Goal: Task Accomplishment & Management: Use online tool/utility

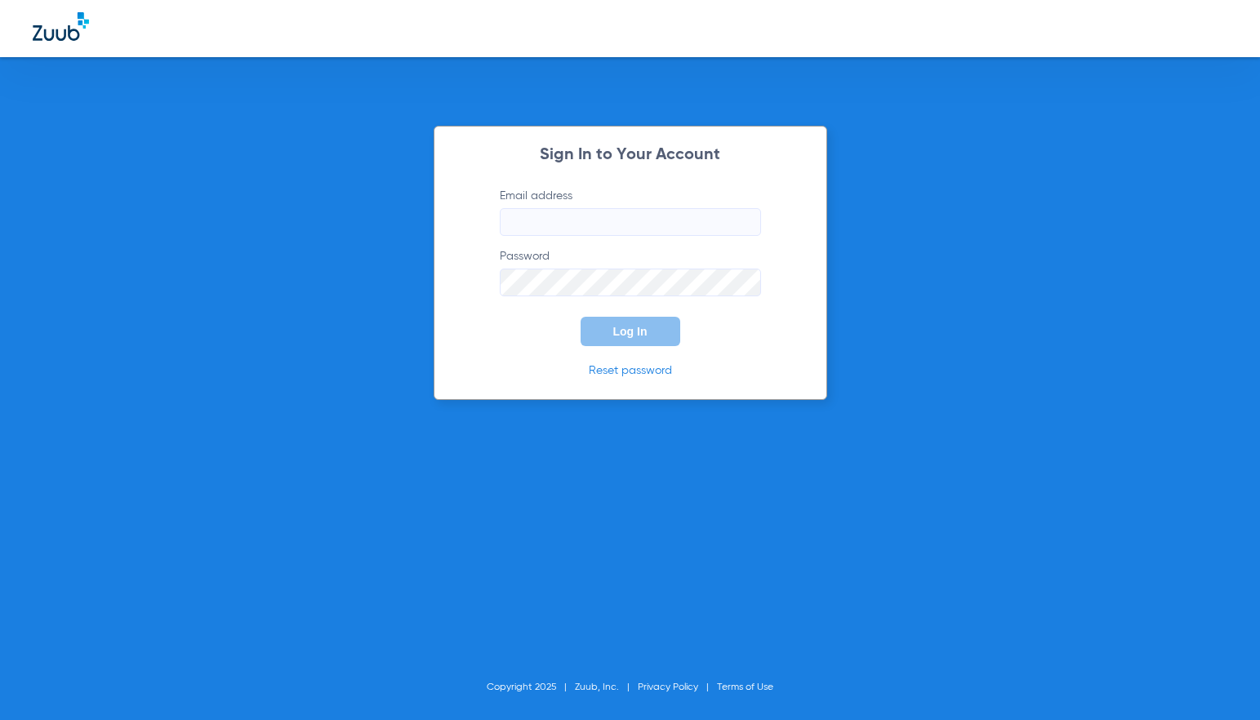
type input "[EMAIL_ADDRESS][DOMAIN_NAME]"
click at [641, 341] on button "Log In" at bounding box center [630, 331] width 100 height 29
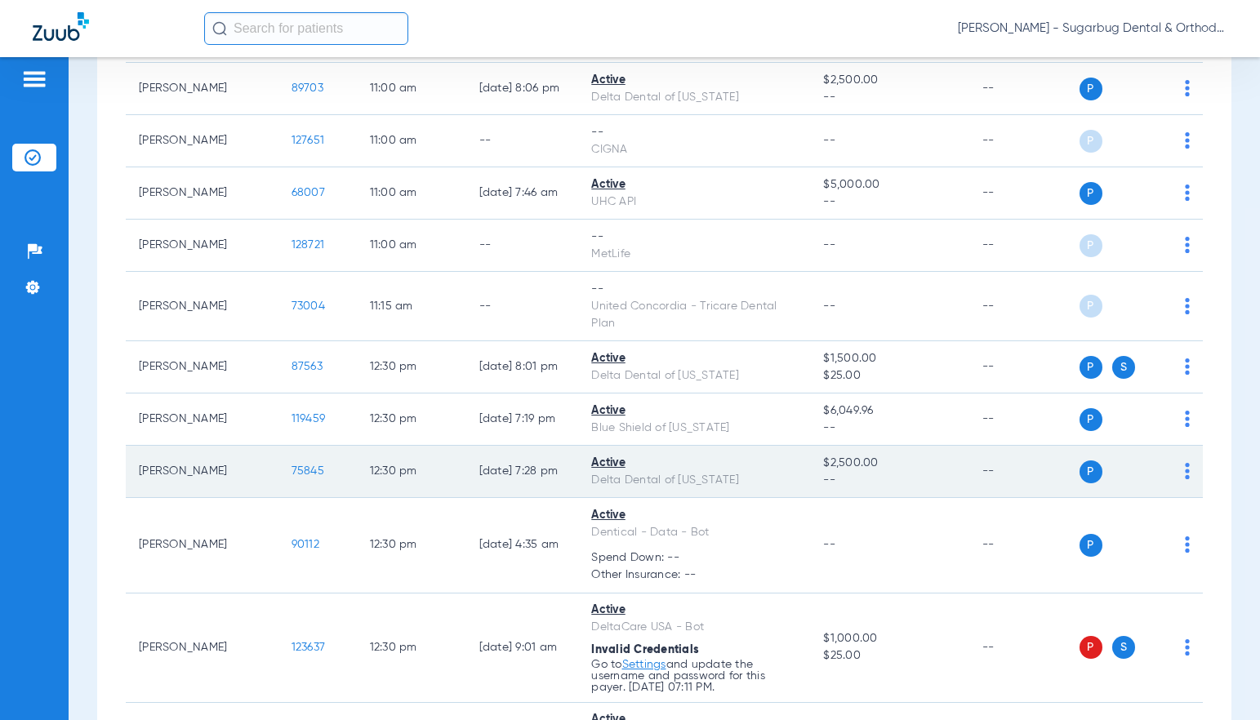
scroll to position [2939, 0]
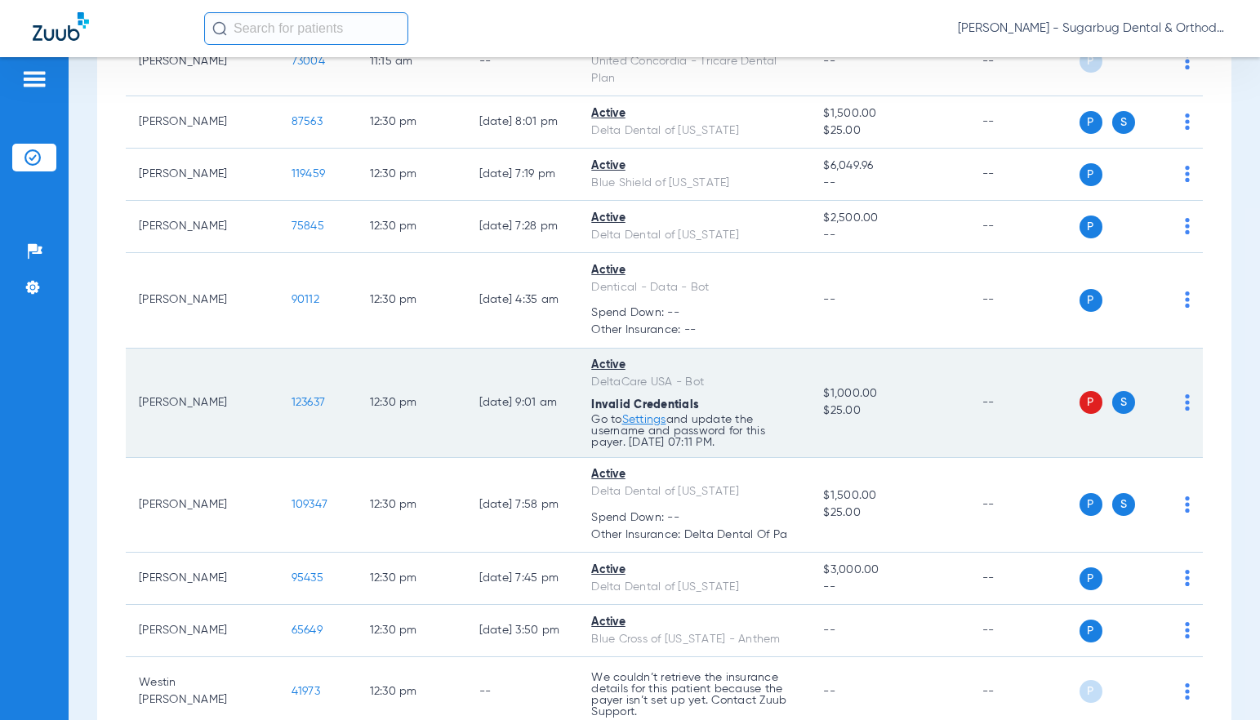
drag, startPoint x: 258, startPoint y: 416, endPoint x: 297, endPoint y: 423, distance: 39.9
click at [297, 423] on td "123637" at bounding box center [317, 403] width 78 height 109
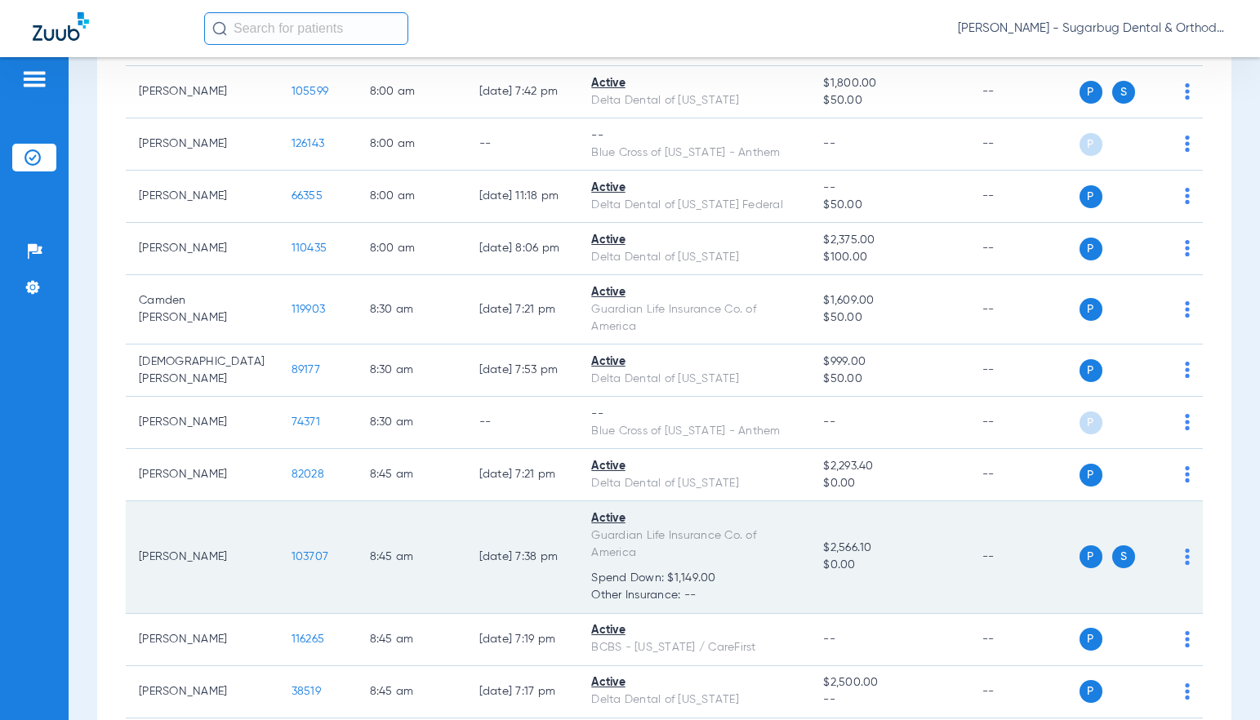
scroll to position [0, 0]
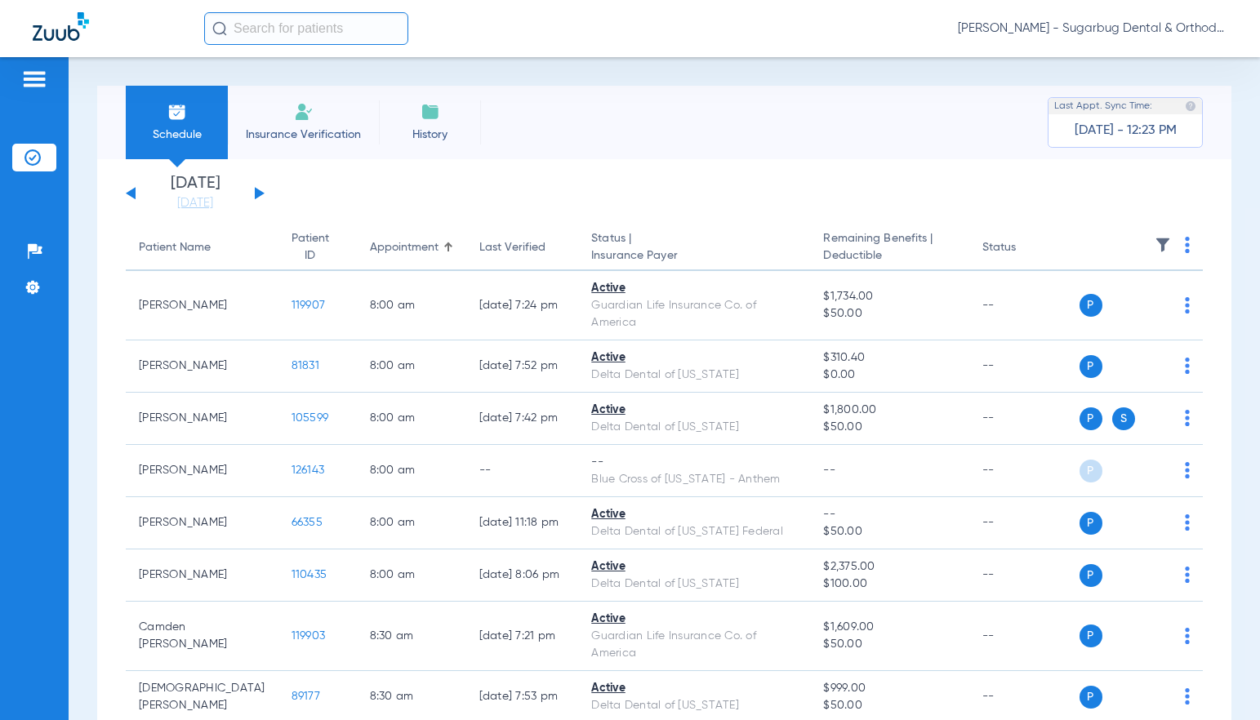
click at [256, 192] on button at bounding box center [260, 193] width 10 height 12
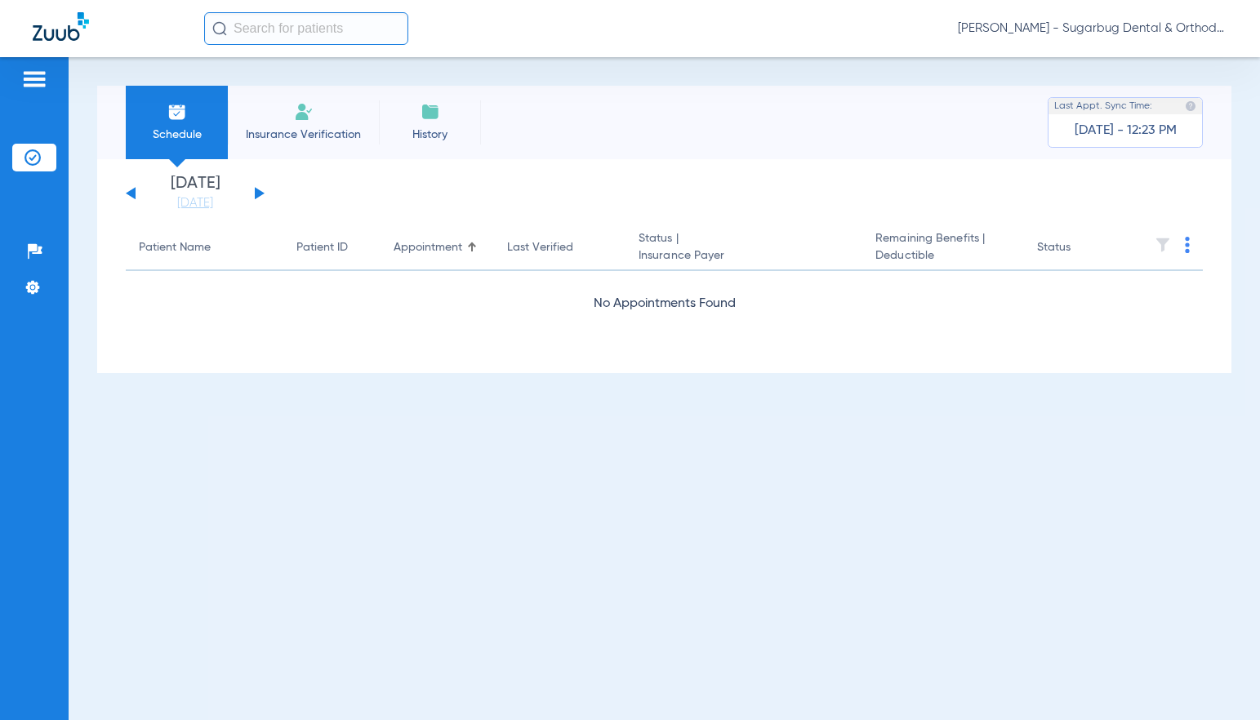
click at [256, 192] on button at bounding box center [260, 193] width 10 height 12
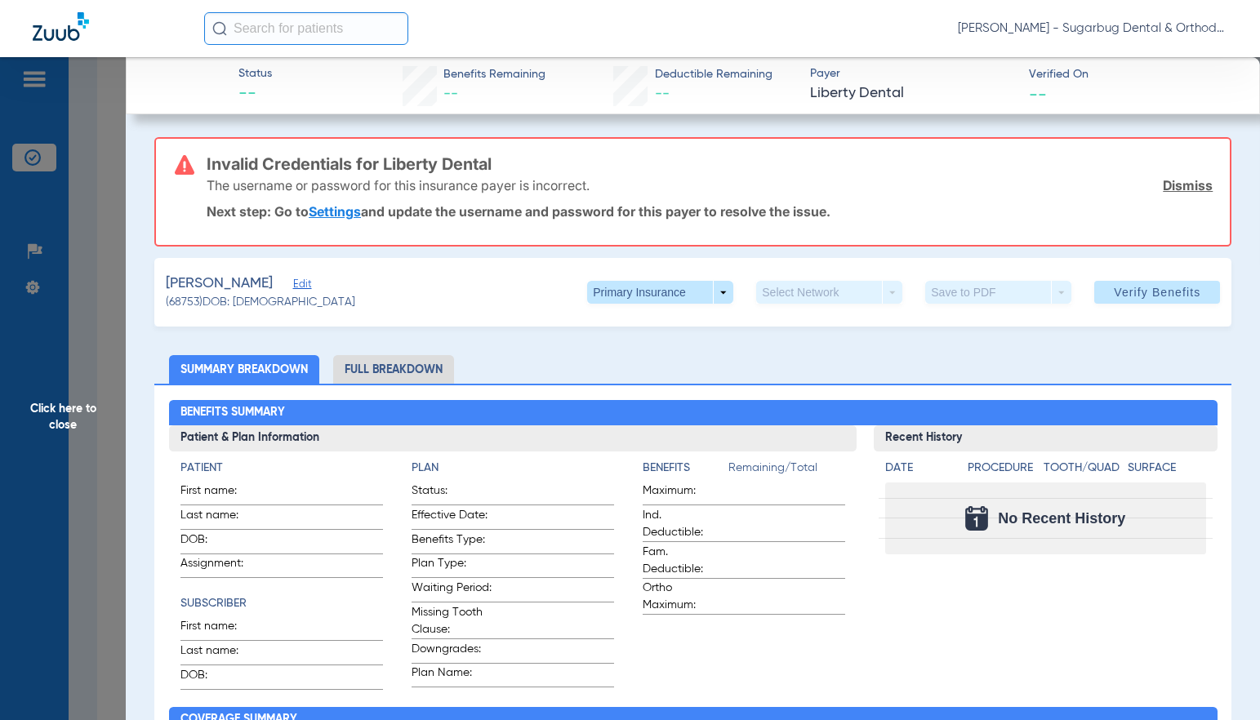
scroll to position [1380, 0]
click at [189, 299] on span "(68753) DOB: [DEMOGRAPHIC_DATA]" at bounding box center [260, 302] width 189 height 17
copy span "68753"
click at [62, 421] on span "Click here to close" at bounding box center [63, 417] width 126 height 720
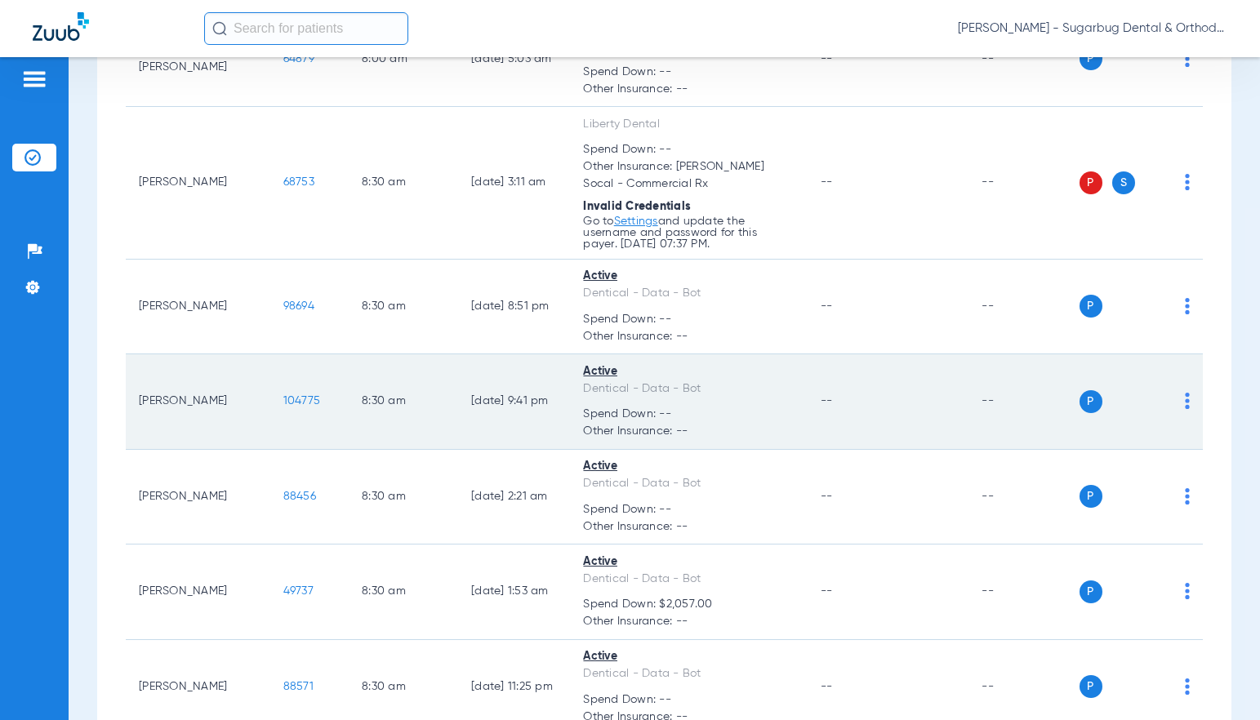
scroll to position [1625, 0]
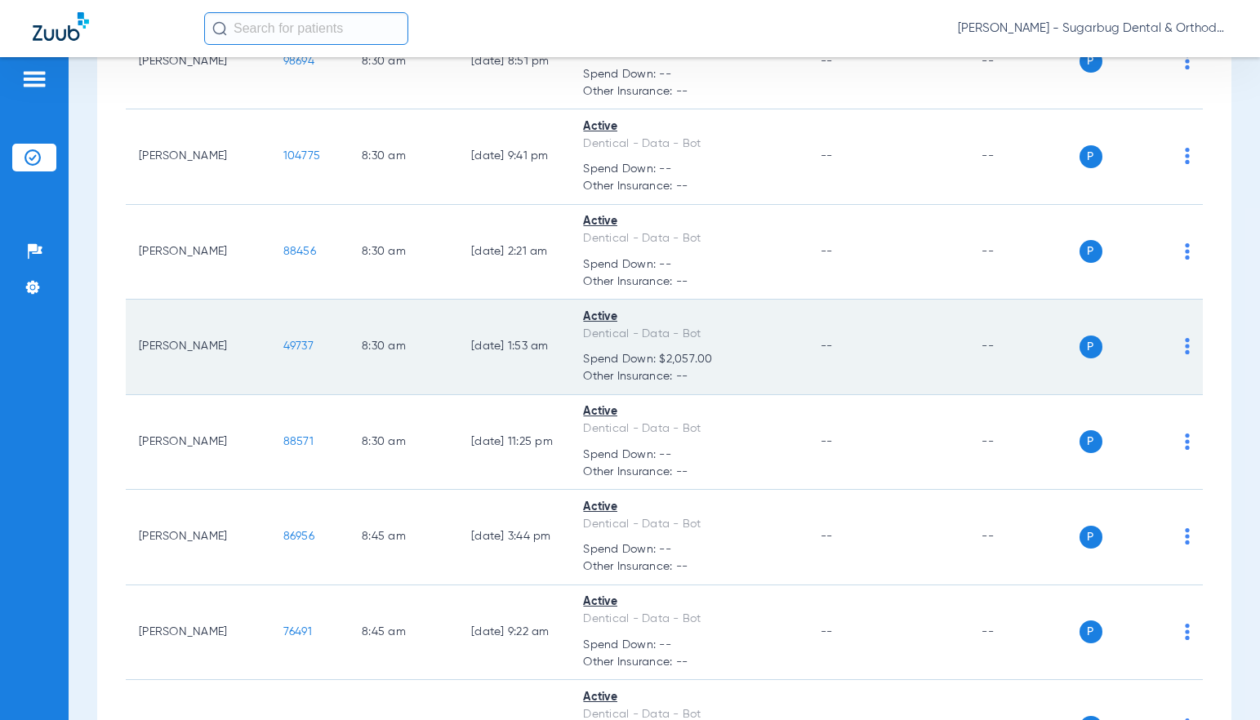
drag, startPoint x: 305, startPoint y: 353, endPoint x: 248, endPoint y: 353, distance: 56.3
click at [270, 353] on td "49737" at bounding box center [309, 348] width 78 height 96
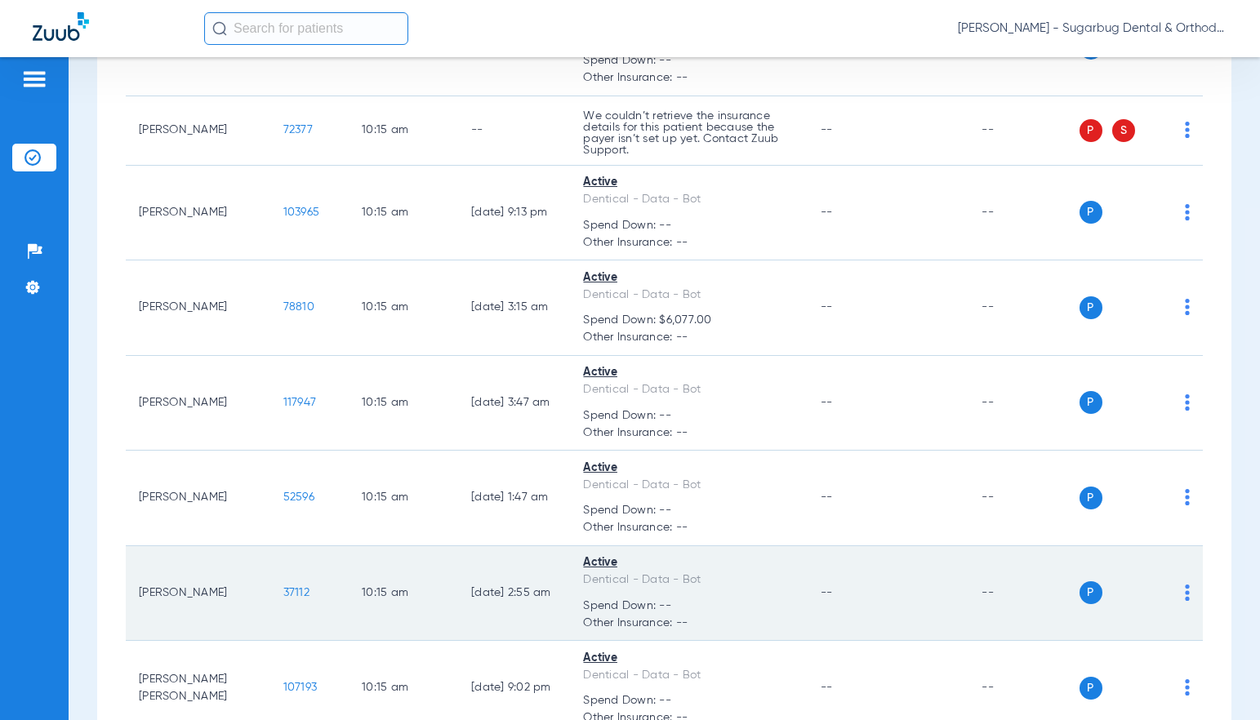
scroll to position [4645, 0]
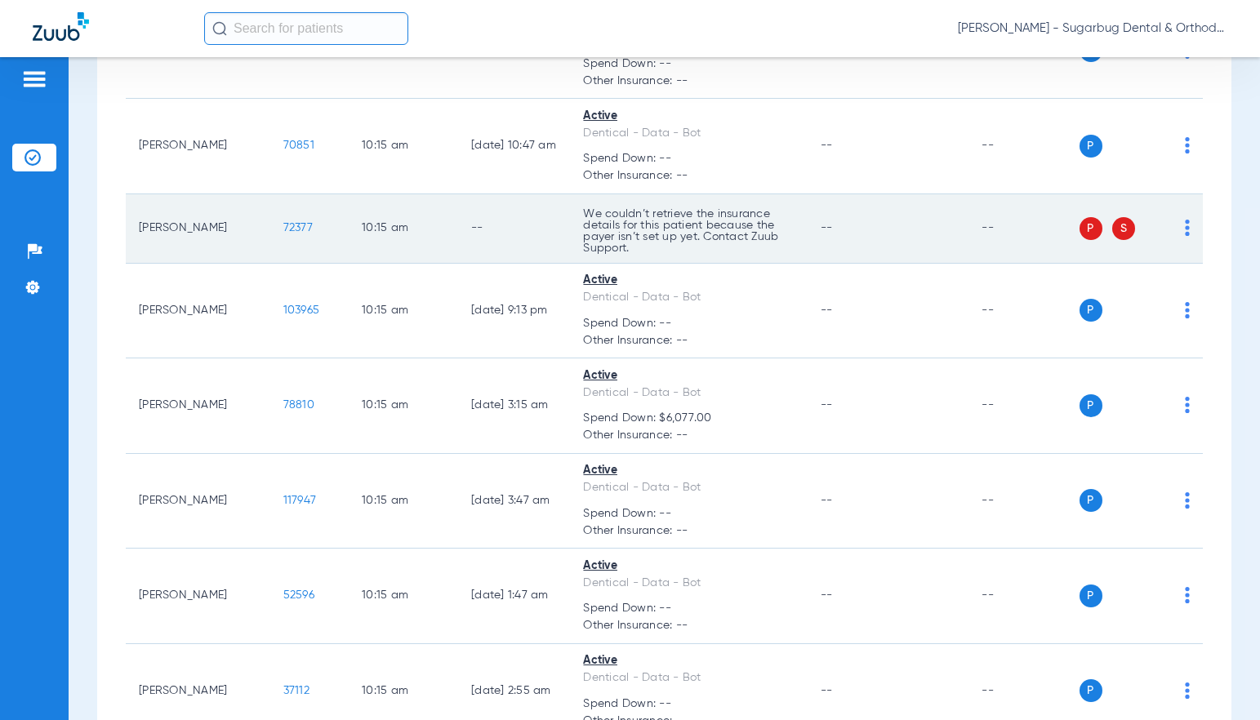
drag, startPoint x: 284, startPoint y: 226, endPoint x: 221, endPoint y: 226, distance: 62.9
click at [221, 226] on tr "[PERSON_NAME] 72377 10:15 AM -- We couldn’t retrieve the insurance details for …" at bounding box center [664, 228] width 1077 height 69
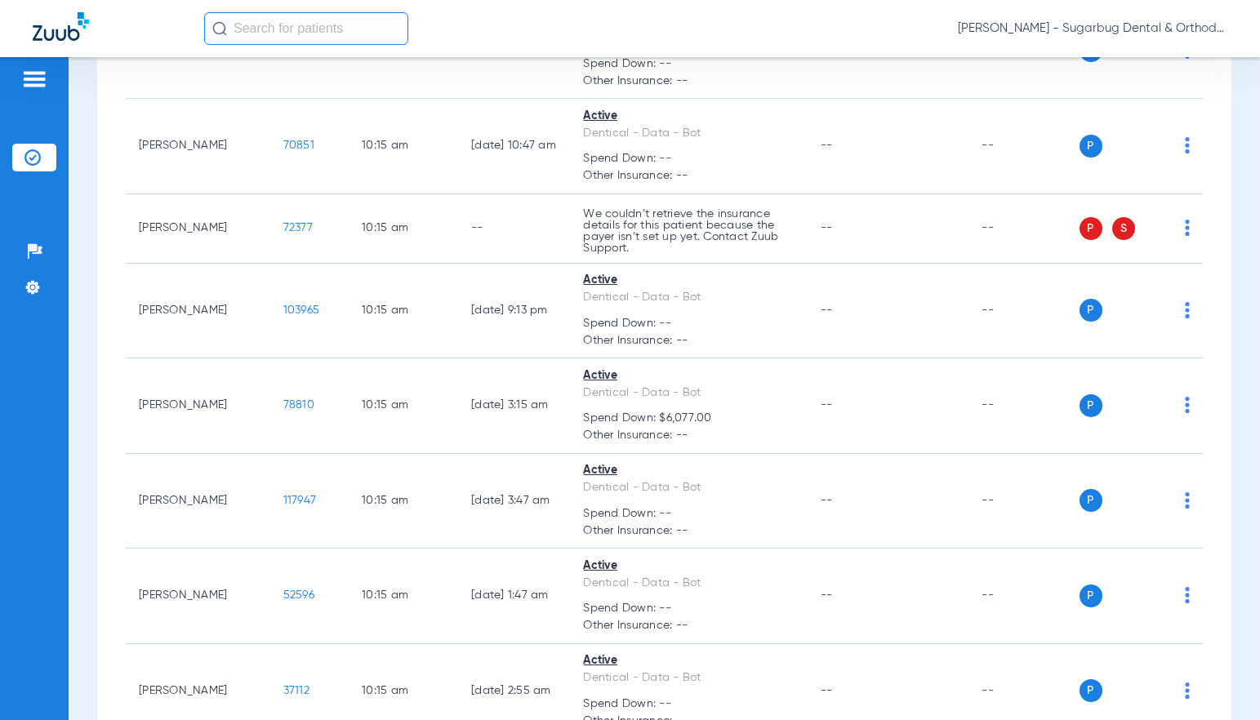
copy tr "72377"
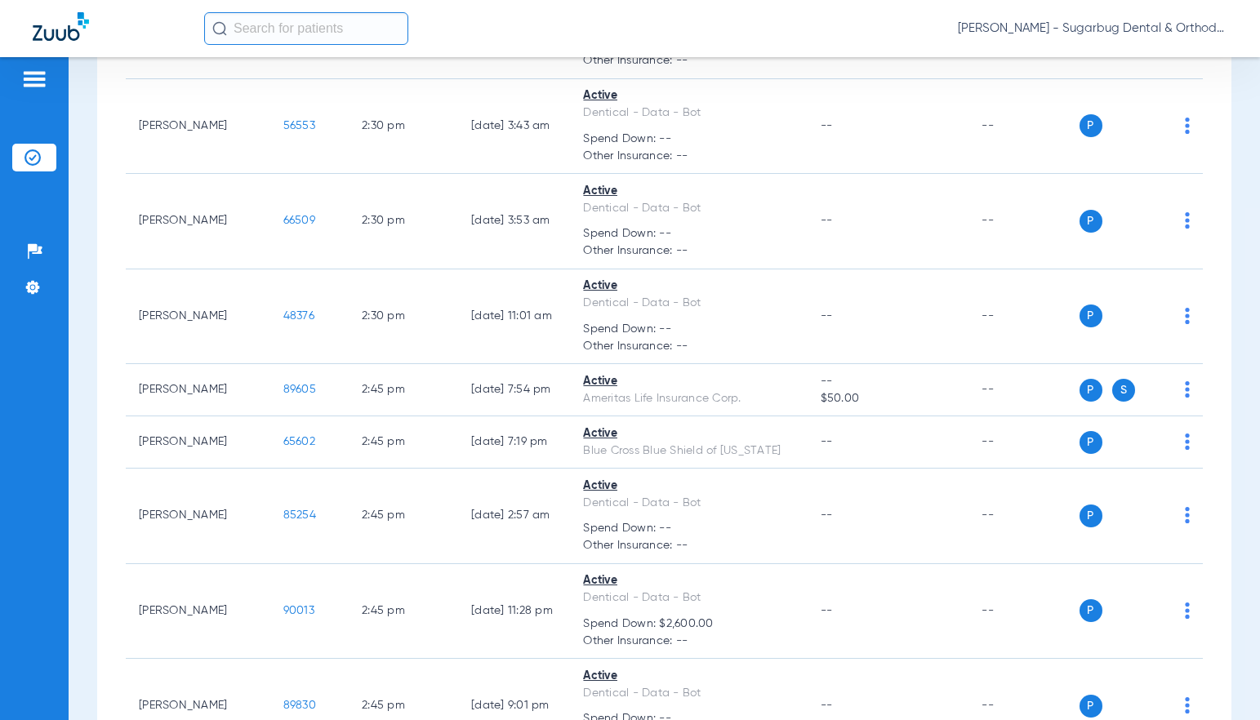
scroll to position [11748, 0]
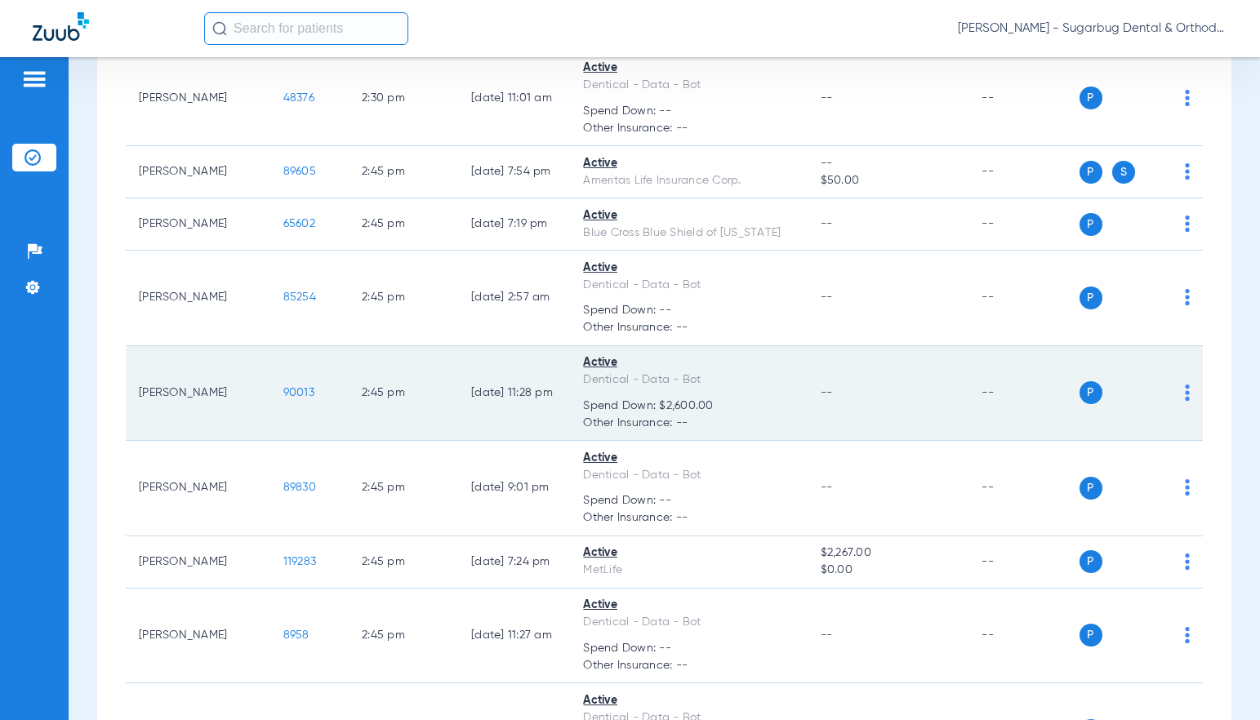
drag, startPoint x: 243, startPoint y: 437, endPoint x: 299, endPoint y: 433, distance: 55.7
click at [299, 433] on td "90013" at bounding box center [309, 394] width 78 height 96
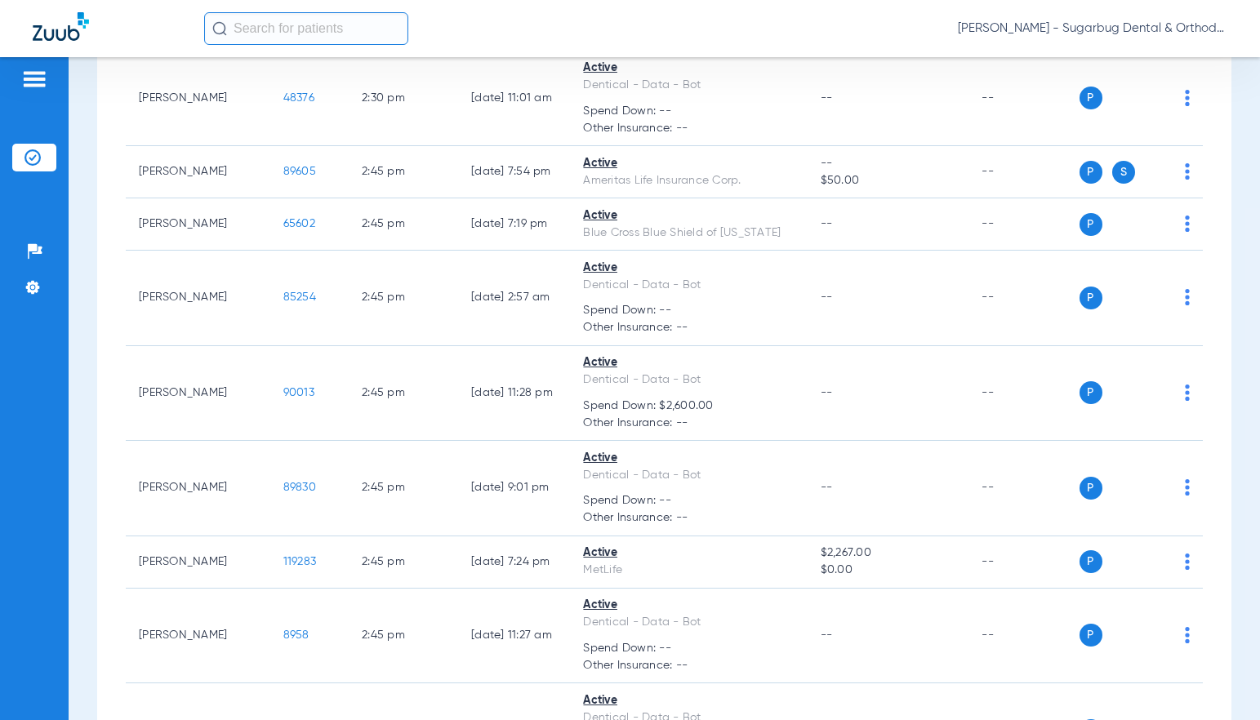
copy span "90013"
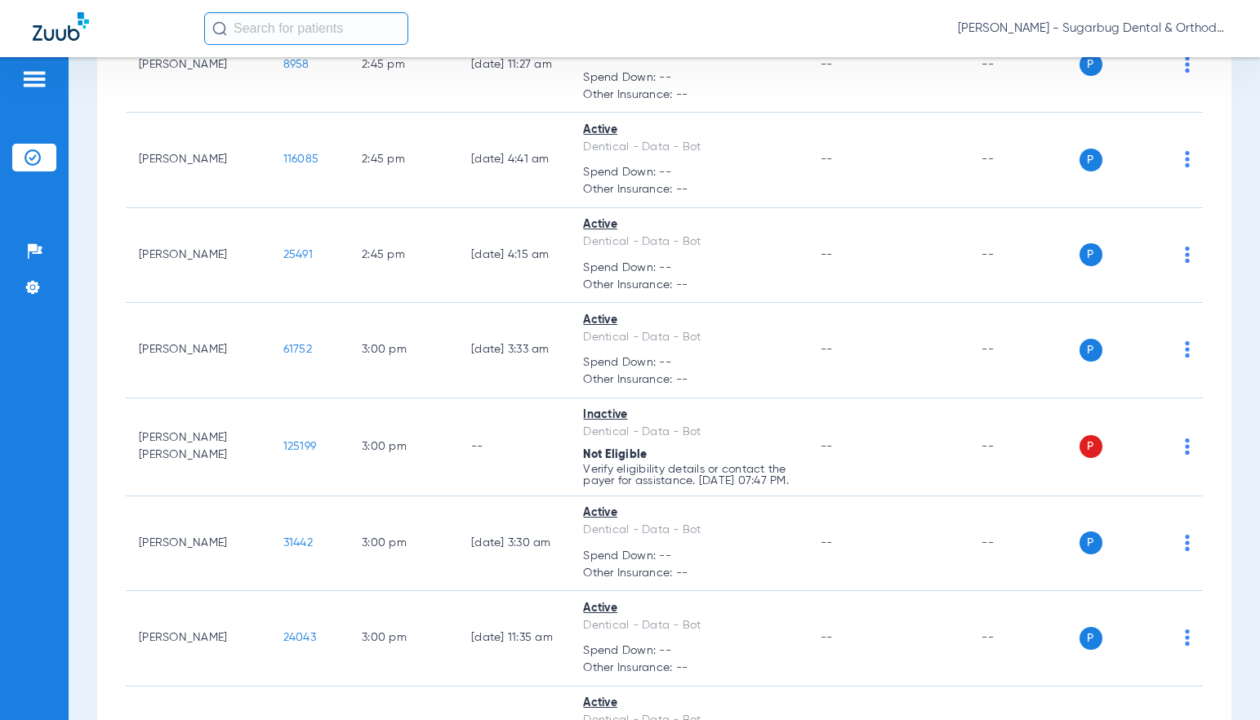
scroll to position [12319, 0]
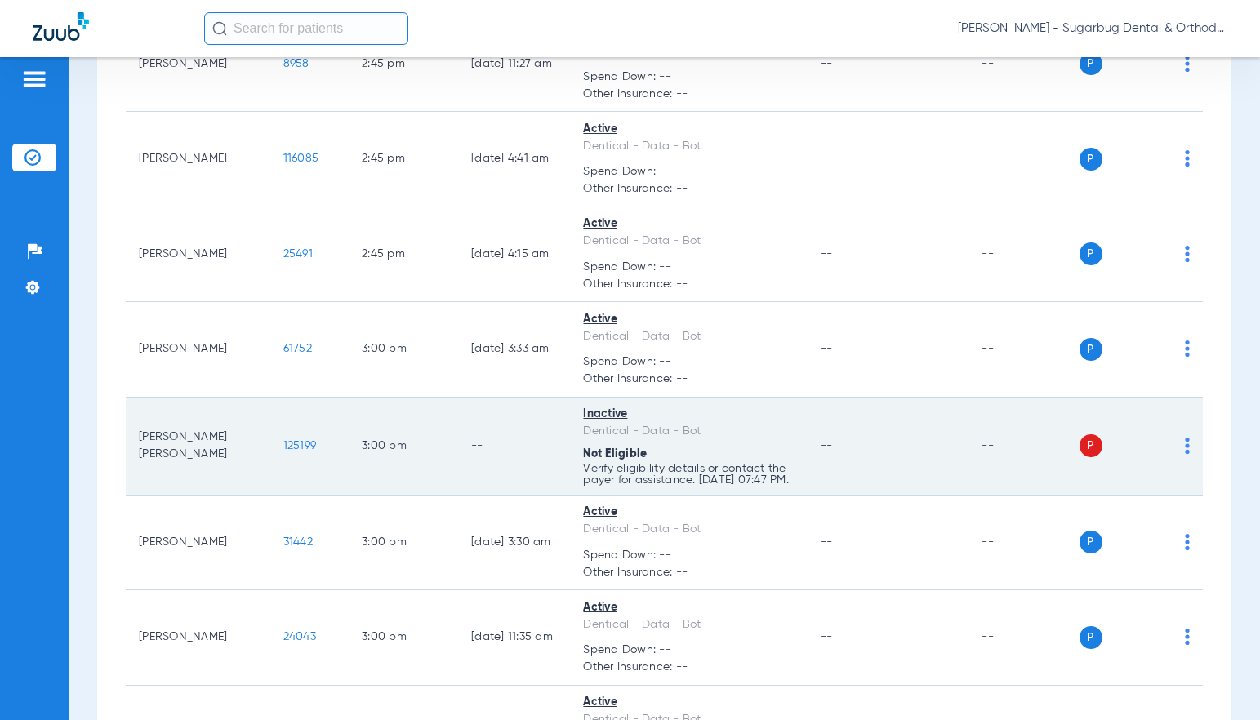
drag, startPoint x: 246, startPoint y: 488, endPoint x: 297, endPoint y: 482, distance: 51.7
click at [297, 482] on td "125199" at bounding box center [309, 447] width 78 height 98
copy span "125199"
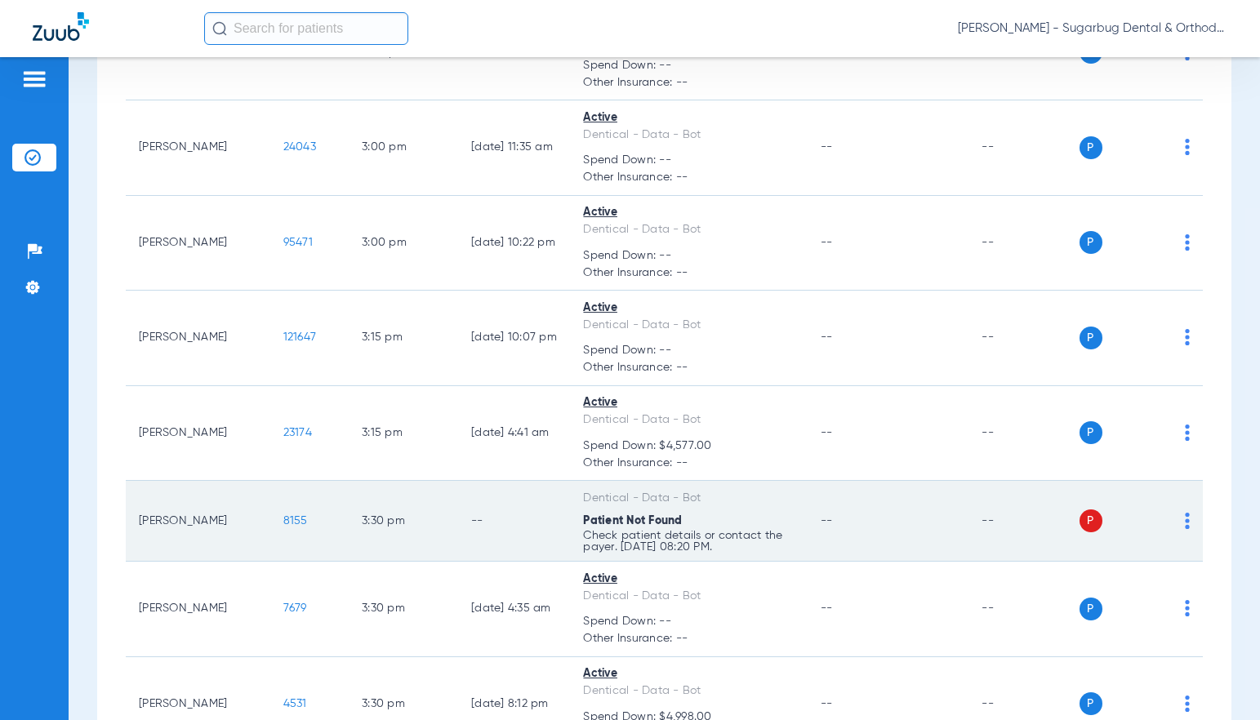
scroll to position [12972, 0]
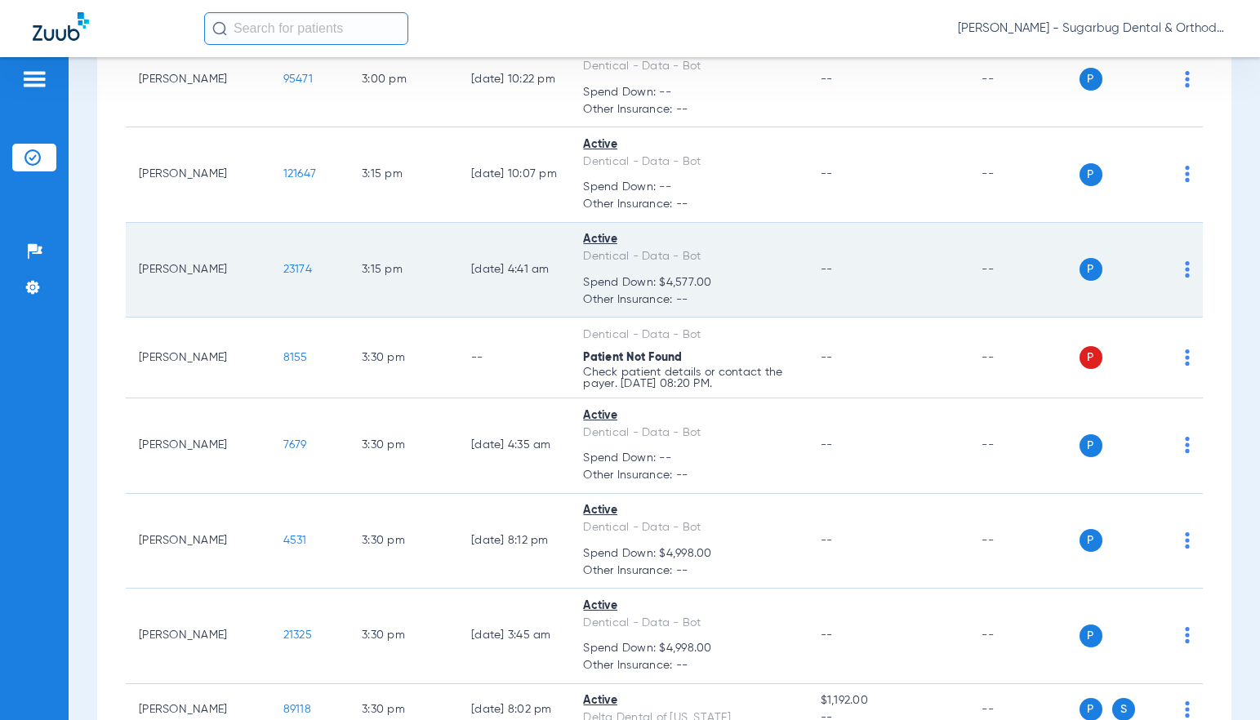
drag, startPoint x: 247, startPoint y: 321, endPoint x: 288, endPoint y: 314, distance: 41.3
click at [288, 314] on td "23174" at bounding box center [309, 271] width 78 height 96
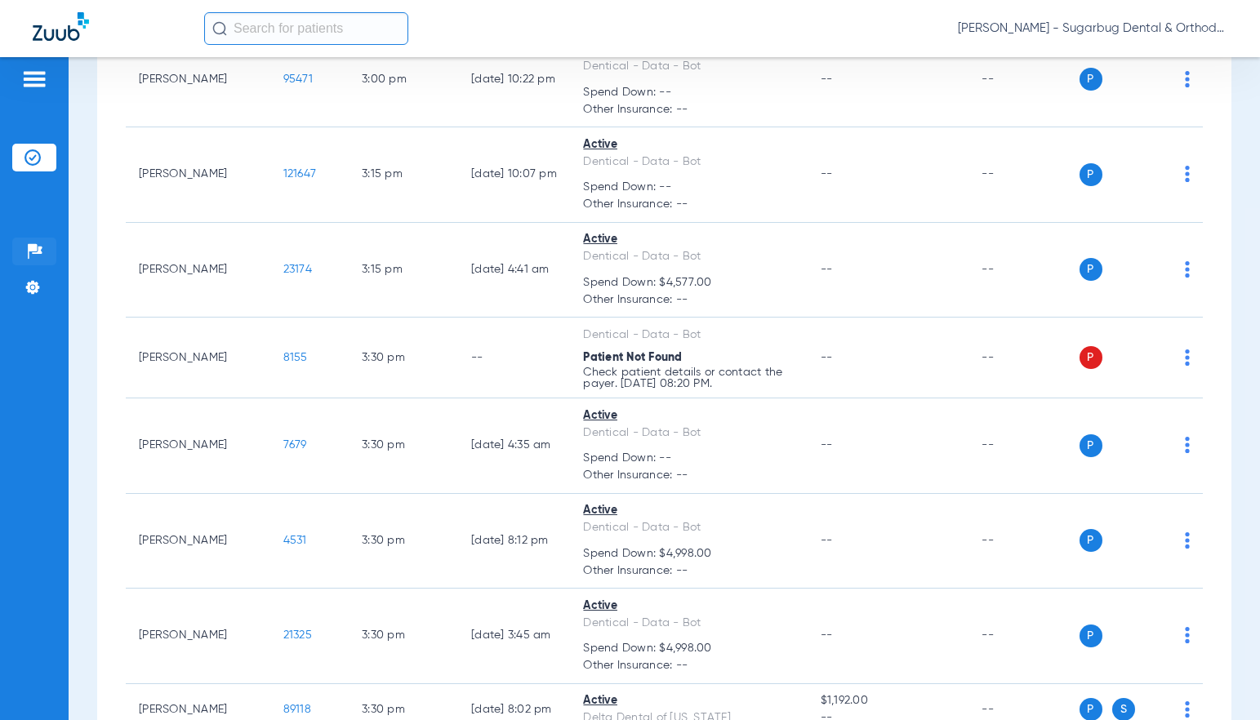
copy span "23174"
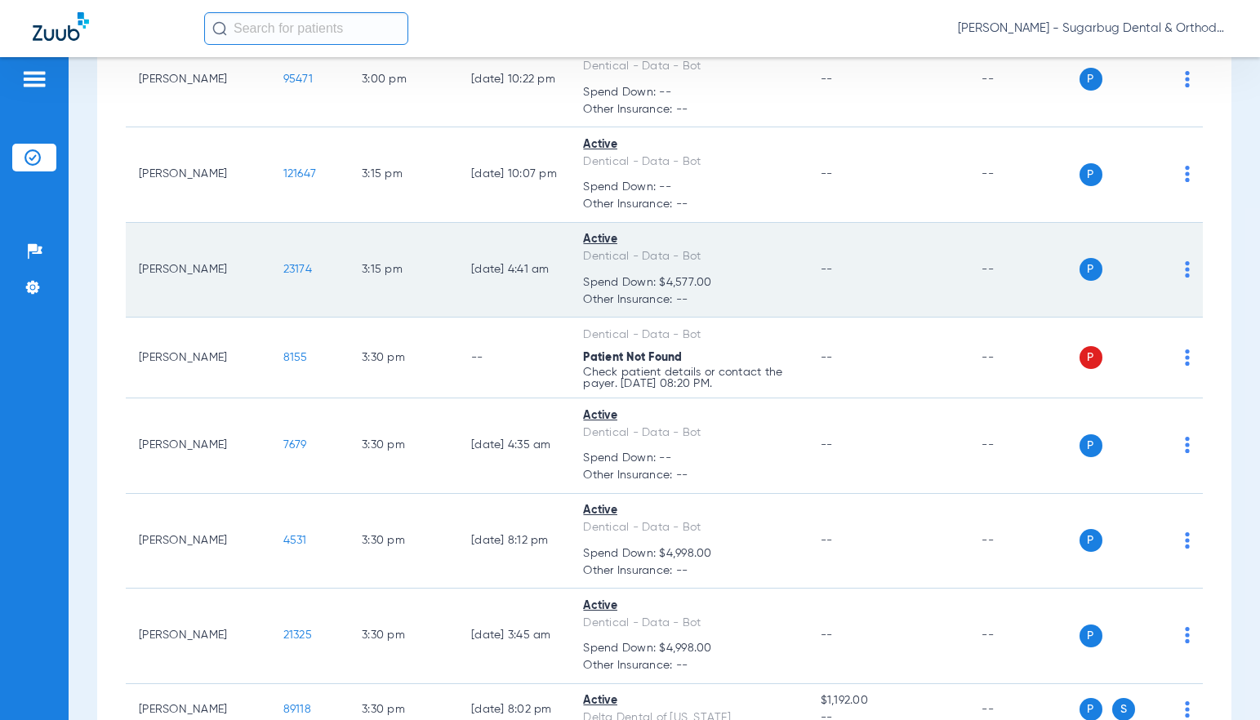
click at [283, 275] on span "23174" at bounding box center [297, 269] width 29 height 11
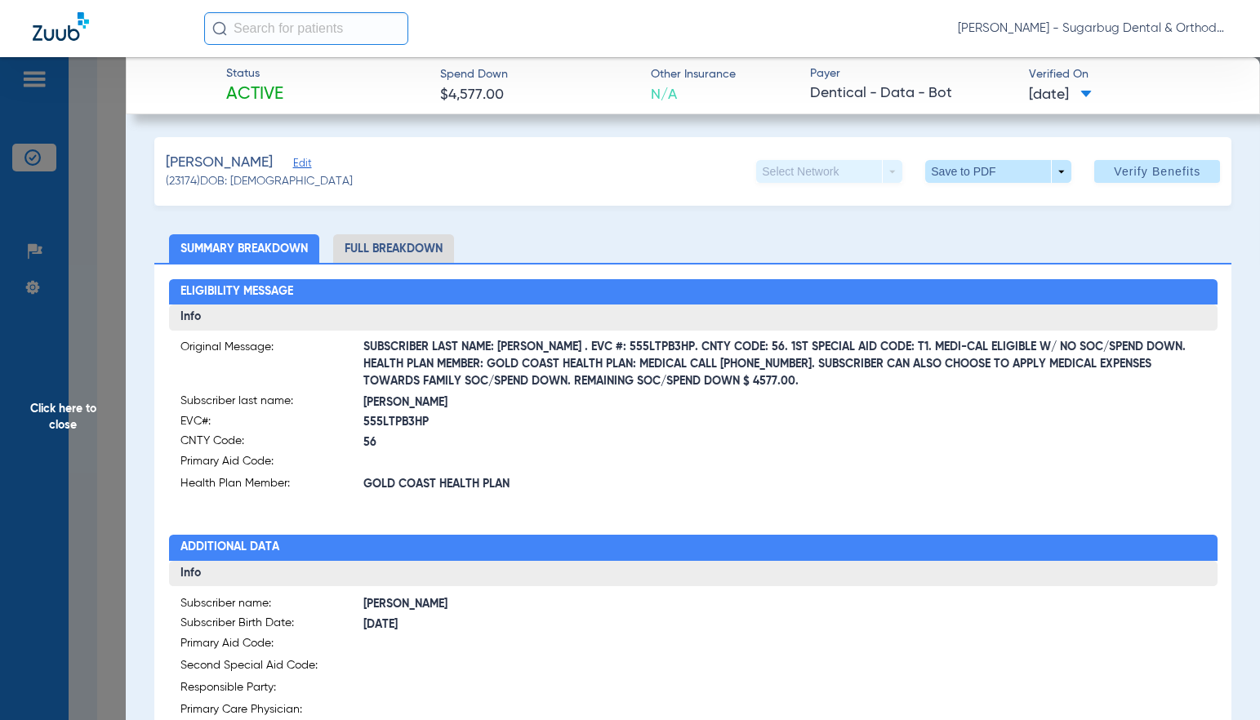
click at [60, 420] on span "Click here to close" at bounding box center [63, 417] width 126 height 720
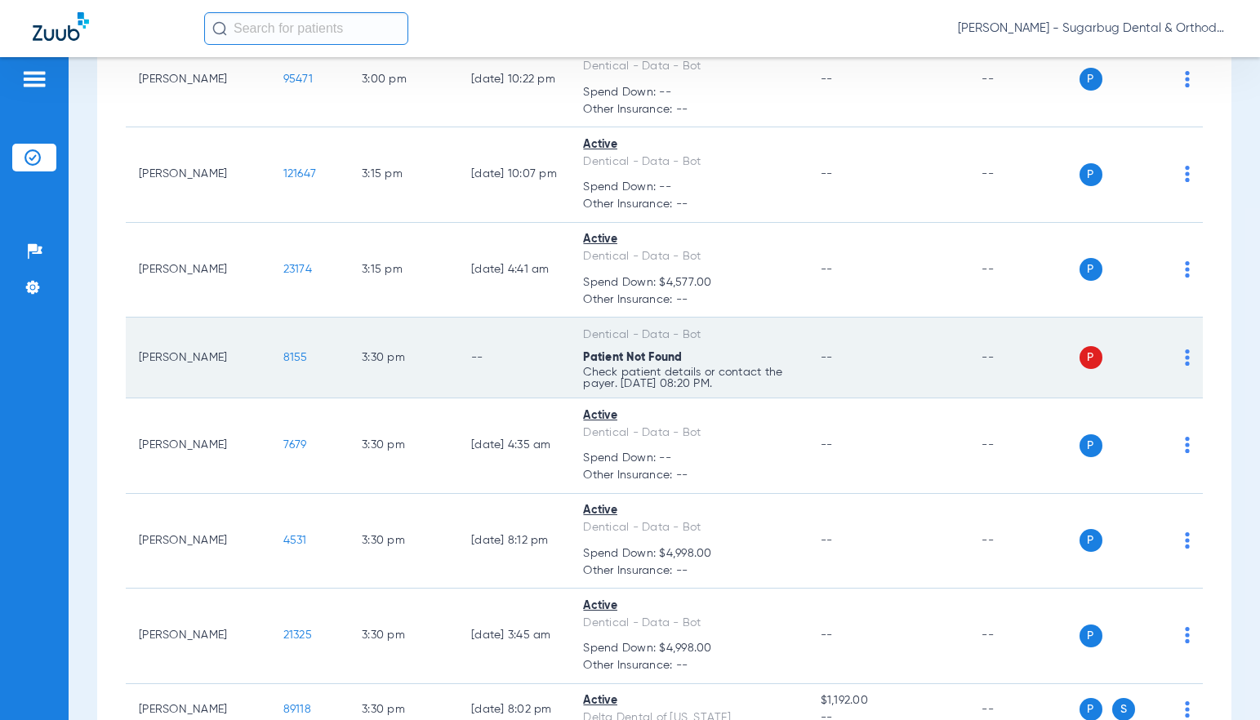
drag, startPoint x: 245, startPoint y: 404, endPoint x: 291, endPoint y: 404, distance: 46.5
click at [291, 398] on td "8155" at bounding box center [309, 358] width 78 height 81
copy span "8155"
click at [283, 363] on span "8155" at bounding box center [295, 357] width 24 height 11
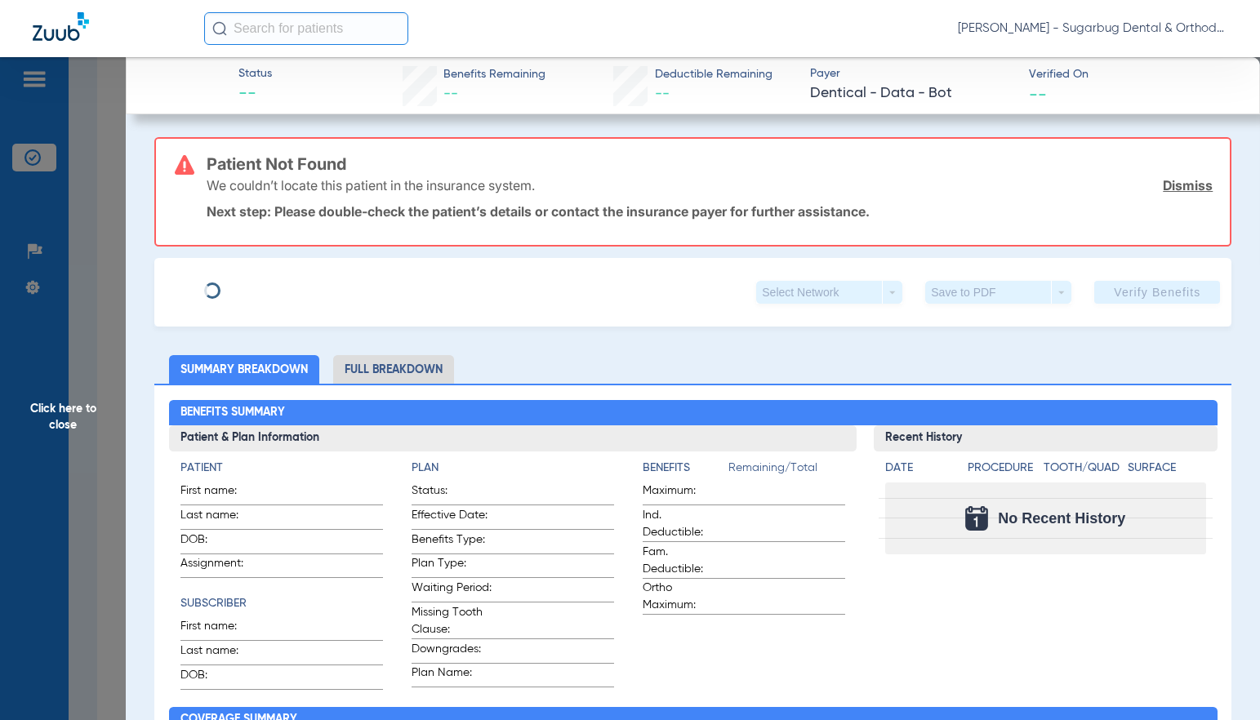
type input "[PERSON_NAME]"
type input "[DATE]"
type input "92789518E30293"
type input "DentiCal"
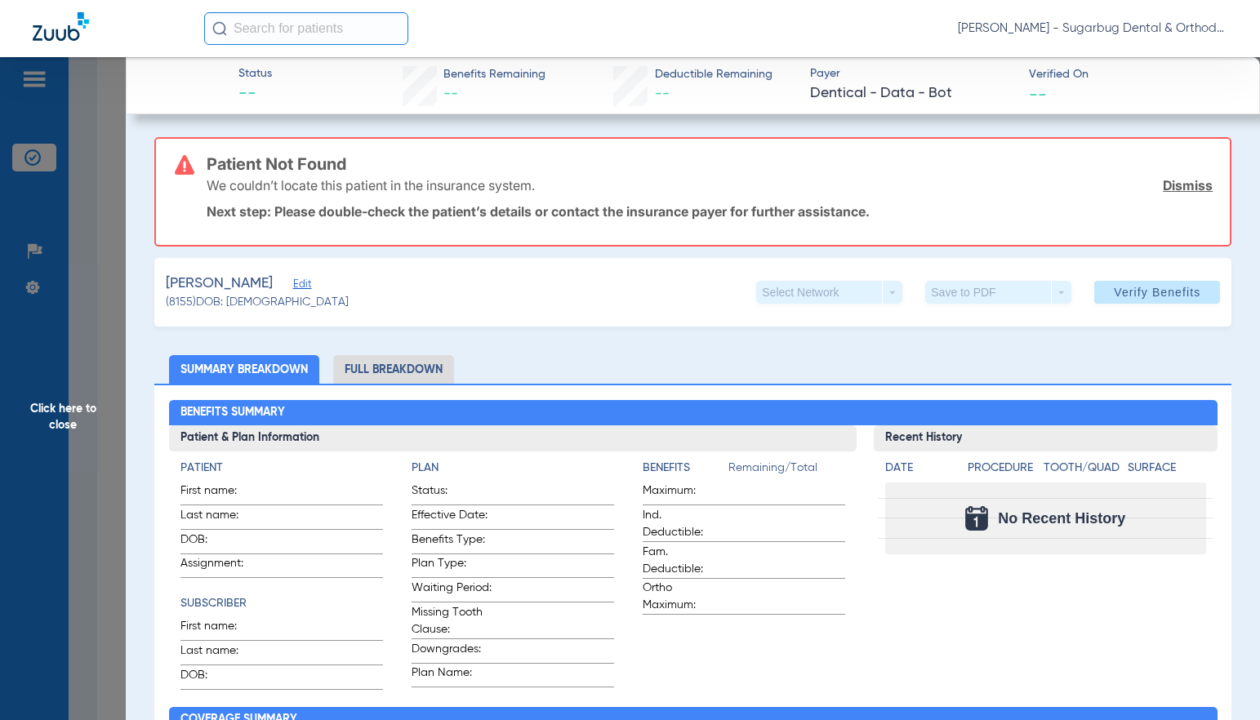
click at [308, 286] on span "Edit" at bounding box center [300, 286] width 15 height 16
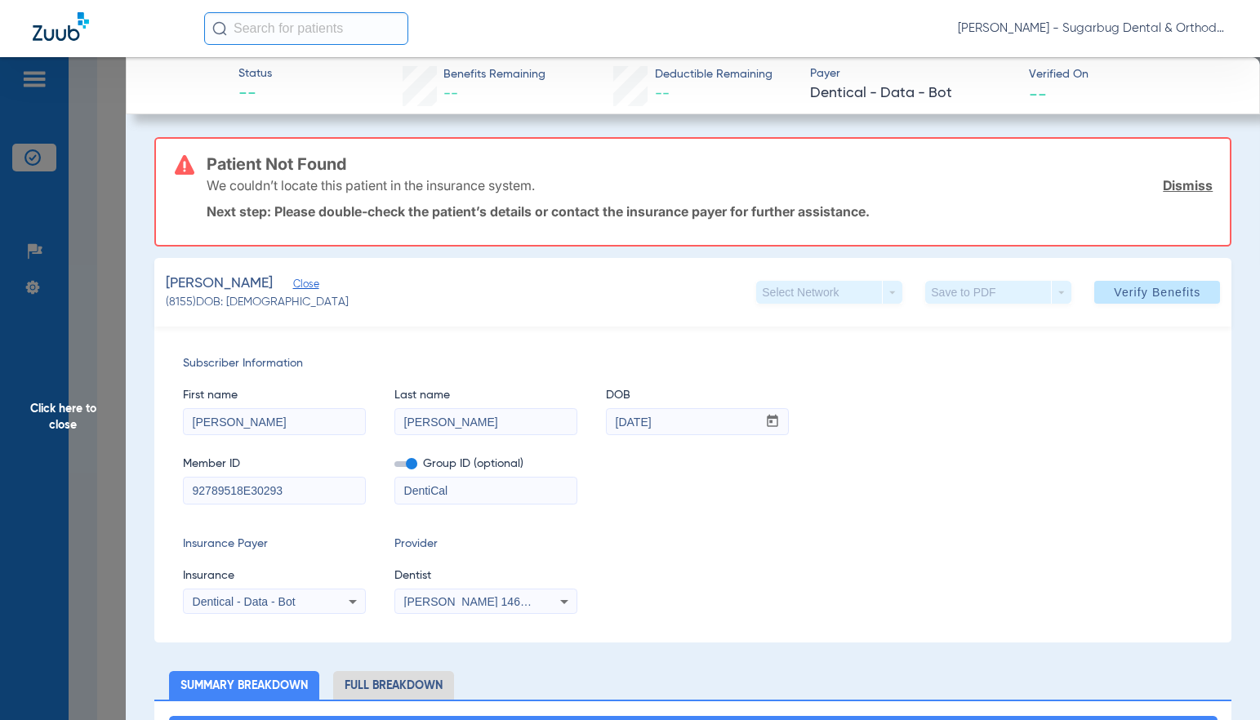
drag, startPoint x: 318, startPoint y: 489, endPoint x: 263, endPoint y: 487, distance: 55.5
click at [331, 489] on input "92789518E30293" at bounding box center [274, 491] width 181 height 26
drag, startPoint x: 261, startPoint y: 487, endPoint x: 1163, endPoint y: 287, distance: 924.2
type input "92789518E"
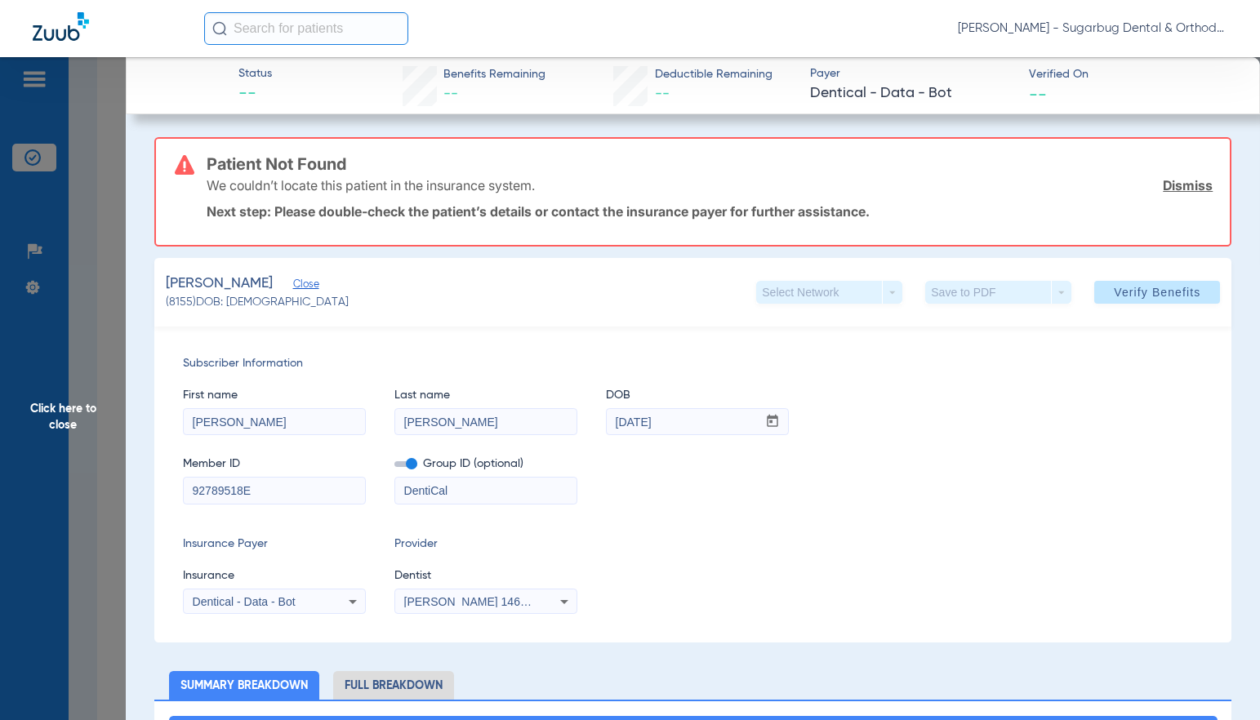
click at [1164, 286] on span "Verify Benefits" at bounding box center [1157, 292] width 87 height 13
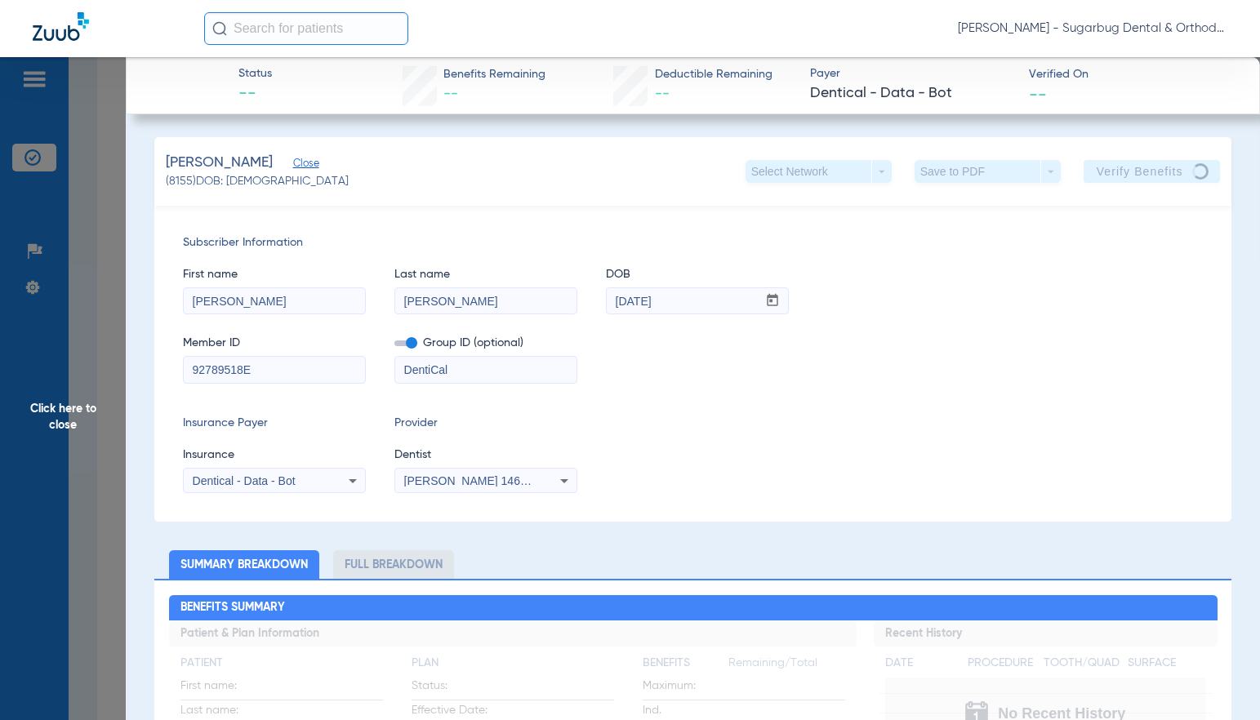
click at [308, 162] on span "Close" at bounding box center [300, 166] width 15 height 16
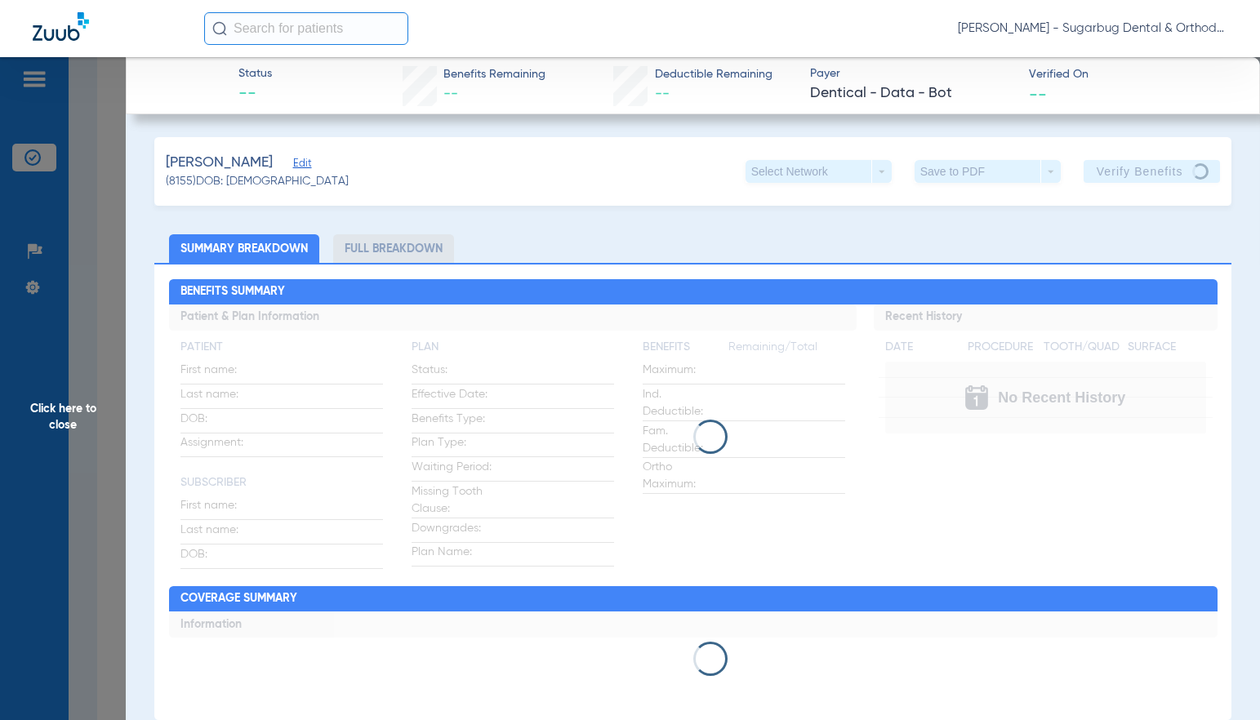
click at [65, 423] on span "Click here to close" at bounding box center [63, 417] width 126 height 720
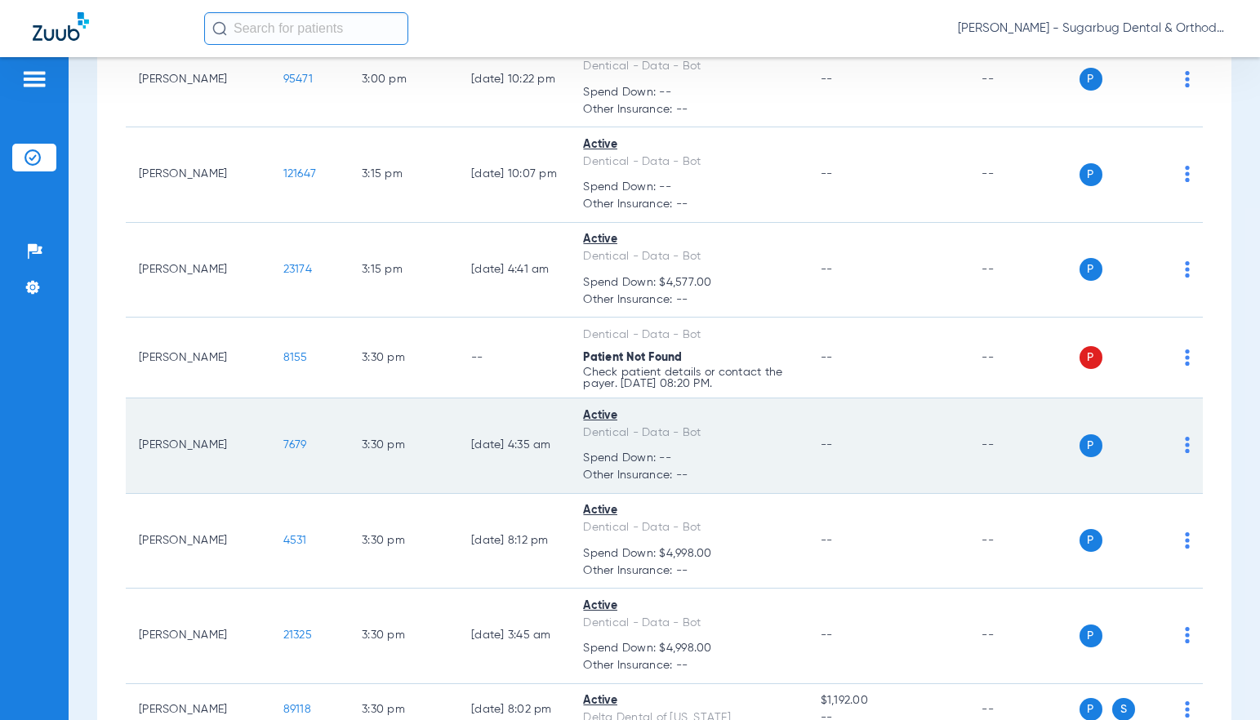
scroll to position [13217, 0]
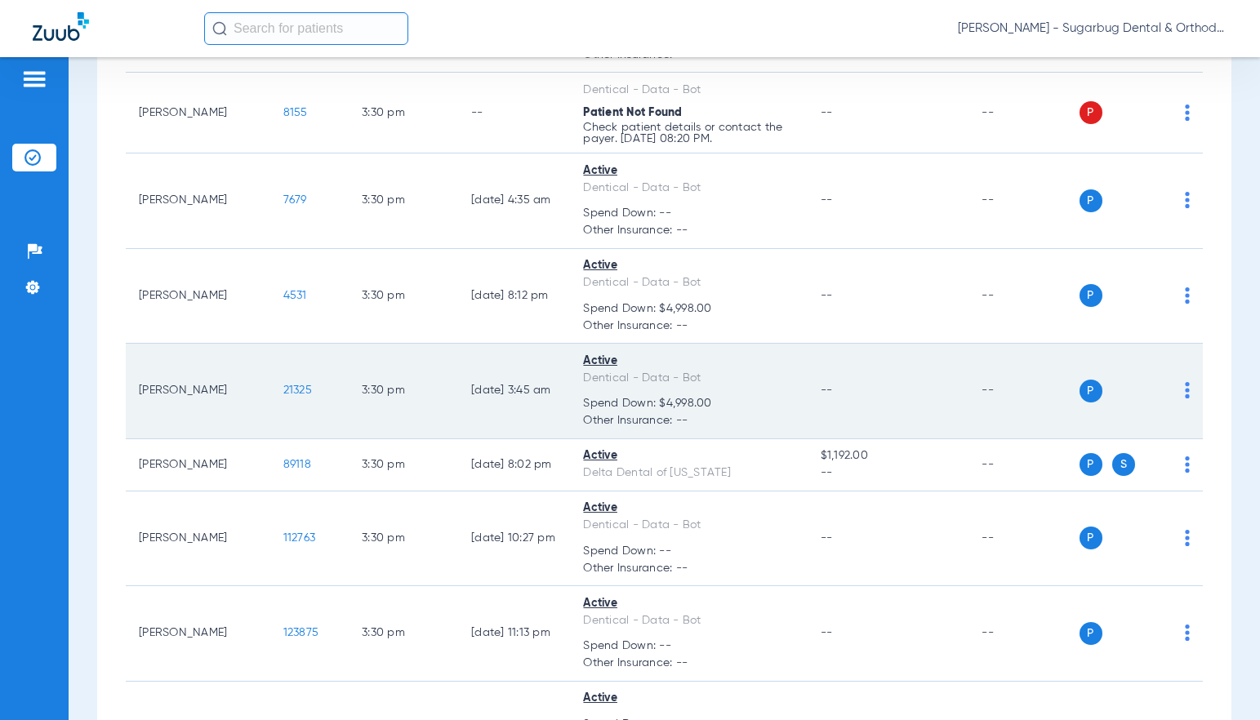
drag, startPoint x: 242, startPoint y: 441, endPoint x: 292, endPoint y: 436, distance: 50.0
click at [292, 436] on td "21325" at bounding box center [309, 392] width 78 height 96
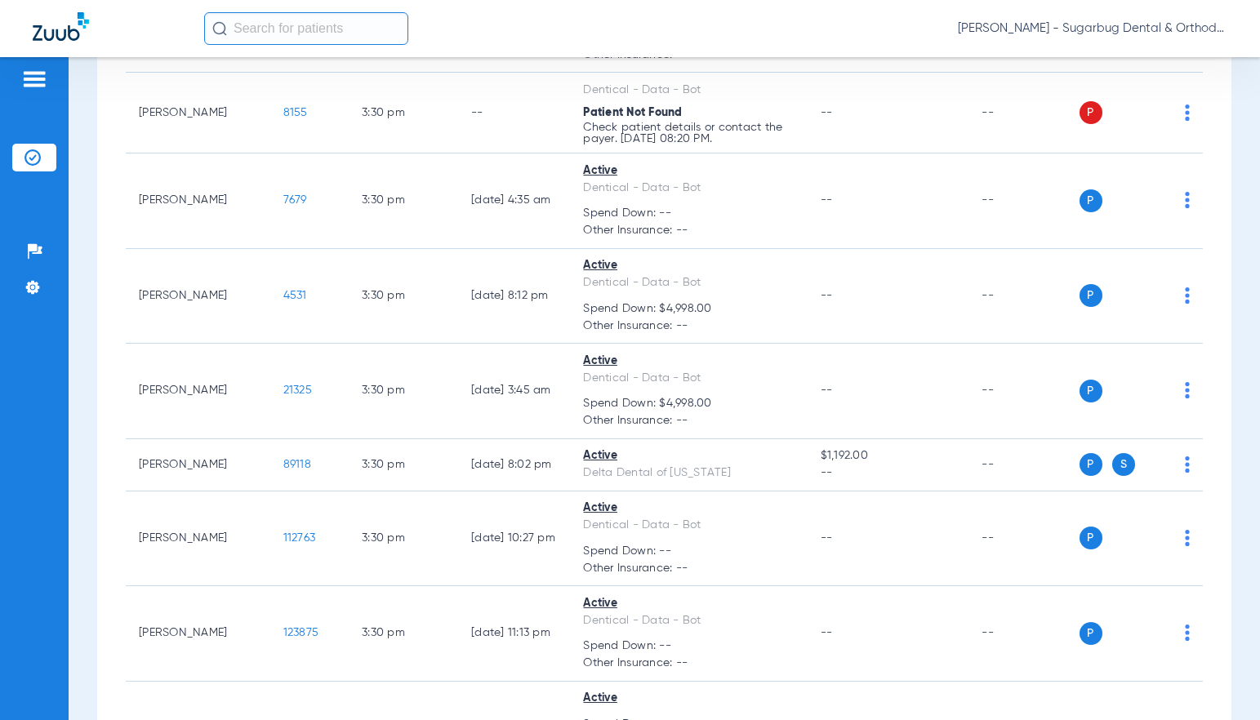
copy span "21325"
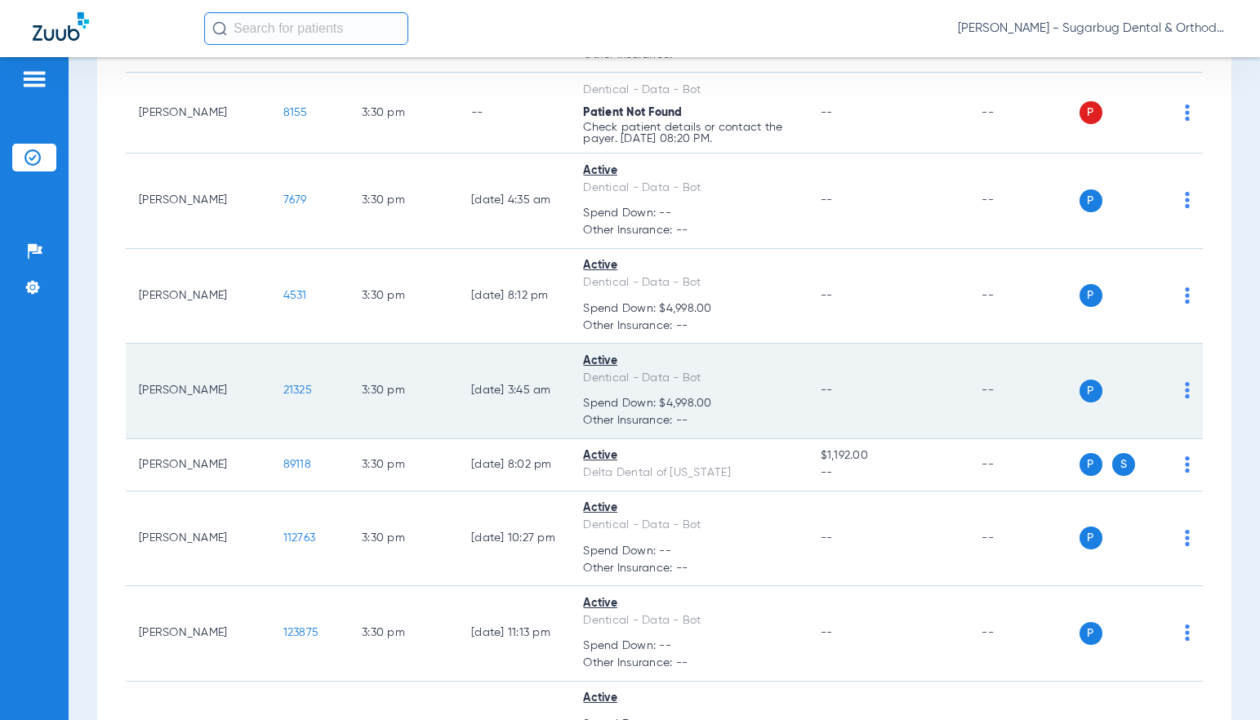
click at [283, 396] on span "21325" at bounding box center [297, 390] width 29 height 11
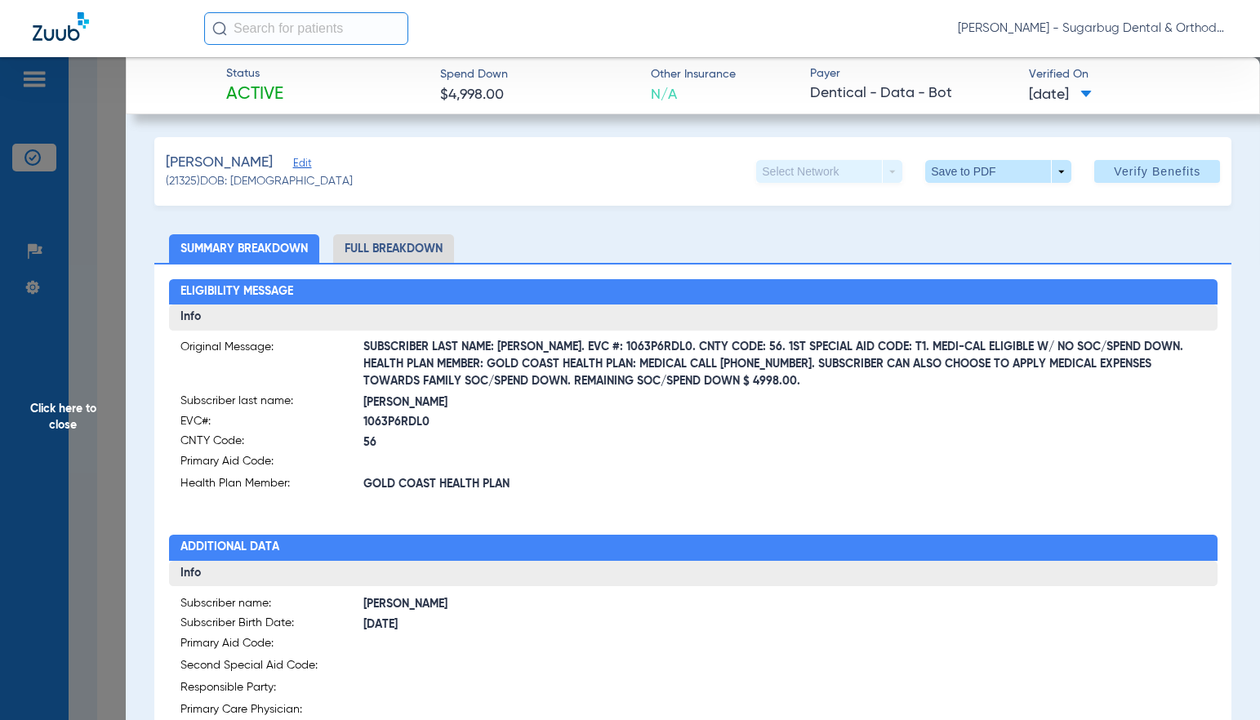
click at [55, 420] on span "Click here to close" at bounding box center [63, 417] width 126 height 720
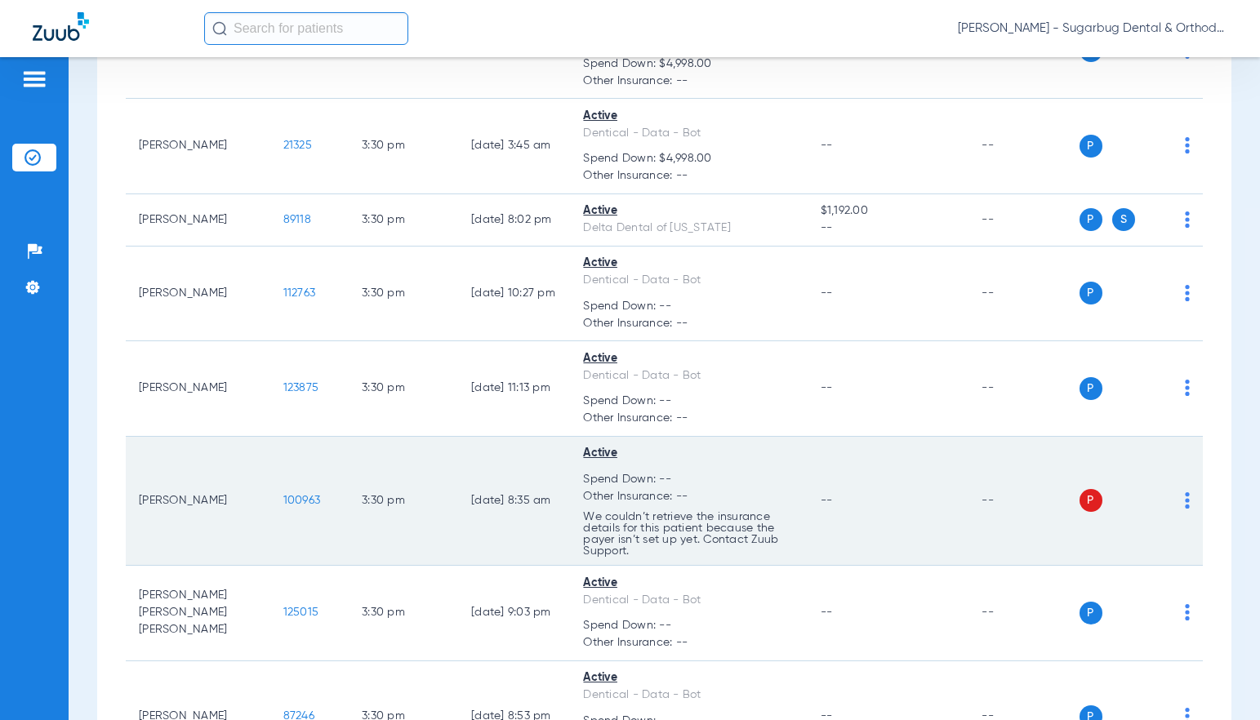
scroll to position [13544, 0]
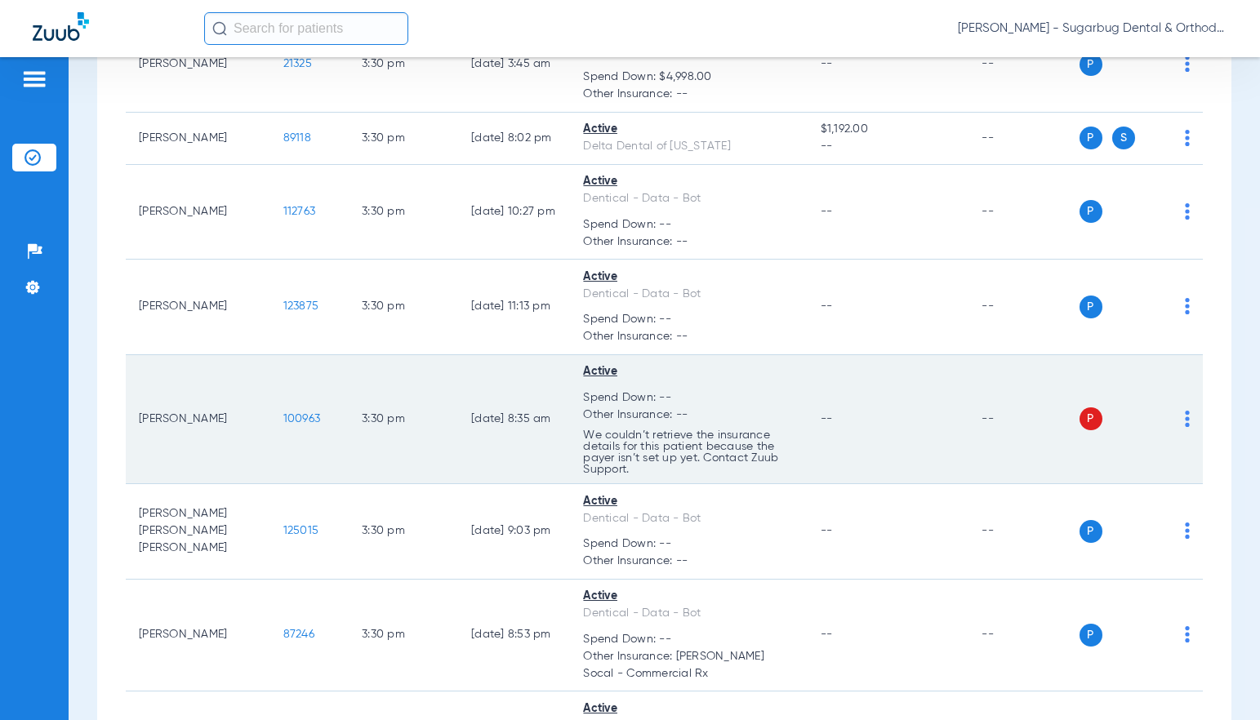
click at [291, 485] on td "100963" at bounding box center [309, 420] width 78 height 130
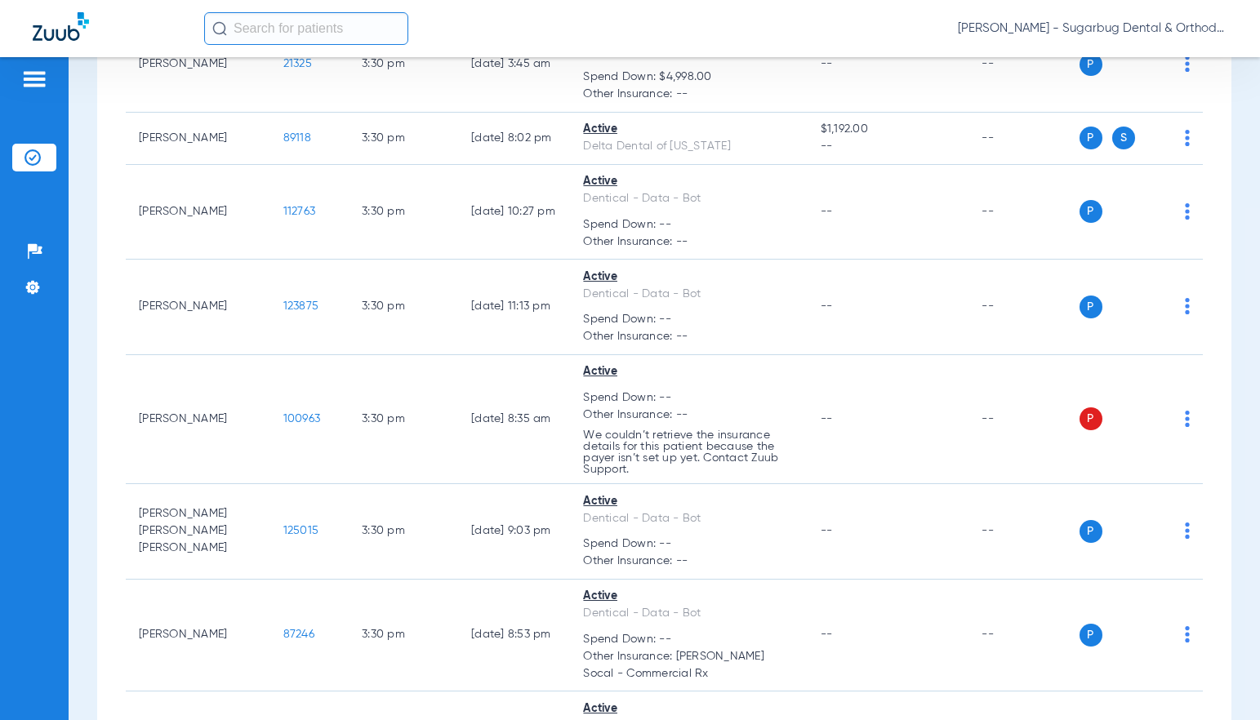
copy span "100963"
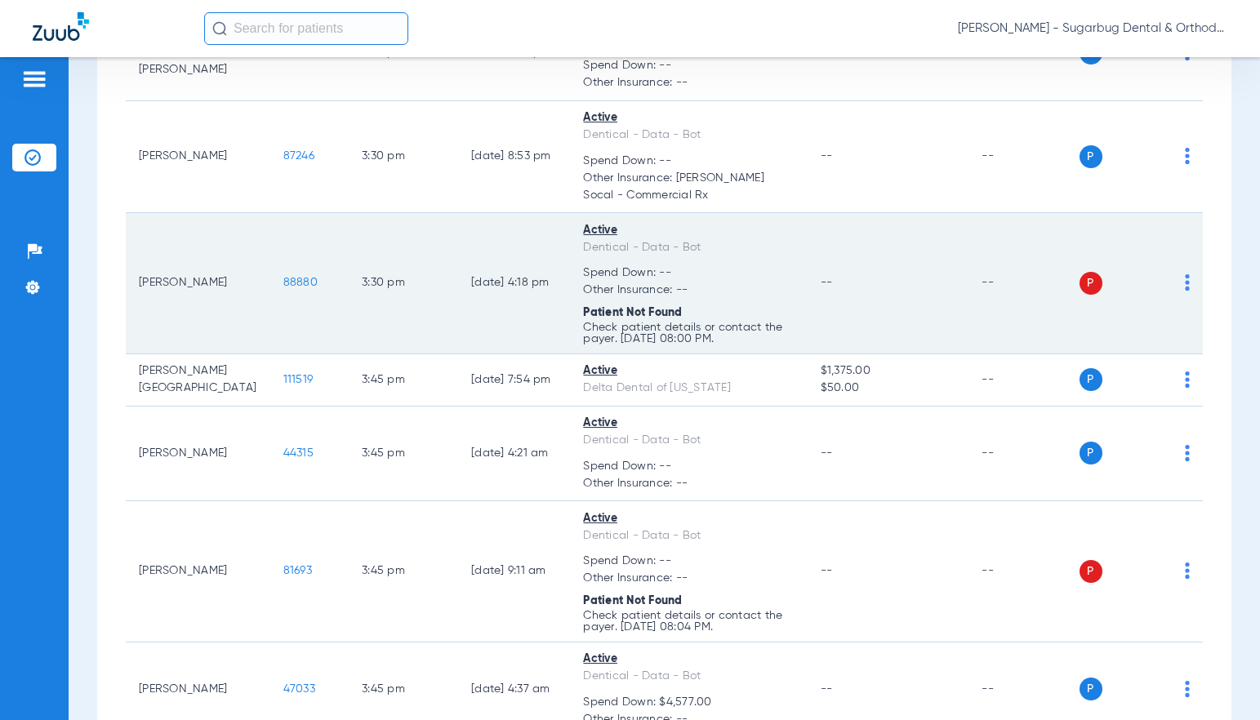
scroll to position [14033, 0]
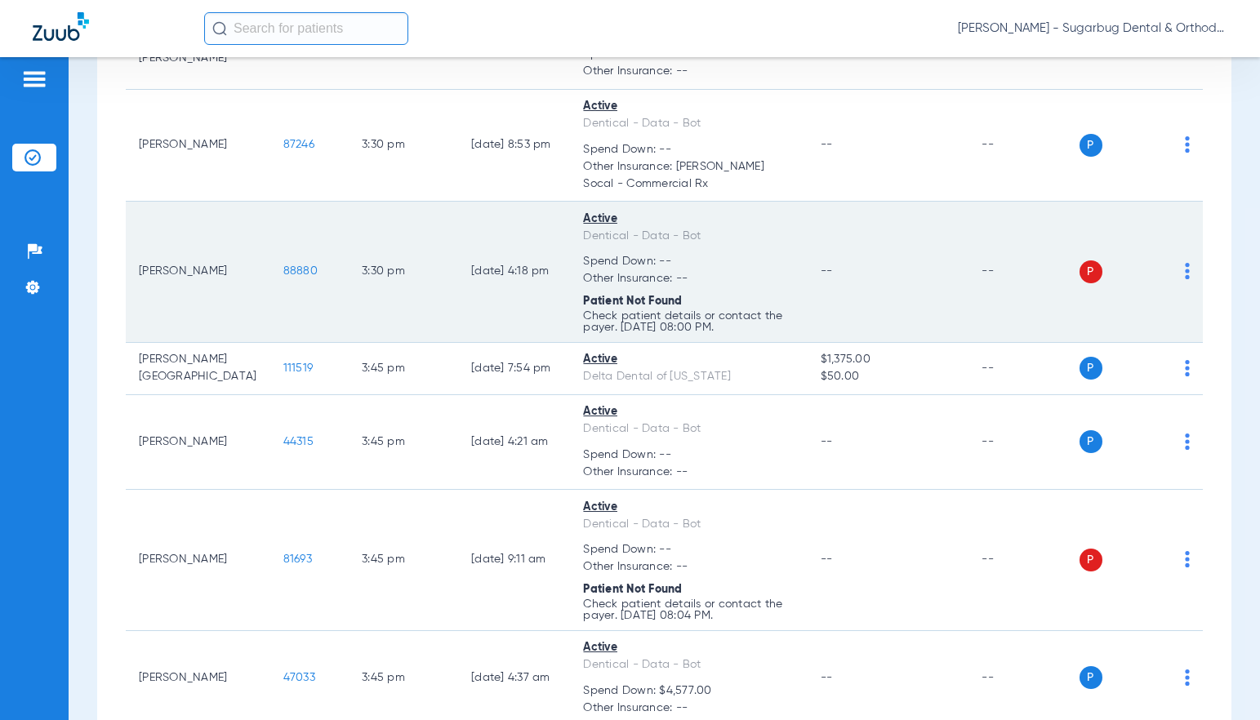
drag, startPoint x: 243, startPoint y: 331, endPoint x: 291, endPoint y: 339, distance: 48.7
click at [291, 339] on td "88880" at bounding box center [309, 272] width 78 height 141
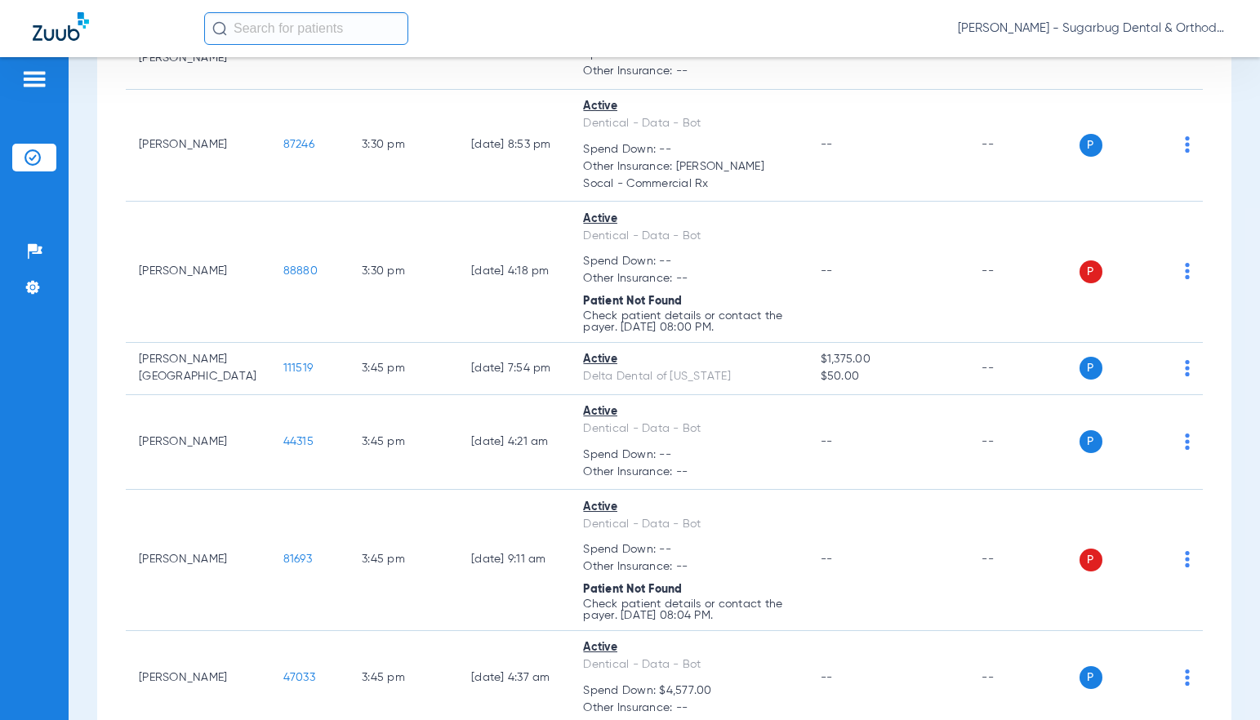
copy span "88880"
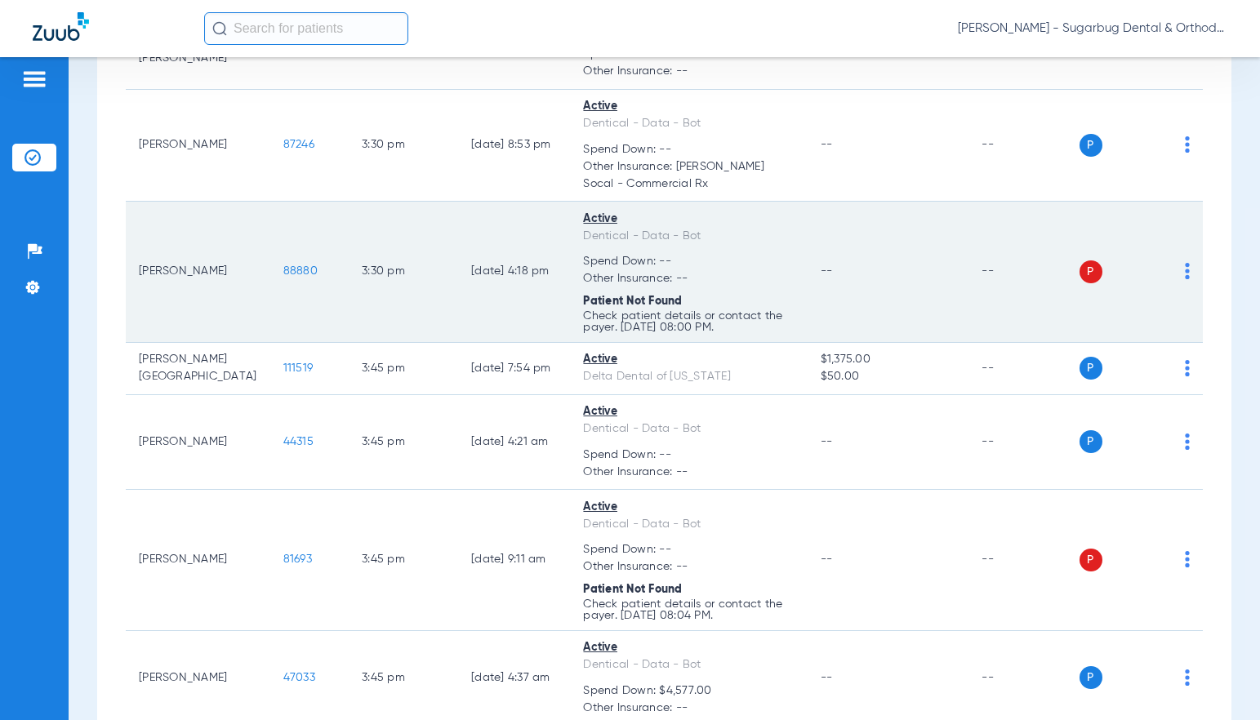
click at [283, 277] on span "88880" at bounding box center [300, 270] width 34 height 11
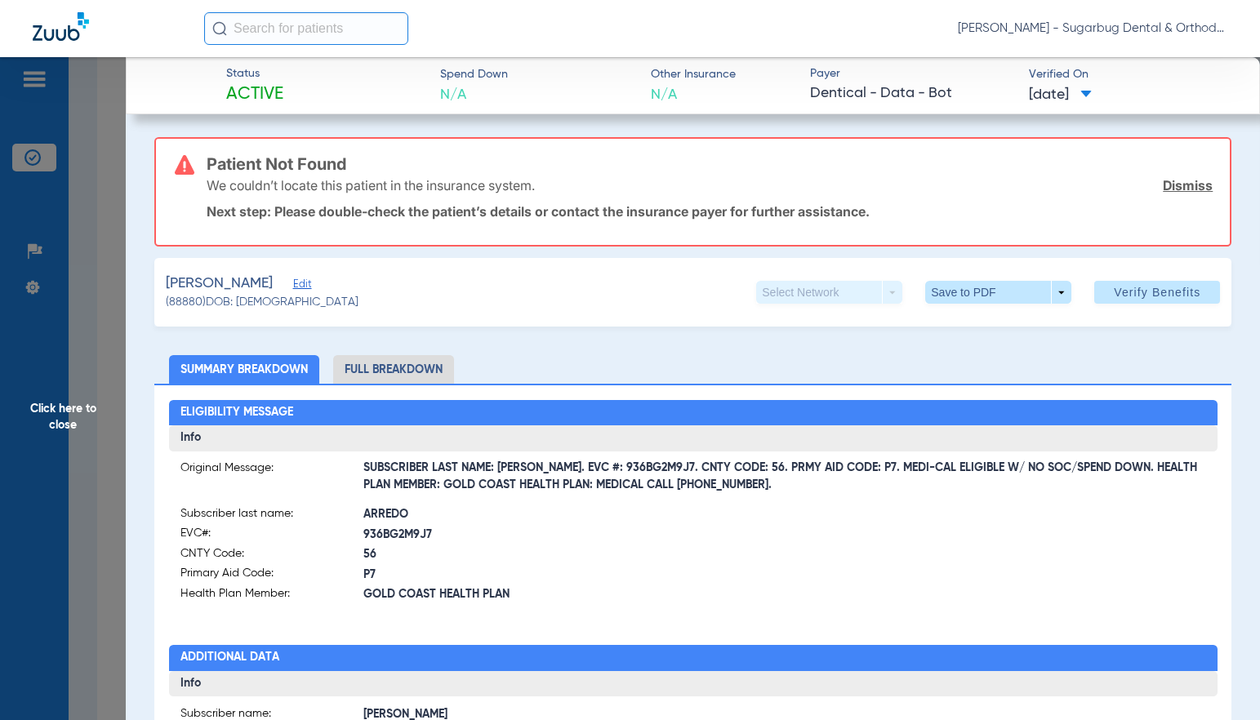
click at [308, 283] on span "Edit" at bounding box center [300, 286] width 15 height 16
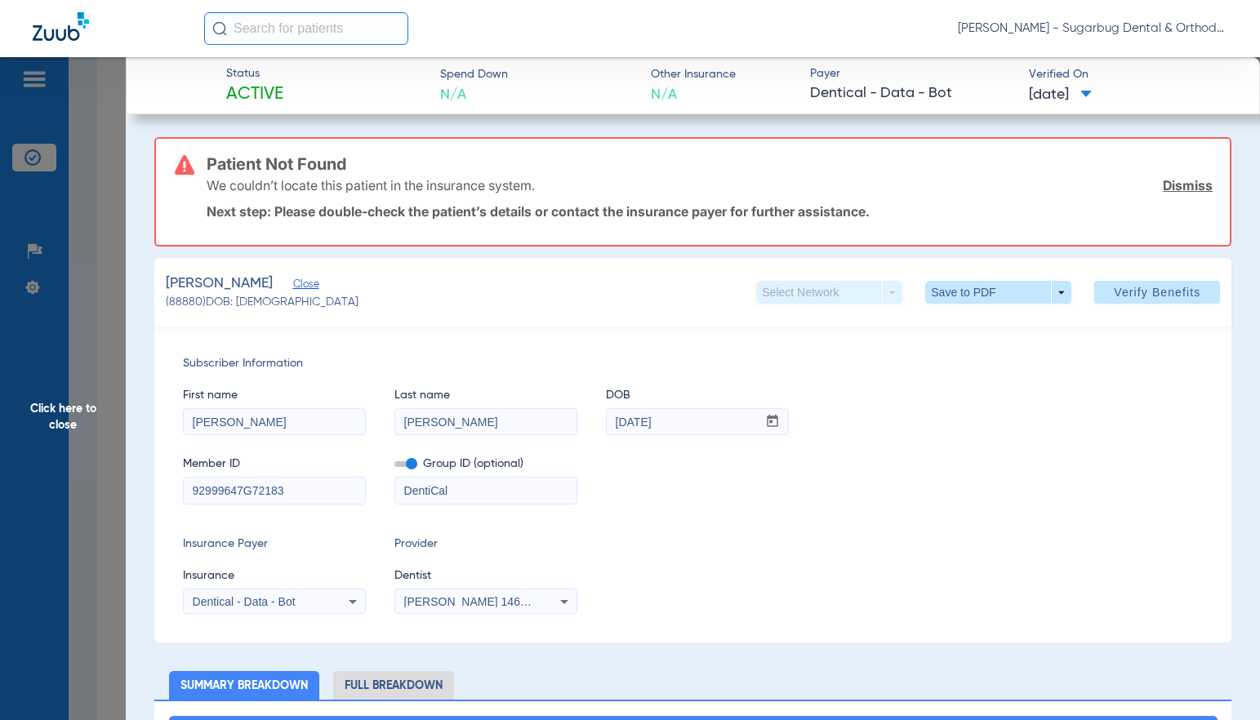
drag, startPoint x: 249, startPoint y: 494, endPoint x: 367, endPoint y: 496, distance: 117.6
click at [367, 496] on div "Member ID 92999647G72183 Group ID (optional) DentiCal" at bounding box center [693, 472] width 1020 height 63
type input "92999647G"
click at [1140, 296] on span "Verify Benefits" at bounding box center [1157, 292] width 87 height 13
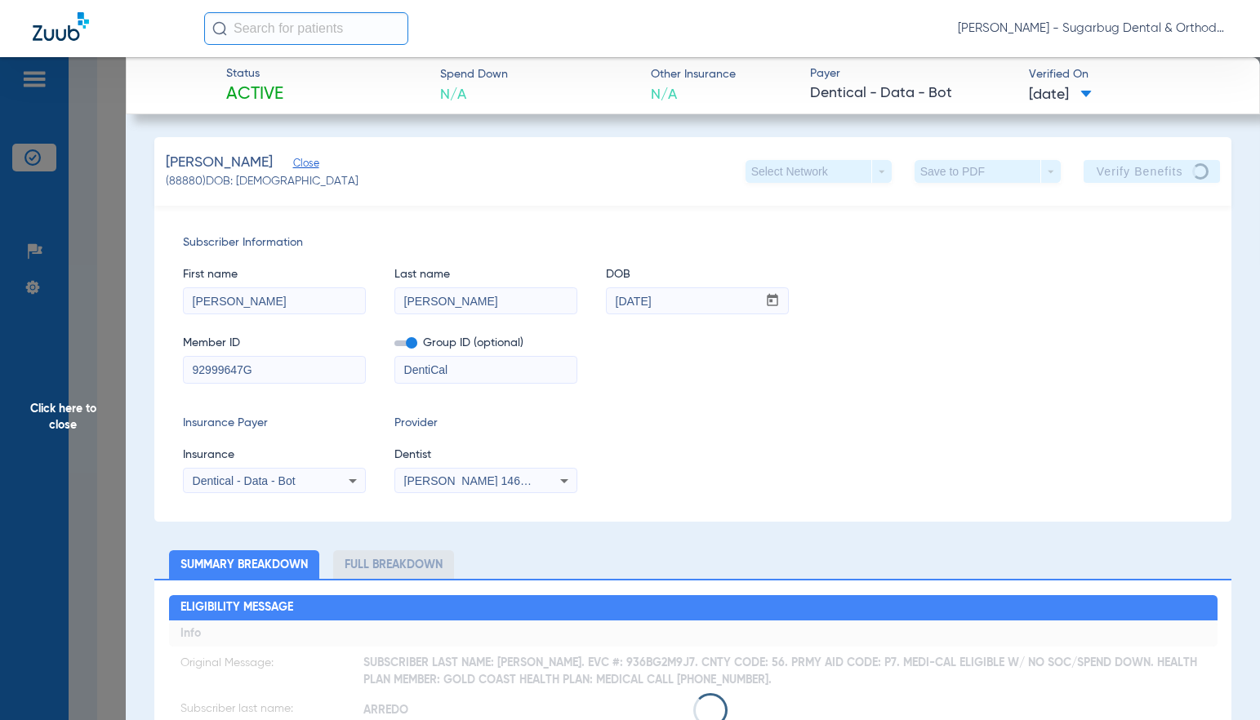
click at [308, 161] on span "Close" at bounding box center [300, 166] width 15 height 16
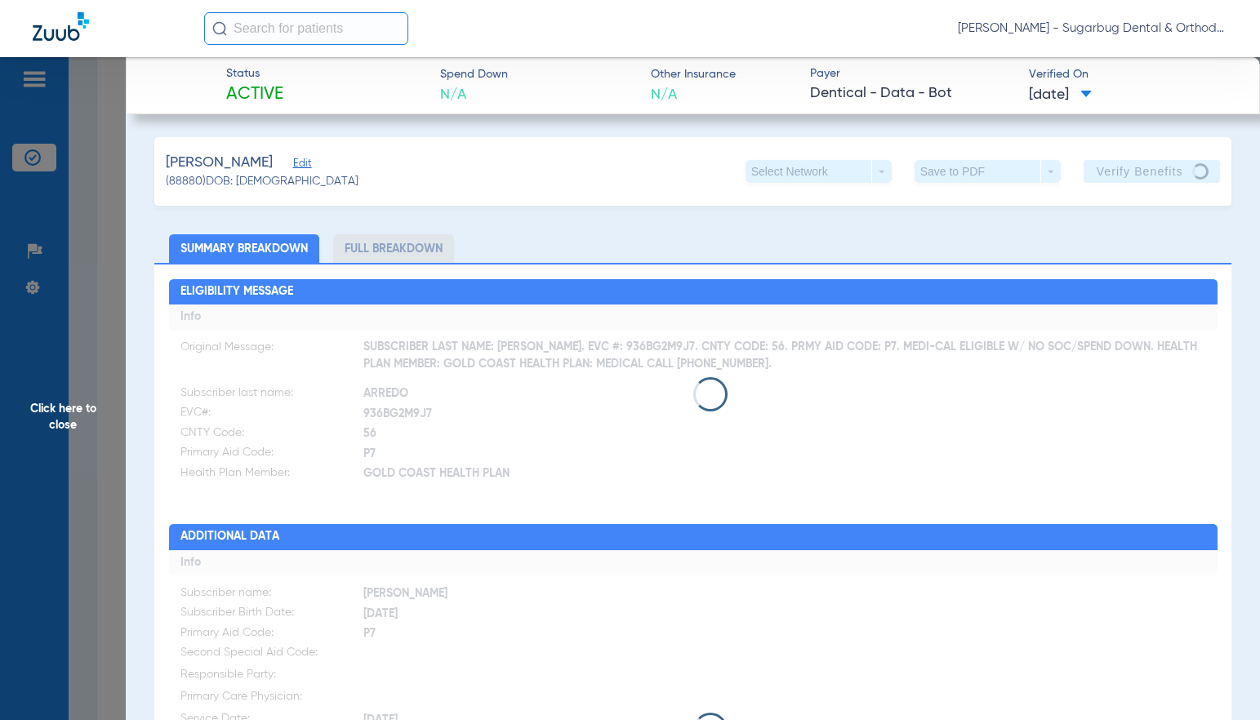
click at [72, 420] on span "Click here to close" at bounding box center [63, 417] width 126 height 720
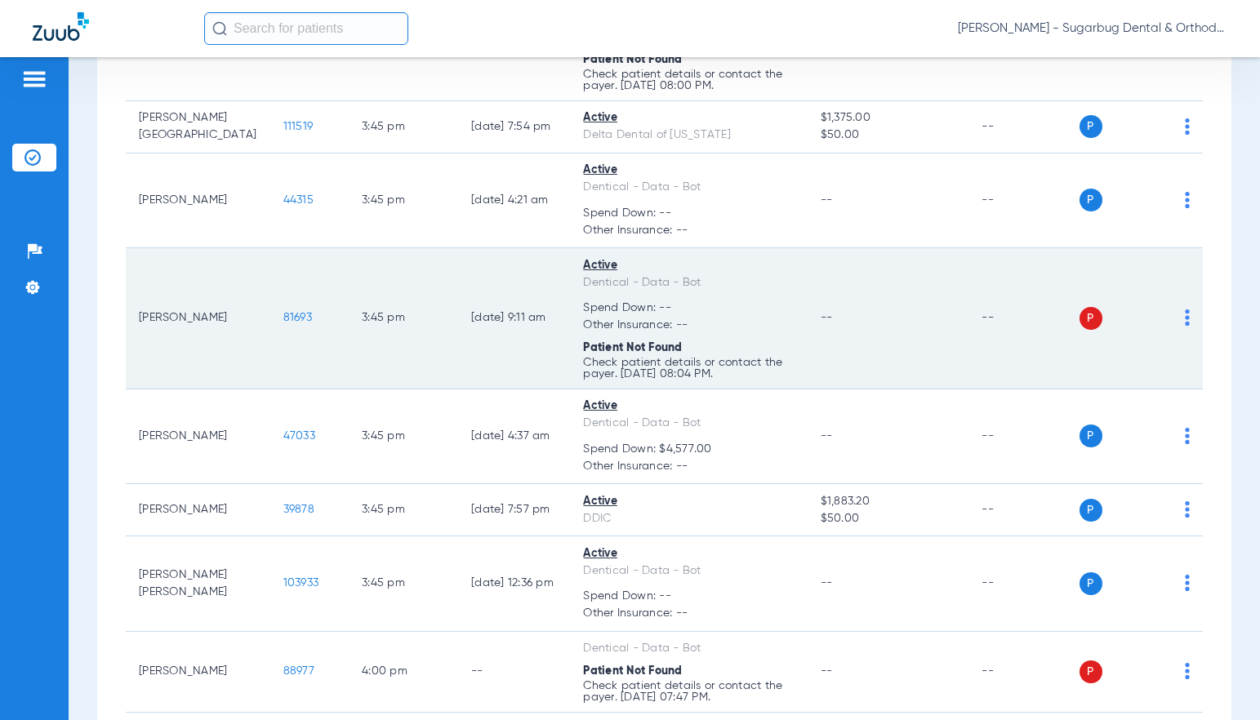
scroll to position [14278, 0]
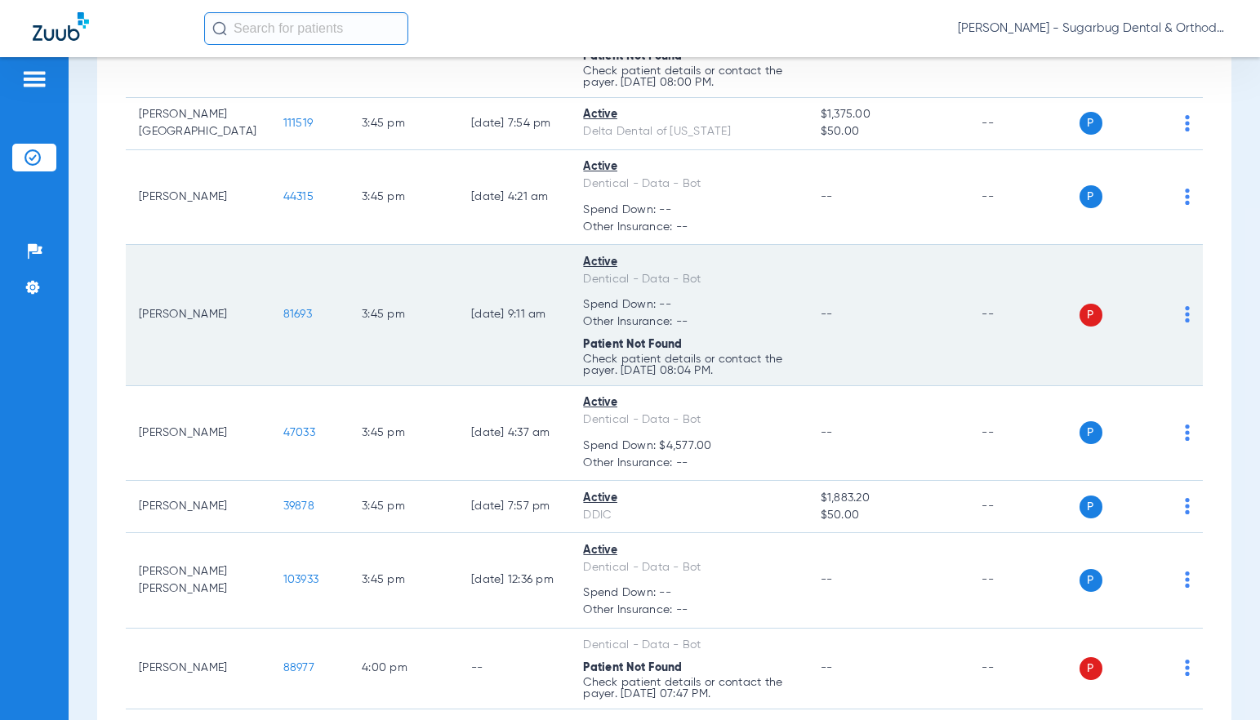
drag, startPoint x: 276, startPoint y: 378, endPoint x: 286, endPoint y: 380, distance: 9.9
click at [286, 380] on tr "[PERSON_NAME] 81693 3:45 PM [DATE] 9:11 AM Active Dentical - Data - Bot Spend D…" at bounding box center [664, 315] width 1077 height 141
click at [270, 386] on td "81693" at bounding box center [309, 315] width 78 height 141
drag, startPoint x: 247, startPoint y: 383, endPoint x: 284, endPoint y: 380, distance: 36.9
click at [284, 380] on td "81693" at bounding box center [309, 315] width 78 height 141
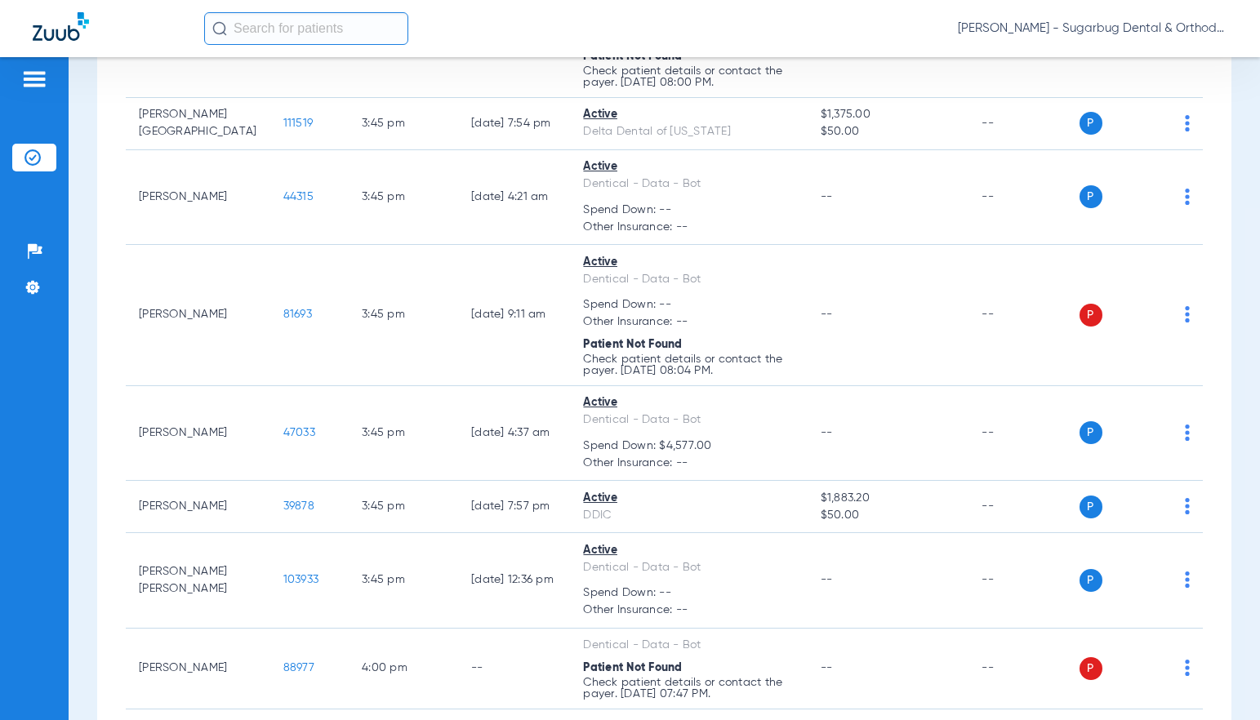
copy span "81693"
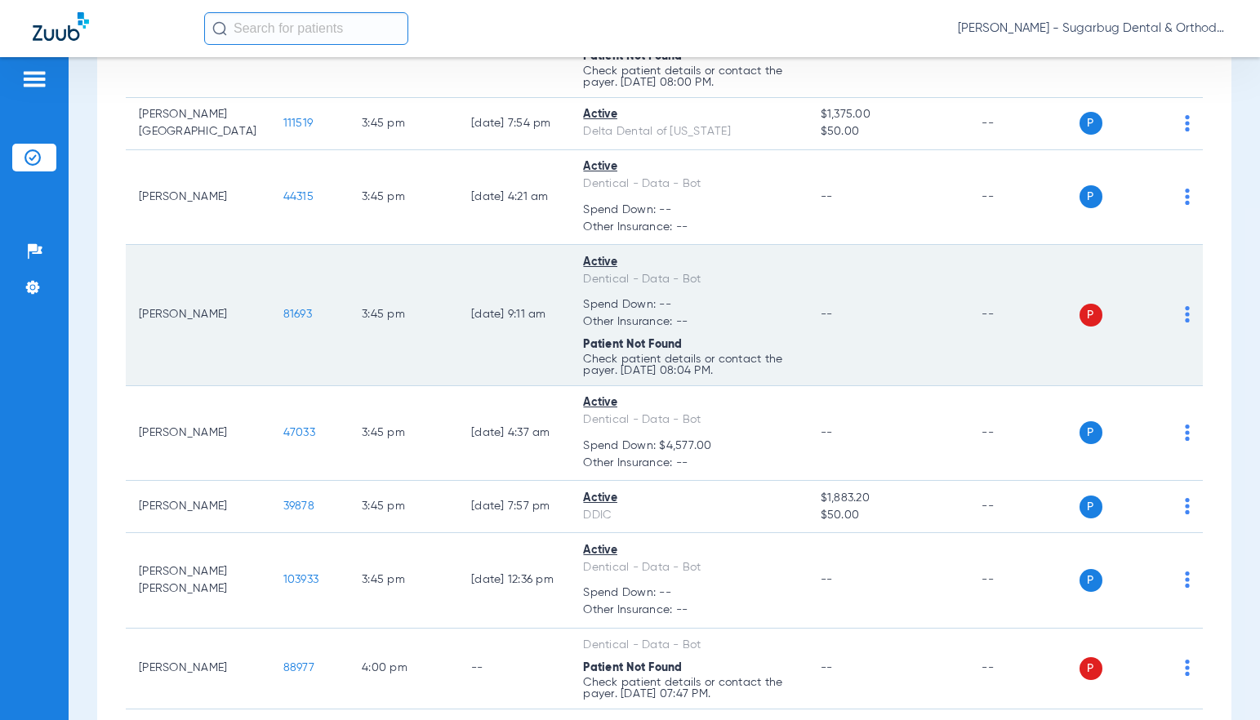
click at [283, 320] on span "81693" at bounding box center [297, 314] width 29 height 11
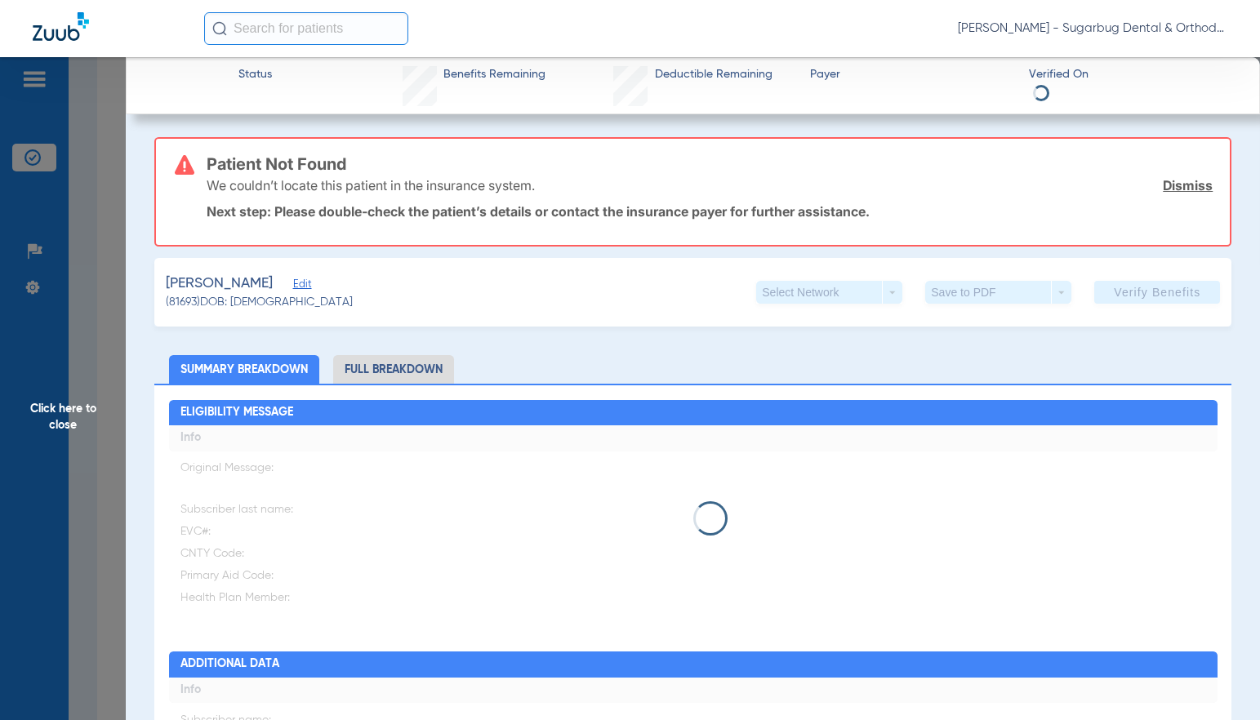
type input "[PERSON_NAME]"
type input "[DATE]"
type input "93121128F99113"
type input "DentiCal"
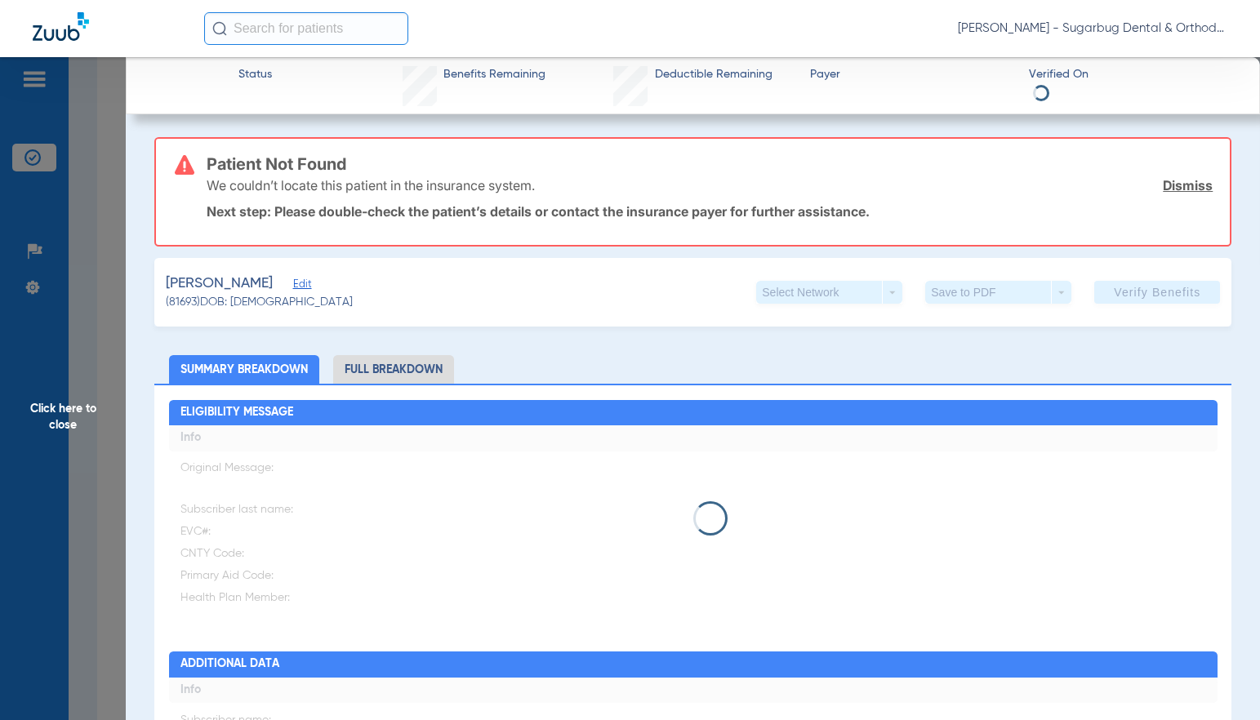
click at [308, 285] on span "Edit" at bounding box center [300, 286] width 15 height 16
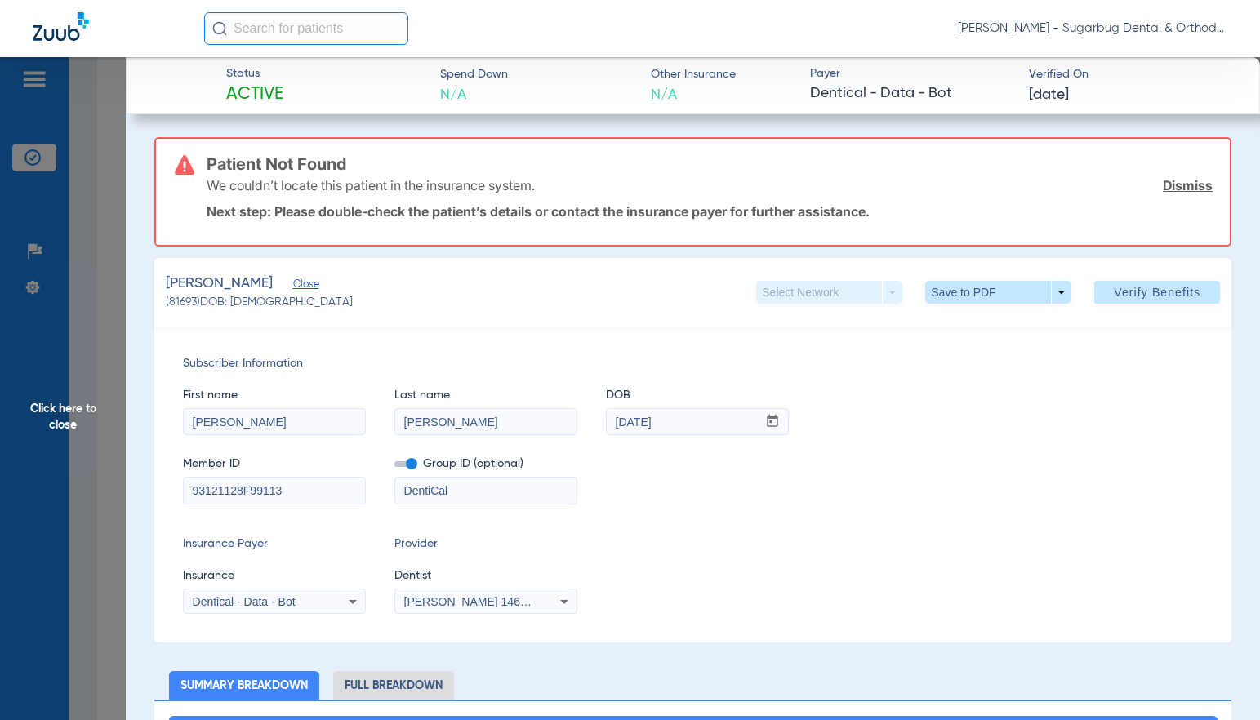
drag, startPoint x: 310, startPoint y: 491, endPoint x: 696, endPoint y: 366, distance: 405.3
click at [327, 491] on input "93121128F99113" at bounding box center [274, 491] width 181 height 26
type input "93121128F"
click at [1144, 293] on span "Verify Benefits" at bounding box center [1157, 292] width 87 height 13
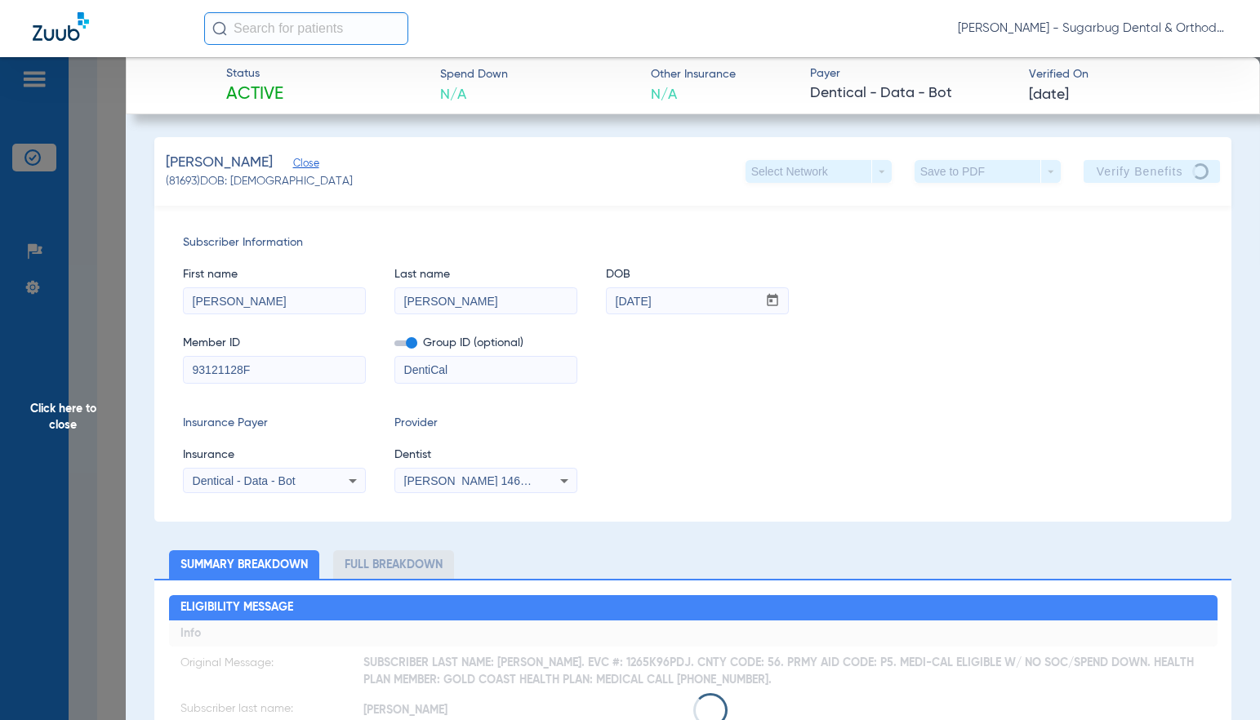
click at [308, 163] on span "Close" at bounding box center [300, 166] width 15 height 16
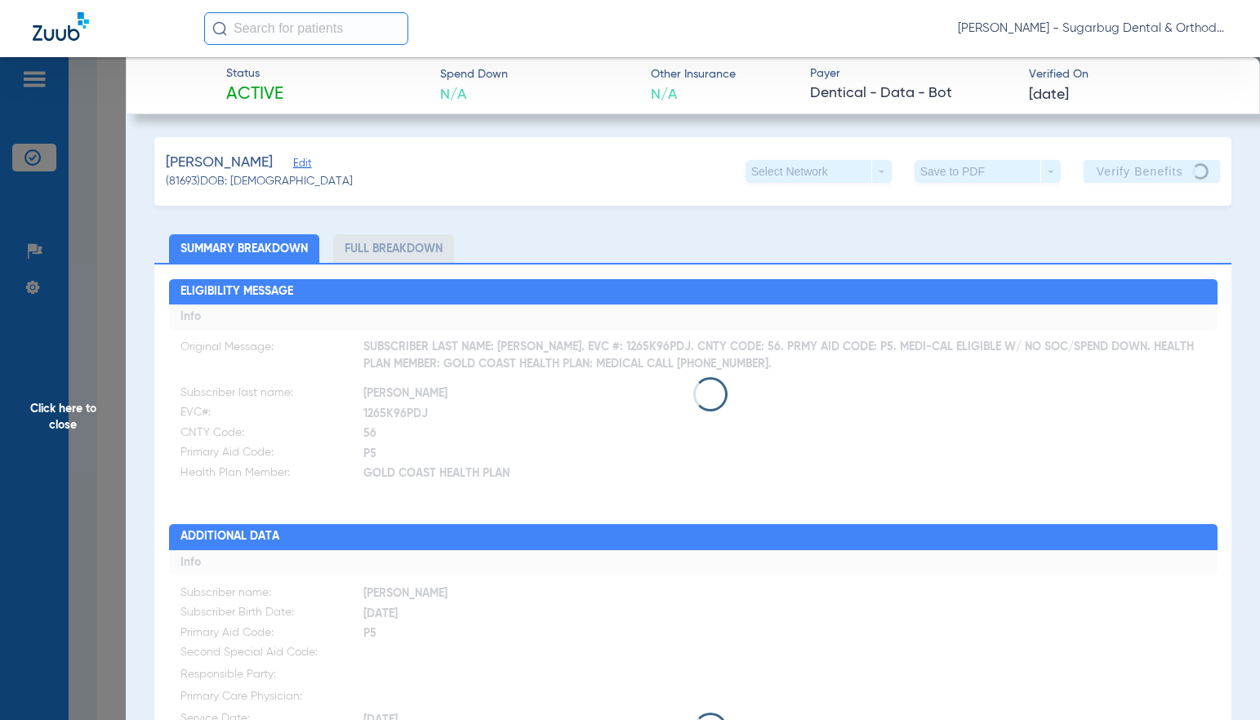
click at [48, 411] on span "Click here to close" at bounding box center [63, 417] width 126 height 720
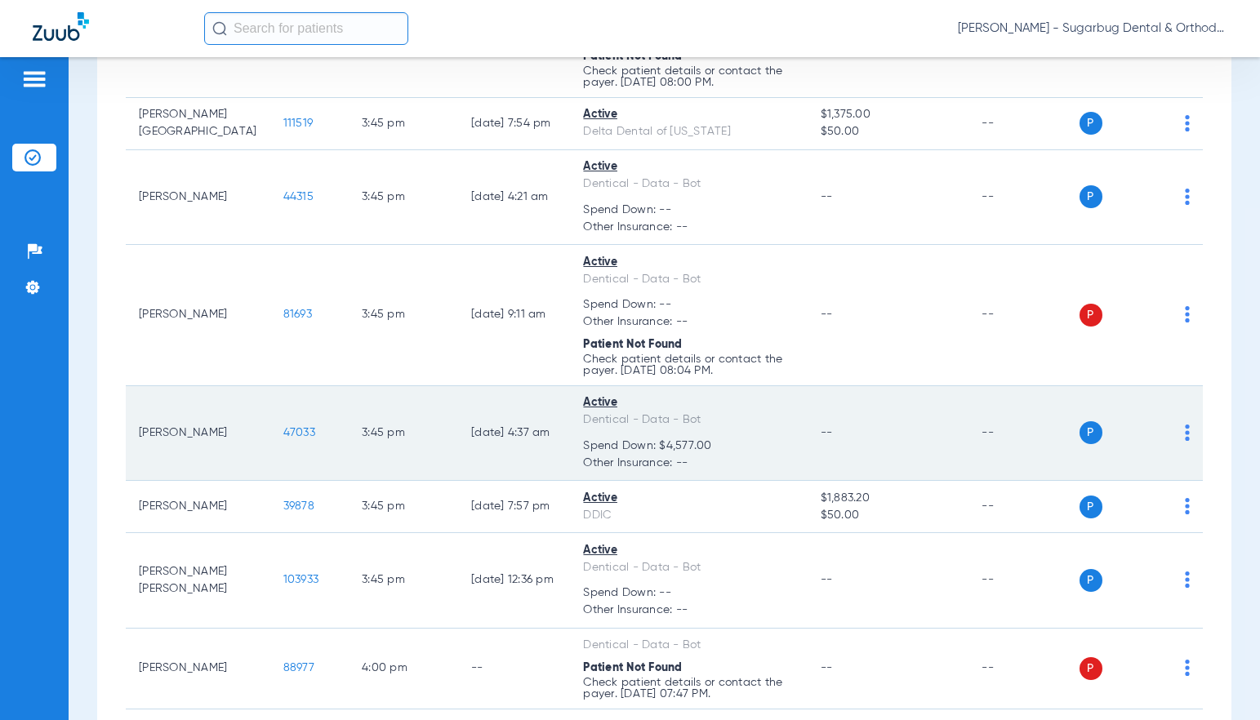
scroll to position [14360, 0]
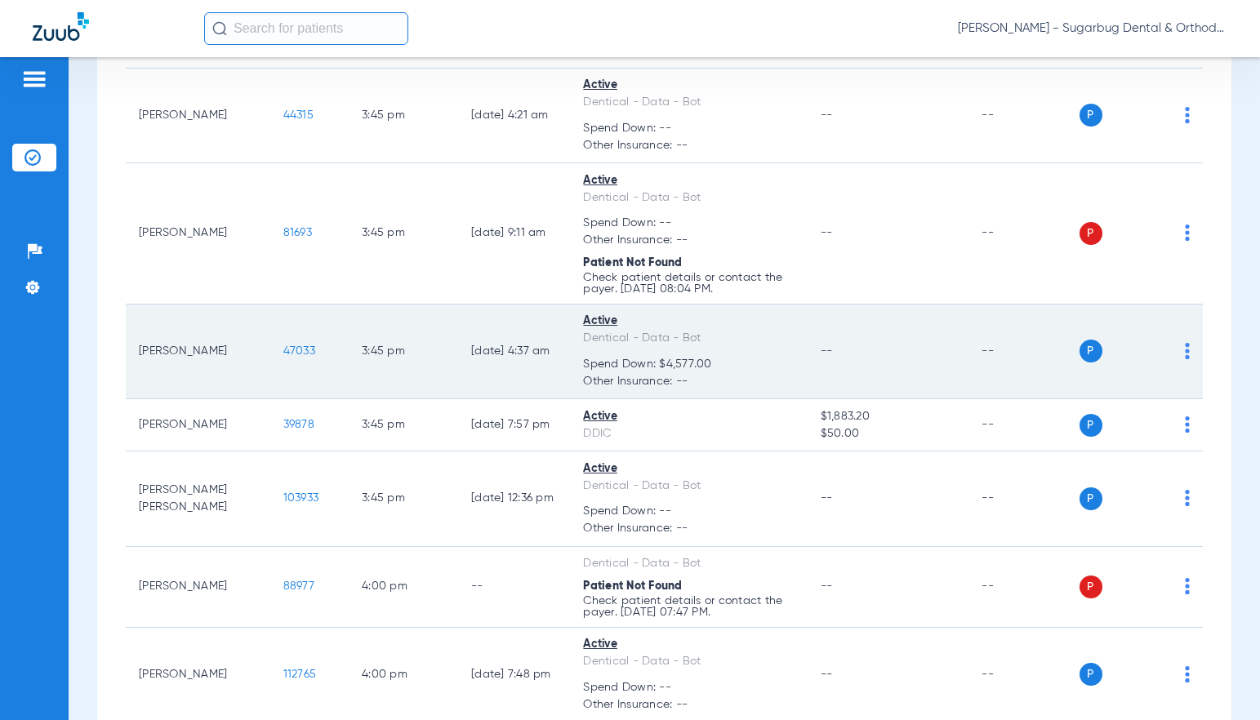
click at [285, 400] on td "47033" at bounding box center [309, 353] width 78 height 96
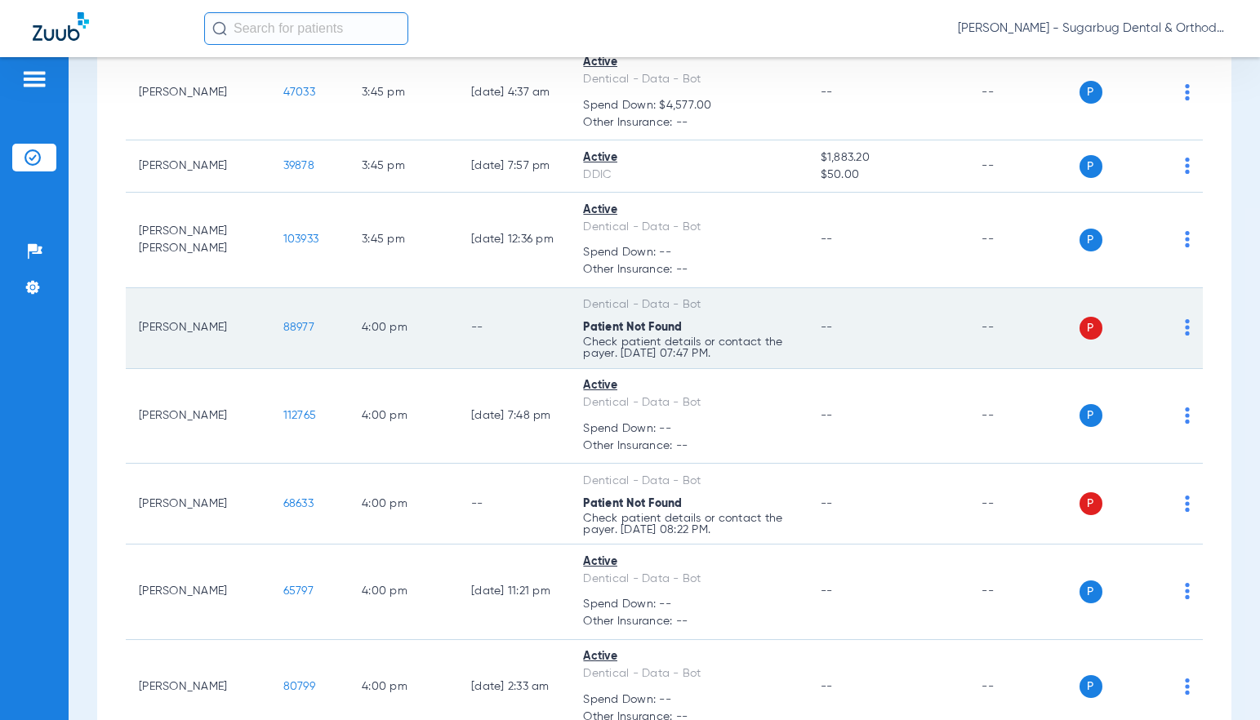
scroll to position [14768, 0]
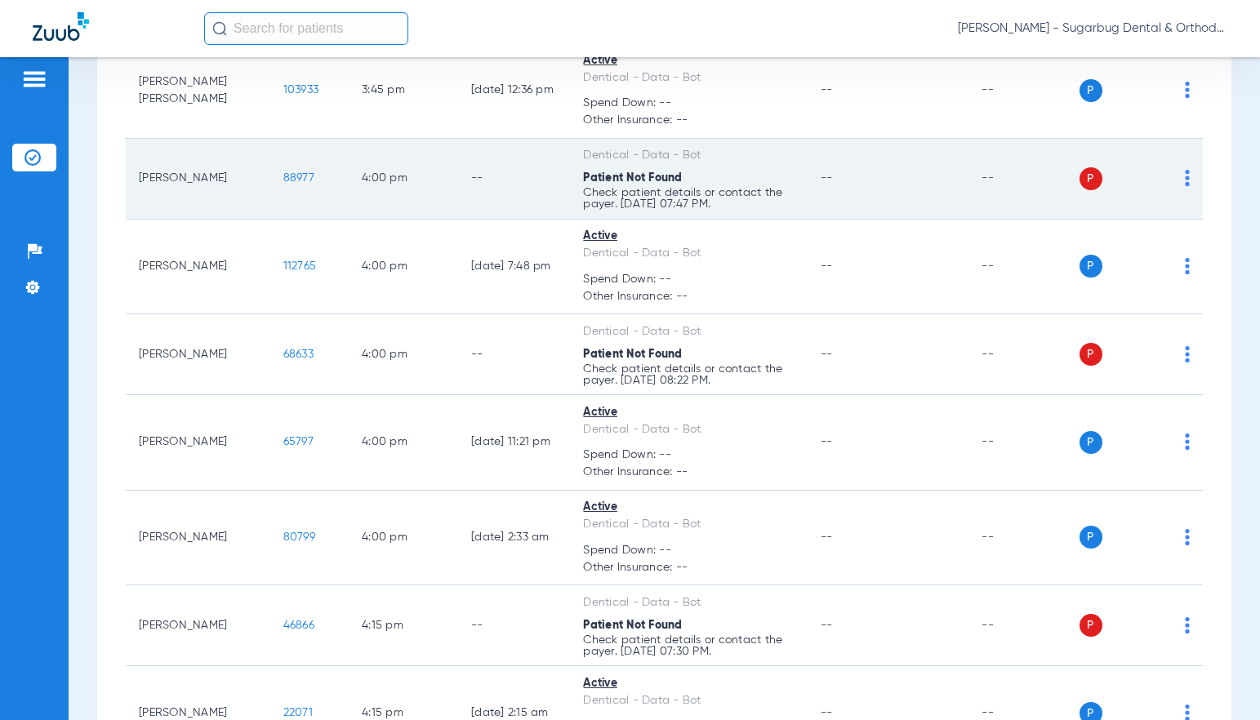
drag, startPoint x: 250, startPoint y: 247, endPoint x: 306, endPoint y: 249, distance: 56.4
click at [306, 220] on td "88977" at bounding box center [309, 179] width 78 height 81
click at [283, 184] on span "88977" at bounding box center [298, 177] width 31 height 11
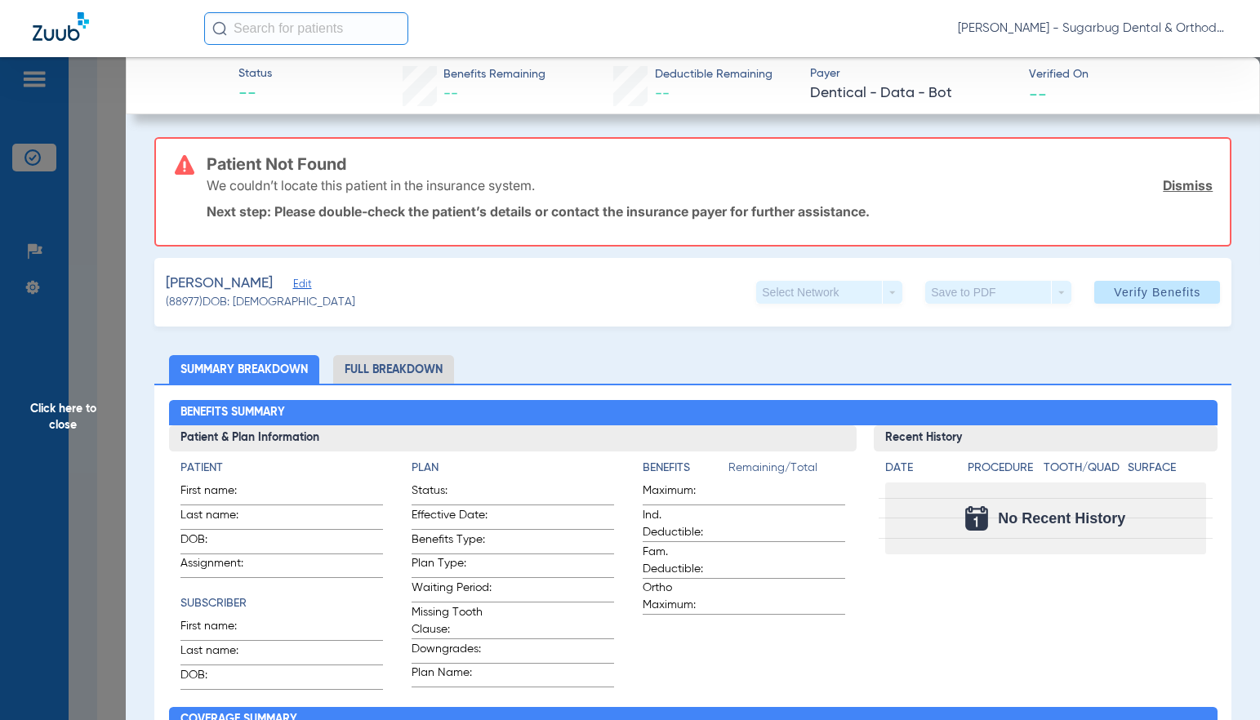
click at [308, 287] on span "Edit" at bounding box center [300, 286] width 15 height 16
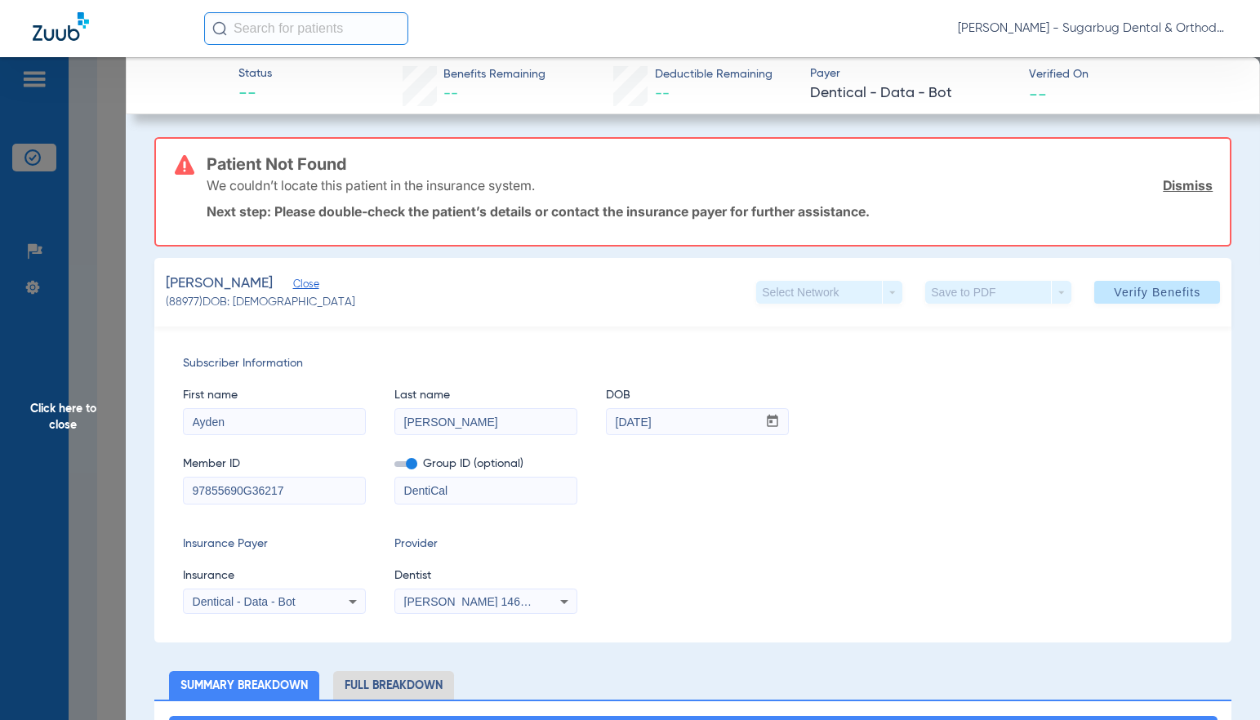
drag, startPoint x: 277, startPoint y: 492, endPoint x: 316, endPoint y: 485, distance: 39.9
click at [310, 492] on input "97855690G36217" at bounding box center [274, 491] width 181 height 26
type input "97855690G"
click at [1190, 289] on span at bounding box center [1157, 292] width 126 height 39
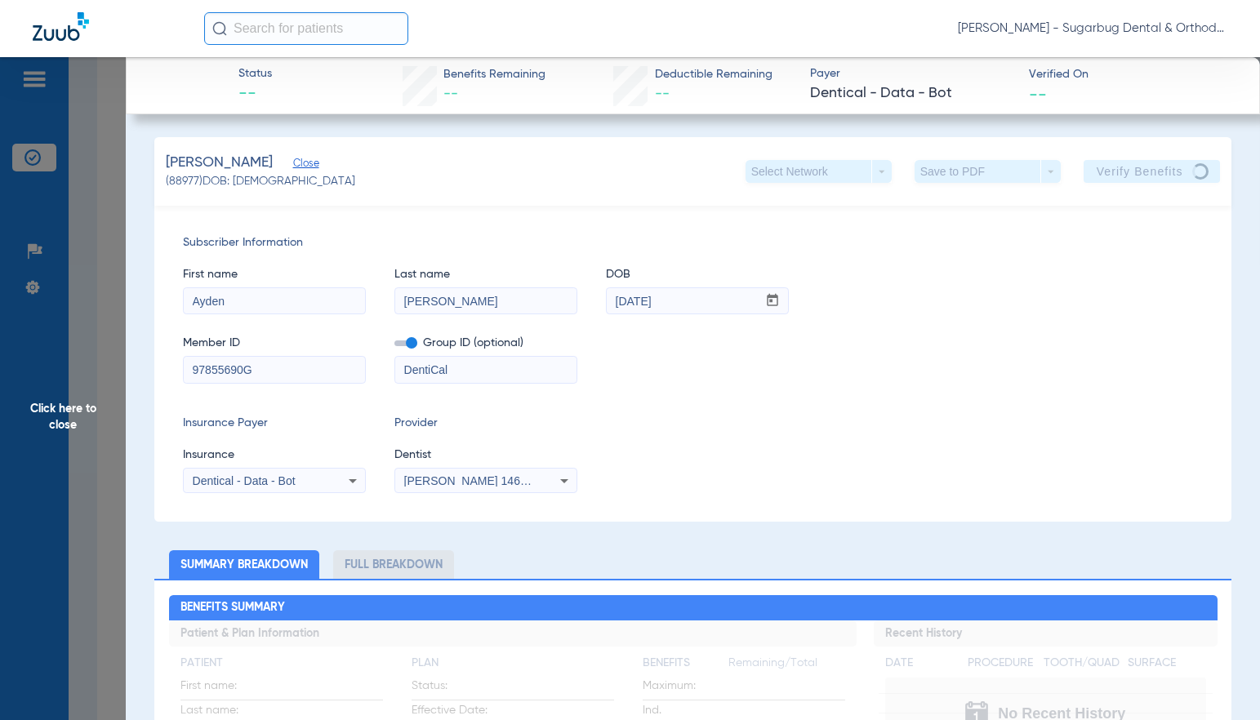
click at [308, 168] on span "Close" at bounding box center [300, 166] width 15 height 16
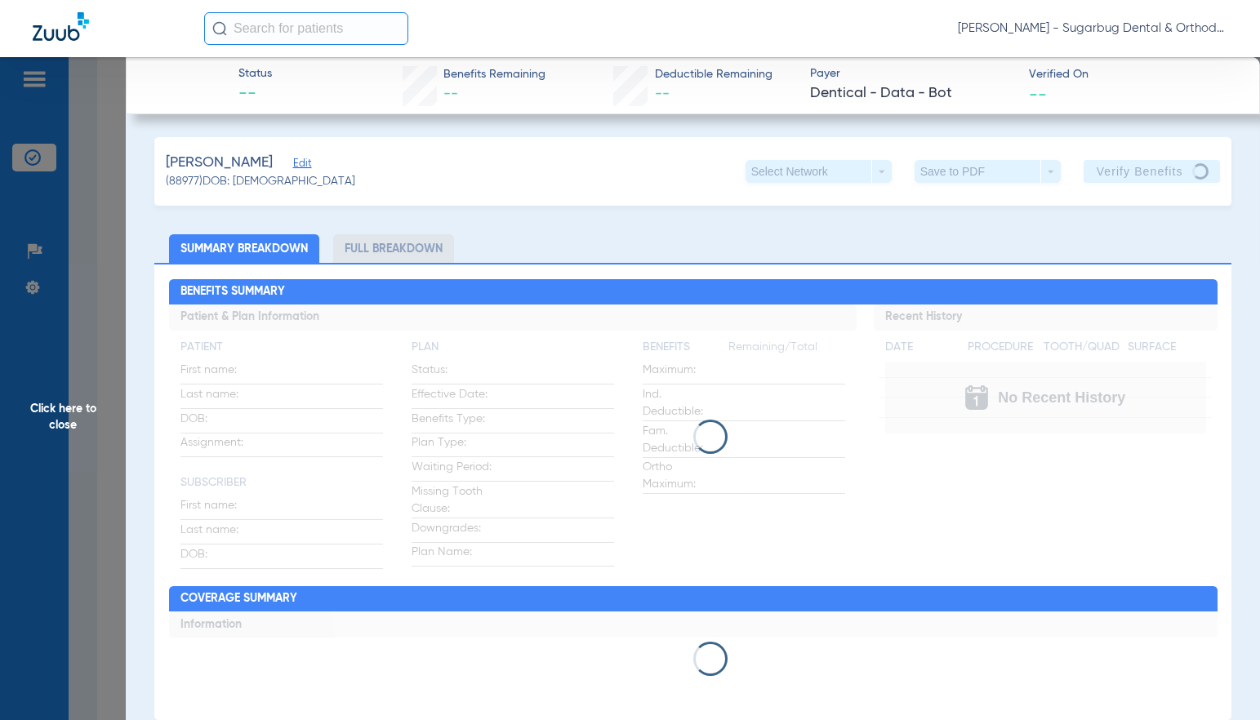
drag, startPoint x: 64, startPoint y: 420, endPoint x: 504, endPoint y: 407, distance: 440.2
click at [64, 421] on span "Click here to close" at bounding box center [63, 417] width 126 height 720
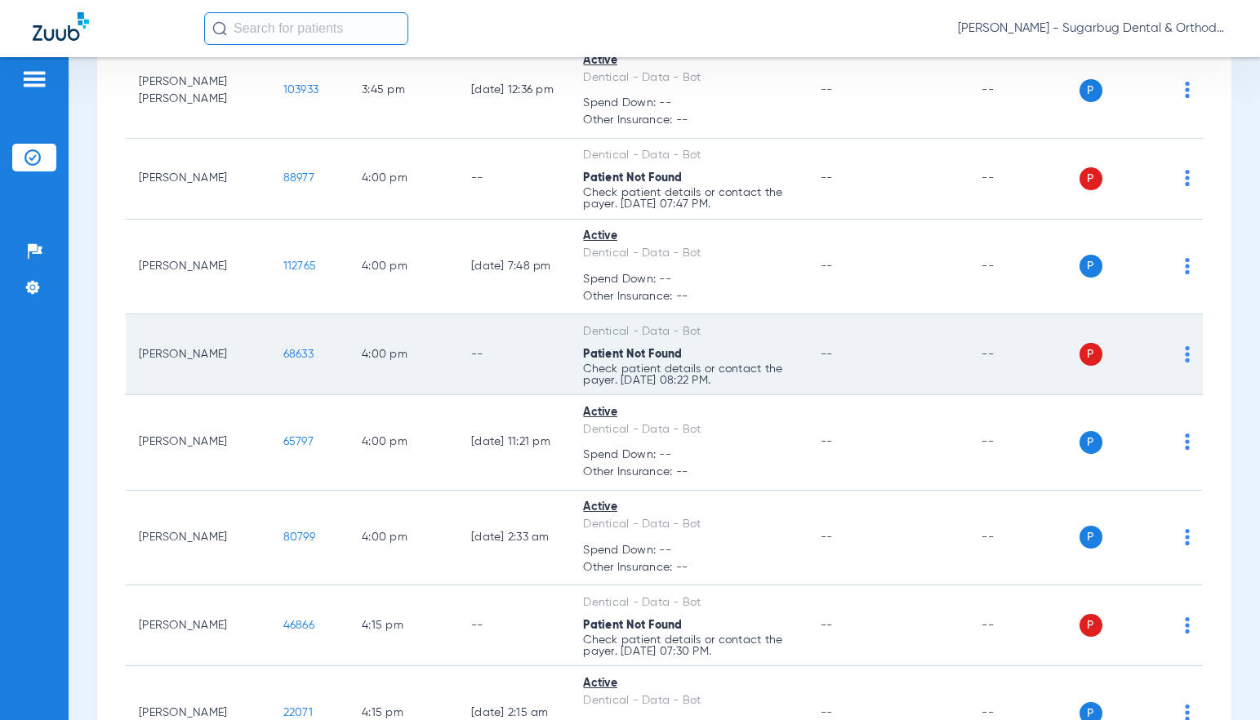
click at [285, 395] on td "68633" at bounding box center [309, 354] width 78 height 81
click at [283, 360] on span "68633" at bounding box center [298, 354] width 30 height 11
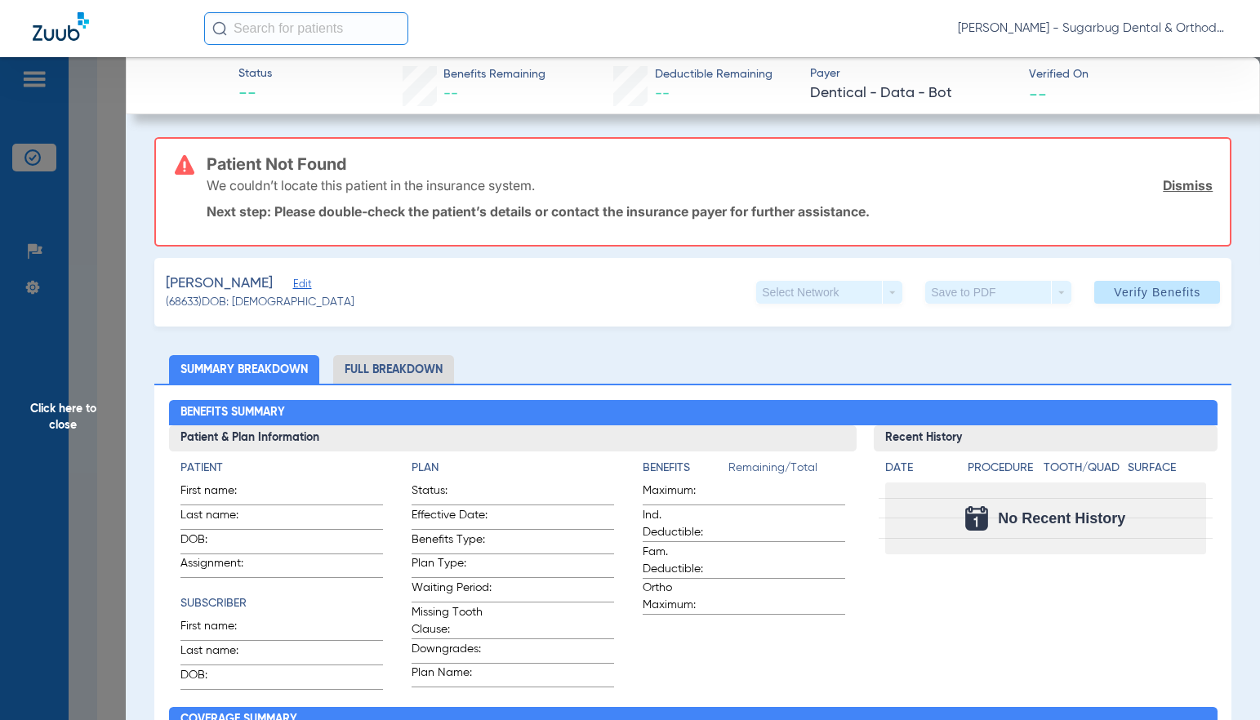
type input "[PERSON_NAME]"
type input "[DATE]"
type input "98920563G68136"
type input "DentiCal"
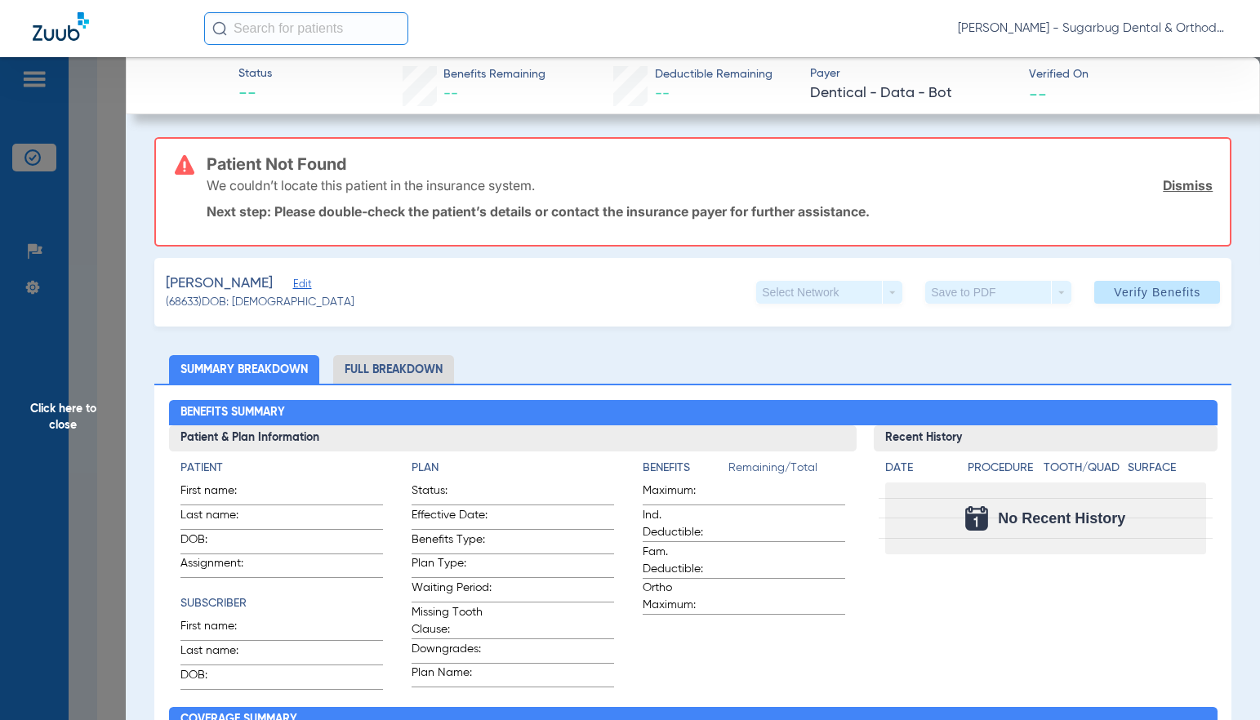
click at [308, 287] on span "Edit" at bounding box center [300, 286] width 15 height 16
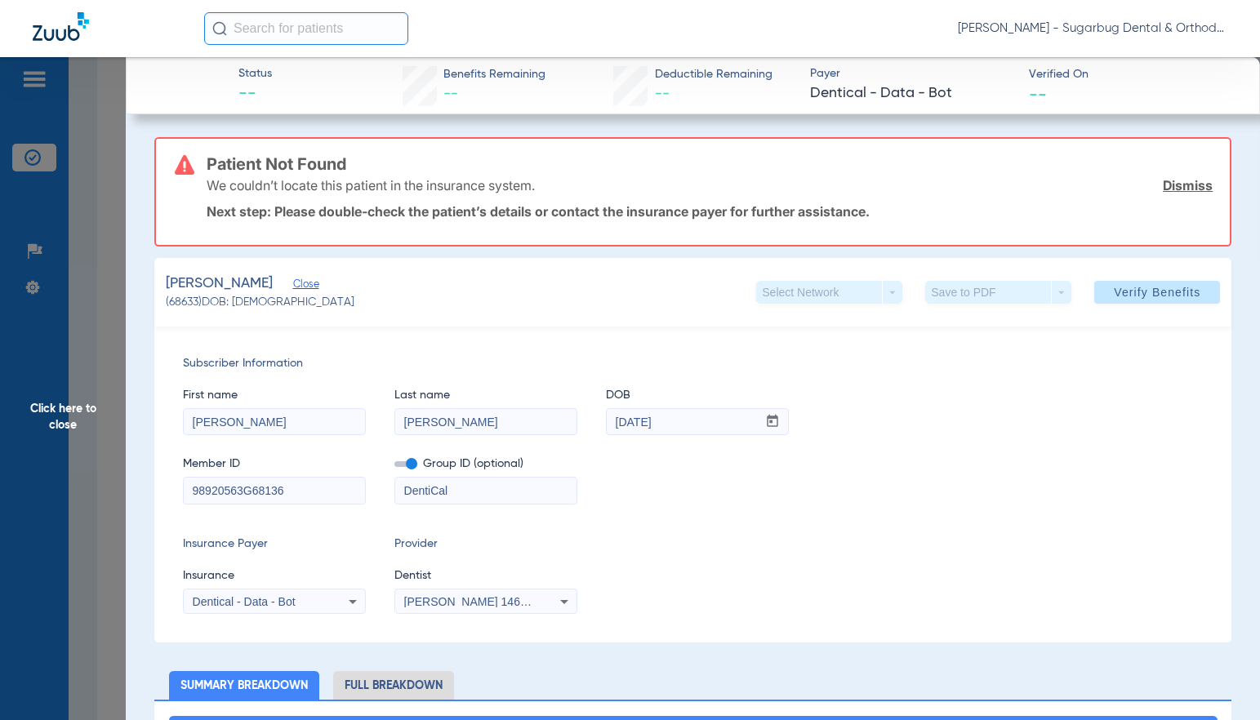
drag, startPoint x: 284, startPoint y: 491, endPoint x: 318, endPoint y: 494, distance: 33.6
click at [318, 494] on input "98920563G68136" at bounding box center [274, 491] width 181 height 26
drag, startPoint x: 175, startPoint y: 485, endPoint x: 140, endPoint y: 482, distance: 34.4
type input "98920563G"
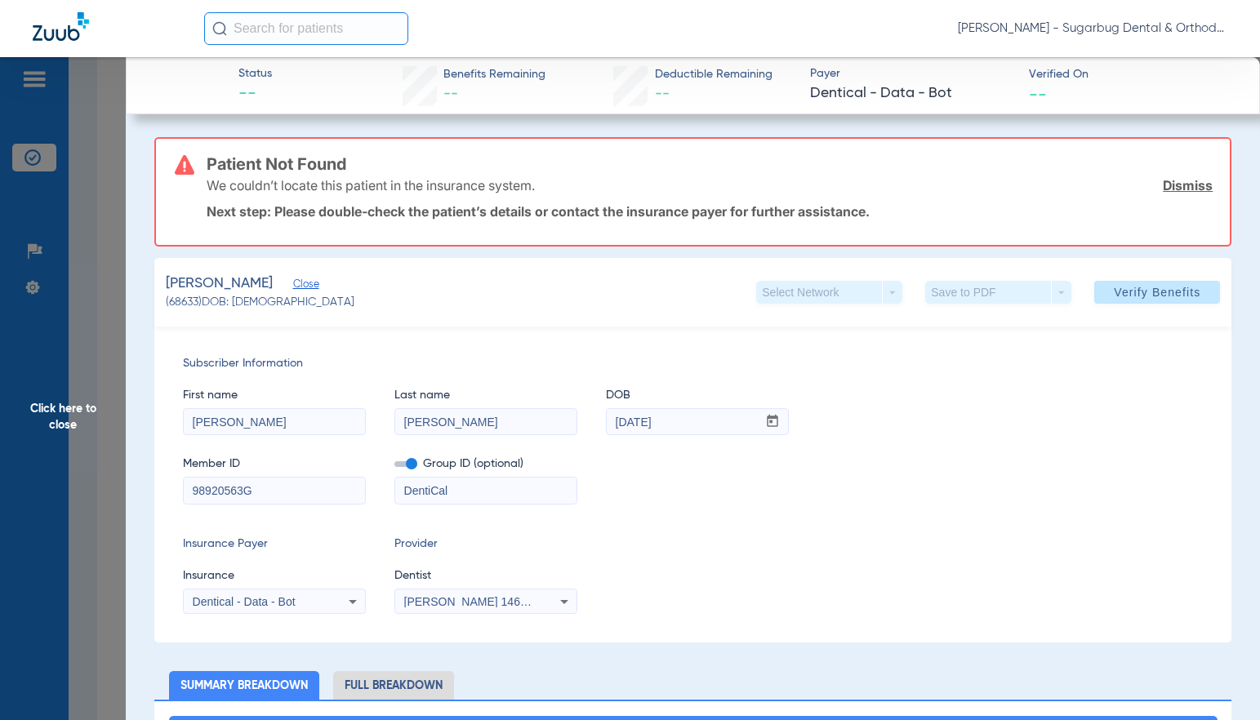
click at [1139, 293] on span "Verify Benefits" at bounding box center [1157, 292] width 87 height 13
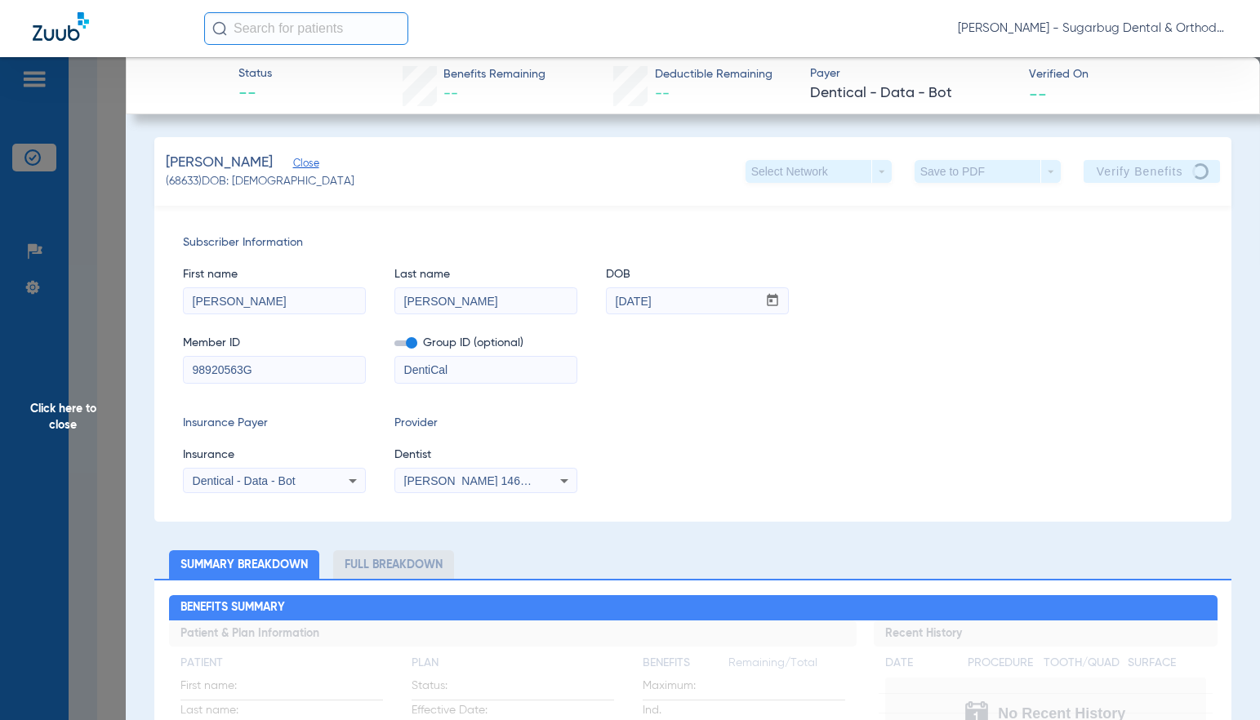
click at [308, 168] on span "Close" at bounding box center [300, 166] width 15 height 16
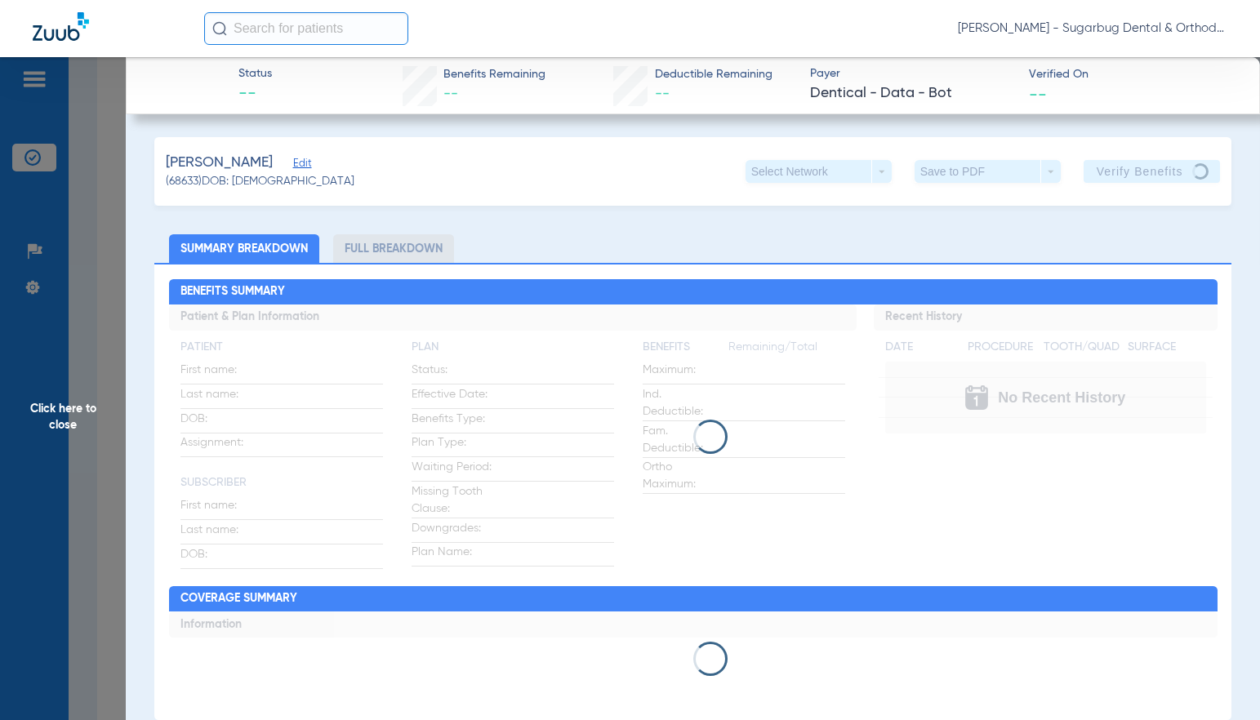
click at [61, 425] on span "Click here to close" at bounding box center [63, 417] width 126 height 720
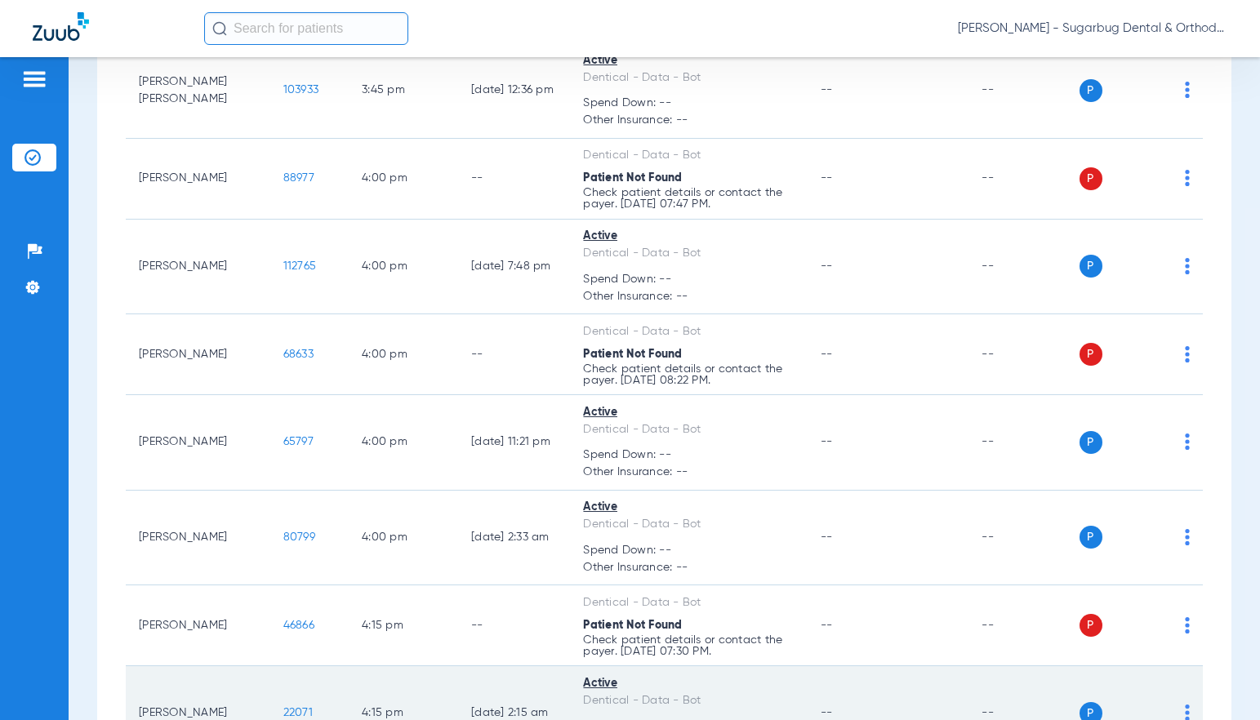
scroll to position [15013, 0]
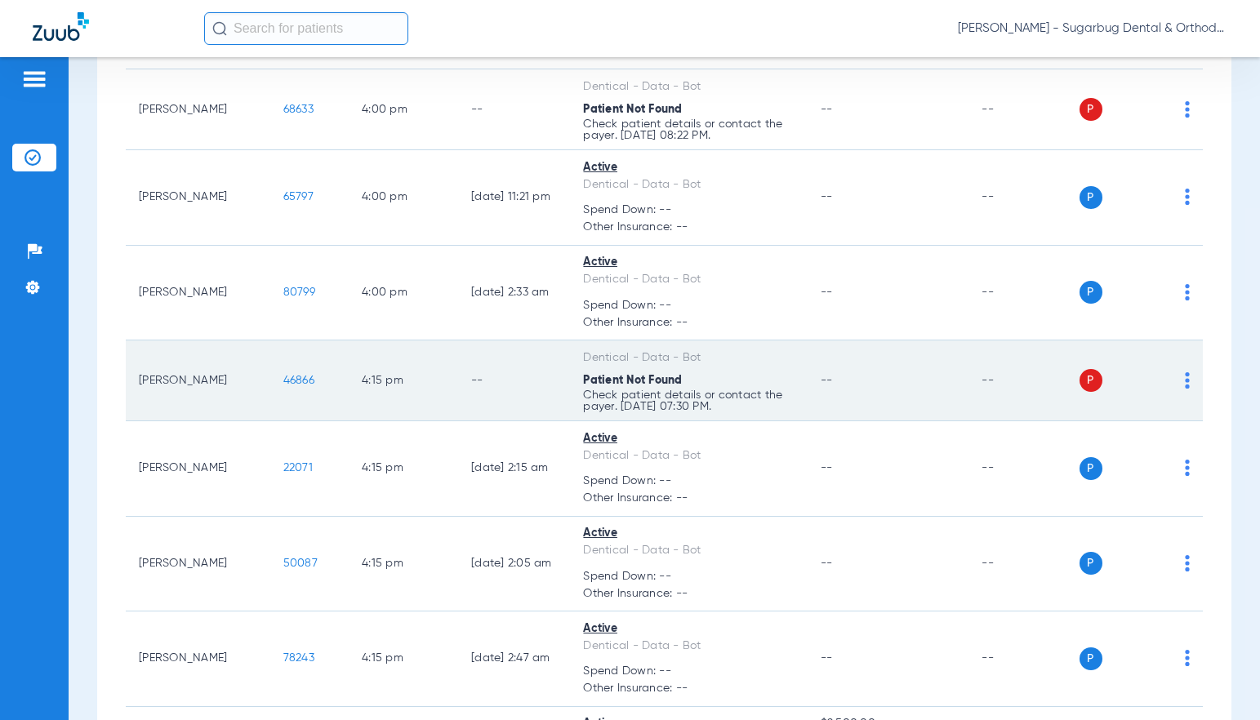
click at [293, 421] on td "46866" at bounding box center [309, 380] width 78 height 81
click at [283, 386] on span "46866" at bounding box center [298, 380] width 31 height 11
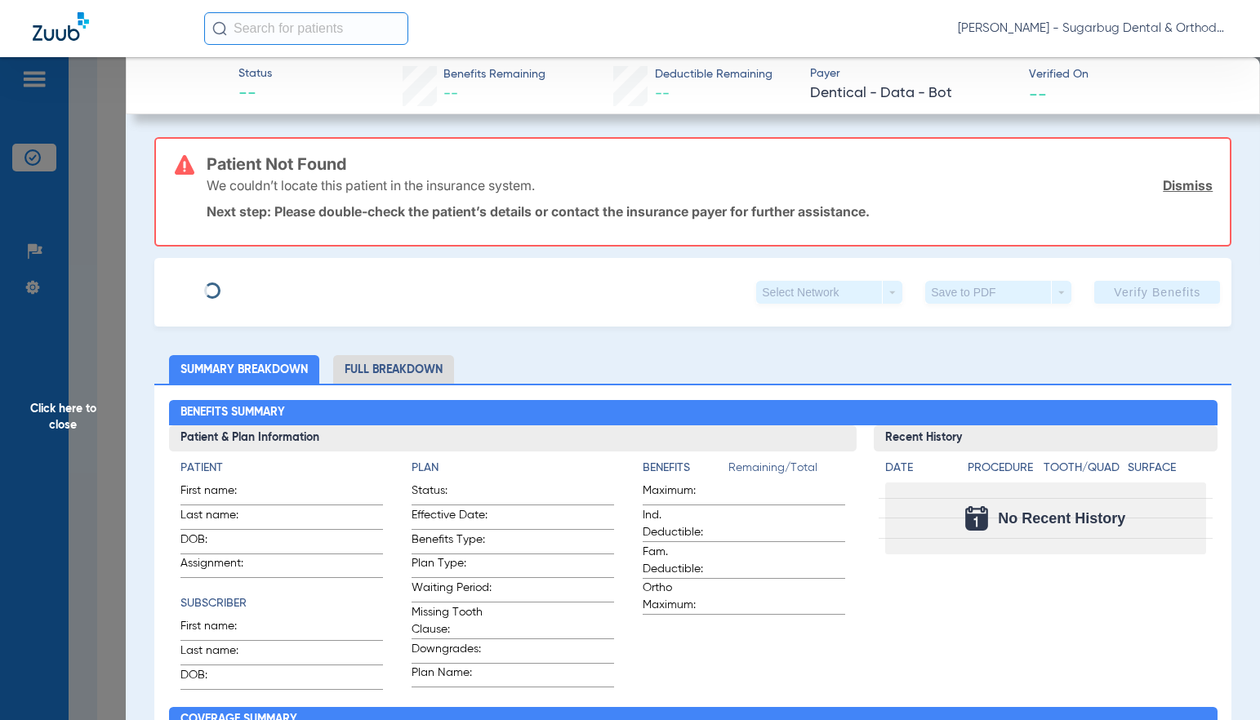
type input "[PERSON_NAME]"
type input "[DATE]"
type input "93220892F52129"
type input "DentiCal"
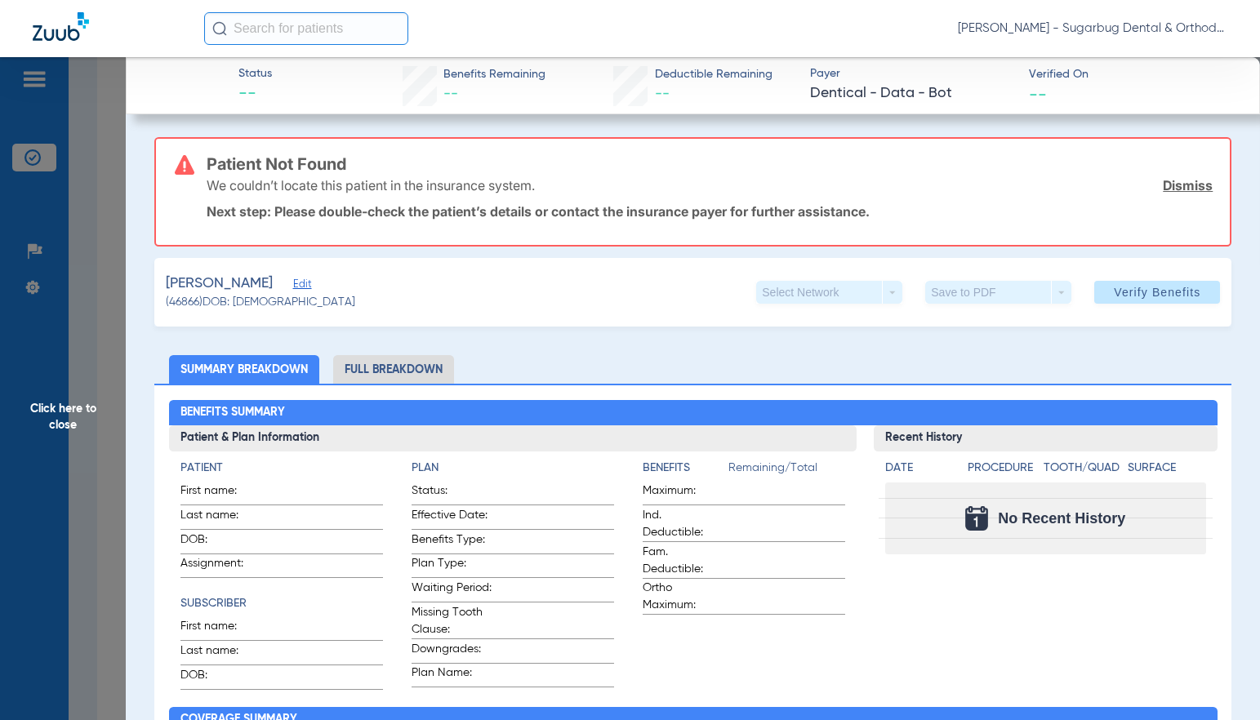
click at [293, 284] on span "Edit" at bounding box center [300, 286] width 15 height 16
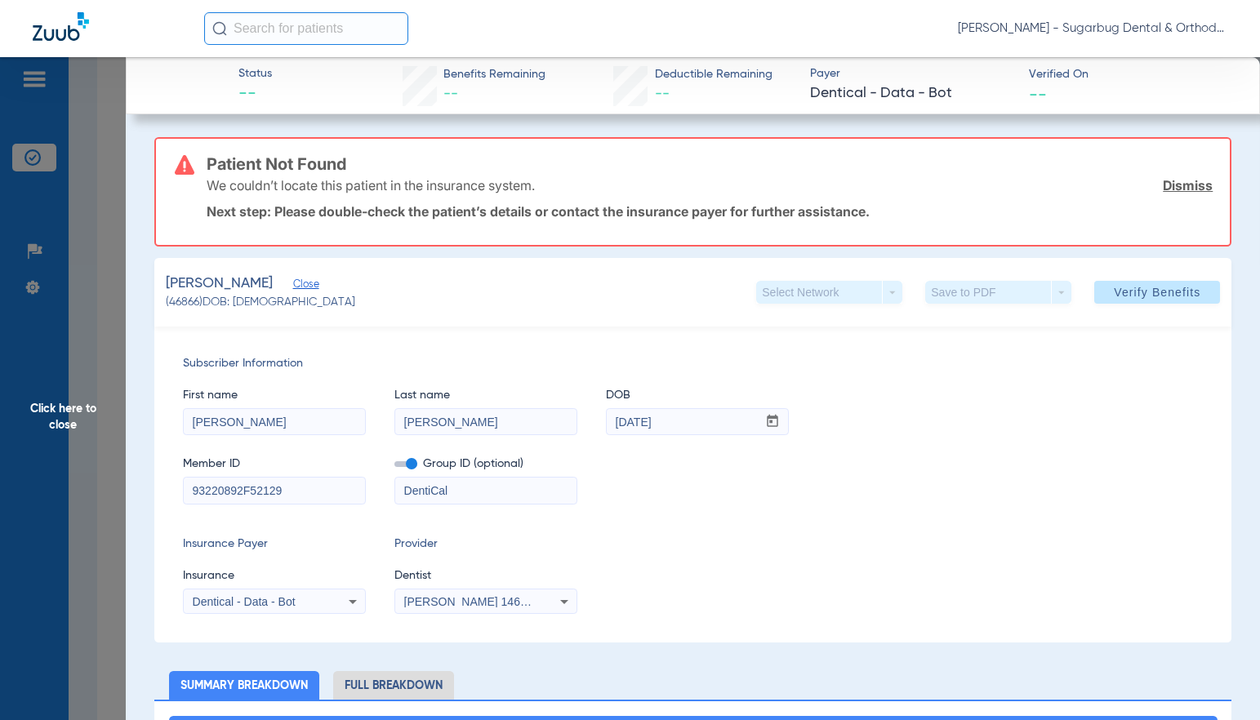
click at [338, 490] on input "93220892F52129" at bounding box center [274, 491] width 181 height 26
type input "93220892F"
click at [1157, 296] on span "Verify Benefits" at bounding box center [1157, 292] width 87 height 13
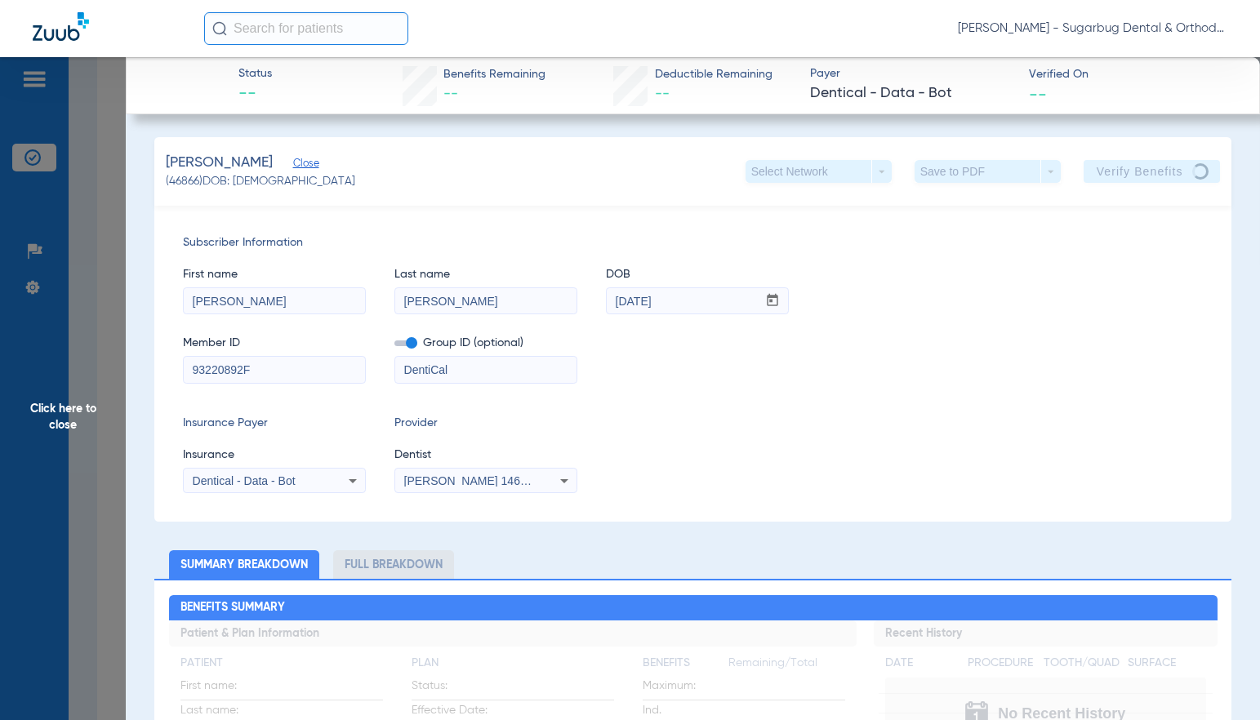
click at [292, 149] on div "[PERSON_NAME] (46866) DOB: [DEMOGRAPHIC_DATA] Select Network arrow_drop_down Sa…" at bounding box center [692, 171] width 1077 height 69
click at [293, 163] on span "Close" at bounding box center [300, 166] width 15 height 16
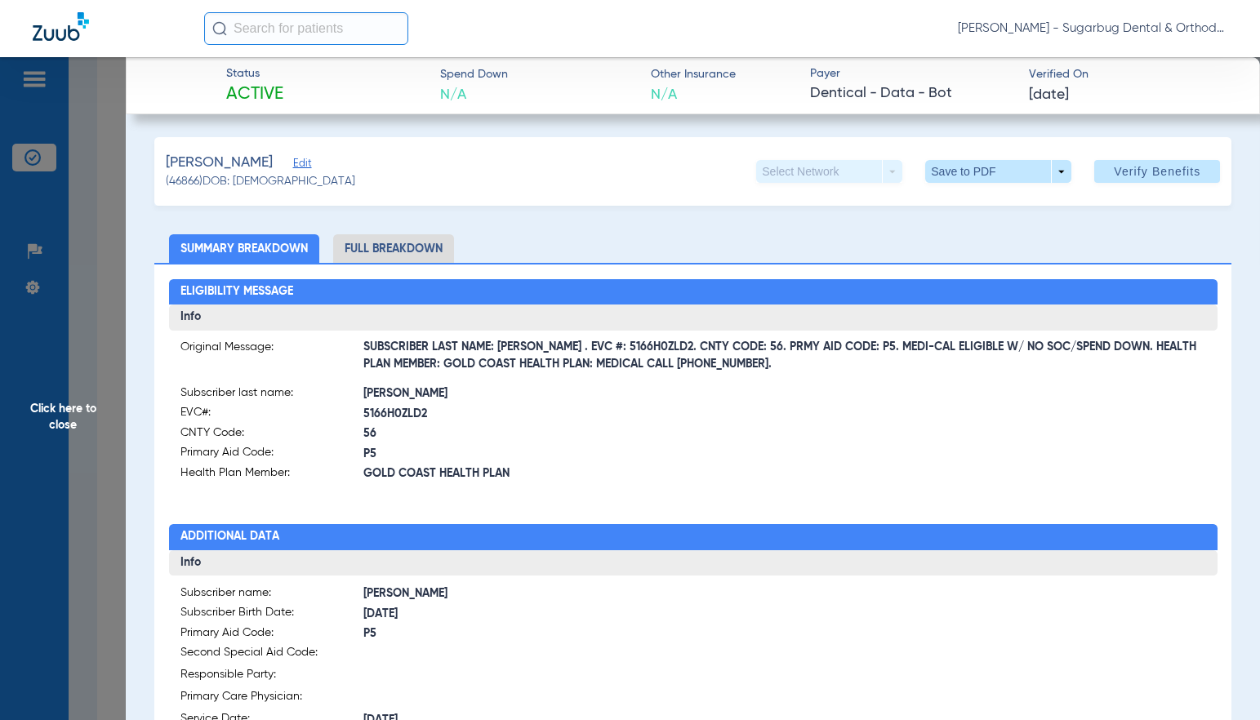
click at [192, 180] on span "(46866) DOB: [DEMOGRAPHIC_DATA]" at bounding box center [260, 181] width 189 height 17
click at [79, 417] on span "Click here to close" at bounding box center [63, 417] width 126 height 720
click at [71, 422] on span "Click here to close" at bounding box center [63, 417] width 126 height 720
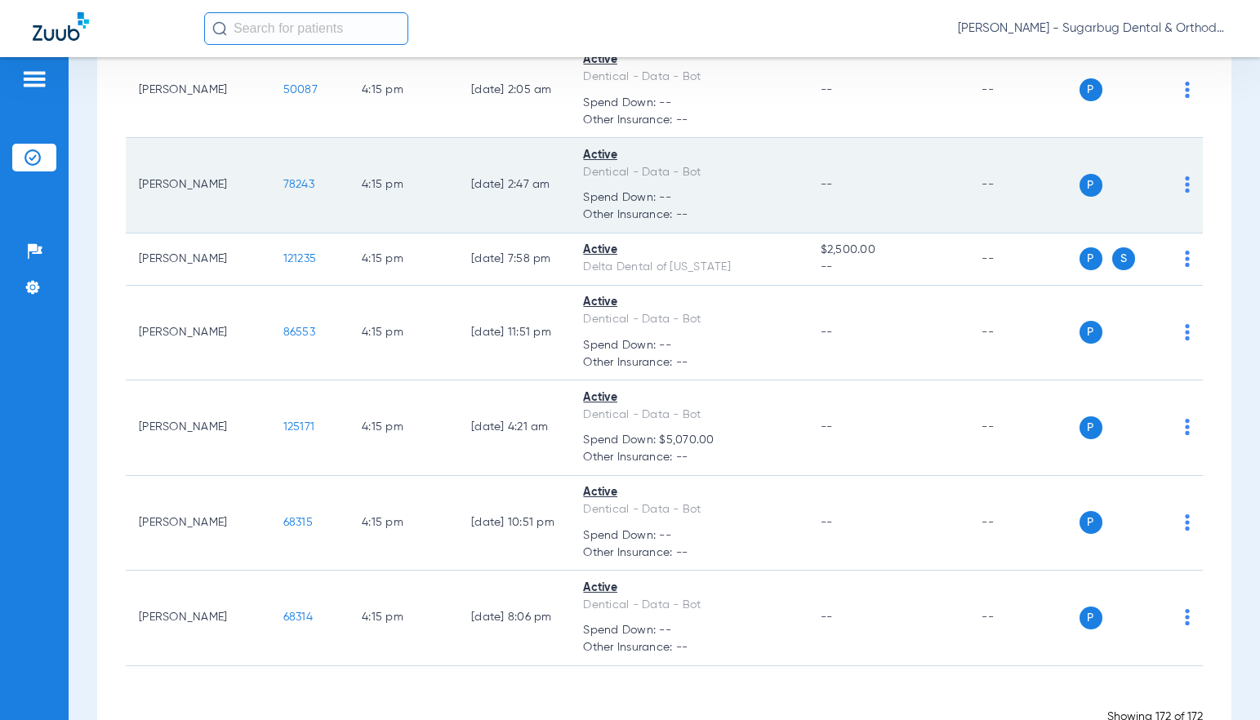
scroll to position [15503, 0]
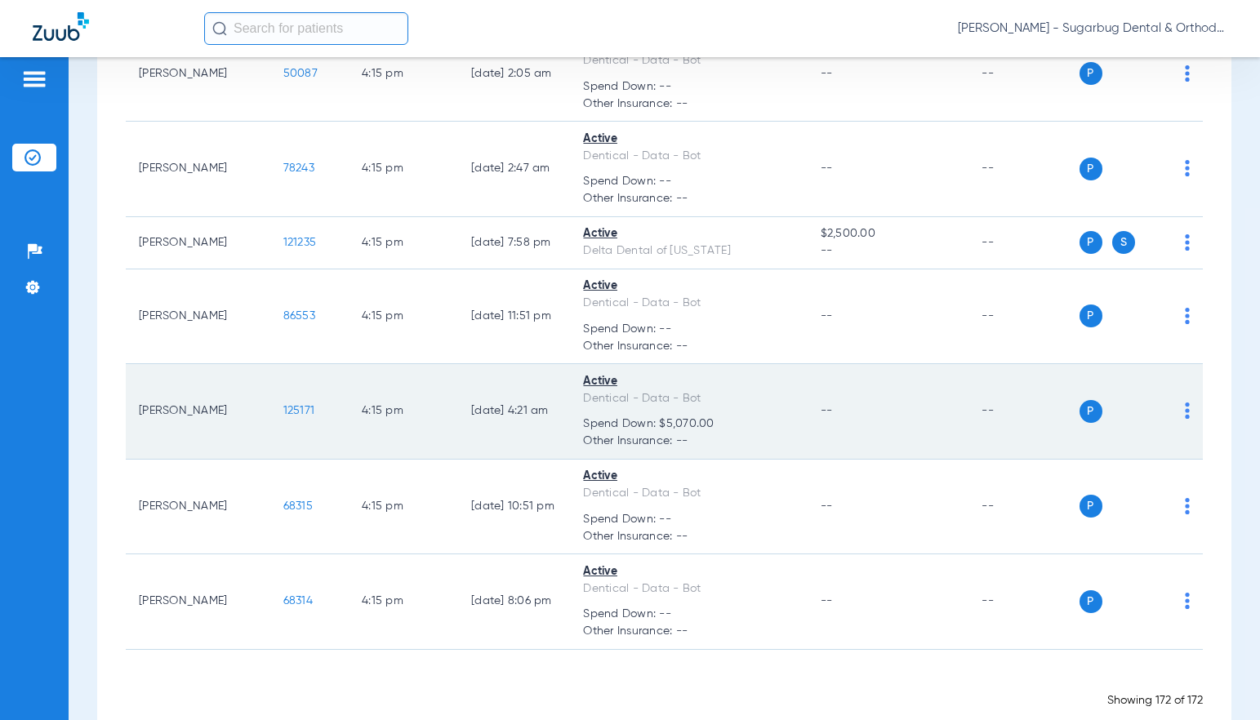
drag, startPoint x: 265, startPoint y: 474, endPoint x: 307, endPoint y: 478, distance: 42.6
click at [307, 460] on td "125171" at bounding box center [309, 412] width 78 height 96
click at [283, 416] on span "125171" at bounding box center [299, 410] width 32 height 11
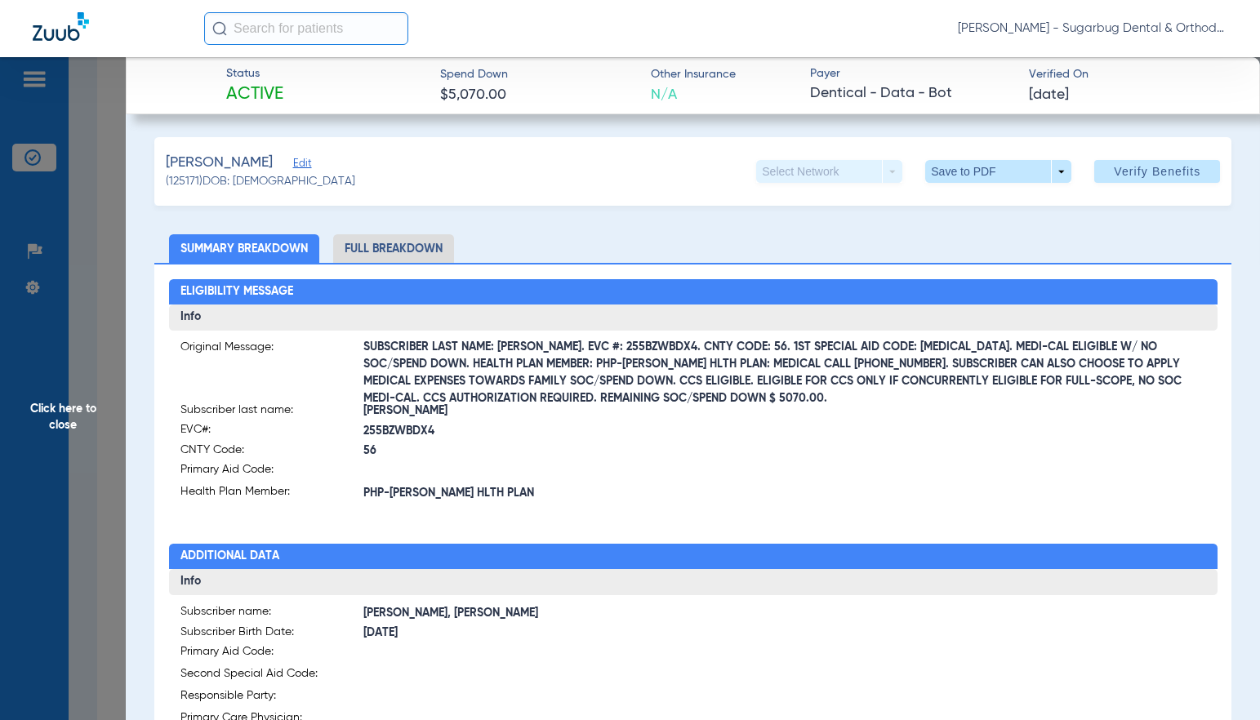
click at [73, 424] on span "Click here to close" at bounding box center [63, 417] width 126 height 720
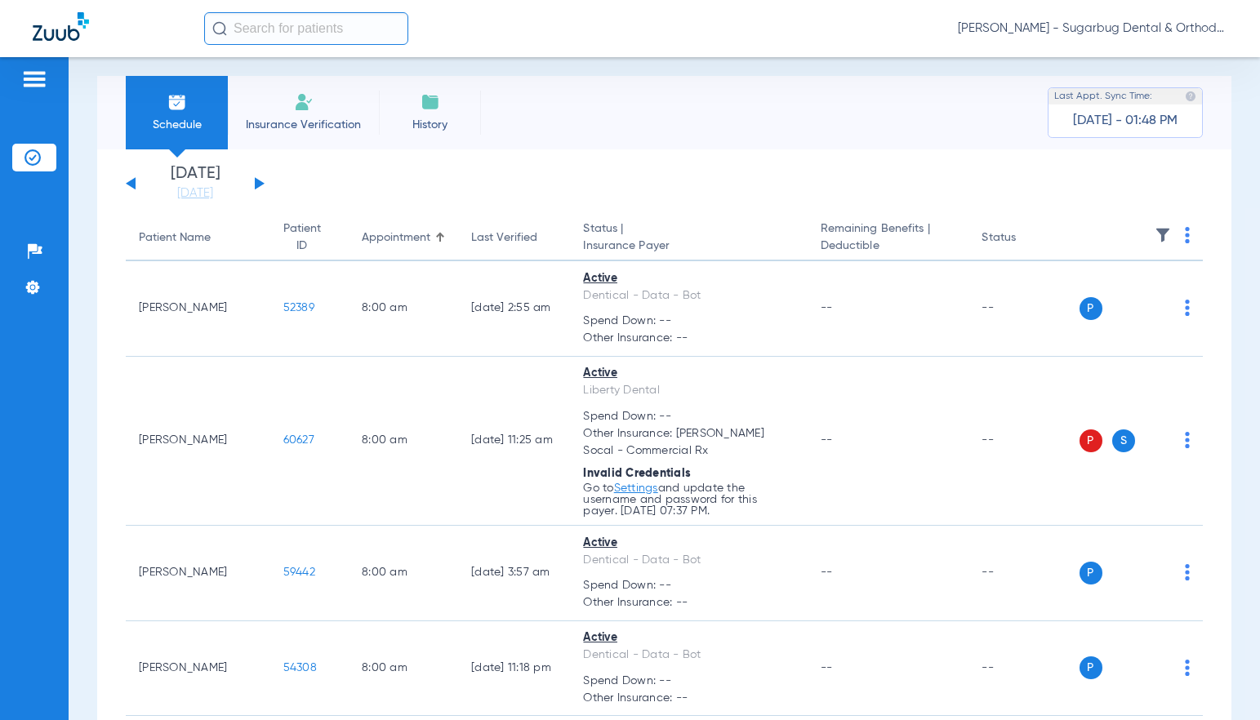
scroll to position [0, 0]
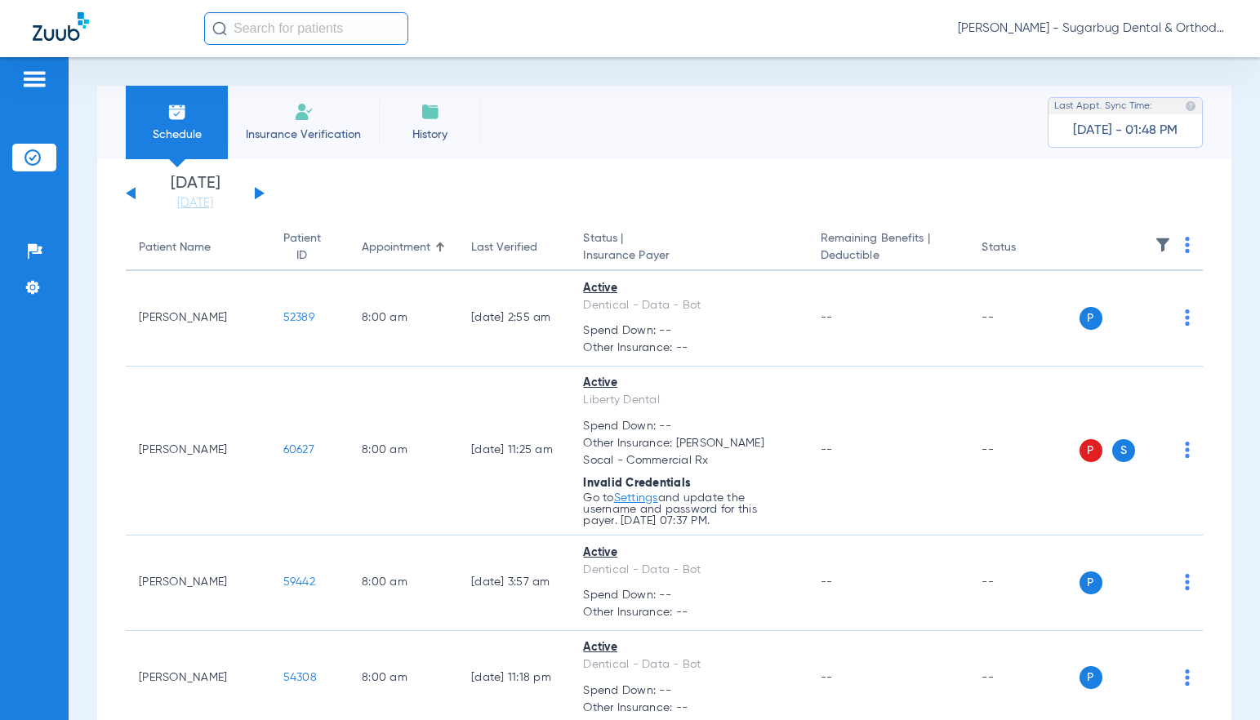
click at [258, 194] on button at bounding box center [260, 193] width 10 height 12
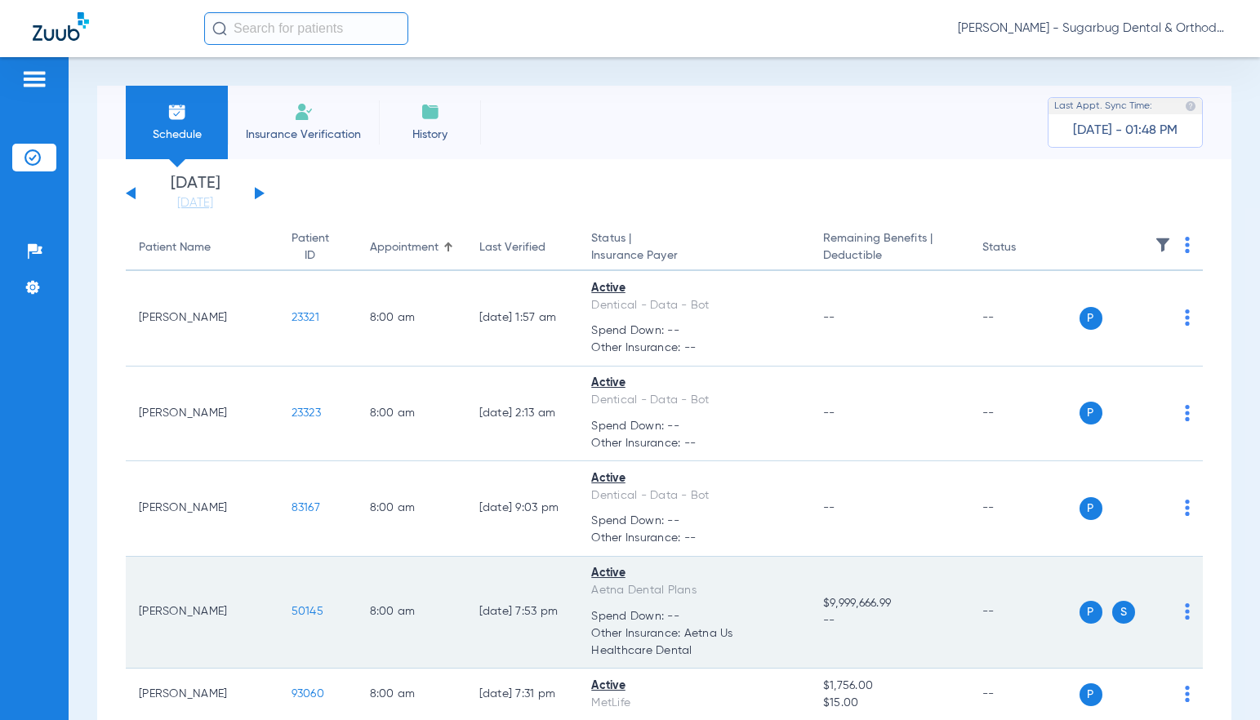
click at [321, 557] on td "50145" at bounding box center [317, 613] width 78 height 113
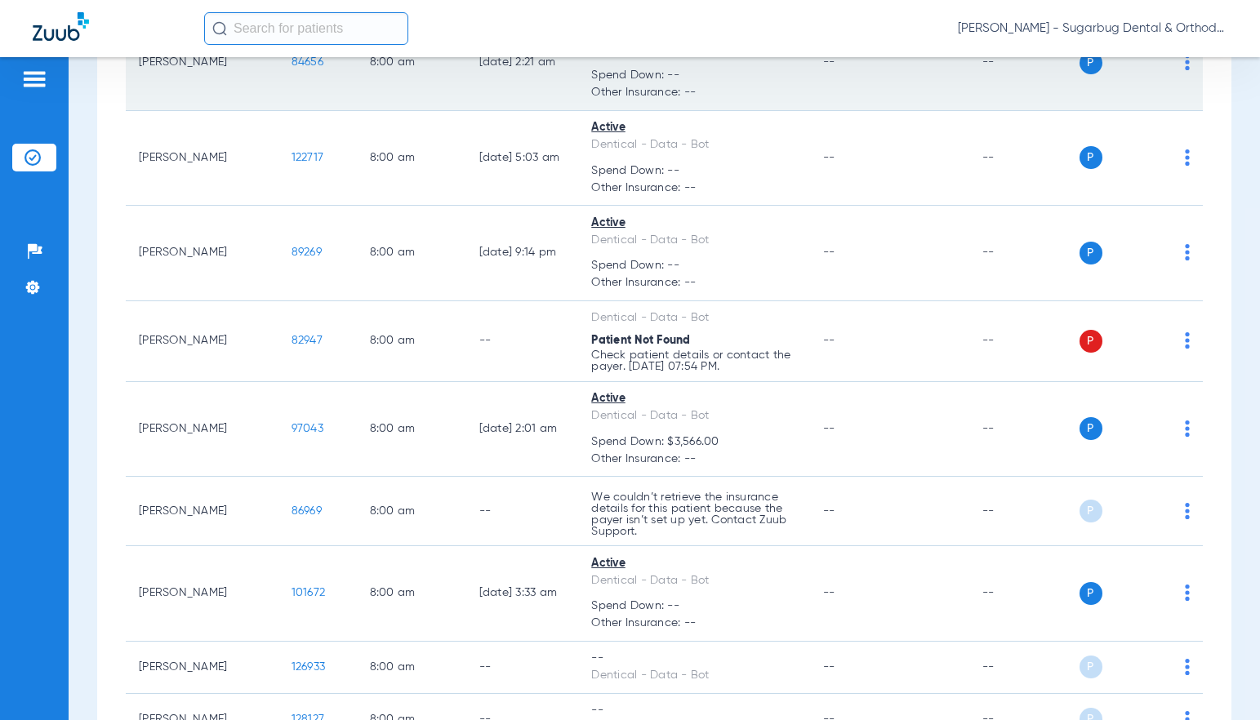
scroll to position [735, 0]
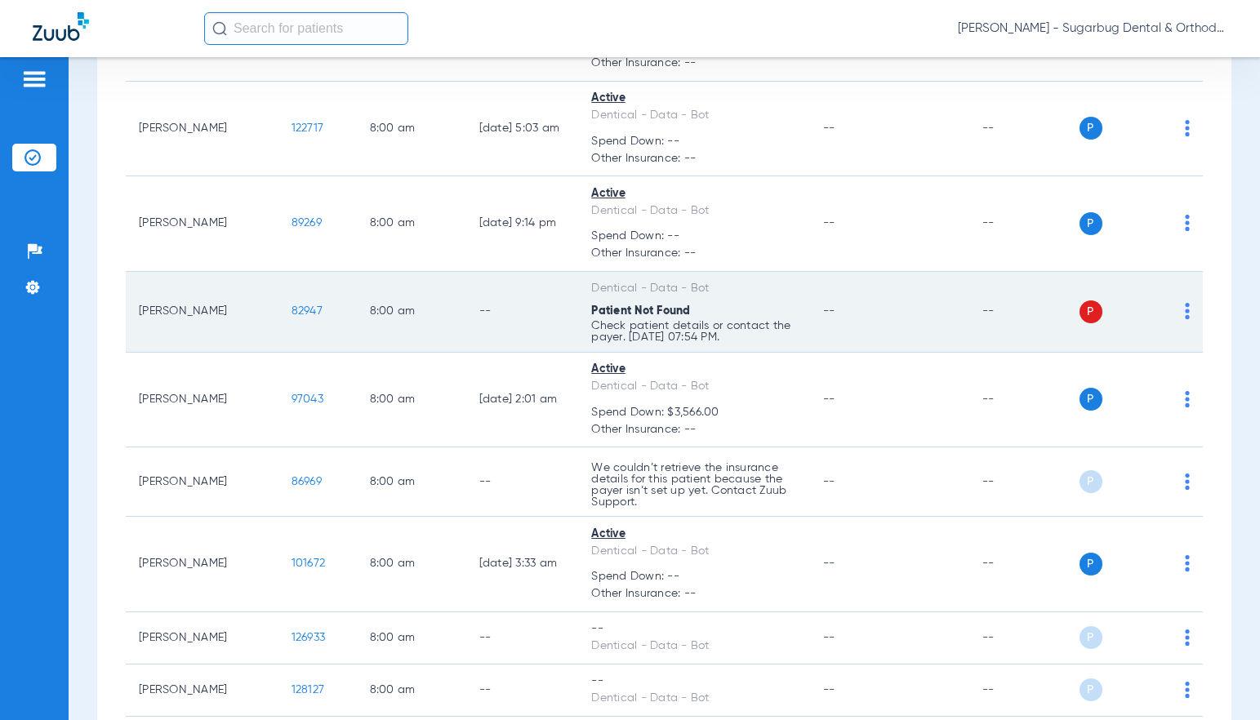
drag, startPoint x: 252, startPoint y: 309, endPoint x: 297, endPoint y: 313, distance: 45.0
click at [297, 313] on td "82947" at bounding box center [317, 312] width 78 height 81
click at [291, 310] on span "82947" at bounding box center [306, 310] width 31 height 11
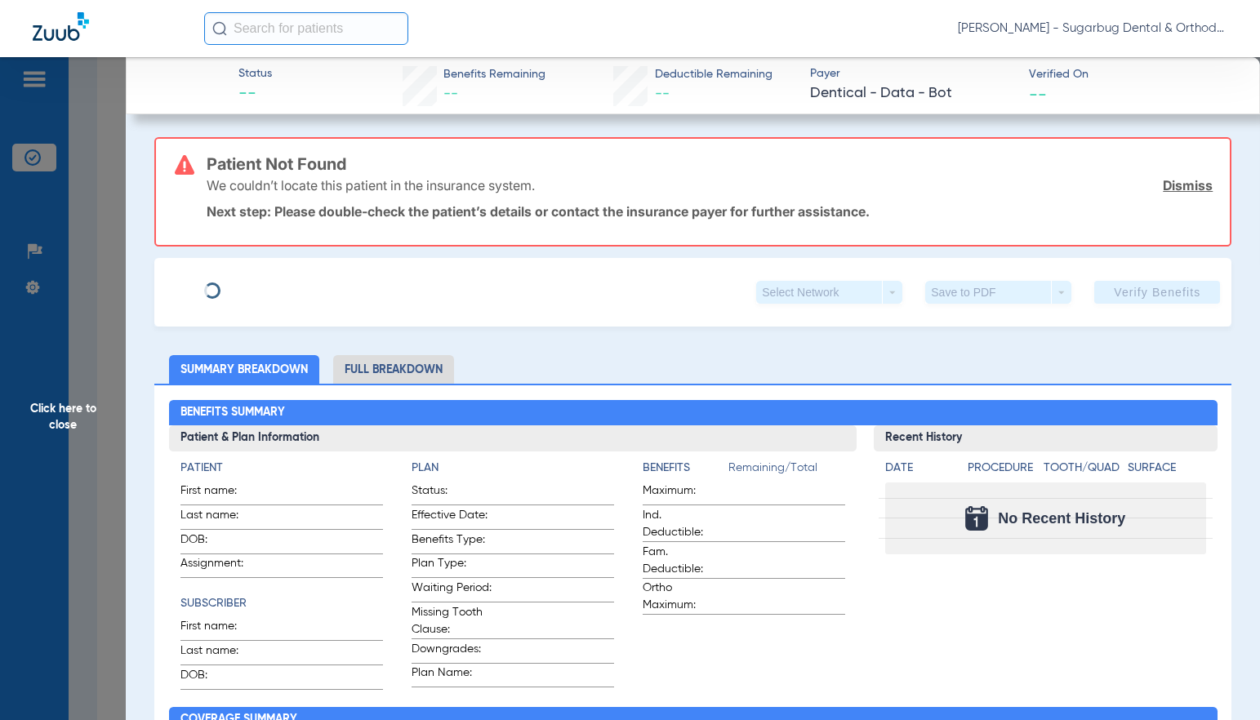
type input "[PERSON_NAME]"
type input "[DATE]"
type input "96737233G 21256"
type input "DentiCal"
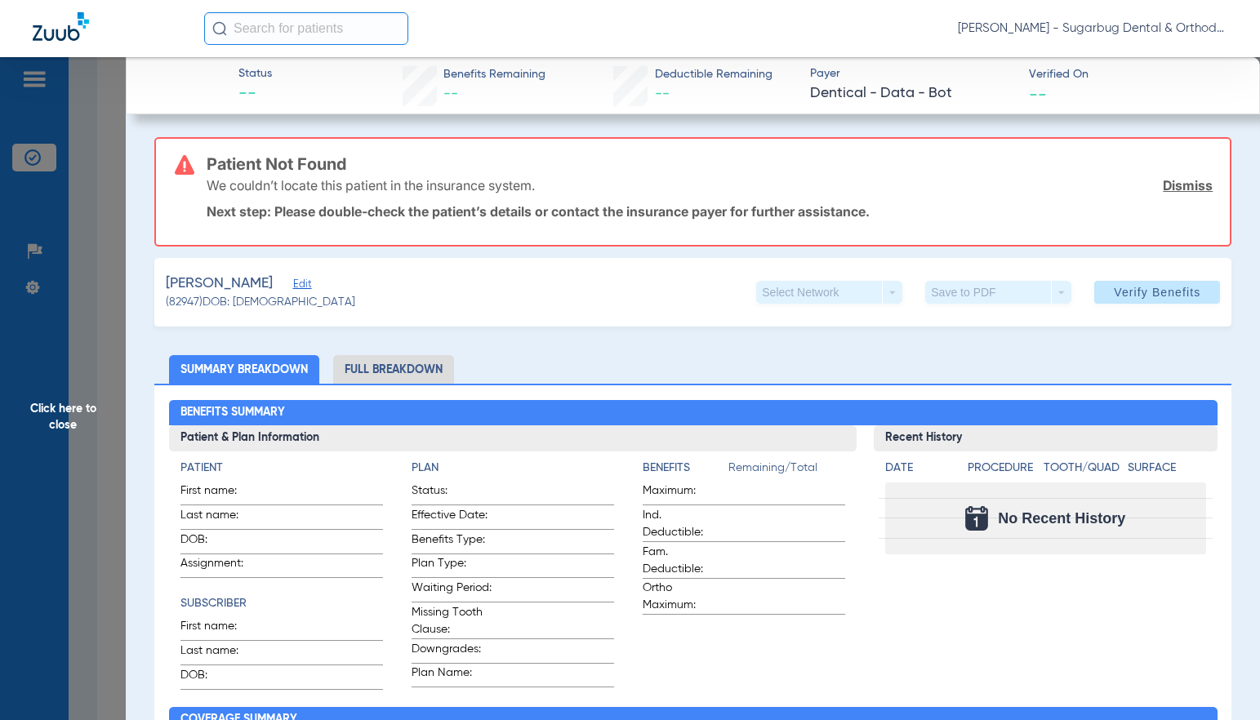
click at [293, 284] on span "Edit" at bounding box center [300, 286] width 15 height 16
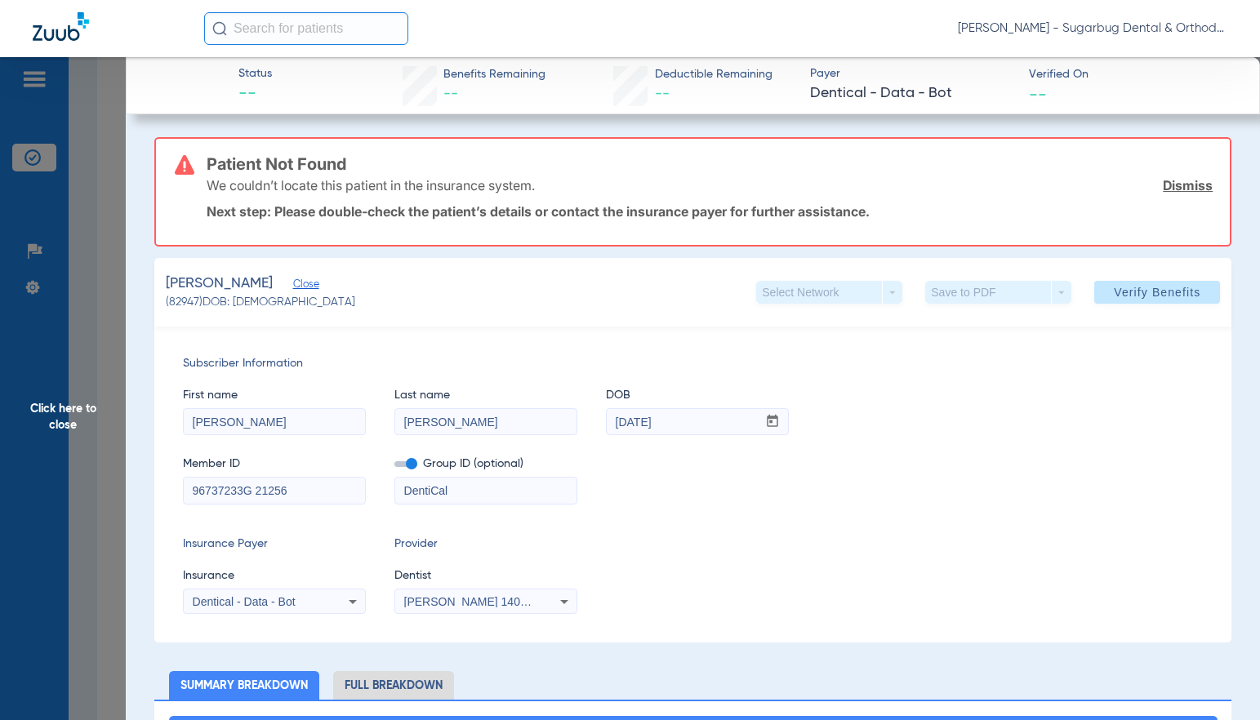
drag, startPoint x: 272, startPoint y: 491, endPoint x: 322, endPoint y: 493, distance: 50.6
click at [322, 493] on input "96737233G 21256" at bounding box center [274, 491] width 181 height 26
type input "96737233G"
click at [1114, 291] on span "Verify Benefits" at bounding box center [1157, 292] width 87 height 13
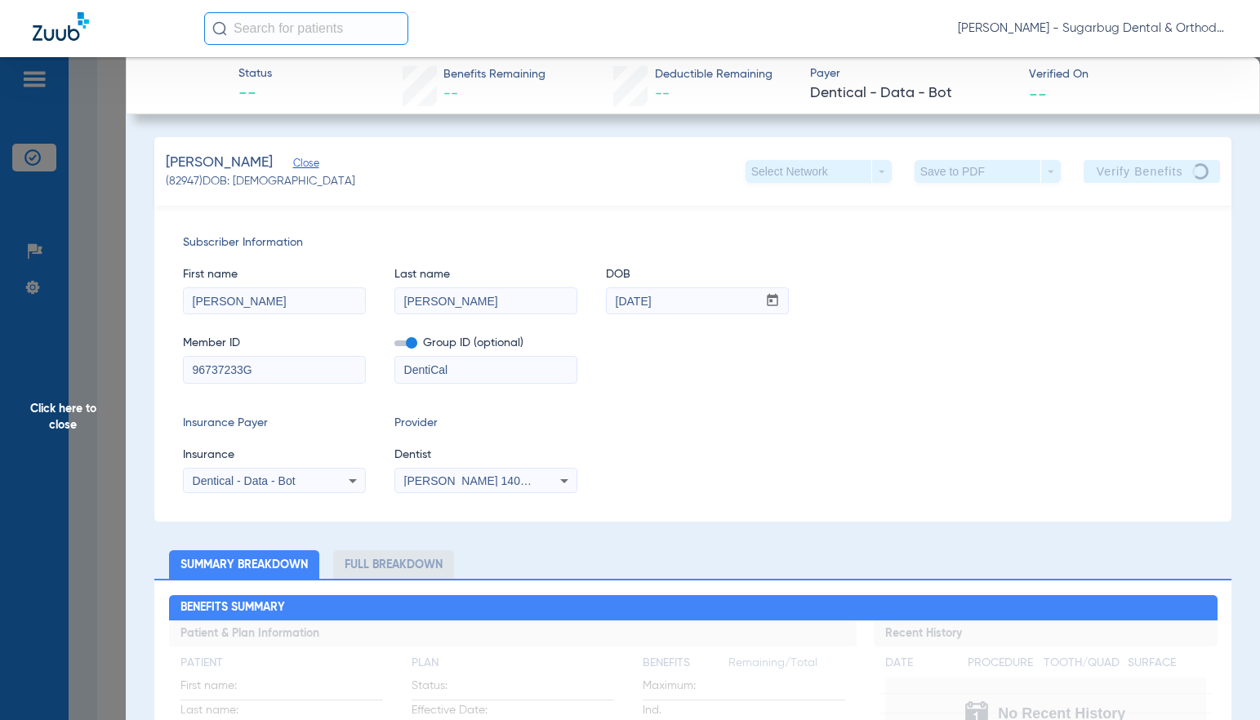
click at [293, 161] on span "Close" at bounding box center [300, 166] width 15 height 16
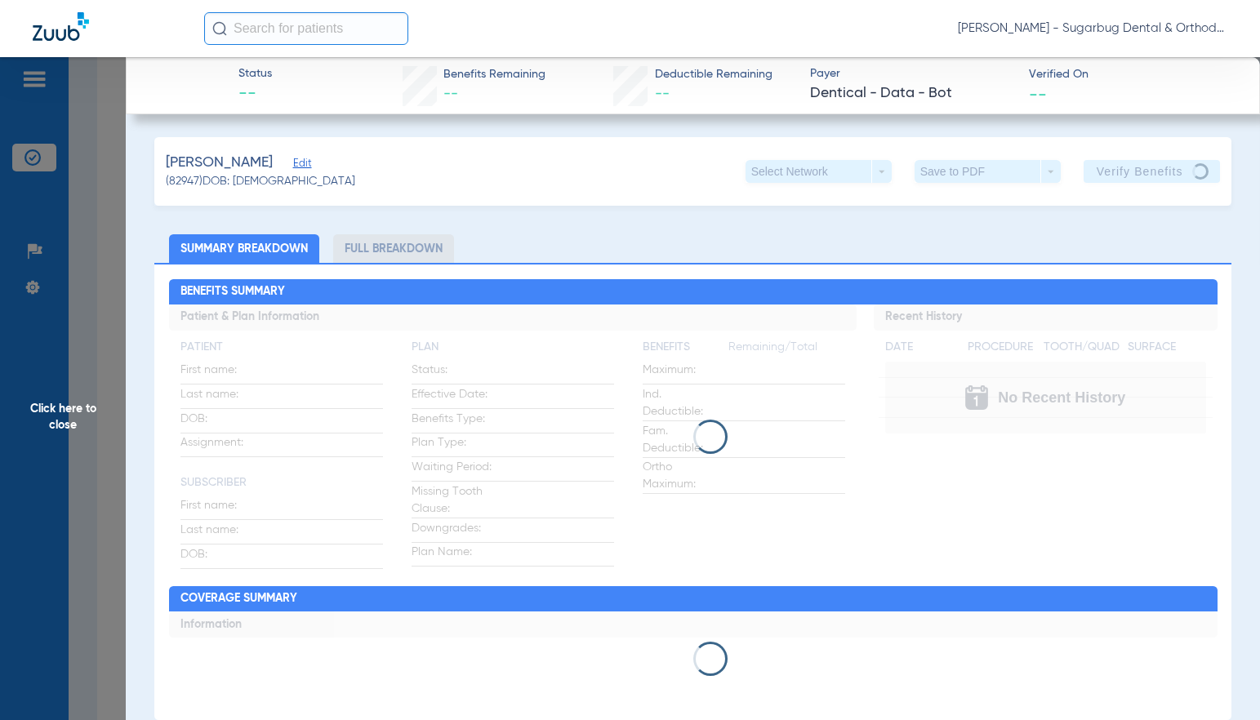
click at [70, 423] on span "Click here to close" at bounding box center [63, 417] width 126 height 720
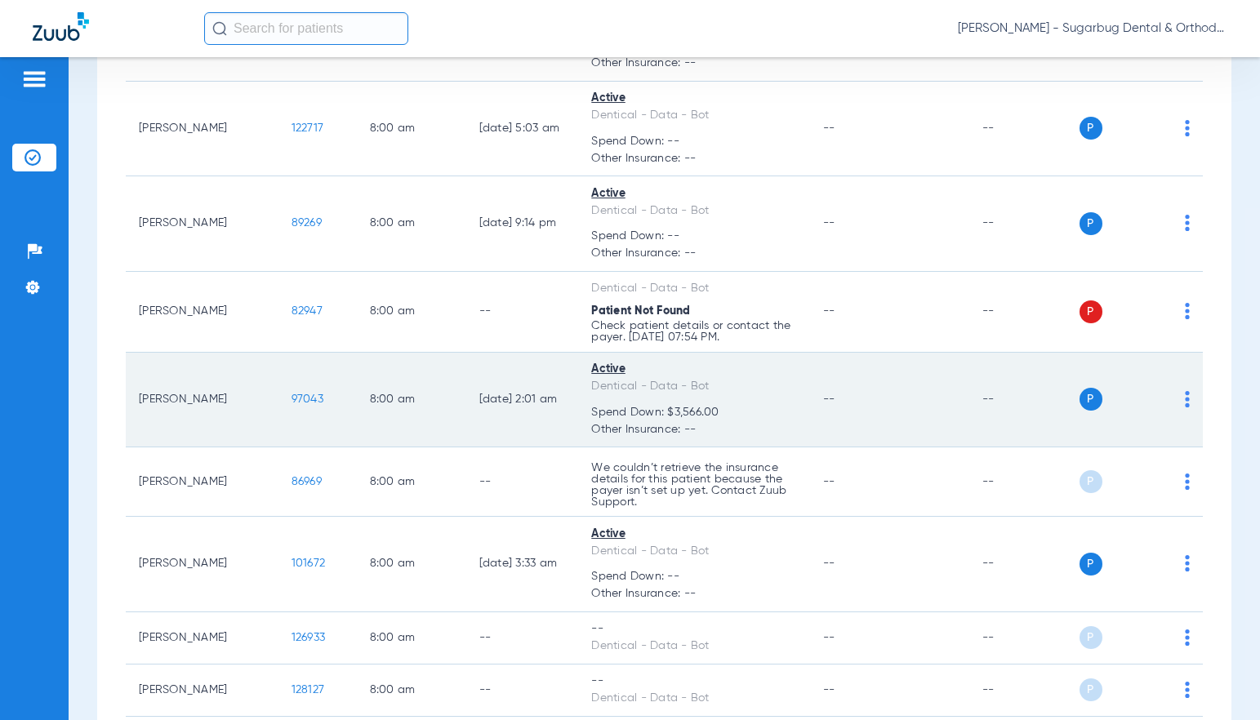
drag, startPoint x: 244, startPoint y: 403, endPoint x: 324, endPoint y: 411, distance: 80.3
click at [290, 404] on td "97043" at bounding box center [317, 401] width 78 height 96
click at [291, 397] on span "97043" at bounding box center [307, 398] width 32 height 11
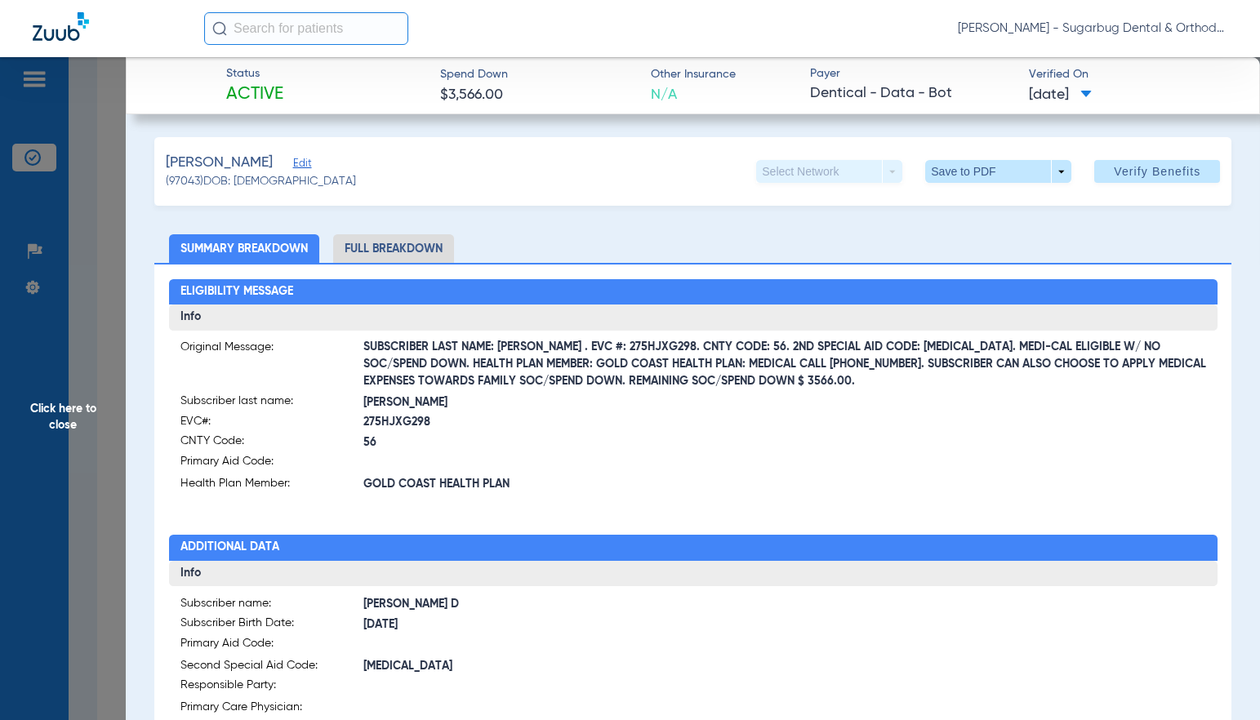
click at [82, 420] on span "Click here to close" at bounding box center [63, 417] width 126 height 720
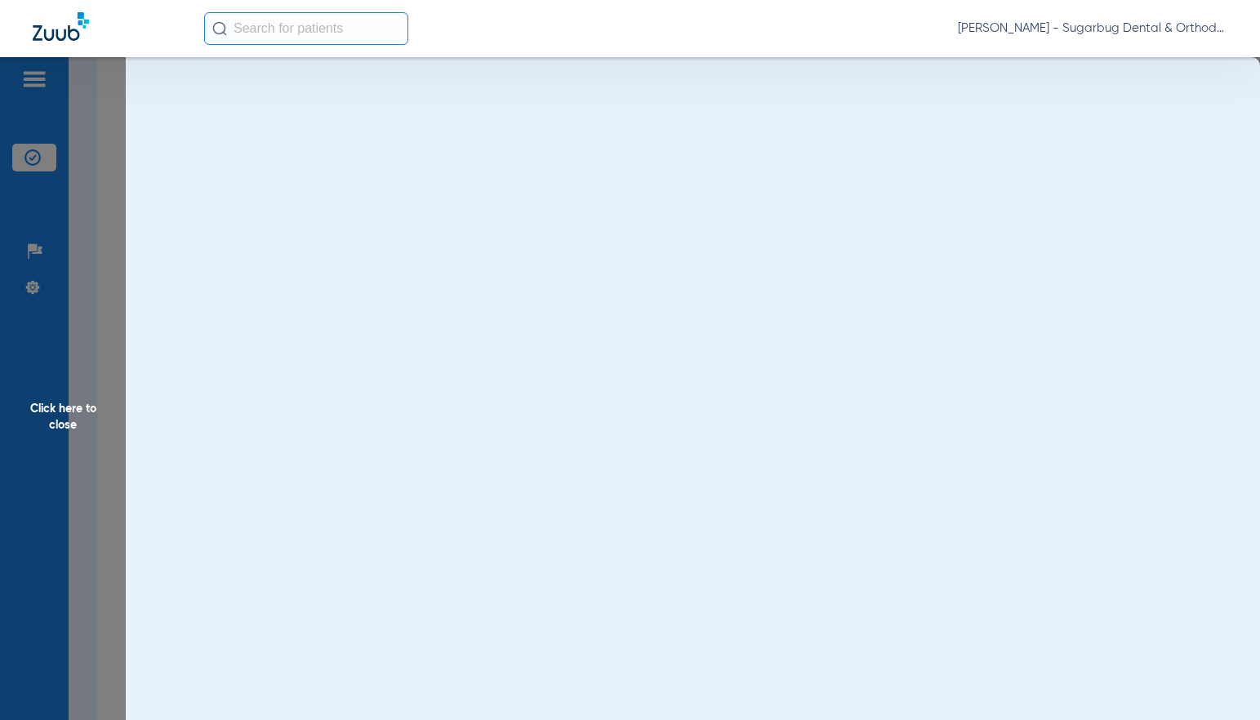
click at [60, 425] on span "Click here to close" at bounding box center [63, 417] width 126 height 720
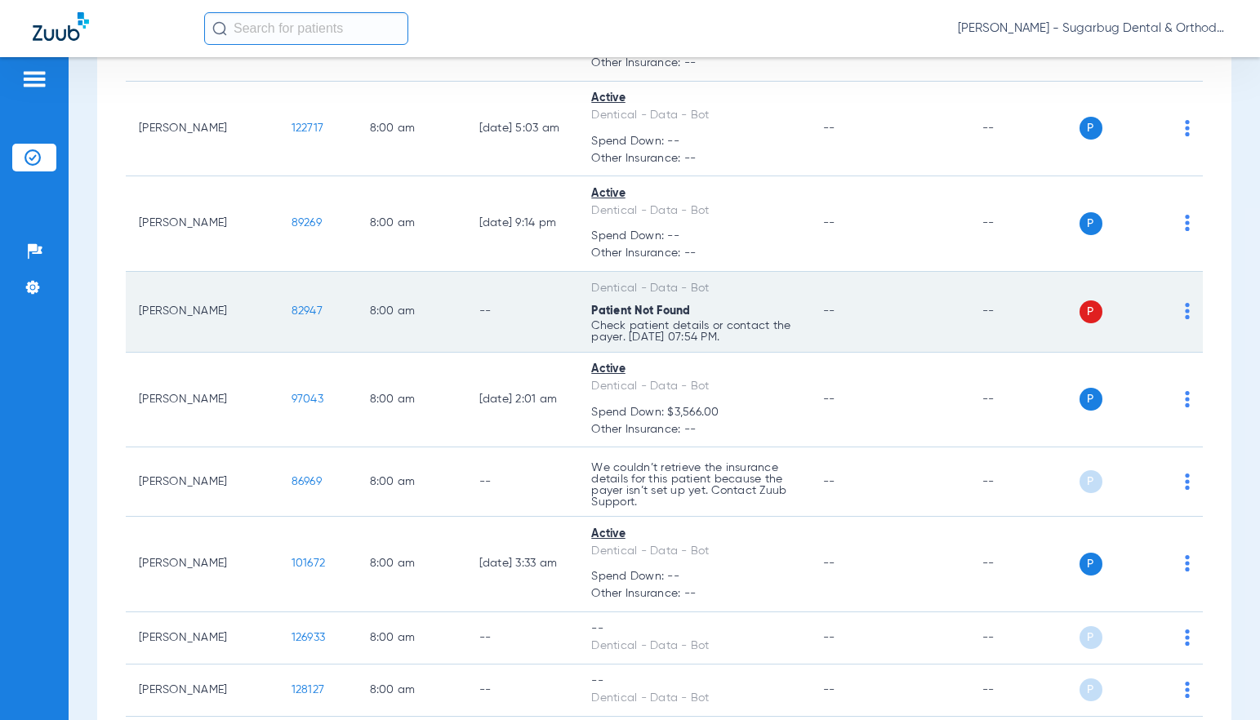
drag, startPoint x: 242, startPoint y: 312, endPoint x: 305, endPoint y: 318, distance: 63.1
click at [305, 318] on td "82947" at bounding box center [317, 312] width 78 height 81
click at [291, 309] on span "82947" at bounding box center [306, 310] width 31 height 11
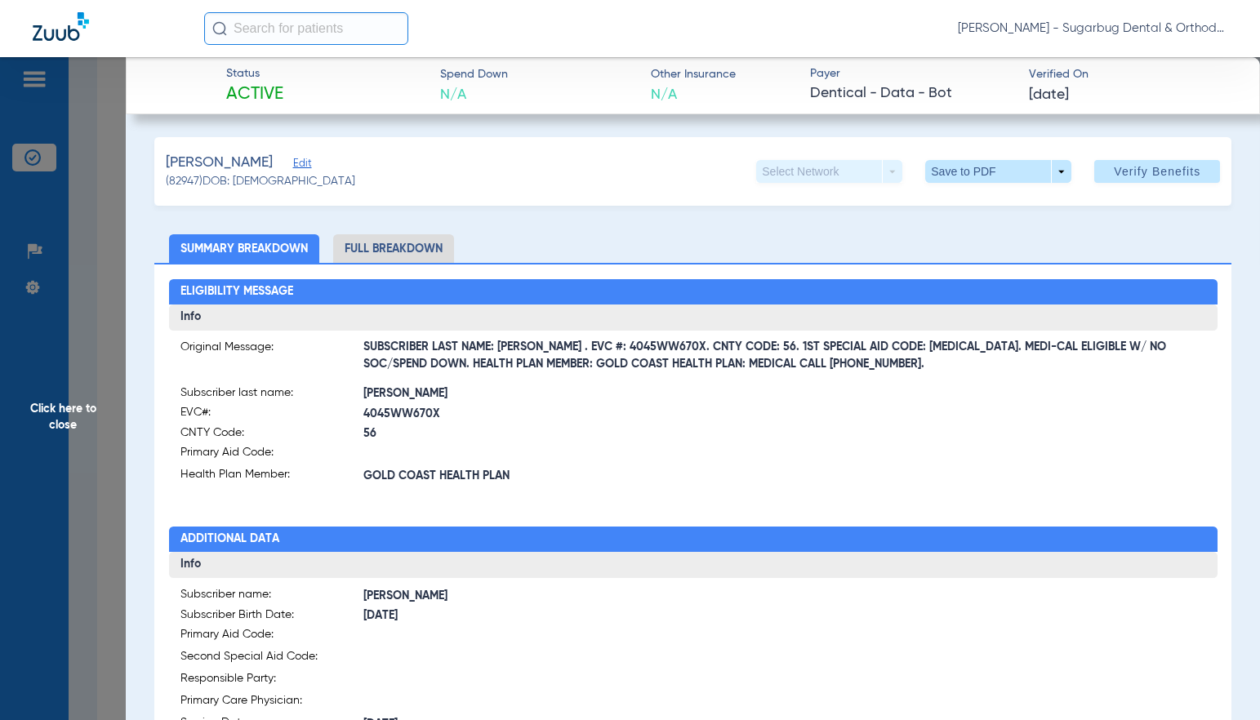
click at [58, 420] on span "Click here to close" at bounding box center [63, 417] width 126 height 720
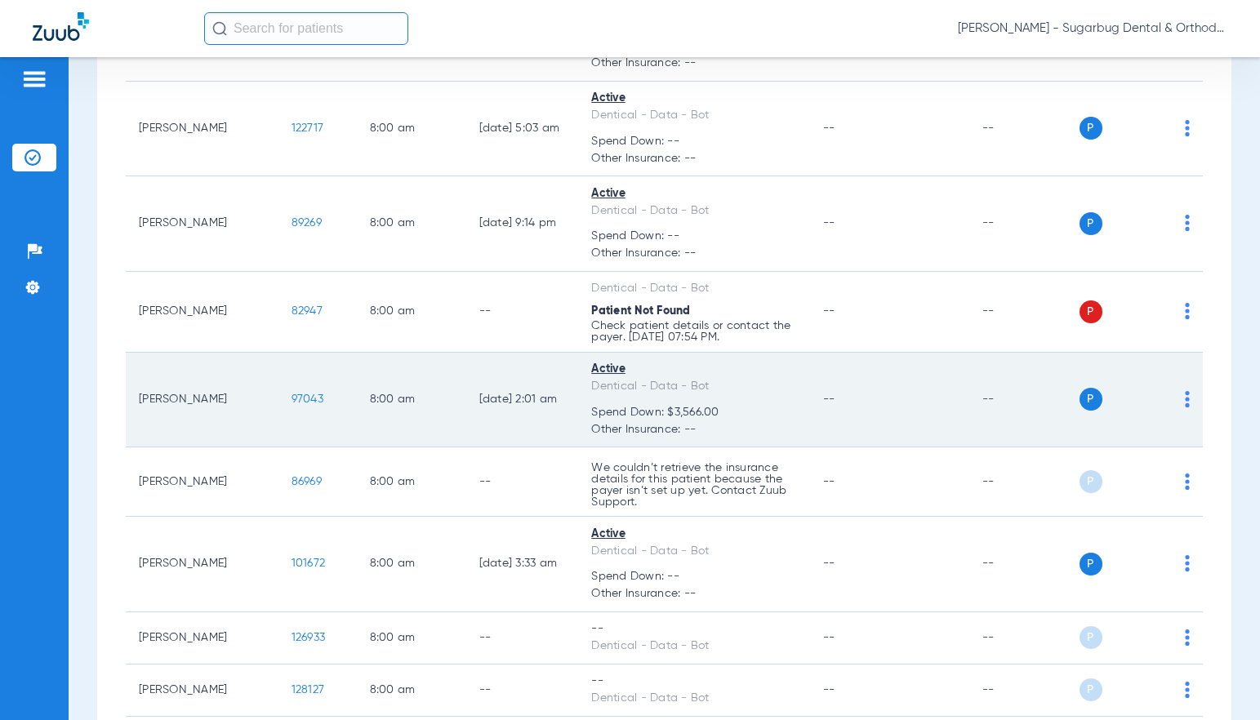
drag, startPoint x: 251, startPoint y: 400, endPoint x: 294, endPoint y: 398, distance: 43.3
click at [294, 398] on td "97043" at bounding box center [317, 401] width 78 height 96
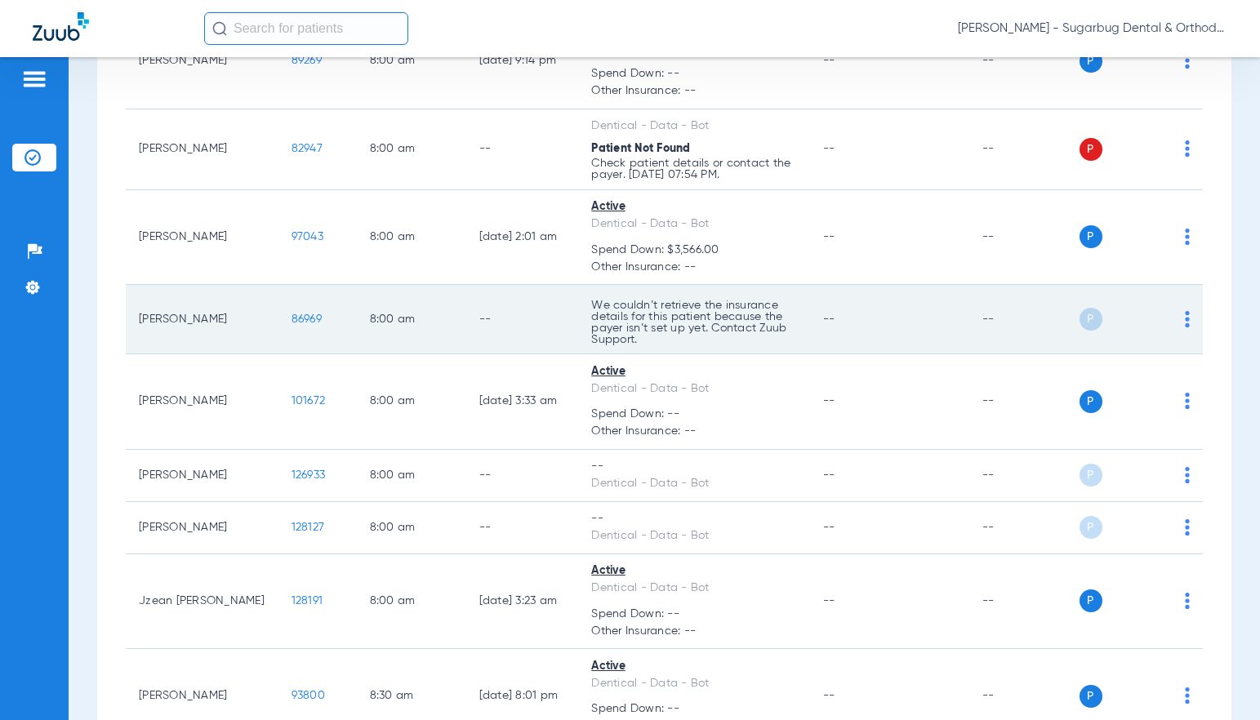
scroll to position [898, 0]
drag, startPoint x: 246, startPoint y: 322, endPoint x: 304, endPoint y: 327, distance: 58.2
click at [304, 327] on td "86969" at bounding box center [317, 318] width 78 height 69
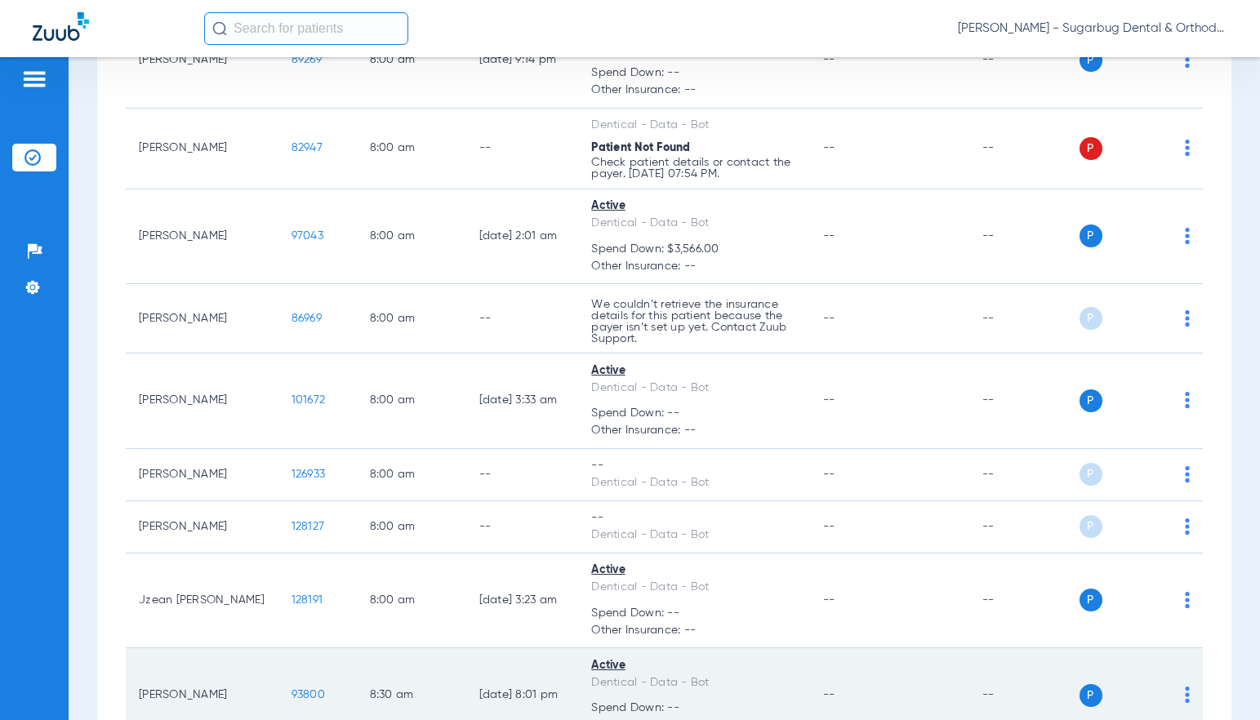
scroll to position [1061, 0]
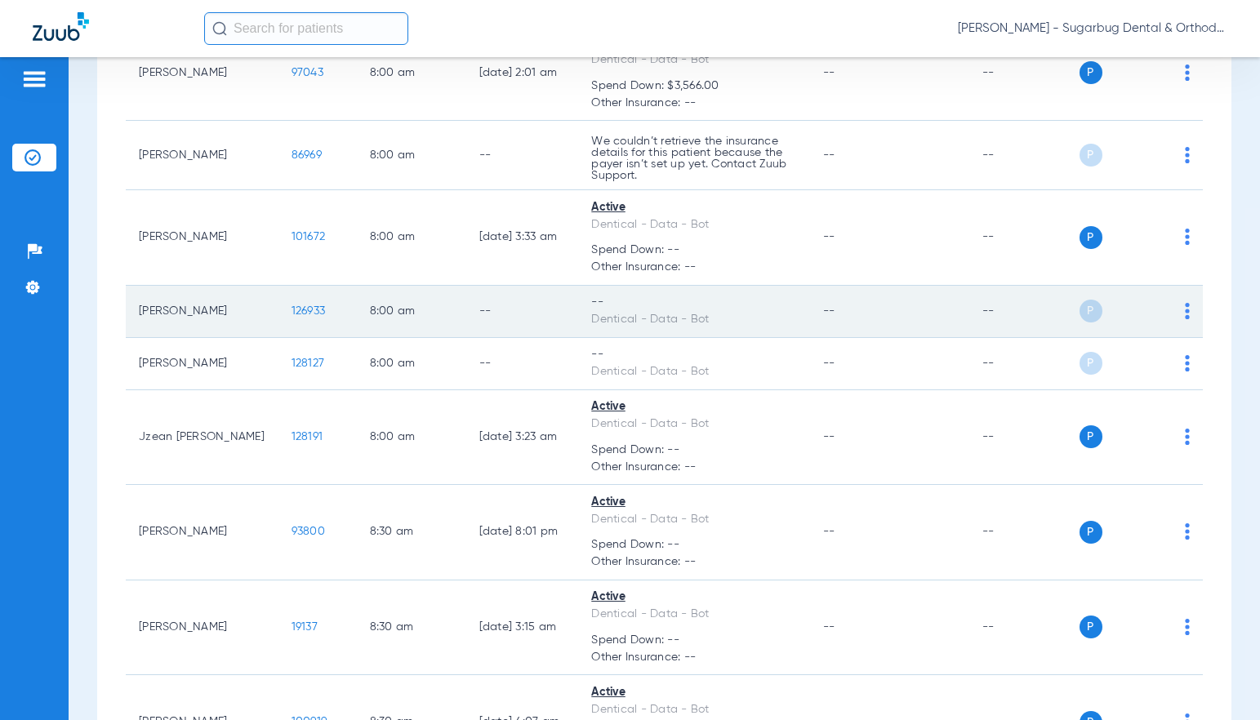
drag, startPoint x: 250, startPoint y: 318, endPoint x: 302, endPoint y: 318, distance: 52.3
click at [302, 318] on td "126933" at bounding box center [317, 312] width 78 height 52
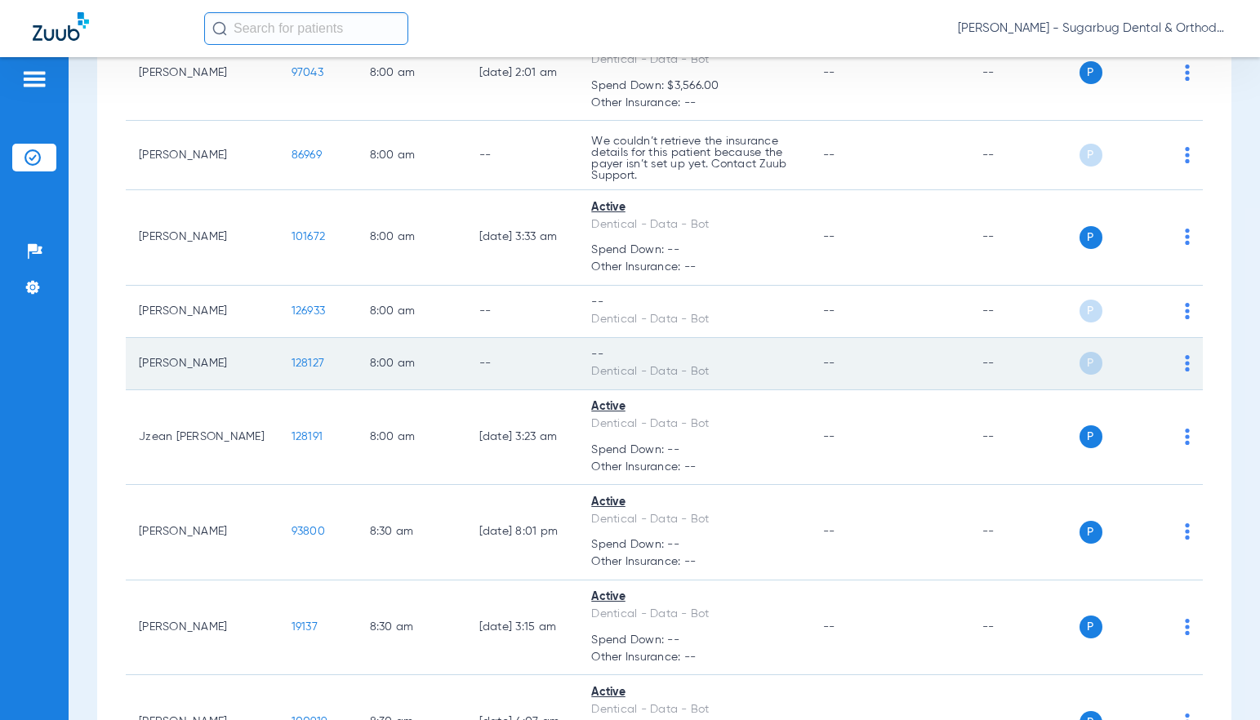
click at [323, 368] on tr "[PERSON_NAME] 128127 8:00 AM -- -- Dentical - Data - Bot -- -- P S" at bounding box center [664, 364] width 1077 height 52
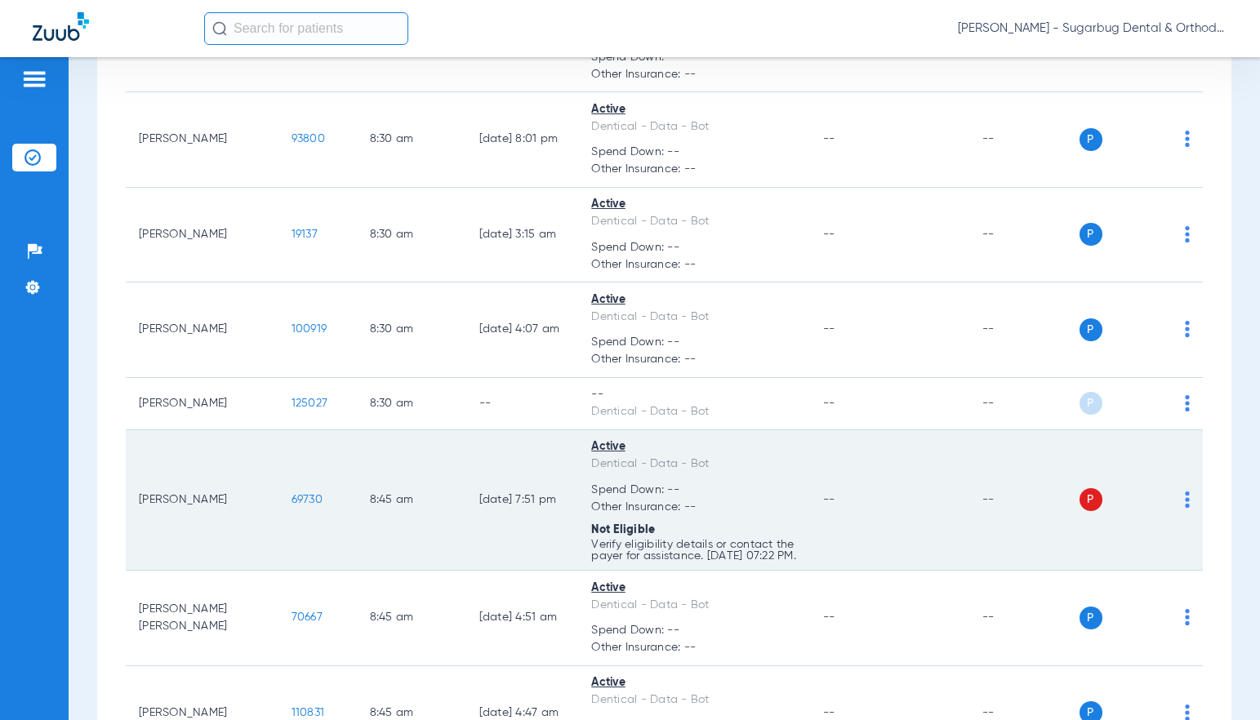
scroll to position [1469, 0]
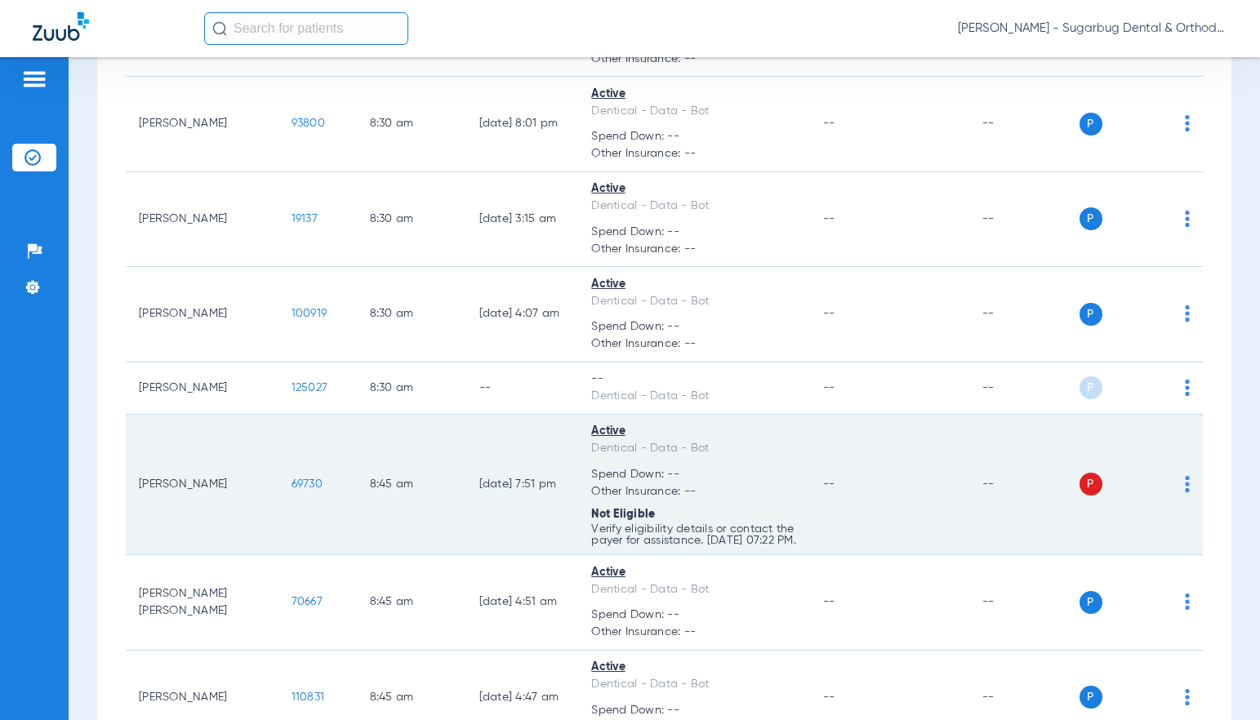
drag, startPoint x: 248, startPoint y: 490, endPoint x: 300, endPoint y: 496, distance: 51.8
click at [300, 496] on td "69730" at bounding box center [317, 485] width 78 height 141
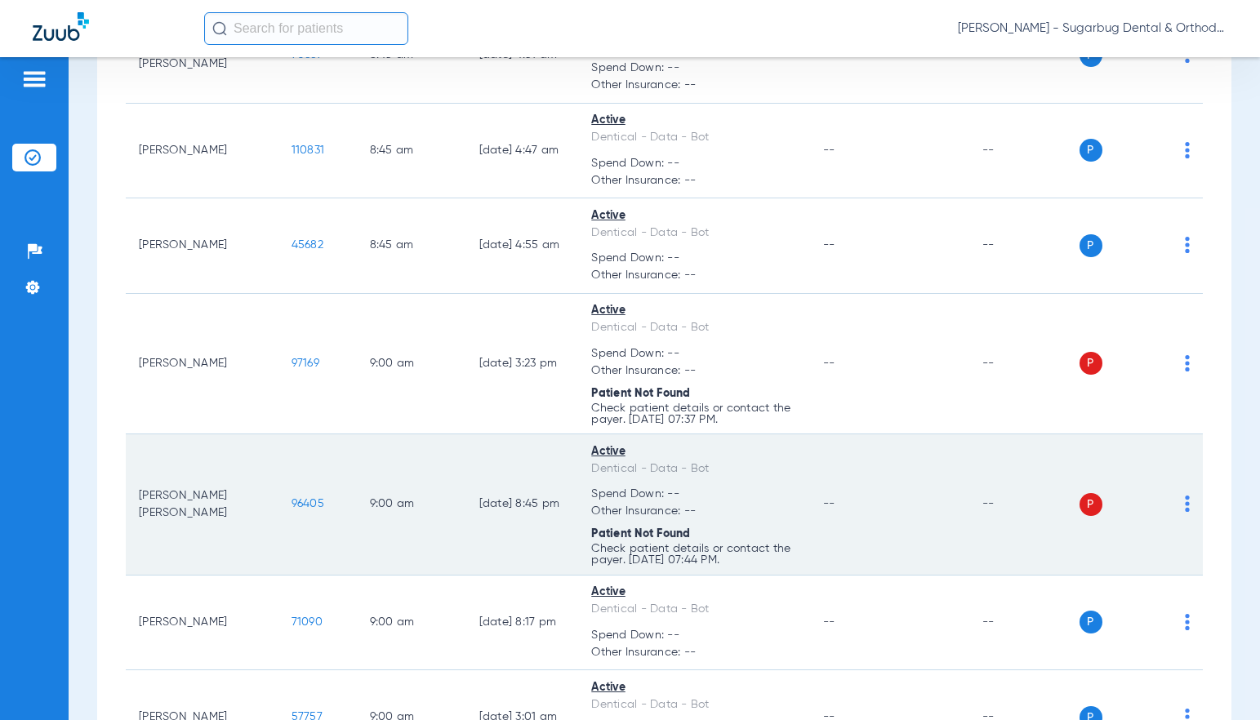
scroll to position [2041, 0]
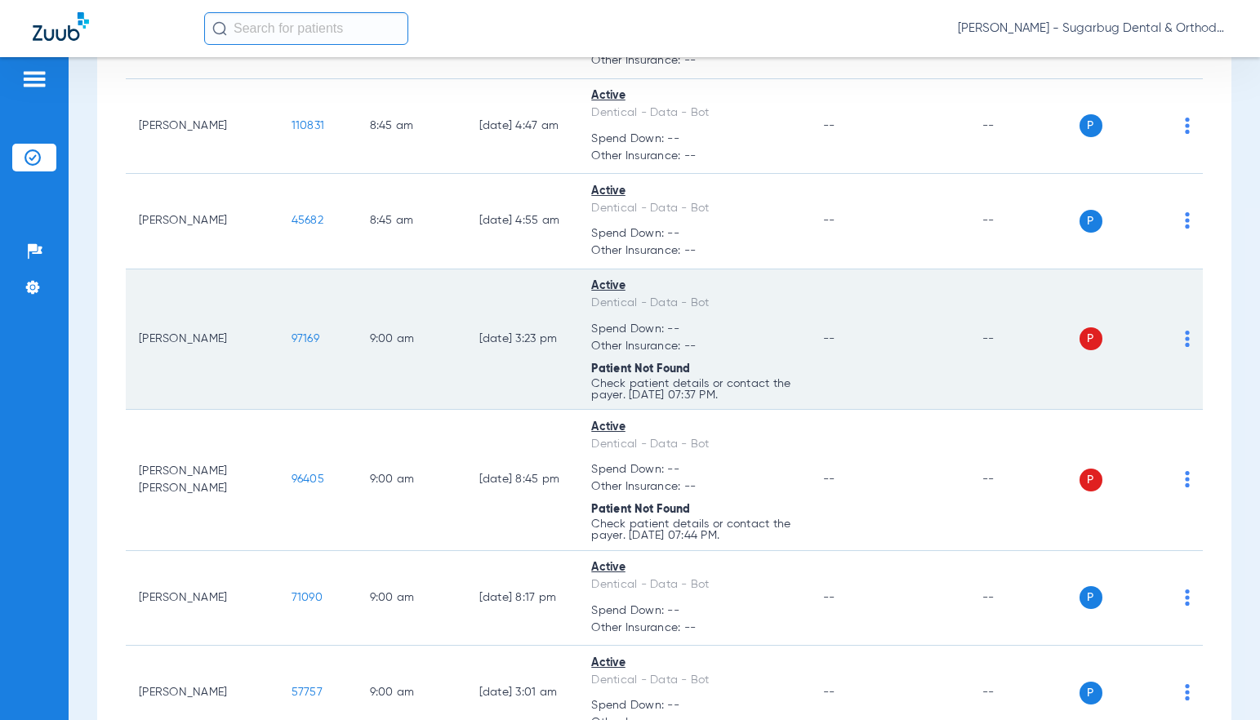
drag, startPoint x: 247, startPoint y: 358, endPoint x: 289, endPoint y: 355, distance: 42.6
click at [289, 355] on td "97169" at bounding box center [317, 339] width 78 height 141
click at [278, 345] on td "97169" at bounding box center [317, 339] width 78 height 141
click at [291, 345] on span "97169" at bounding box center [305, 338] width 28 height 11
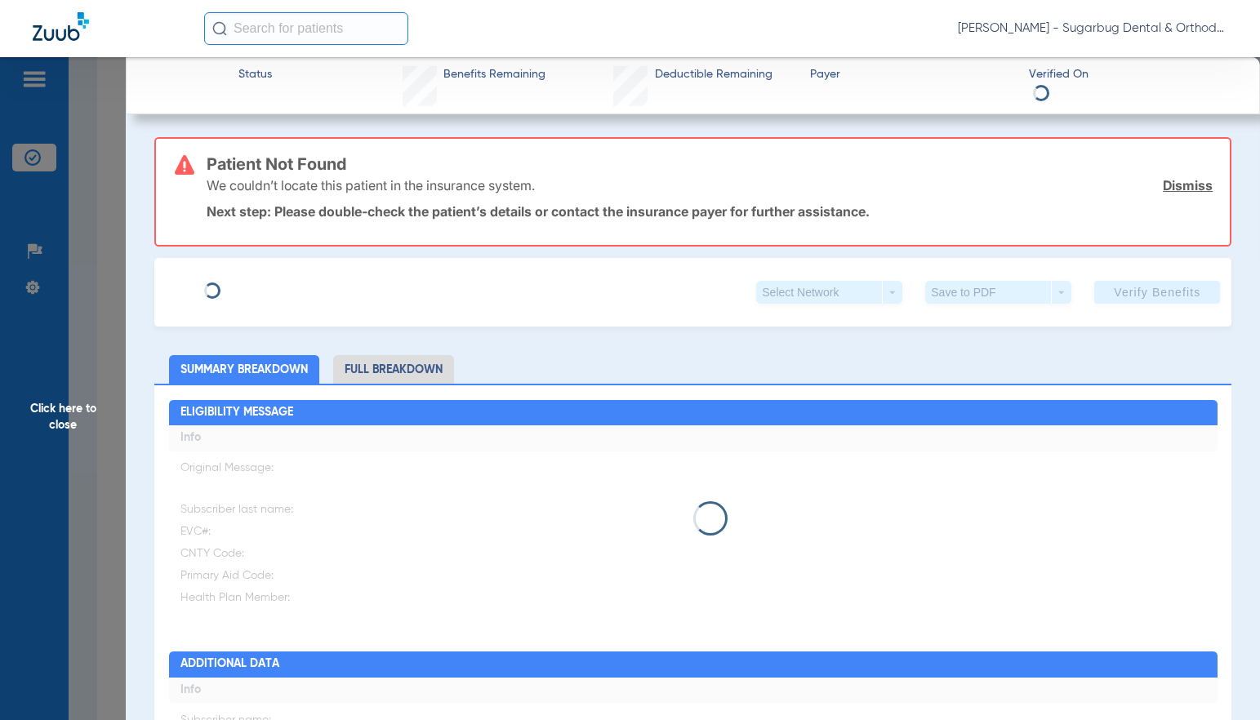
type input "[DEMOGRAPHIC_DATA]"
type input "Bravo"
type input "[DATE]"
type input "96460077G11105"
type input "DentiCal"
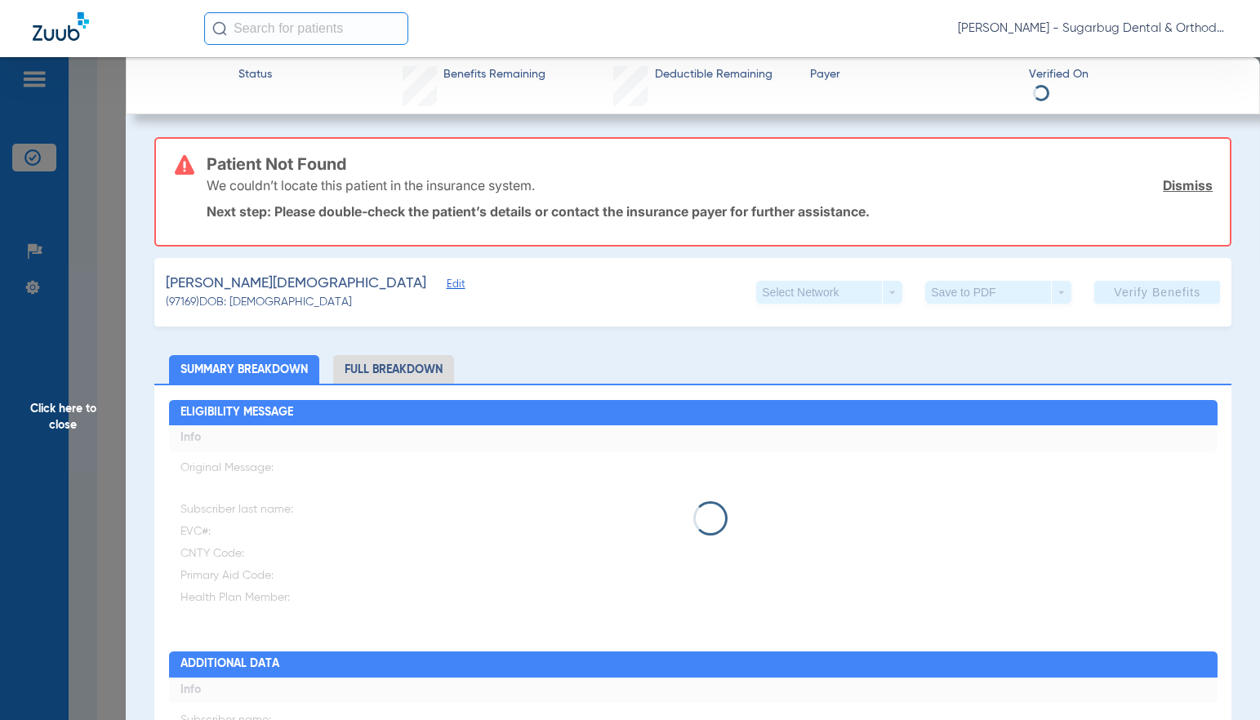
click at [447, 287] on span "Edit" at bounding box center [454, 286] width 15 height 16
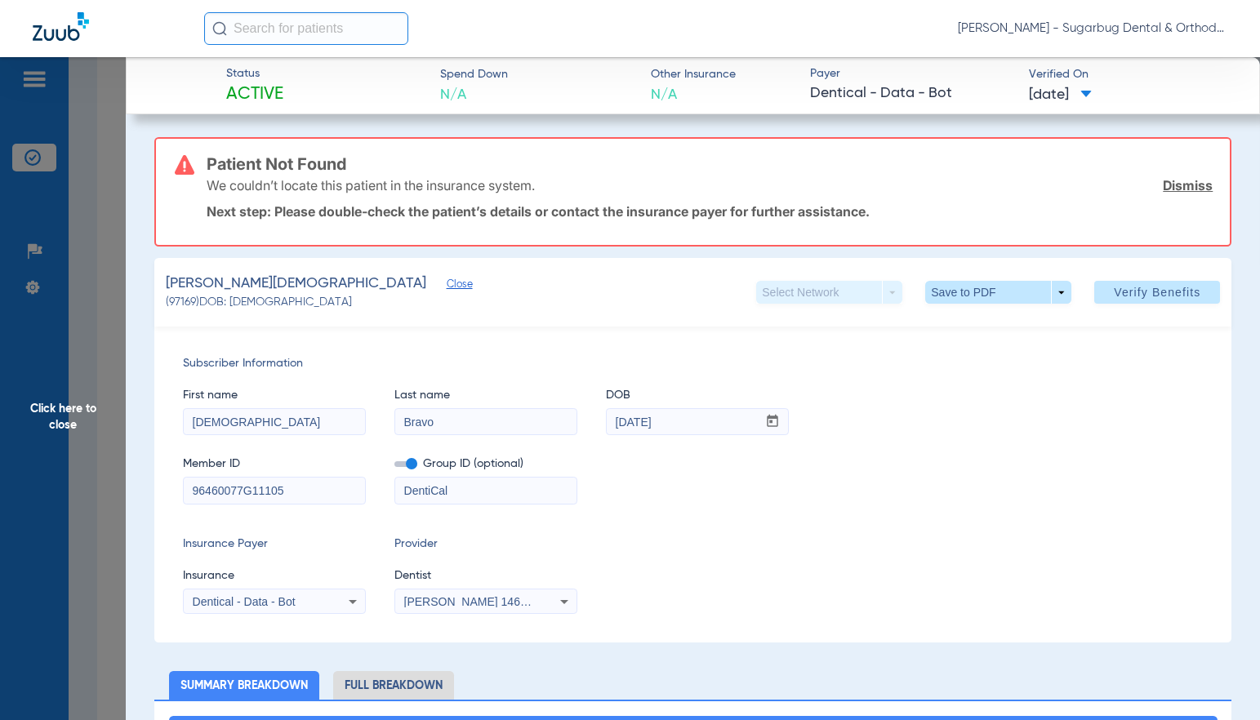
drag, startPoint x: 256, startPoint y: 486, endPoint x: 318, endPoint y: 501, distance: 64.0
click at [330, 491] on input "96460077G11105" at bounding box center [274, 491] width 181 height 26
click at [162, 478] on div "Subscriber Information First name [PERSON_NAME] Last name [PERSON_NAME] DOB mm …" at bounding box center [692, 485] width 1077 height 316
type input "96460077G"
click at [1145, 295] on span "Verify Benefits" at bounding box center [1157, 292] width 87 height 13
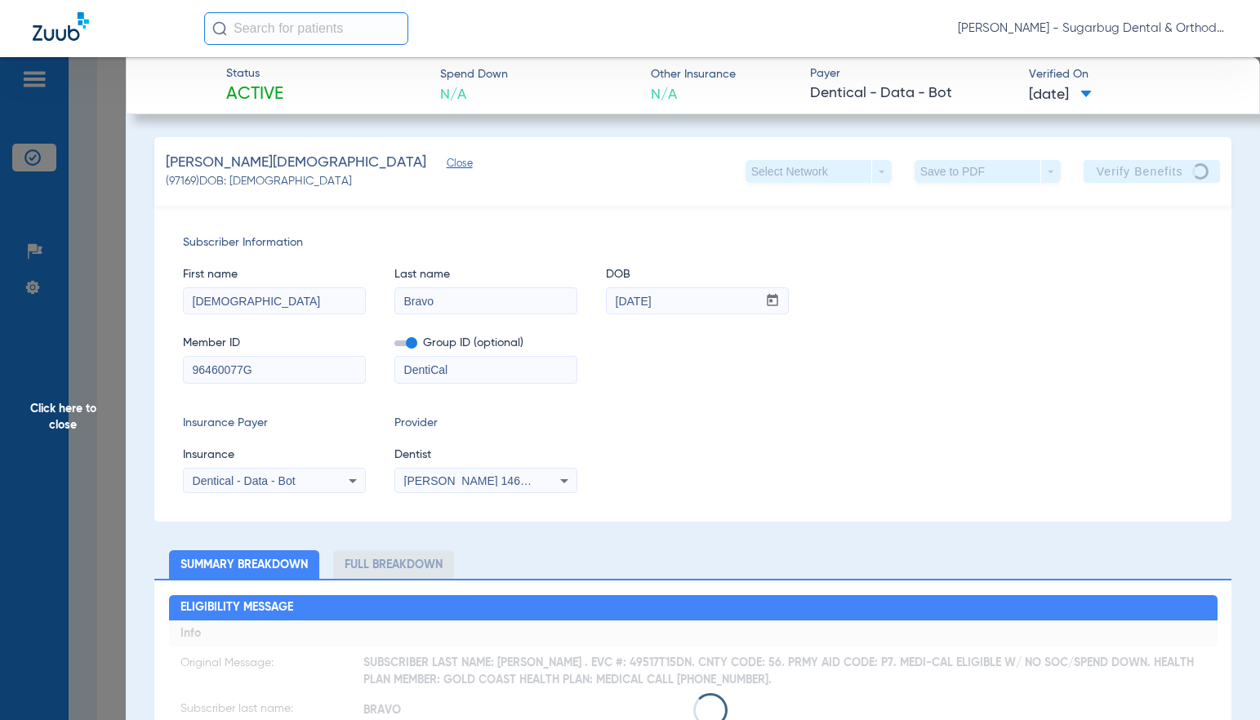
click at [65, 425] on span "Click here to close" at bounding box center [63, 417] width 126 height 720
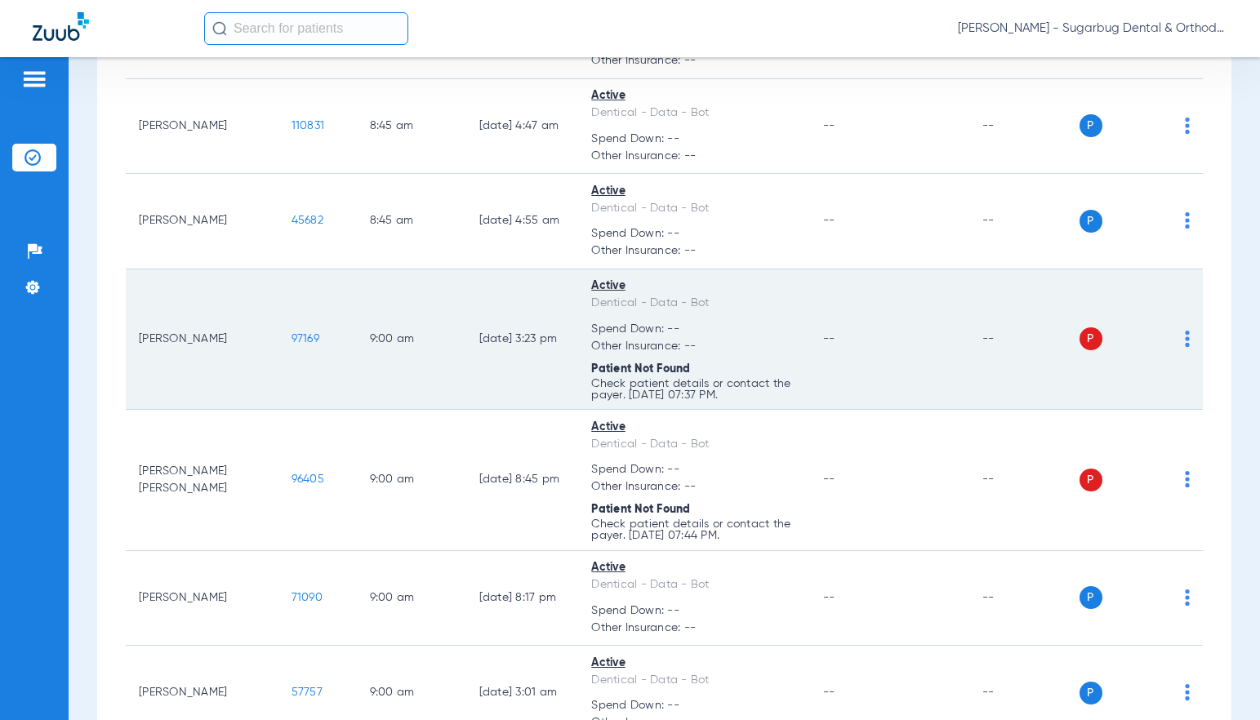
click at [291, 344] on span "97169" at bounding box center [305, 338] width 28 height 11
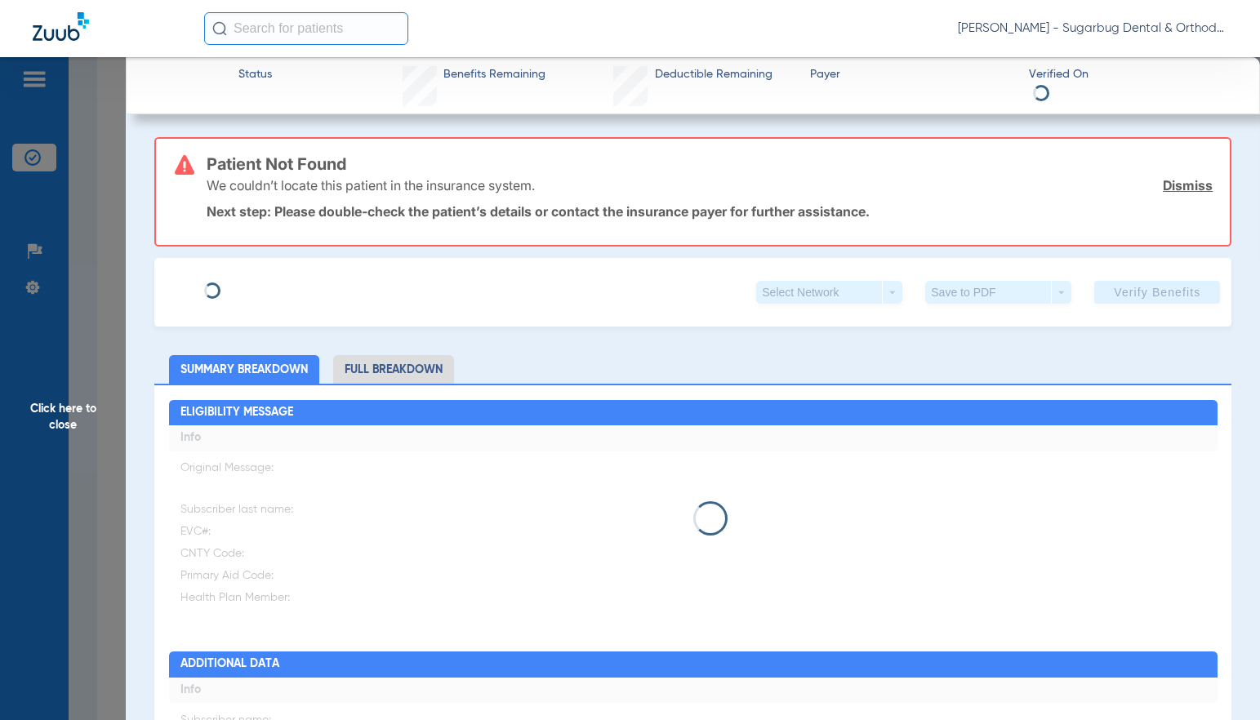
type input "[DEMOGRAPHIC_DATA]"
type input "Bravo"
type input "[DATE]"
type input "96460077G11105"
type input "DentiCal"
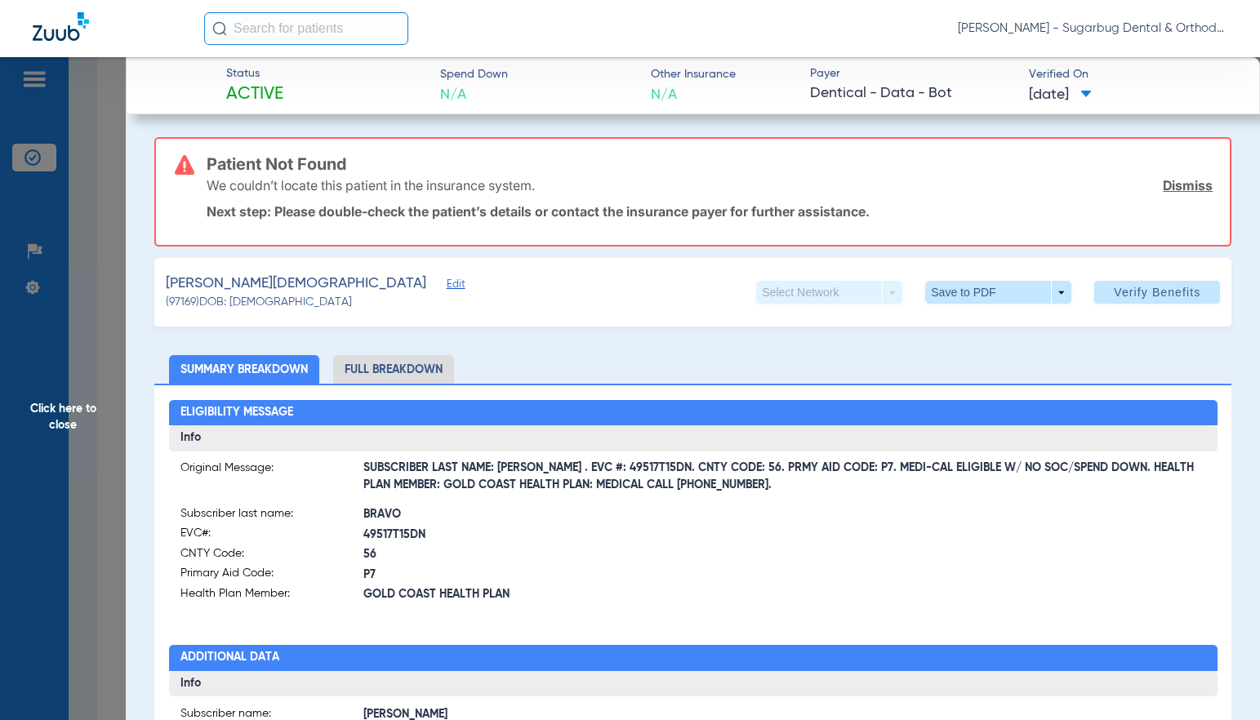
click at [447, 282] on span "Edit" at bounding box center [454, 286] width 15 height 16
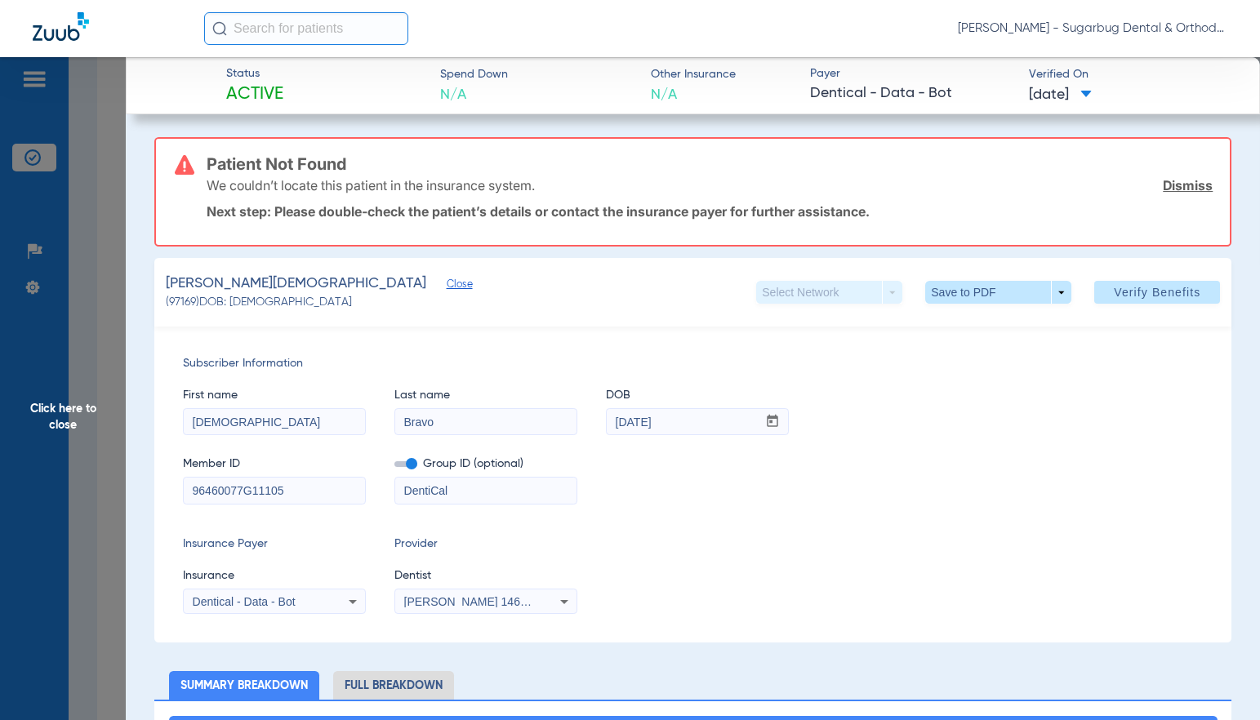
click at [358, 494] on input "96460077G11105" at bounding box center [274, 491] width 181 height 26
type input "96460077G"
click at [1140, 296] on span "Verify Benefits" at bounding box center [1157, 292] width 87 height 13
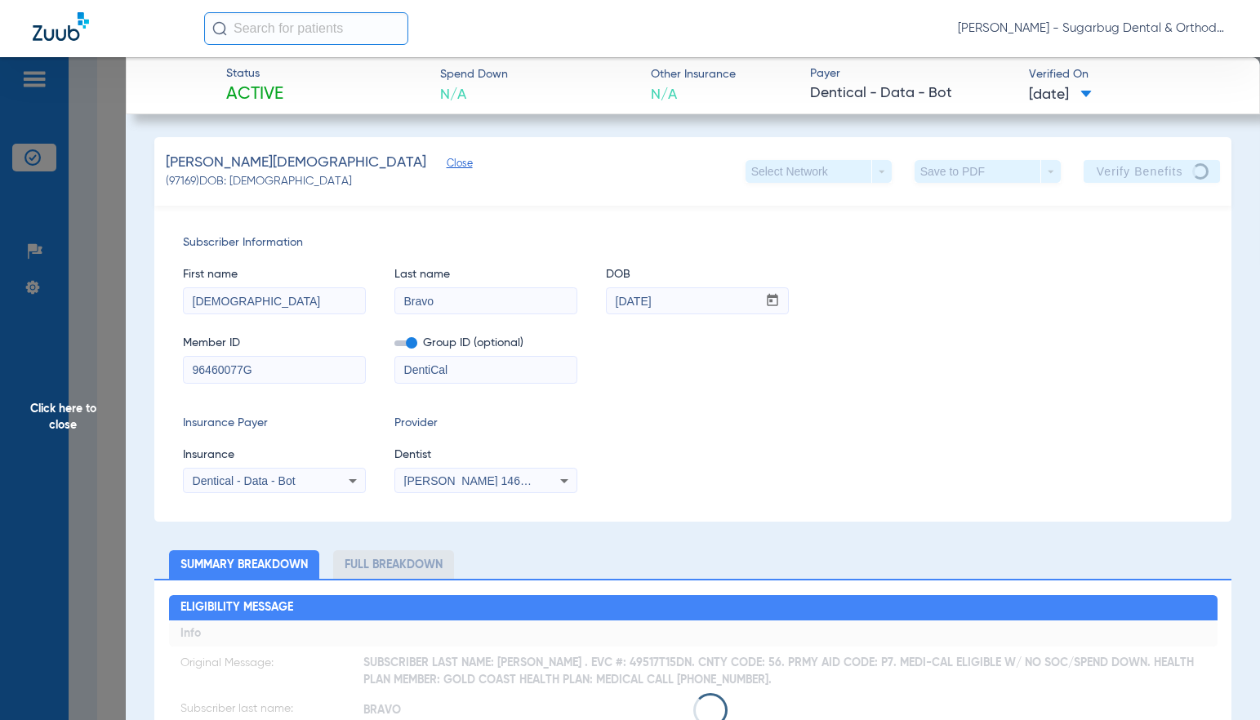
click at [447, 165] on span "Close" at bounding box center [454, 166] width 15 height 16
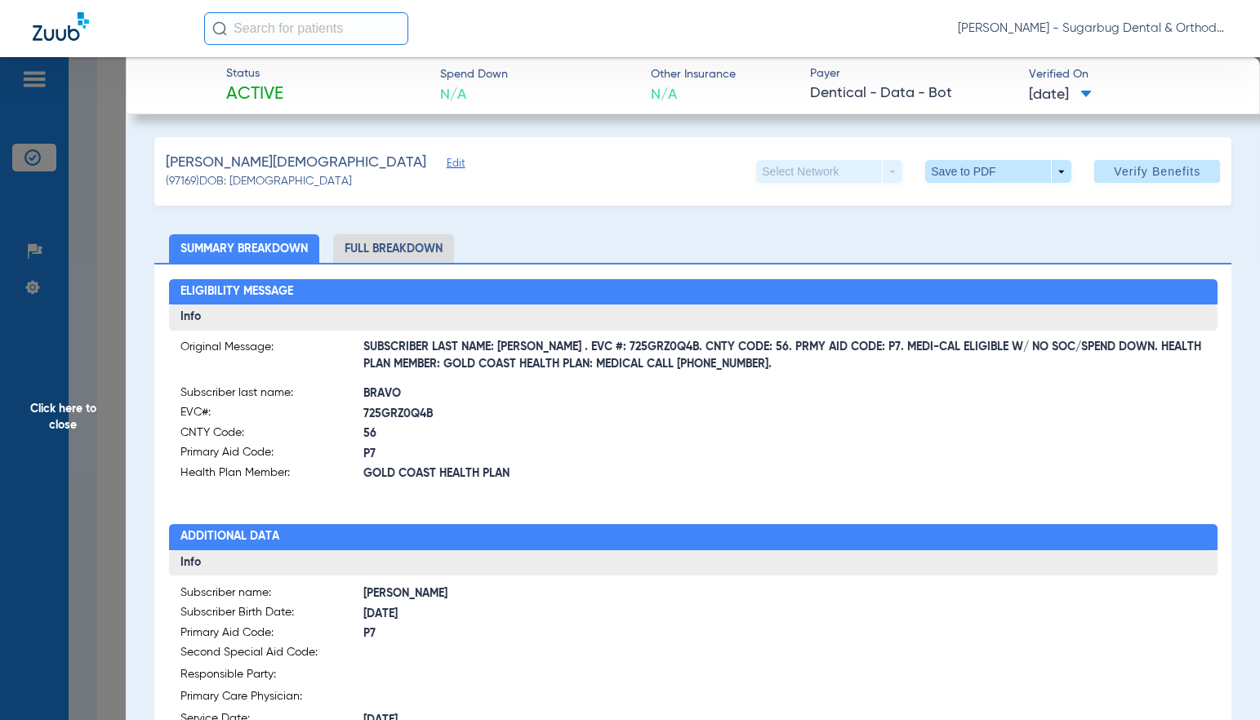
click at [63, 427] on span "Click here to close" at bounding box center [63, 417] width 126 height 720
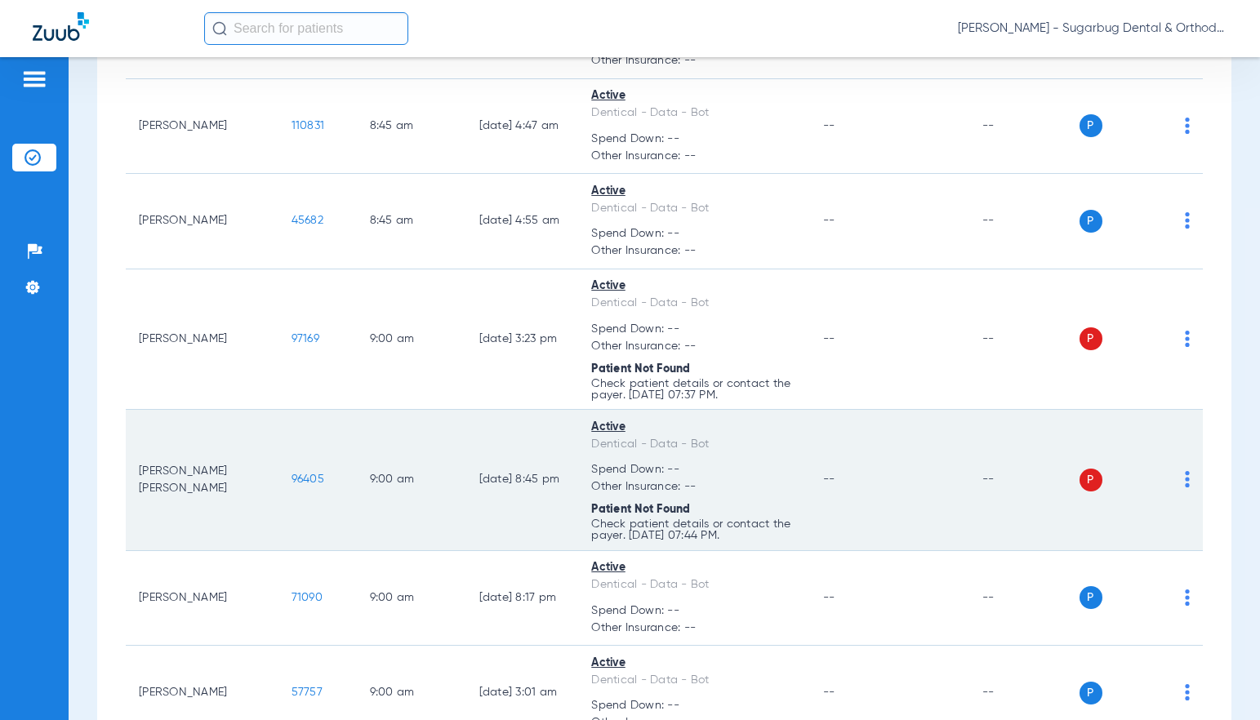
drag, startPoint x: 245, startPoint y: 498, endPoint x: 292, endPoint y: 497, distance: 47.4
click at [292, 497] on td "96405" at bounding box center [317, 480] width 78 height 141
click at [291, 485] on span "96405" at bounding box center [307, 478] width 33 height 11
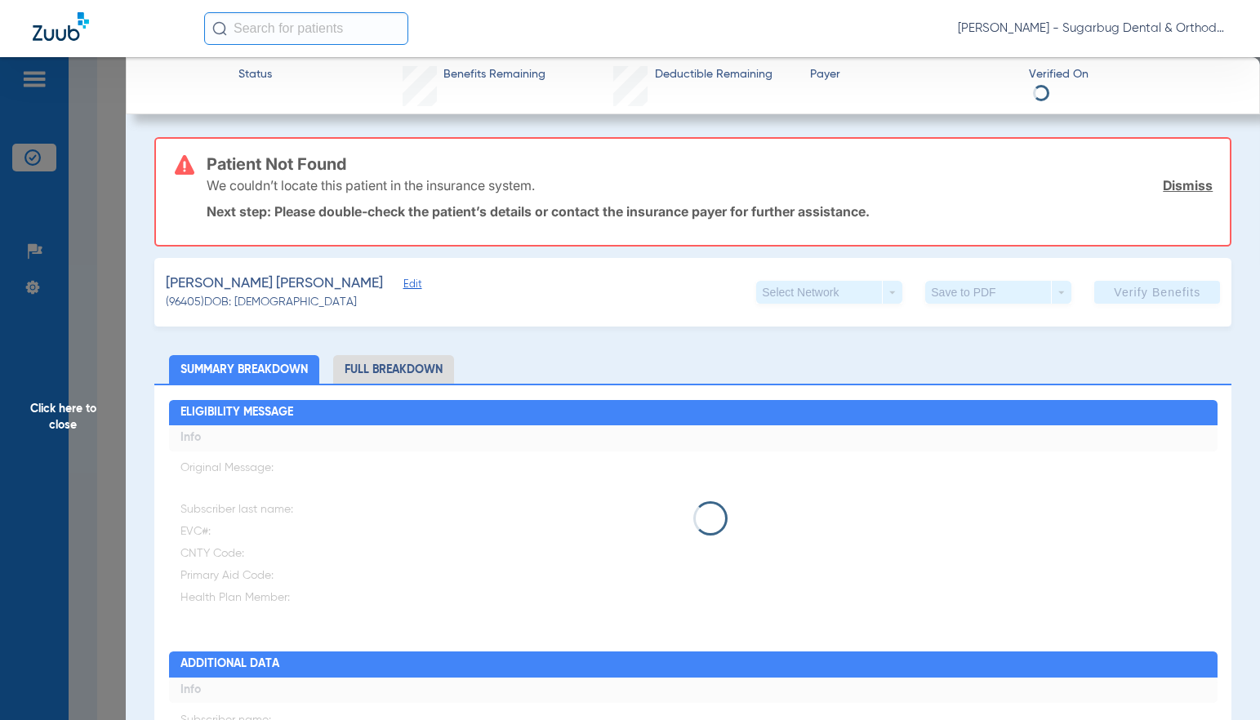
type input "[PERSON_NAME]"
type input "[DATE]"
type input "90042074G09053"
type input "DentiCal"
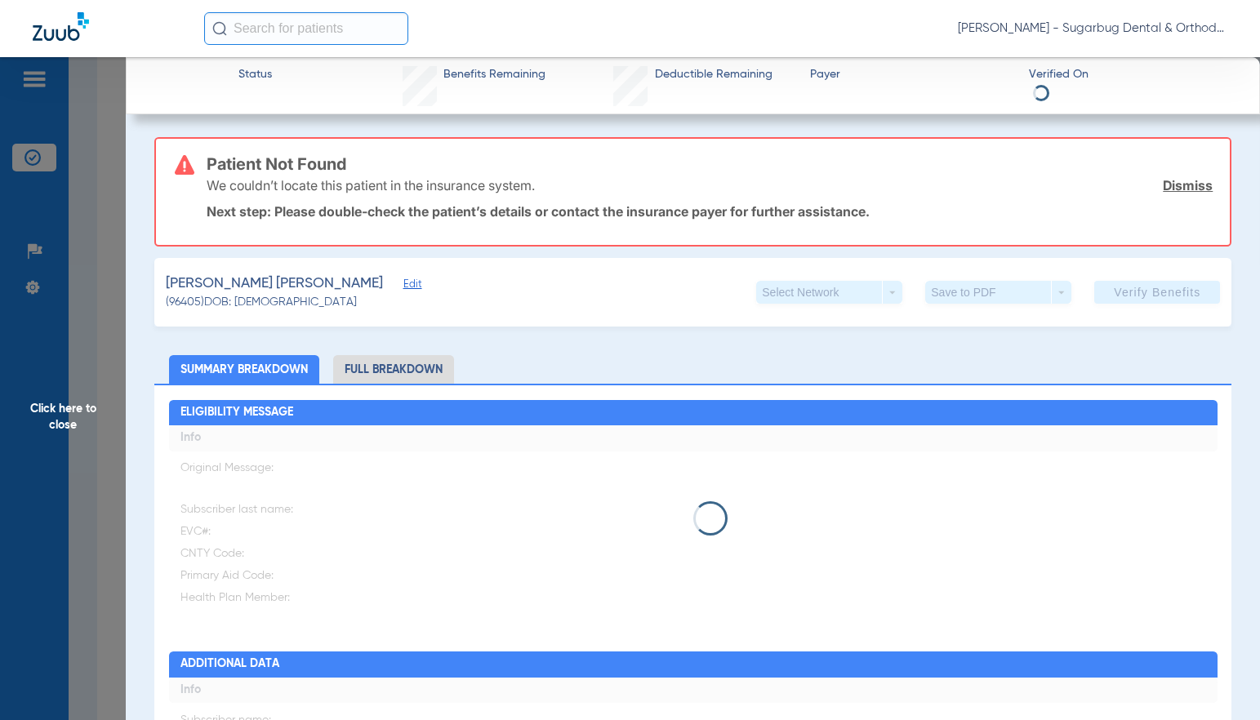
click at [403, 287] on span "Edit" at bounding box center [410, 286] width 15 height 16
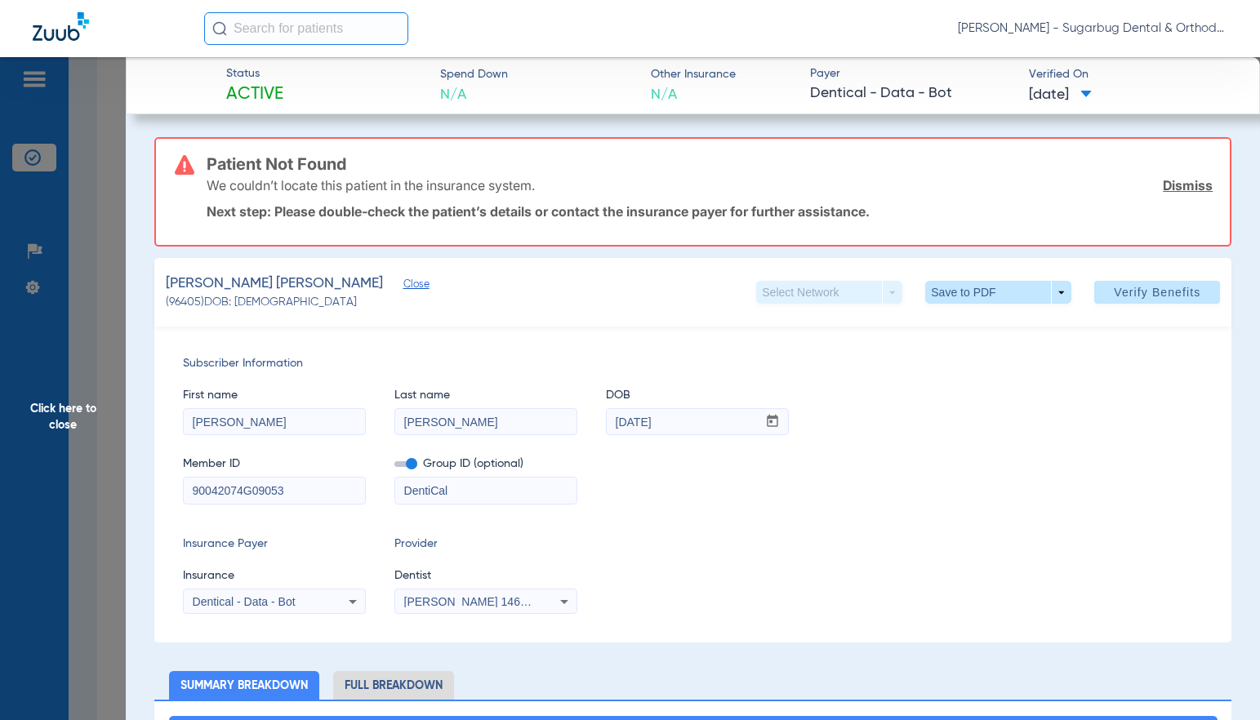
drag, startPoint x: 254, startPoint y: 492, endPoint x: 363, endPoint y: 492, distance: 109.4
click at [363, 492] on input "90042074G09053" at bounding box center [274, 491] width 181 height 26
click at [162, 492] on div "Subscriber Information First name [PERSON_NAME] Last name [PERSON_NAME] DOB mm …" at bounding box center [692, 485] width 1077 height 316
type input "90042074G"
click at [1136, 288] on span "Verify Benefits" at bounding box center [1157, 292] width 87 height 13
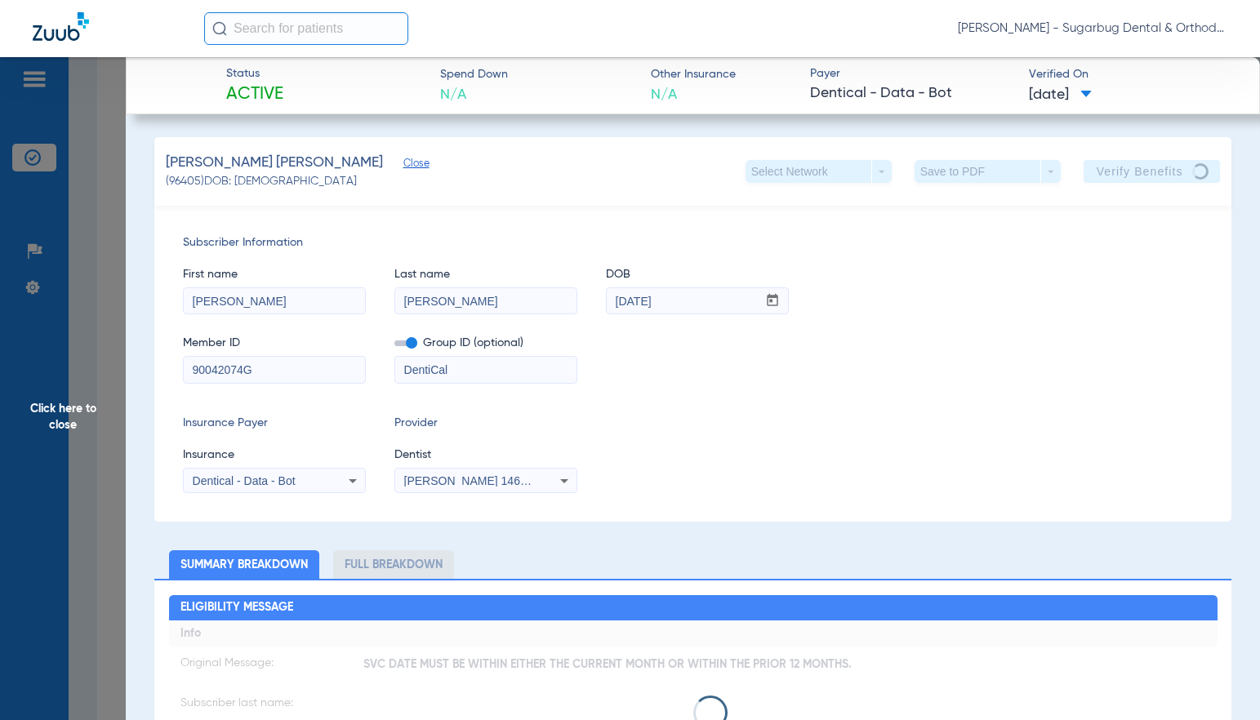
click at [403, 164] on span "Close" at bounding box center [410, 166] width 15 height 16
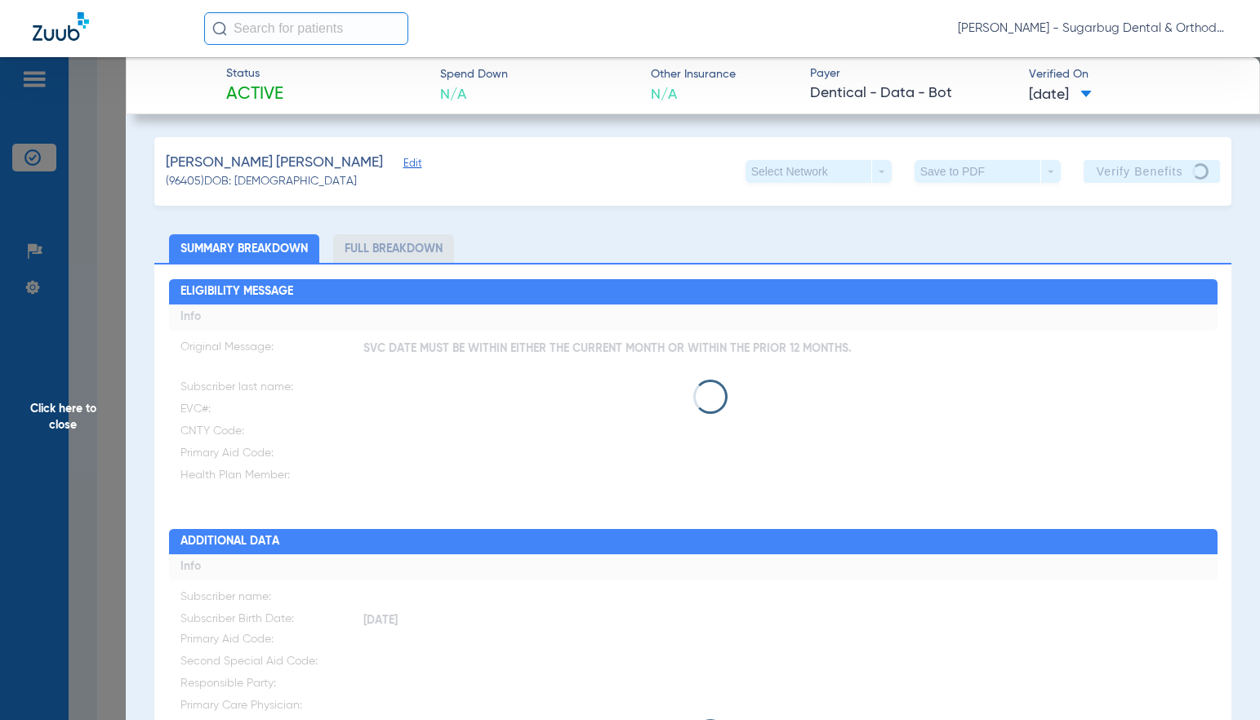
click at [68, 427] on span "Click here to close" at bounding box center [63, 417] width 126 height 720
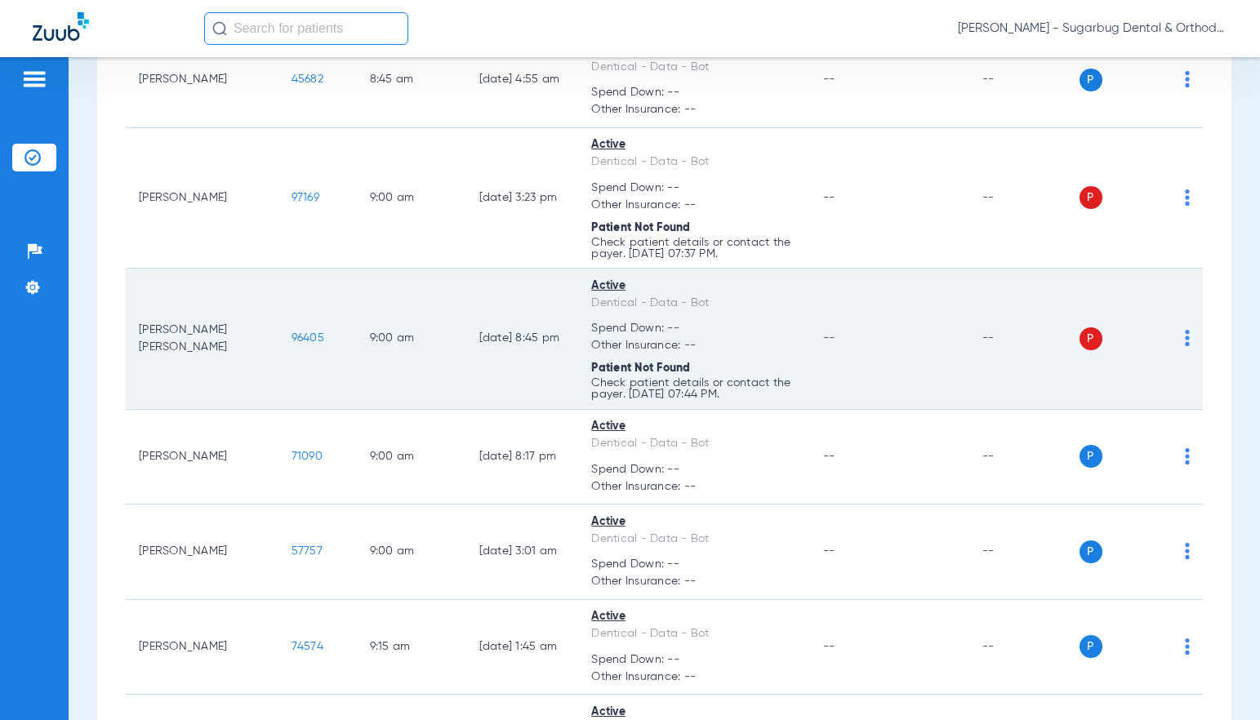
scroll to position [2204, 0]
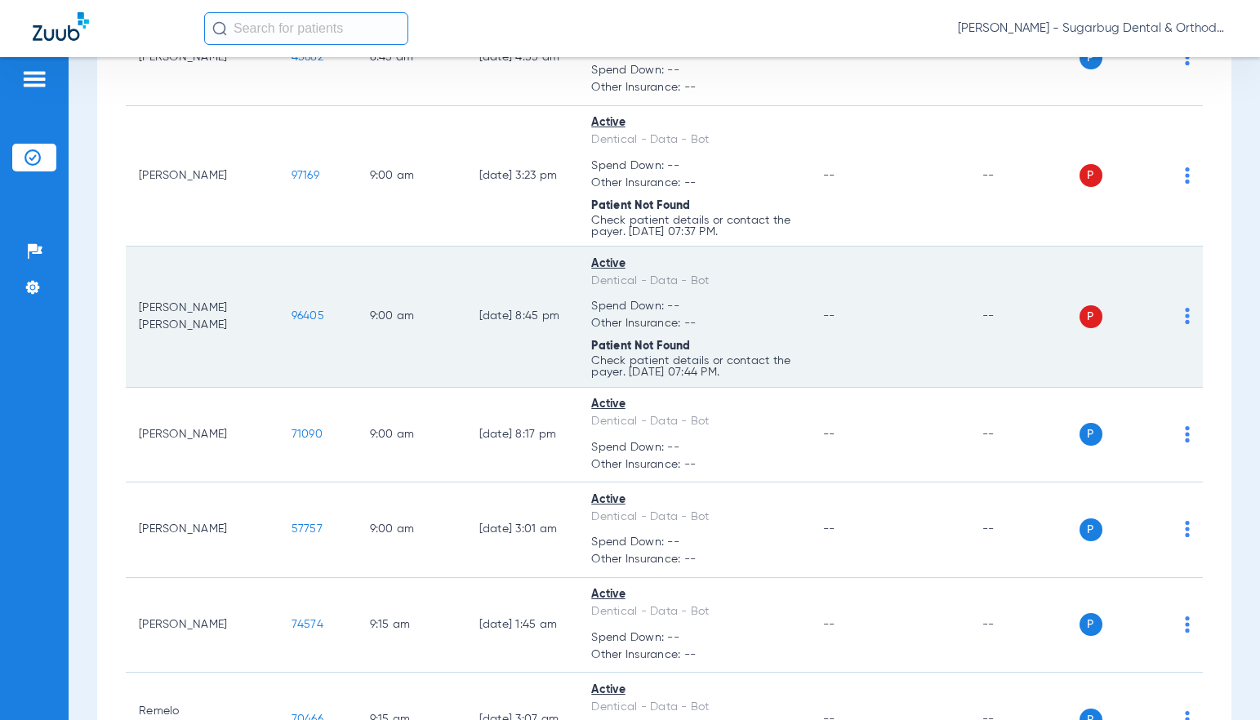
drag, startPoint x: 247, startPoint y: 328, endPoint x: 291, endPoint y: 331, distance: 44.2
click at [291, 331] on td "96405" at bounding box center [317, 317] width 78 height 141
click at [291, 322] on span "96405" at bounding box center [307, 315] width 33 height 11
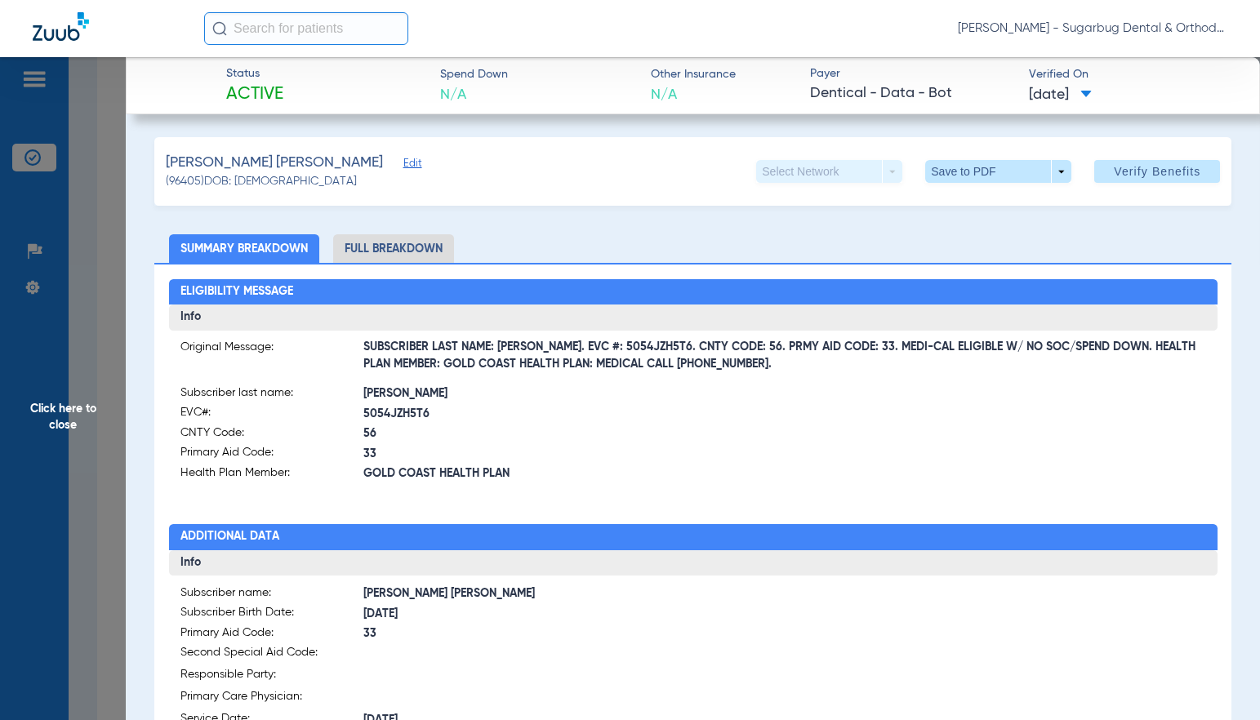
click at [63, 421] on span "Click here to close" at bounding box center [63, 417] width 126 height 720
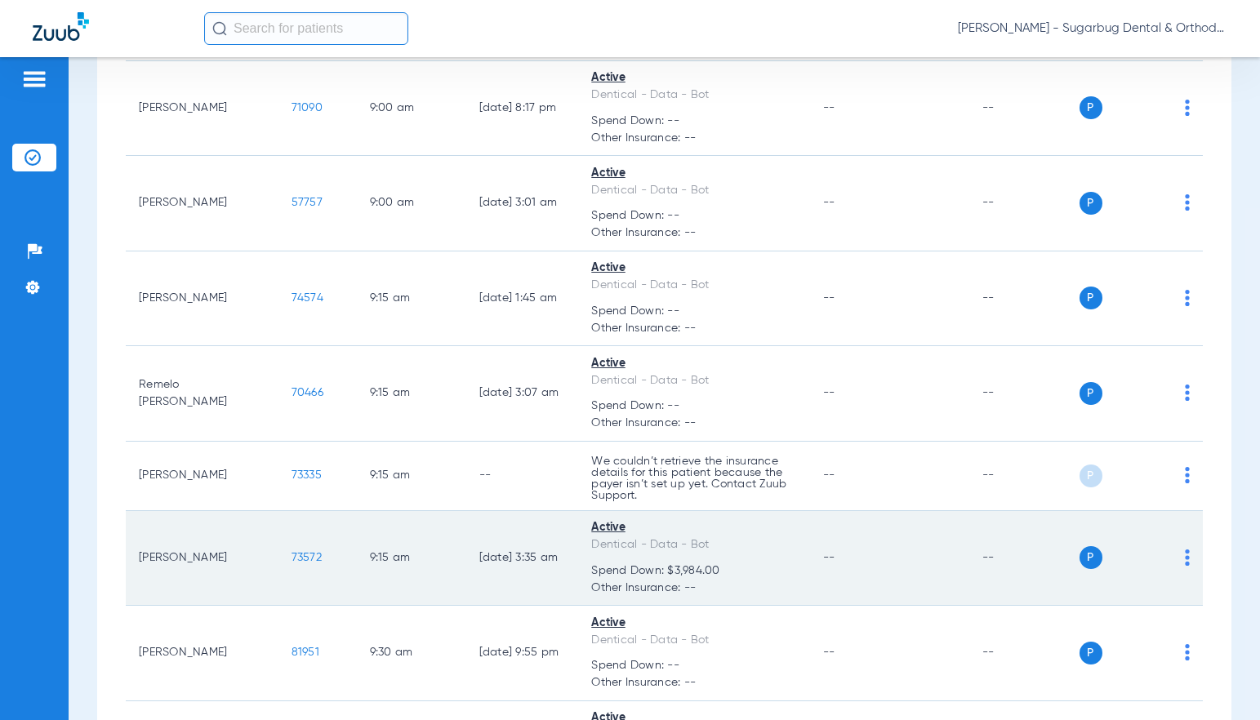
scroll to position [2612, 0]
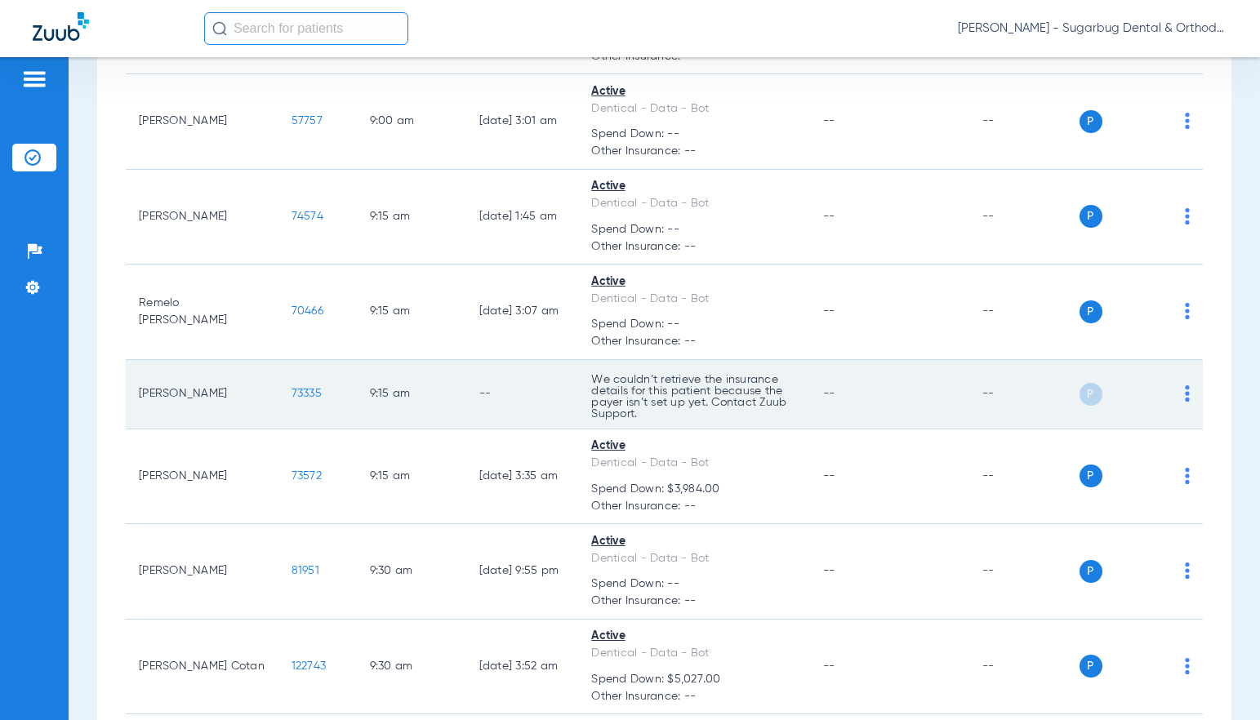
drag, startPoint x: 276, startPoint y: 408, endPoint x: 289, endPoint y: 407, distance: 13.2
click at [289, 407] on td "73335" at bounding box center [317, 394] width 78 height 69
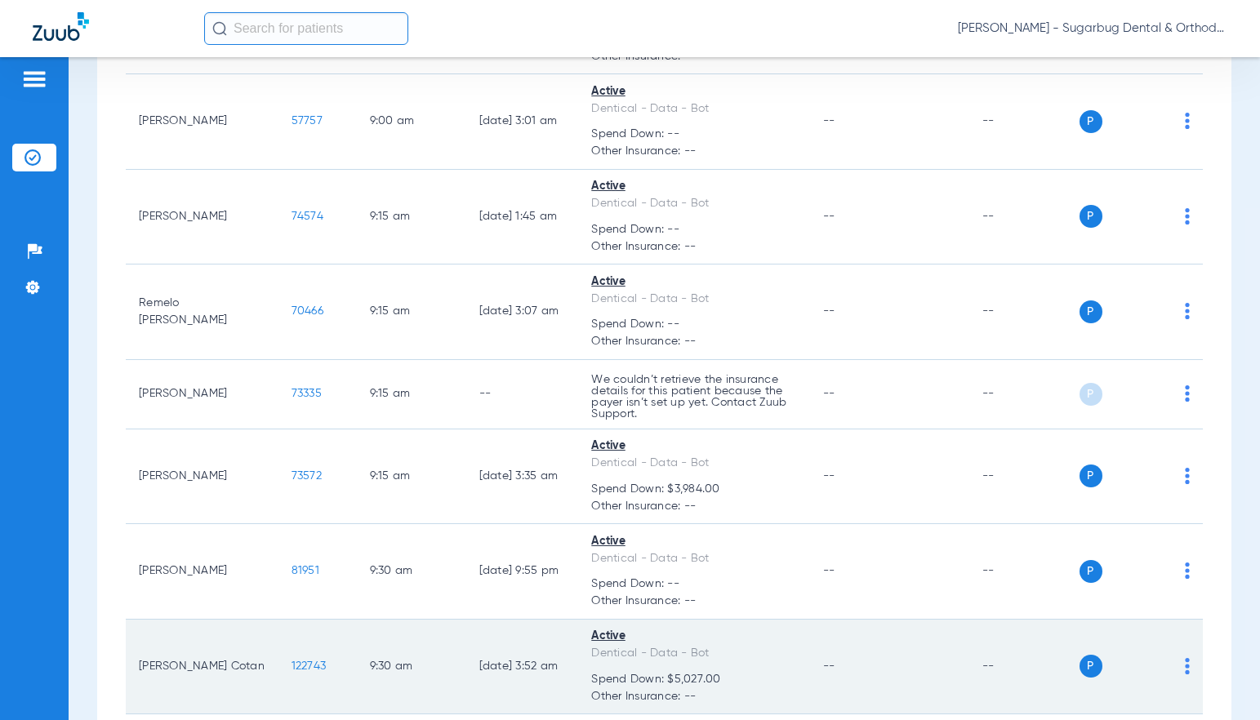
scroll to position [2776, 0]
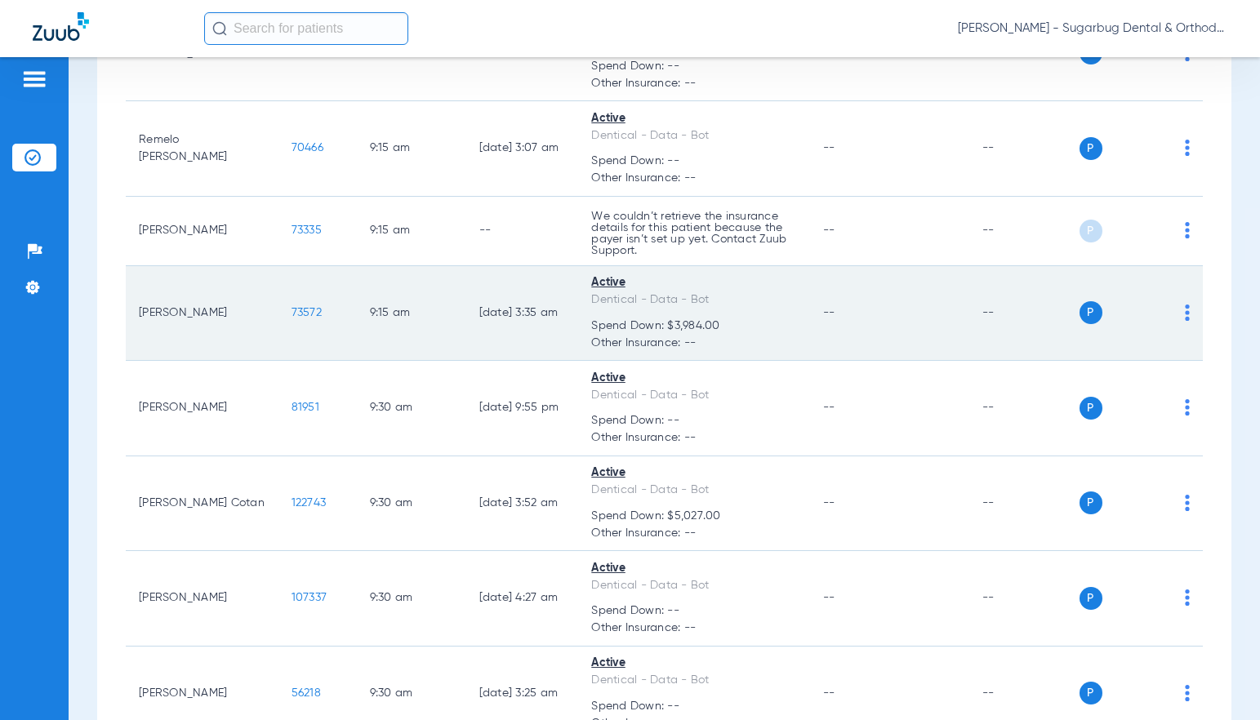
drag, startPoint x: 244, startPoint y: 330, endPoint x: 287, endPoint y: 334, distance: 43.5
click at [287, 334] on td "73572" at bounding box center [317, 314] width 78 height 96
click at [291, 318] on span "73572" at bounding box center [306, 312] width 30 height 11
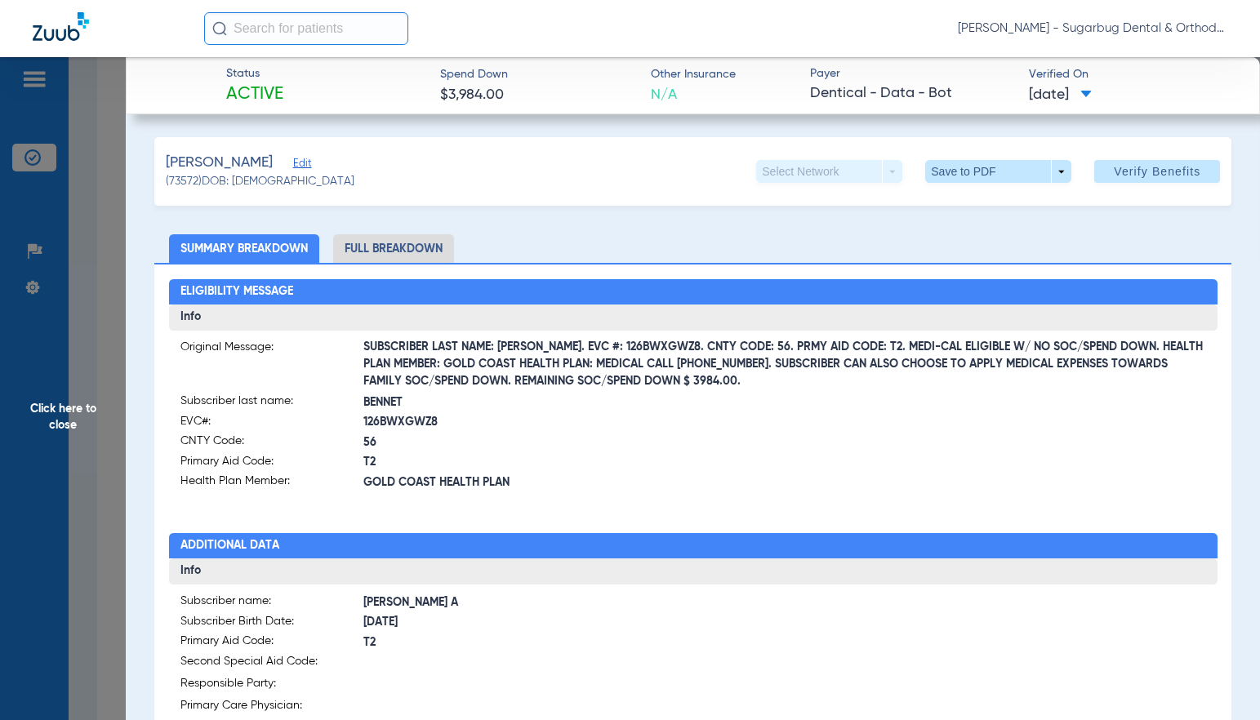
drag, startPoint x: 76, startPoint y: 415, endPoint x: 64, endPoint y: 423, distance: 14.0
click at [75, 415] on span "Click here to close" at bounding box center [63, 417] width 126 height 720
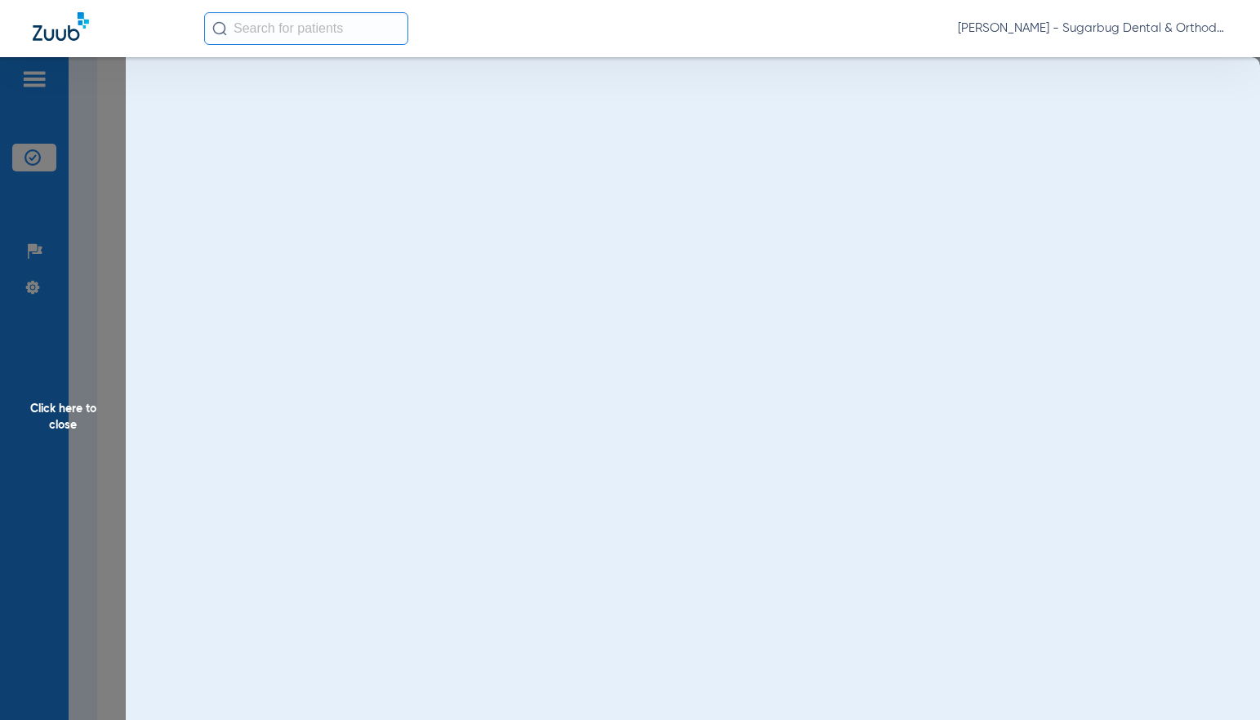
click at [73, 421] on span "Click here to close" at bounding box center [63, 417] width 126 height 720
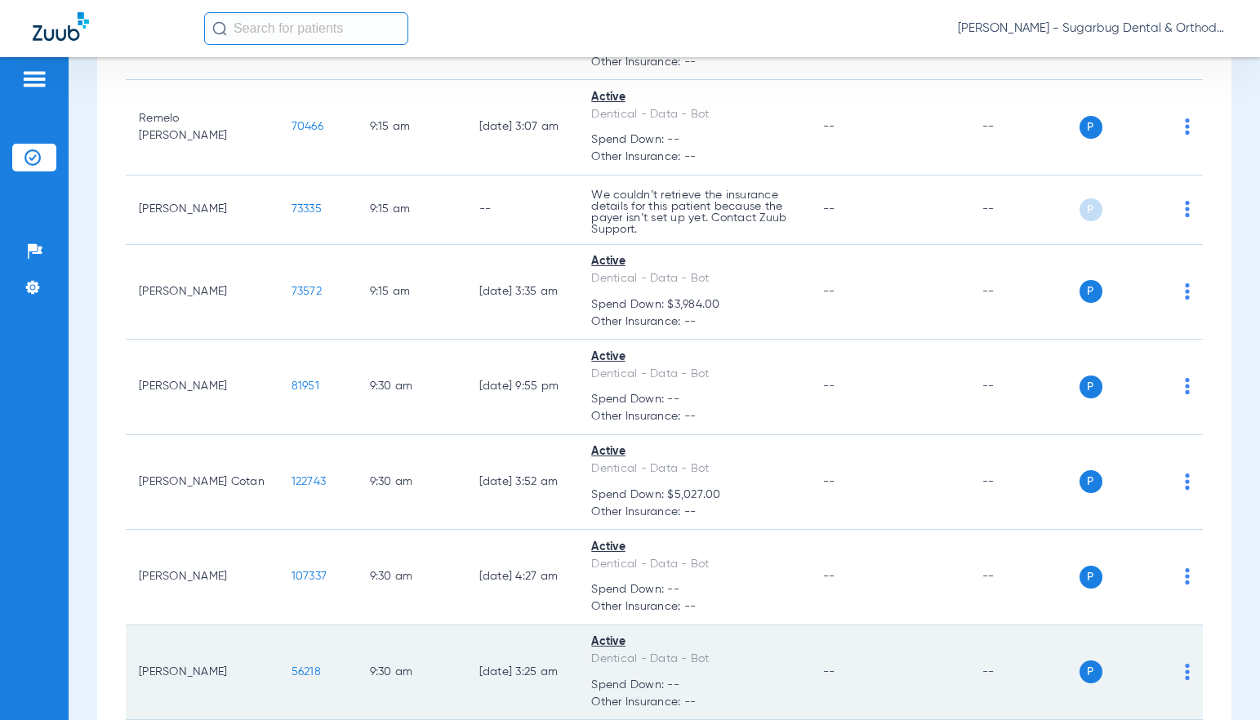
scroll to position [2939, 0]
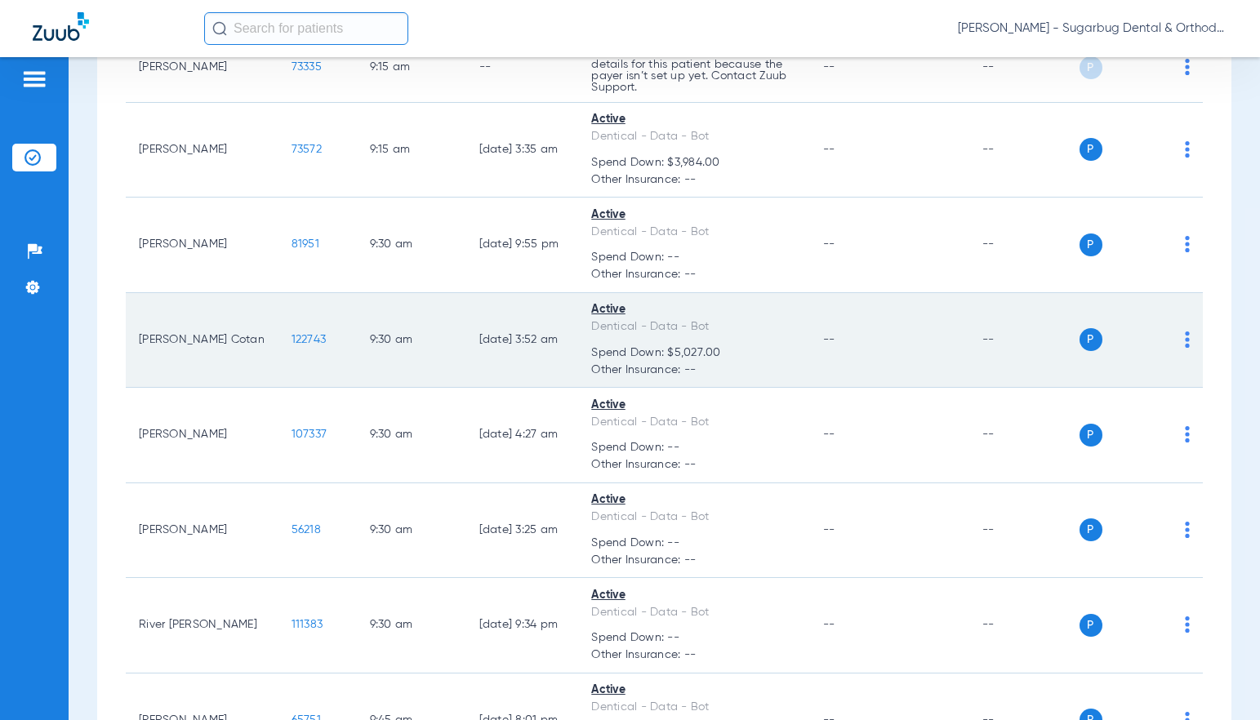
drag, startPoint x: 253, startPoint y: 358, endPoint x: 291, endPoint y: 355, distance: 37.6
click at [291, 355] on td "122743" at bounding box center [317, 341] width 78 height 96
click at [291, 345] on span "122743" at bounding box center [308, 339] width 35 height 11
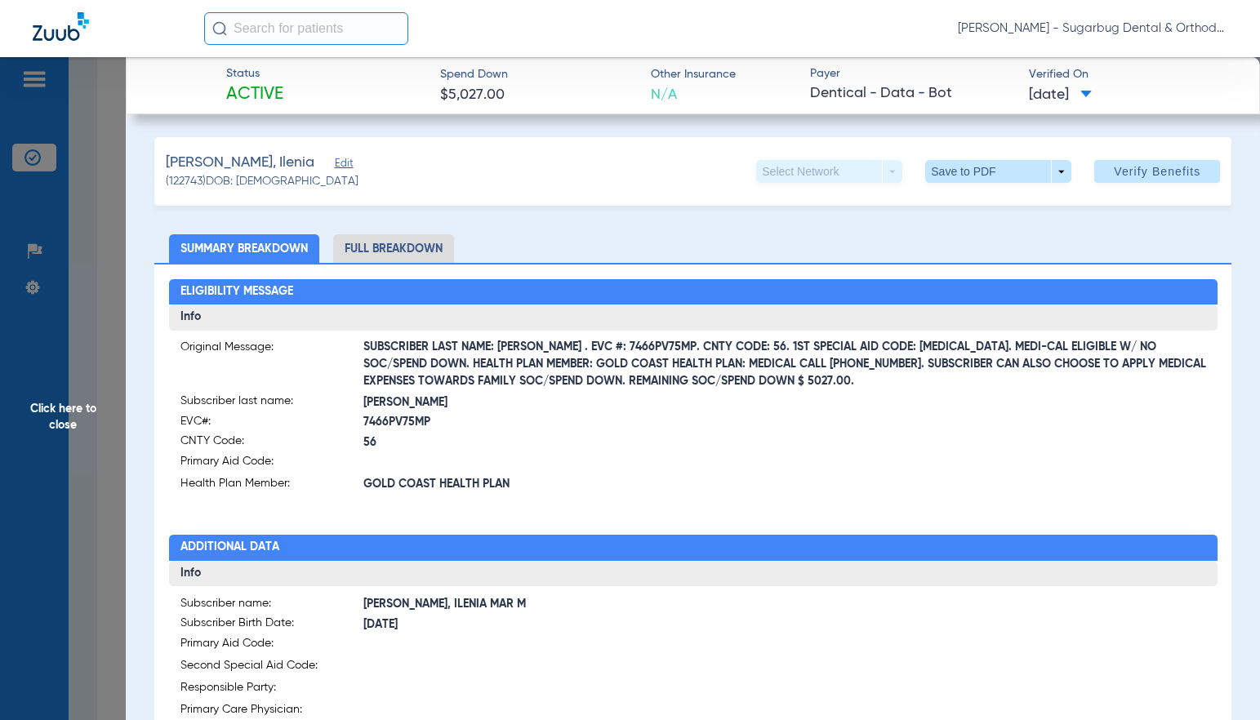
click at [53, 421] on span "Click here to close" at bounding box center [63, 417] width 126 height 720
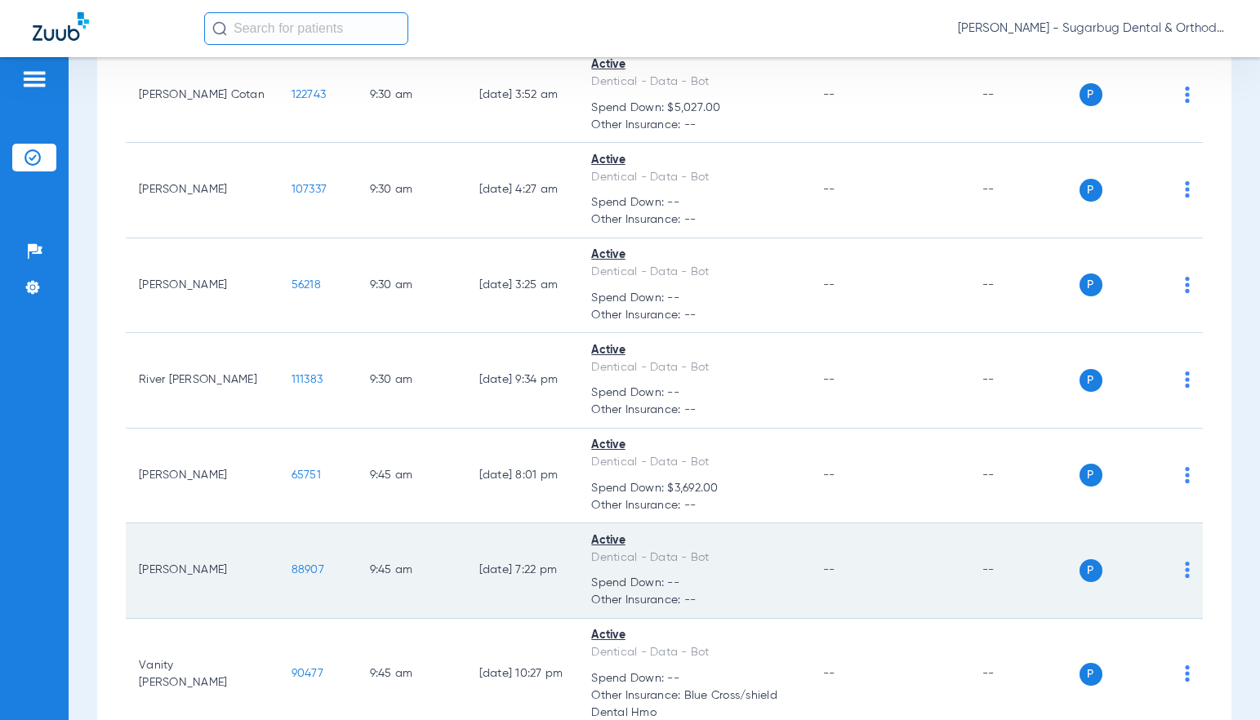
scroll to position [3347, 0]
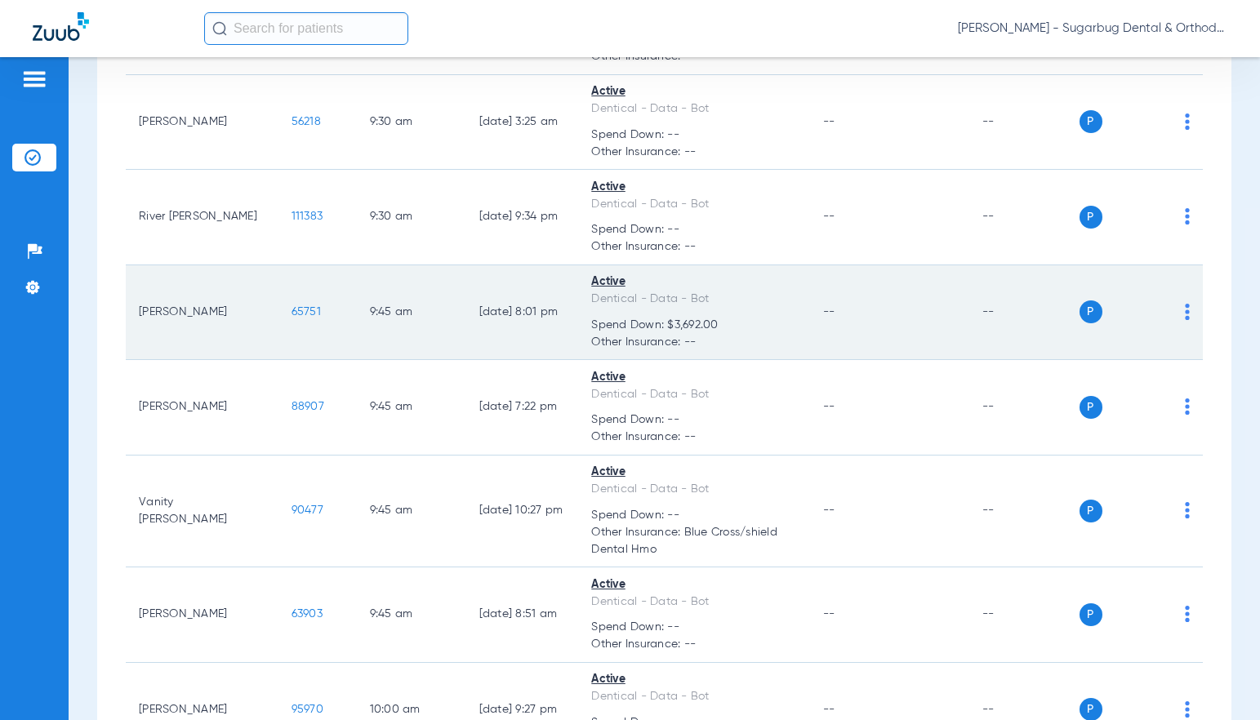
drag, startPoint x: 251, startPoint y: 329, endPoint x: 286, endPoint y: 327, distance: 34.3
click at [286, 327] on td "65751" at bounding box center [317, 313] width 78 height 96
click at [291, 318] on span "65751" at bounding box center [305, 311] width 29 height 11
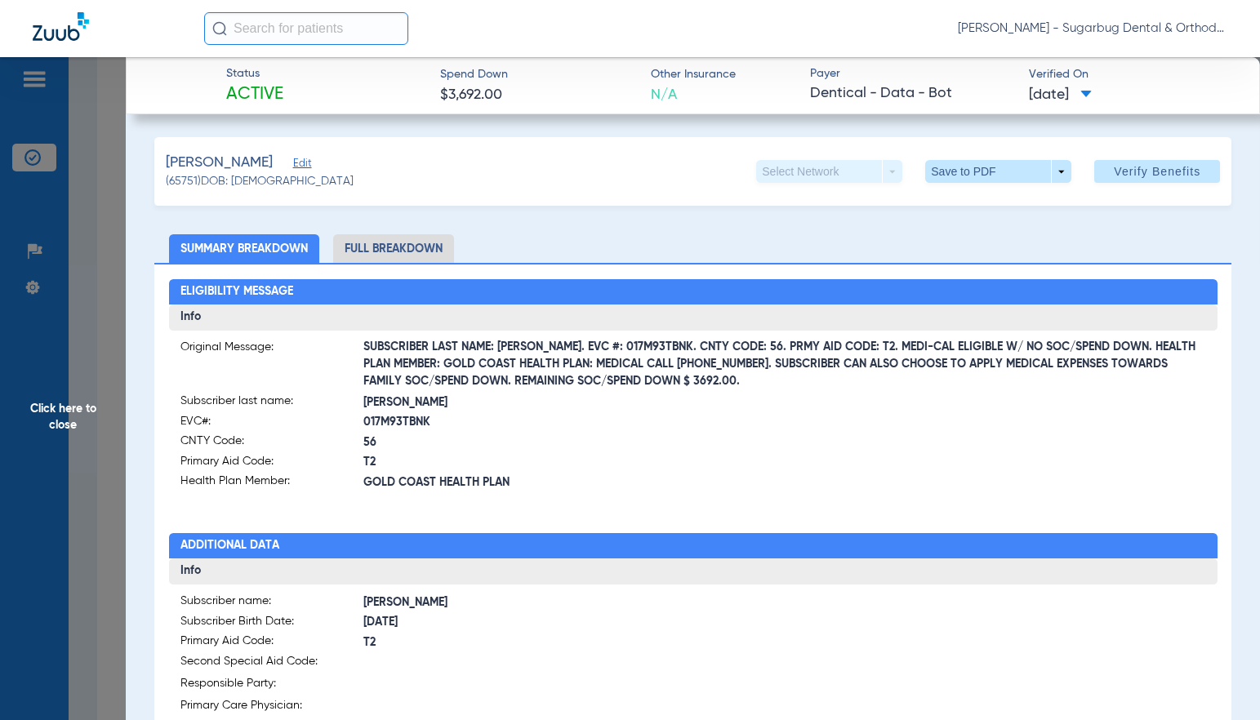
click at [58, 423] on span "Click here to close" at bounding box center [63, 417] width 126 height 720
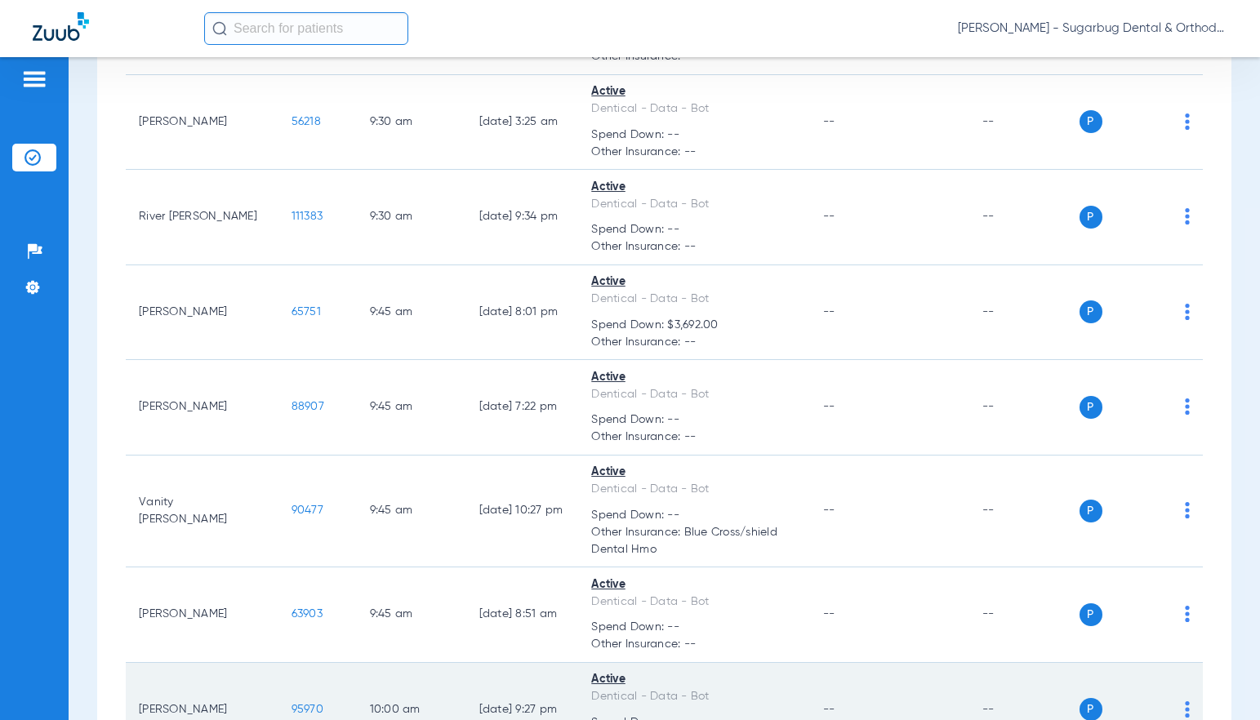
scroll to position [3592, 0]
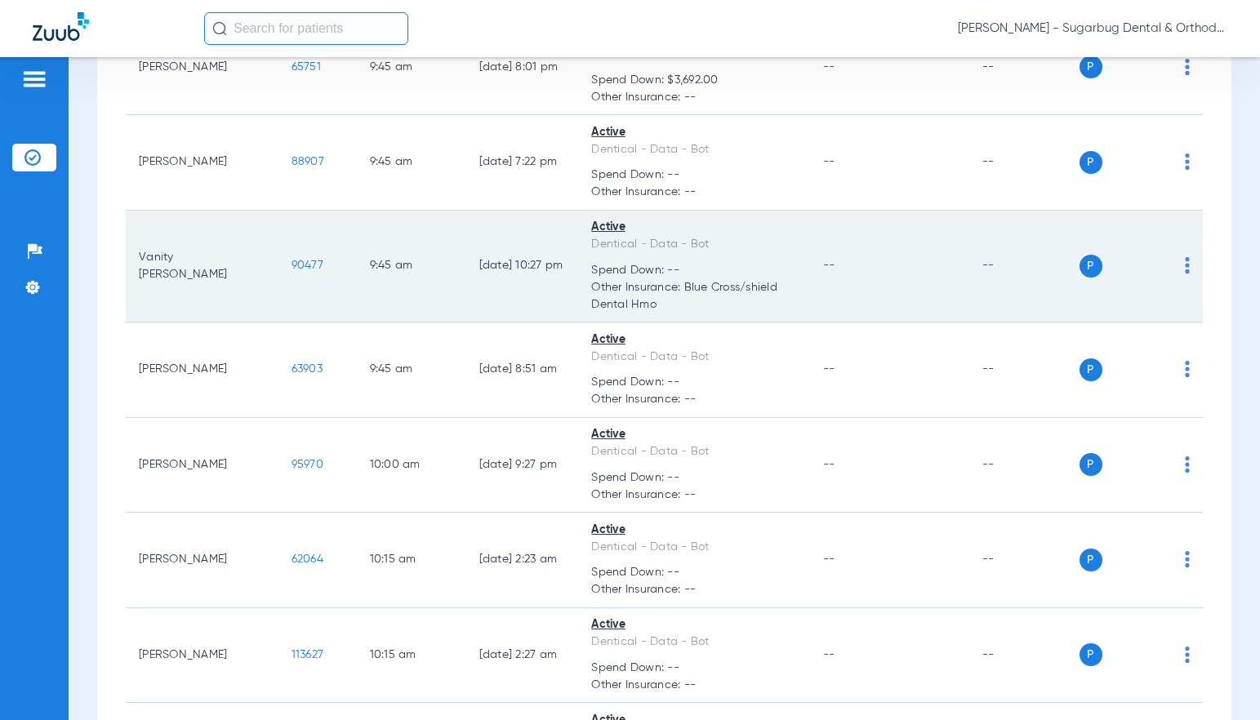
drag, startPoint x: 239, startPoint y: 282, endPoint x: 286, endPoint y: 275, distance: 47.0
click at [286, 275] on td "90477" at bounding box center [317, 267] width 78 height 113
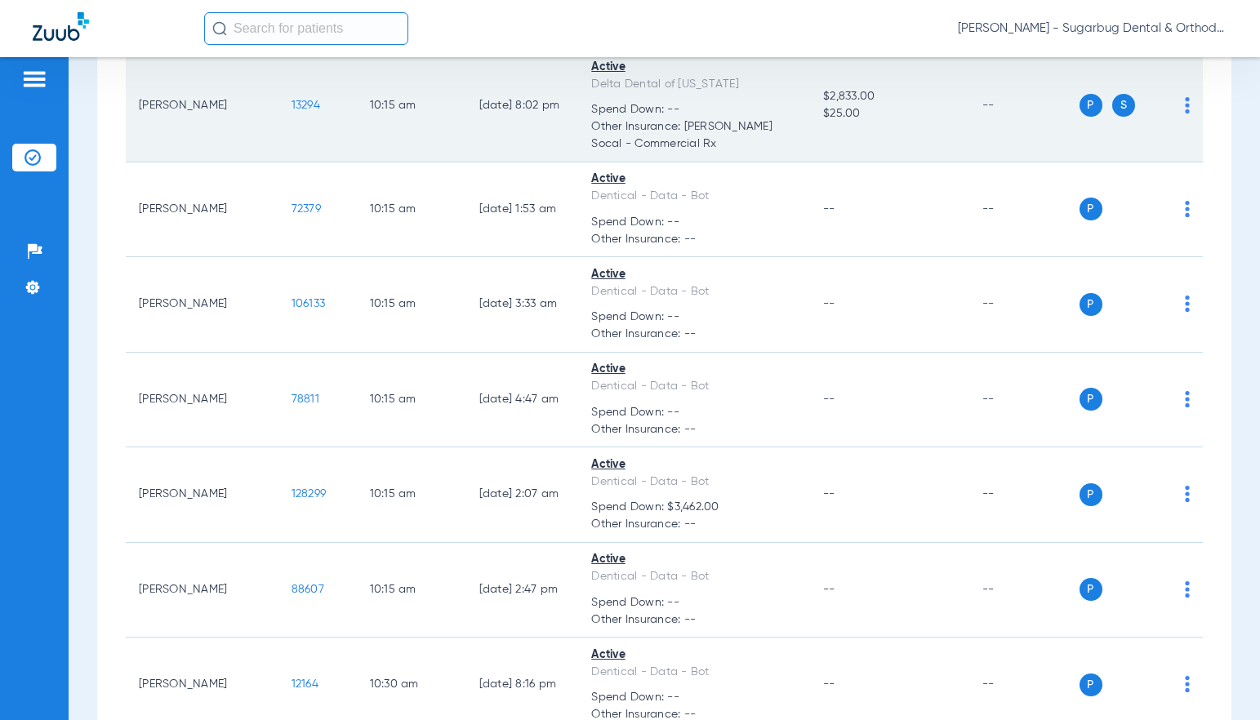
scroll to position [4327, 0]
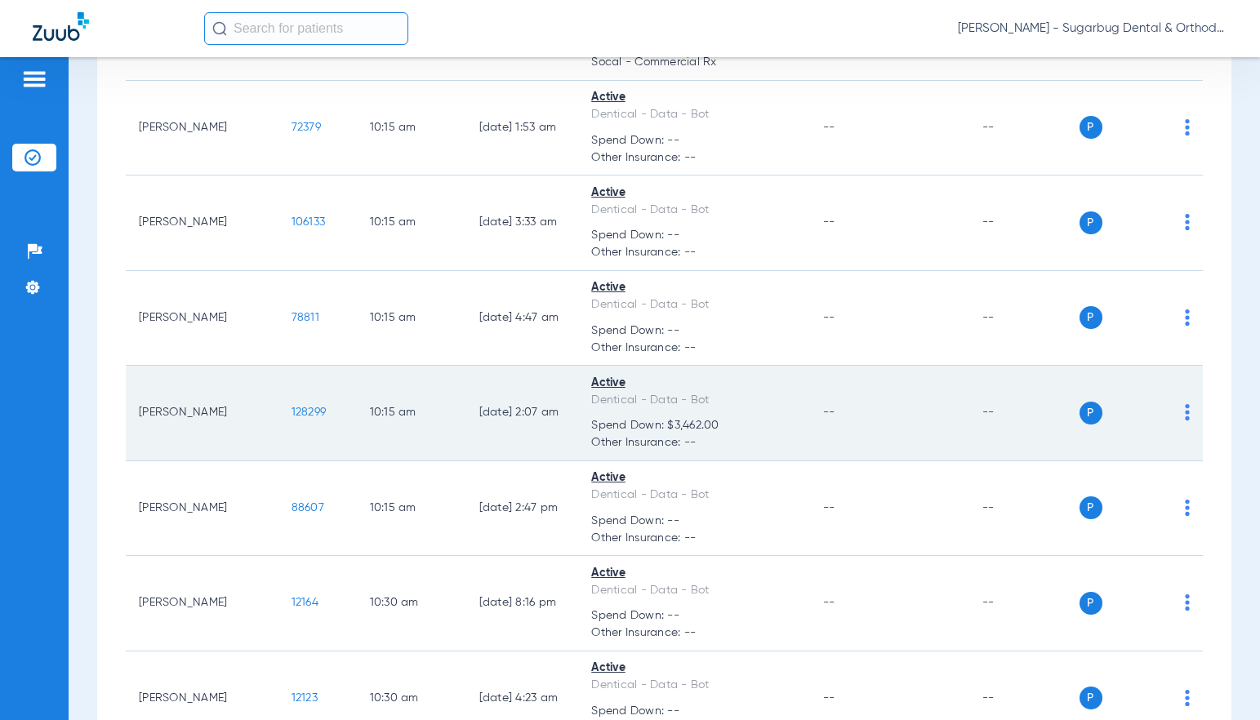
drag, startPoint x: 248, startPoint y: 432, endPoint x: 293, endPoint y: 426, distance: 45.3
click at [293, 426] on td "128299" at bounding box center [317, 414] width 78 height 96
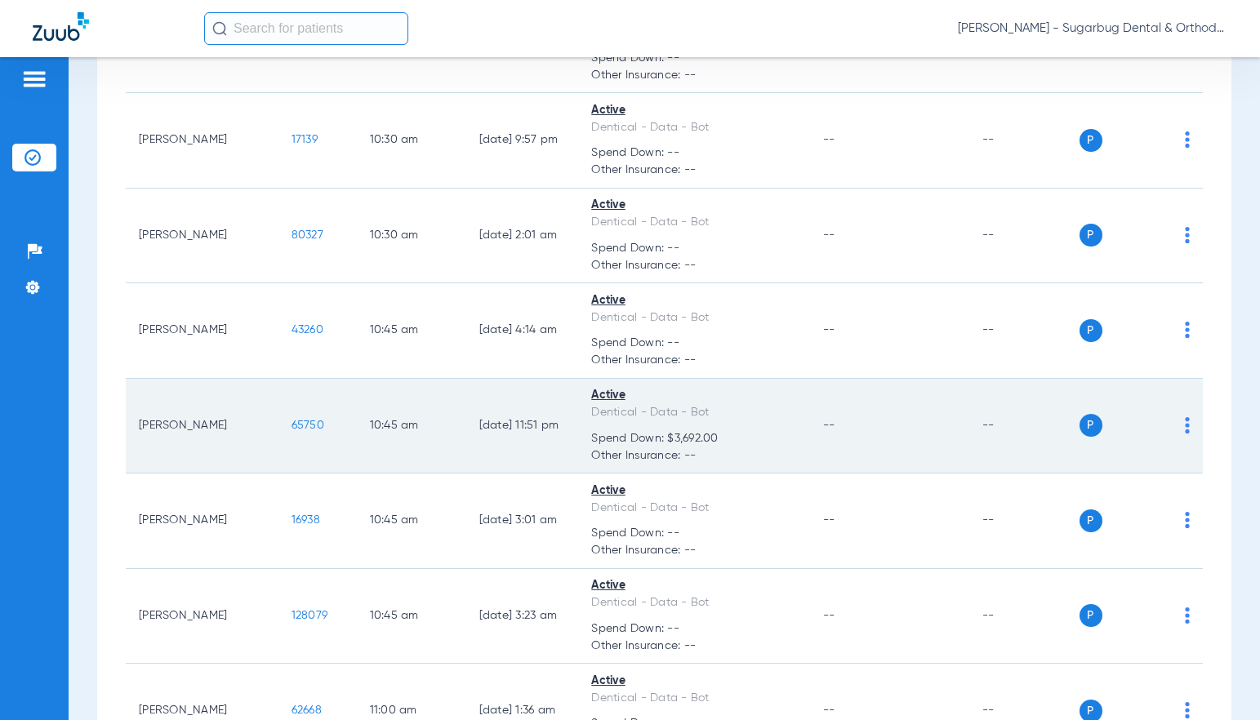
scroll to position [5143, 0]
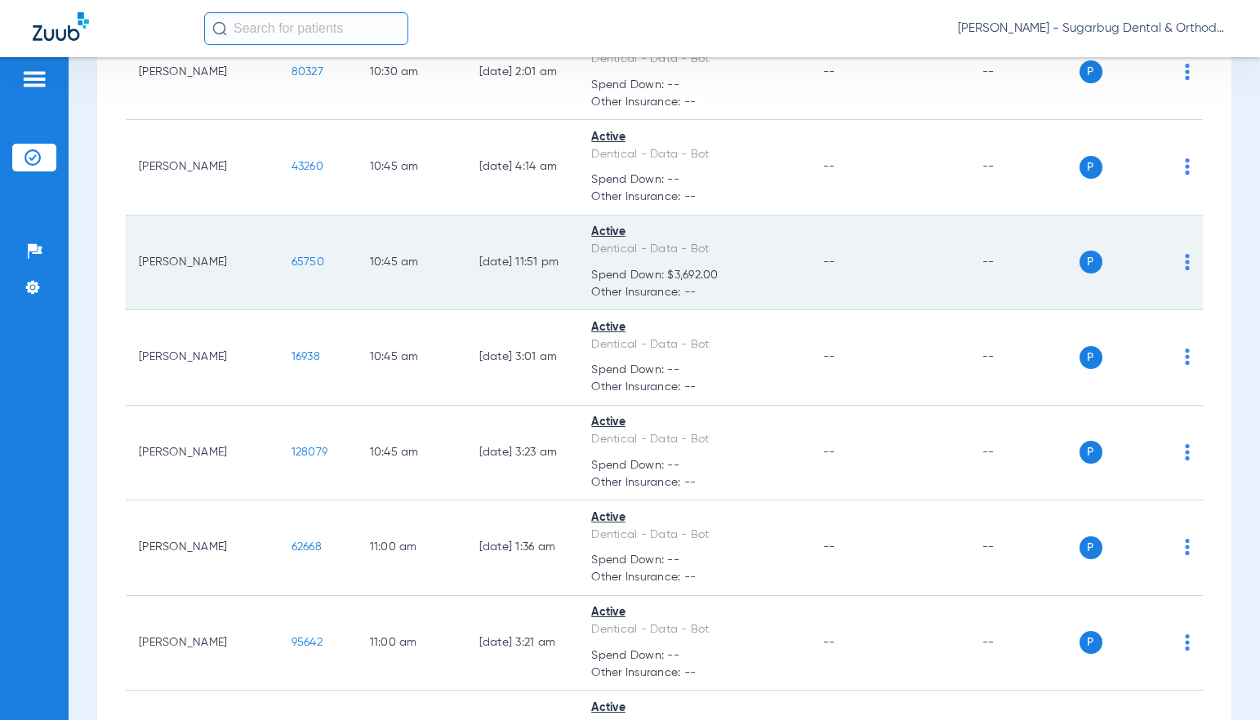
drag, startPoint x: 251, startPoint y: 278, endPoint x: 290, endPoint y: 276, distance: 39.3
click at [290, 276] on td "65750" at bounding box center [317, 264] width 78 height 96
click at [291, 268] on span "65750" at bounding box center [307, 261] width 33 height 11
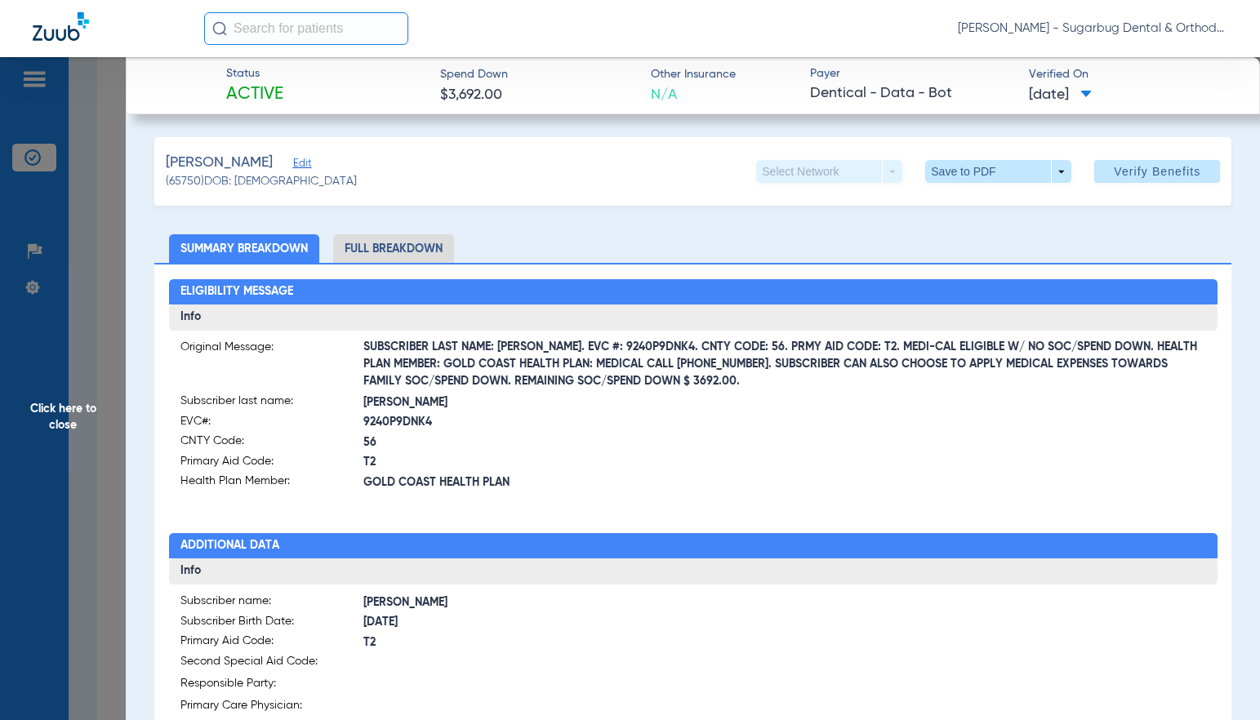
click at [63, 425] on span "Click here to close" at bounding box center [63, 417] width 126 height 720
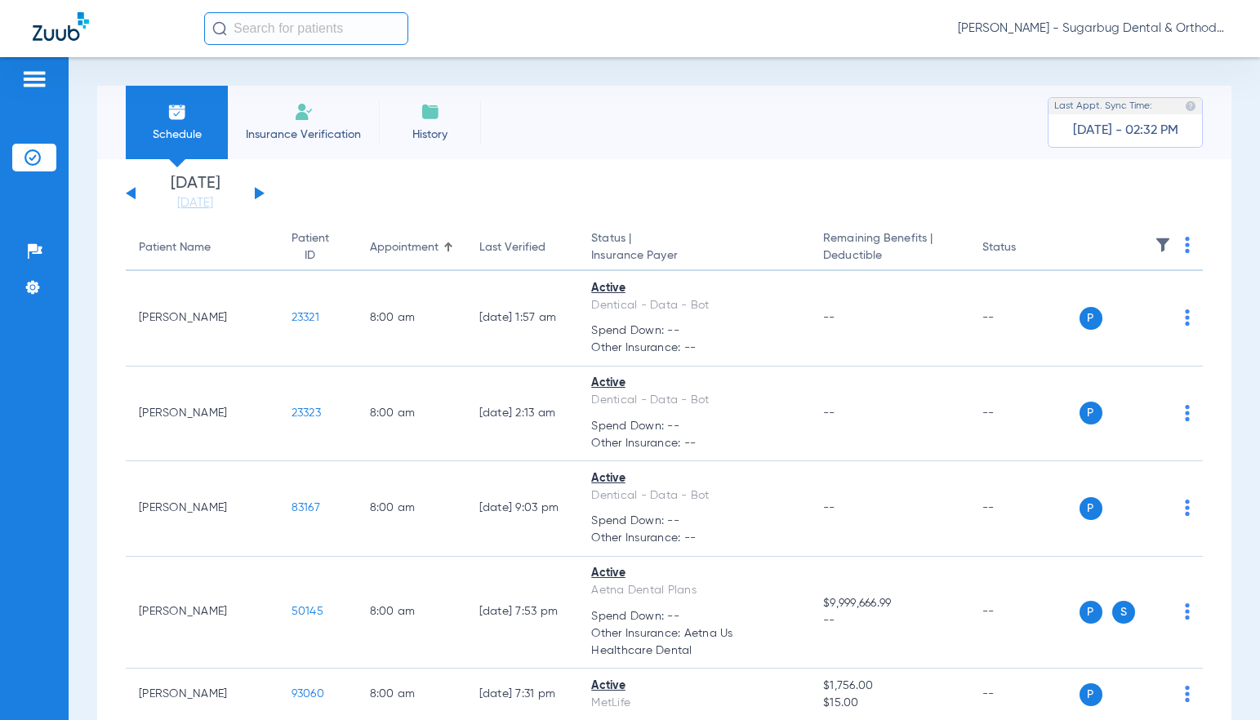
drag, startPoint x: 242, startPoint y: 402, endPoint x: 82, endPoint y: 305, distance: 186.9
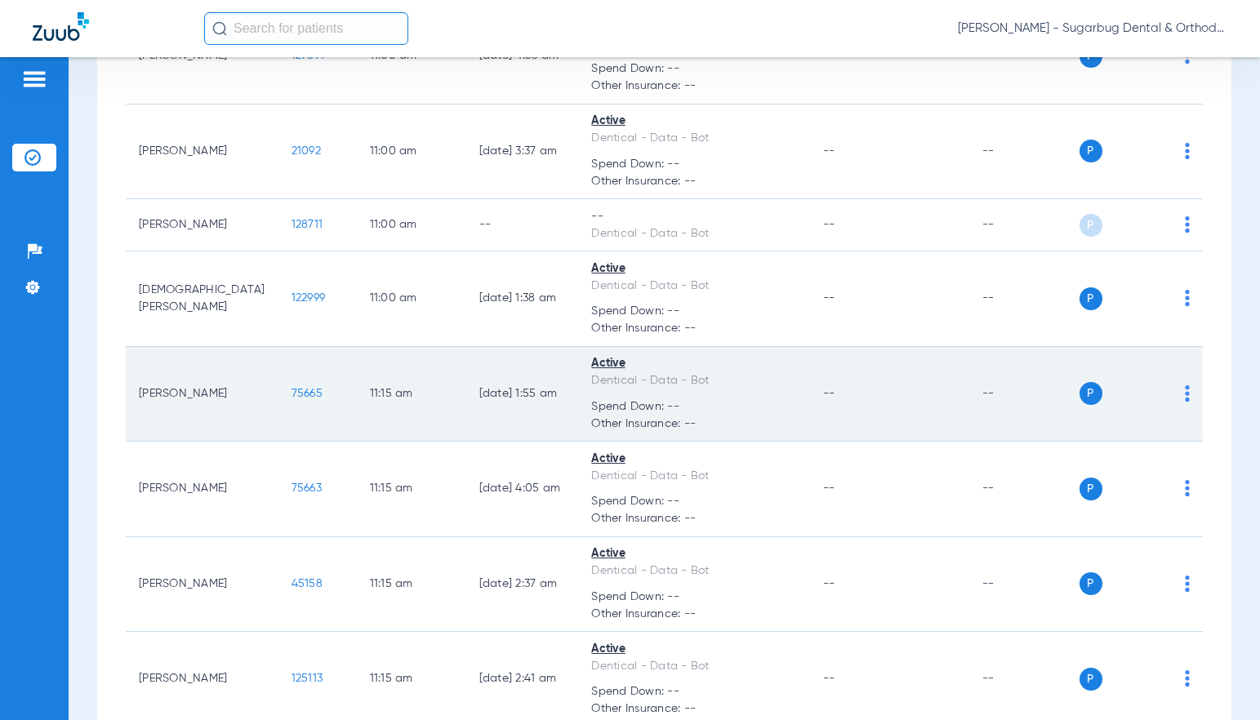
scroll to position [6035, 0]
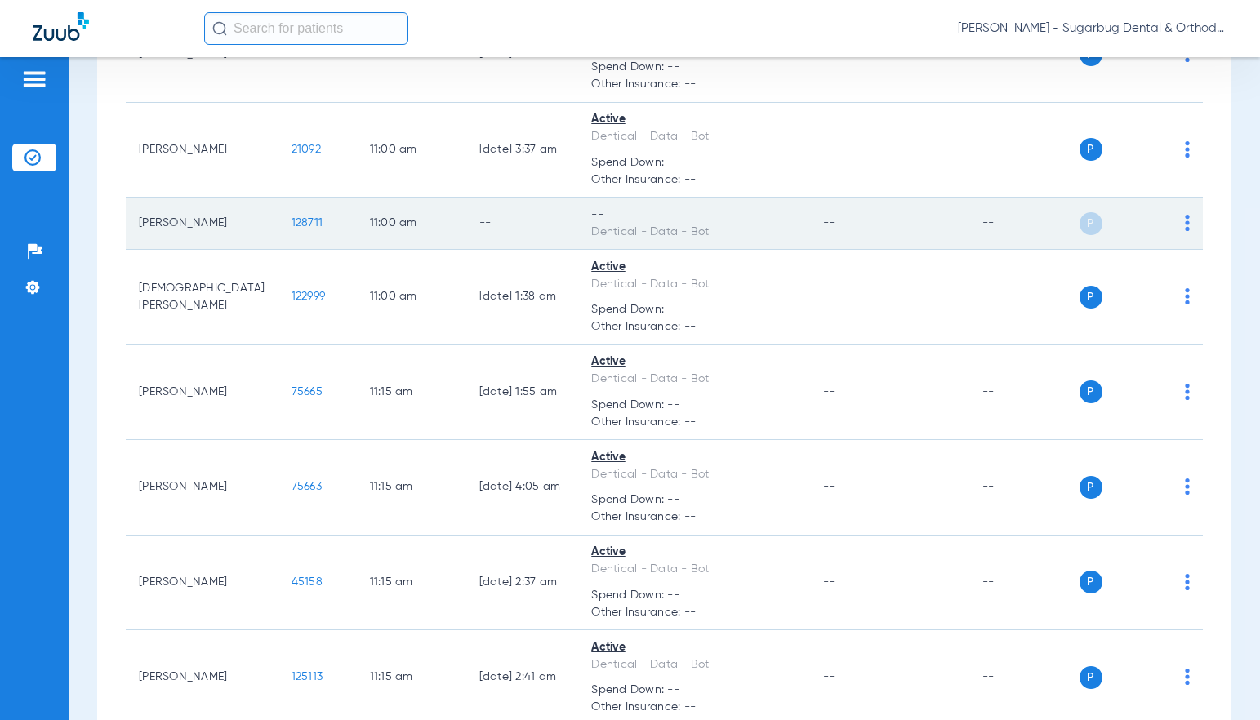
click at [291, 229] on span "128711" at bounding box center [307, 222] width 32 height 11
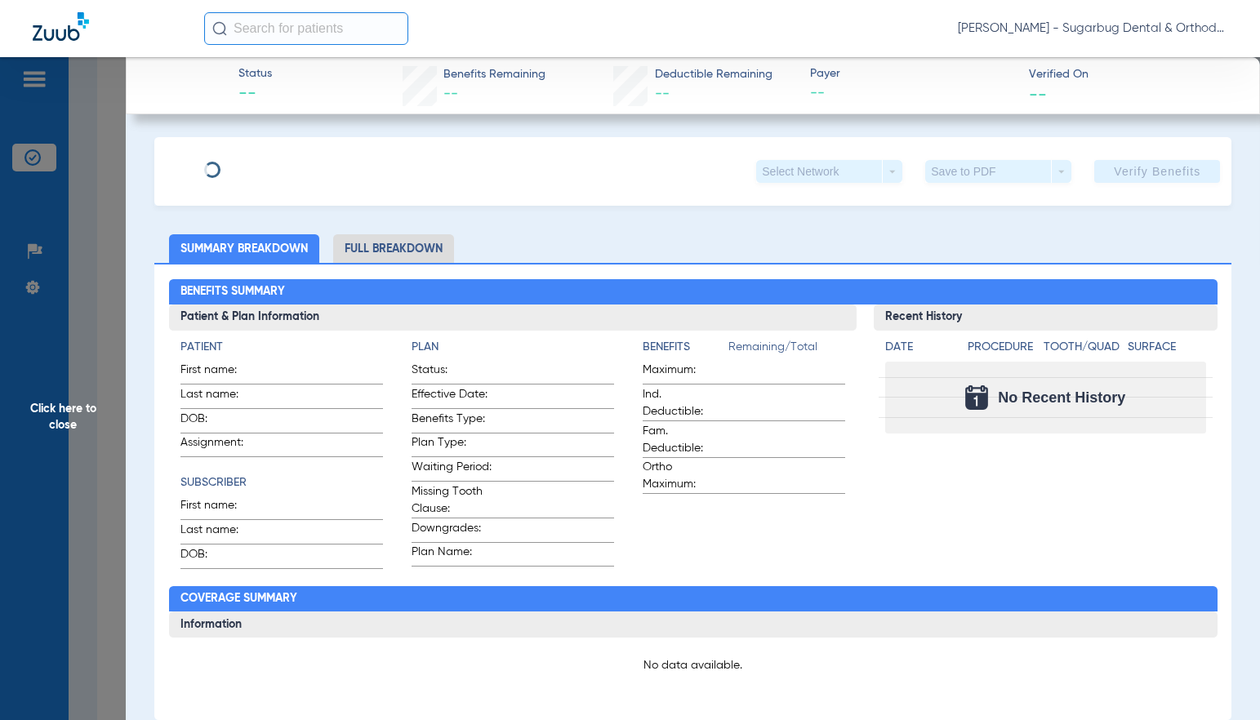
type input "Farid"
type input "Paiz Flores"
type input "09/28/2023"
type input "92060561H"
type input "DentiCal"
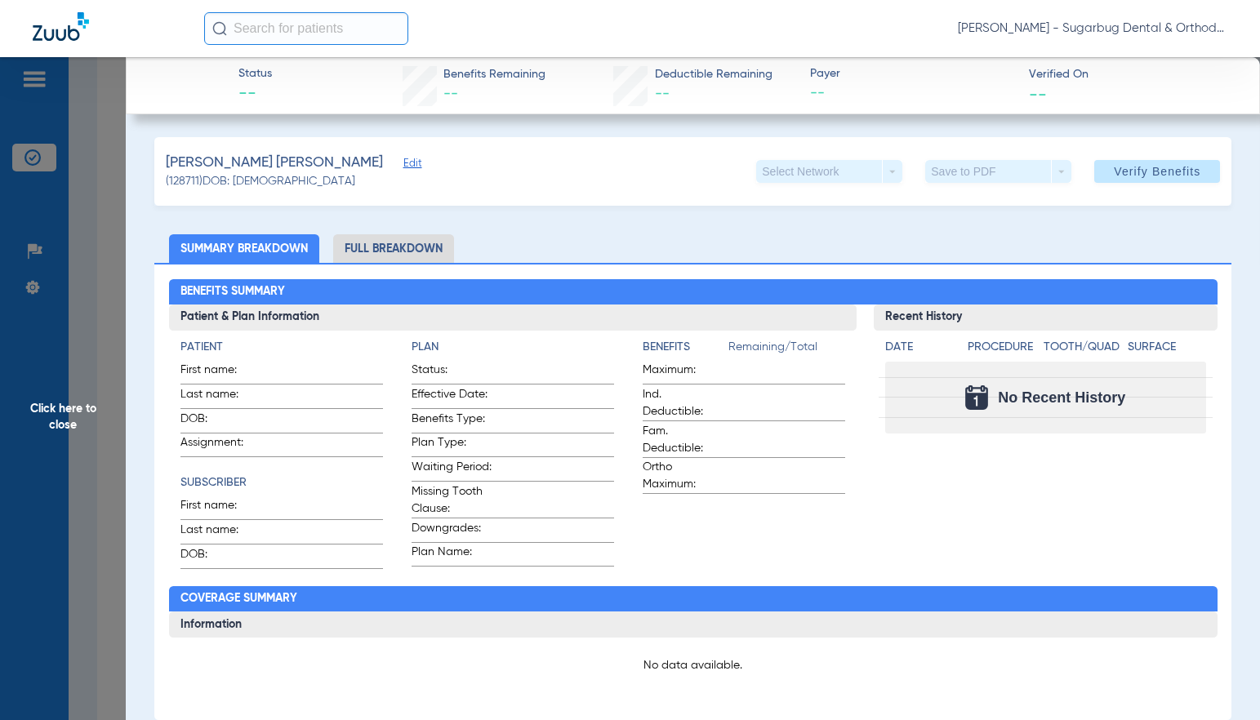
click at [403, 166] on span "Edit" at bounding box center [410, 166] width 15 height 16
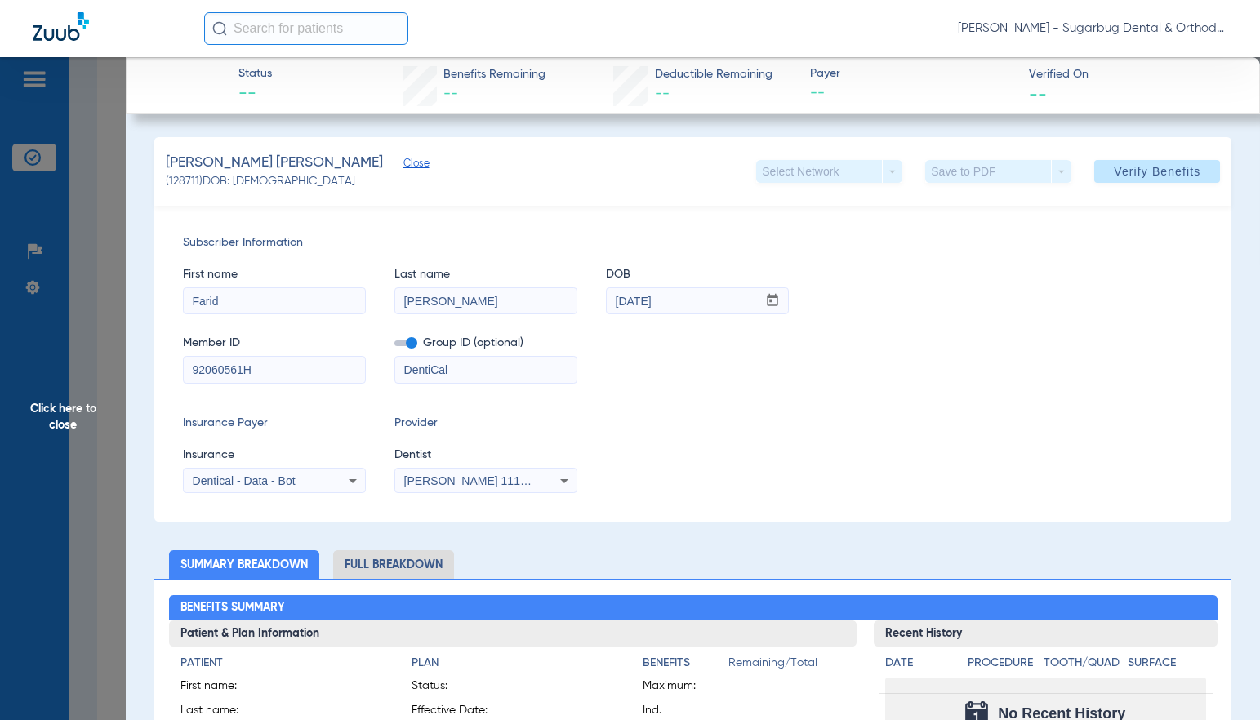
click at [1149, 176] on span "Verify Benefits" at bounding box center [1157, 171] width 87 height 13
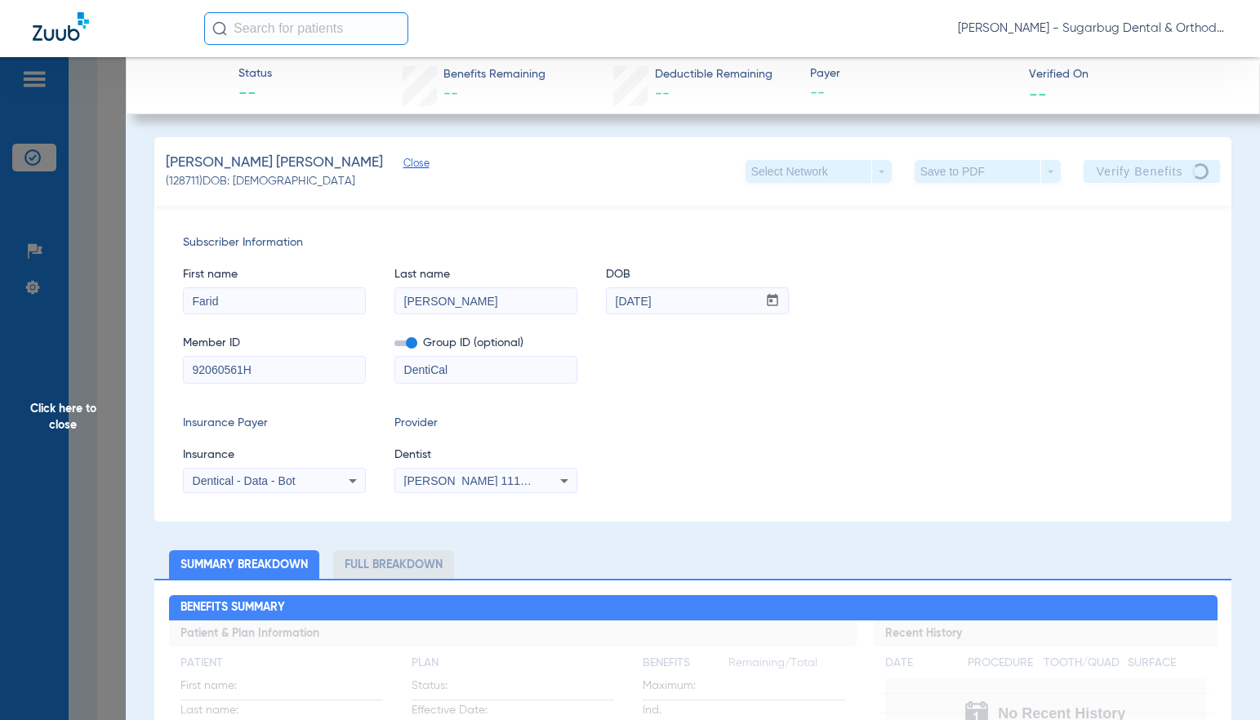
click at [403, 168] on span "Close" at bounding box center [410, 166] width 15 height 16
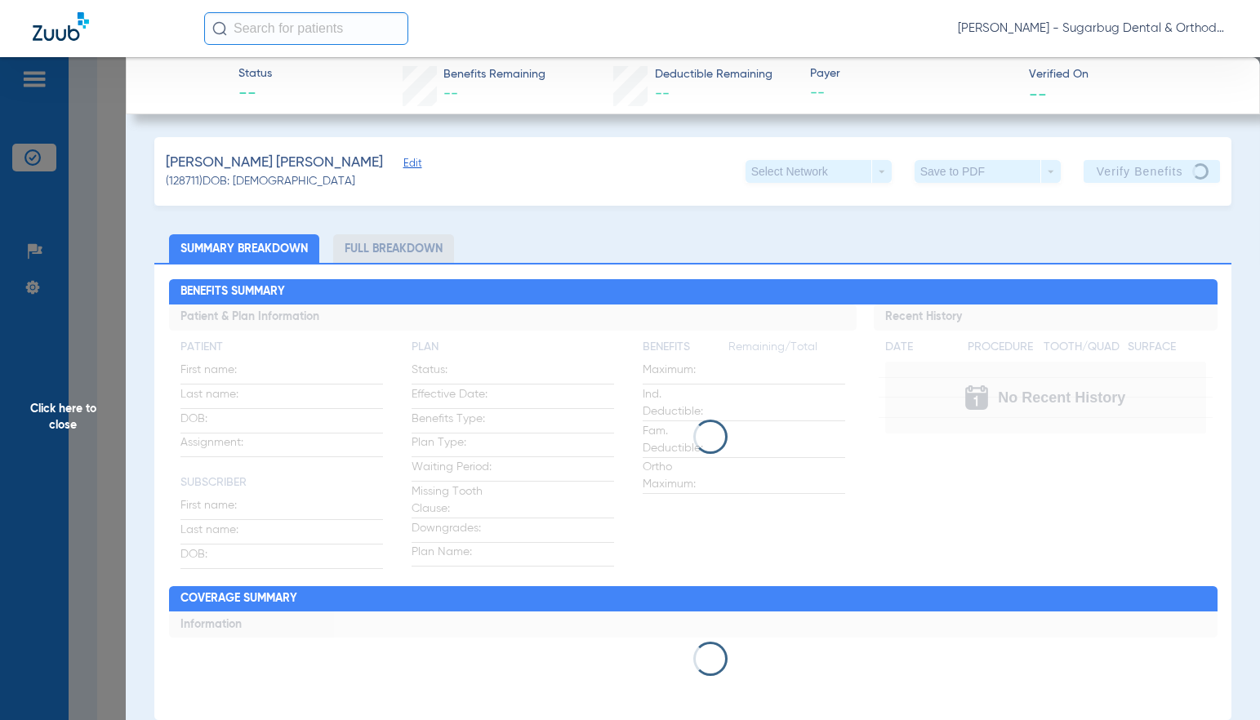
click at [56, 421] on span "Click here to close" at bounding box center [63, 417] width 126 height 720
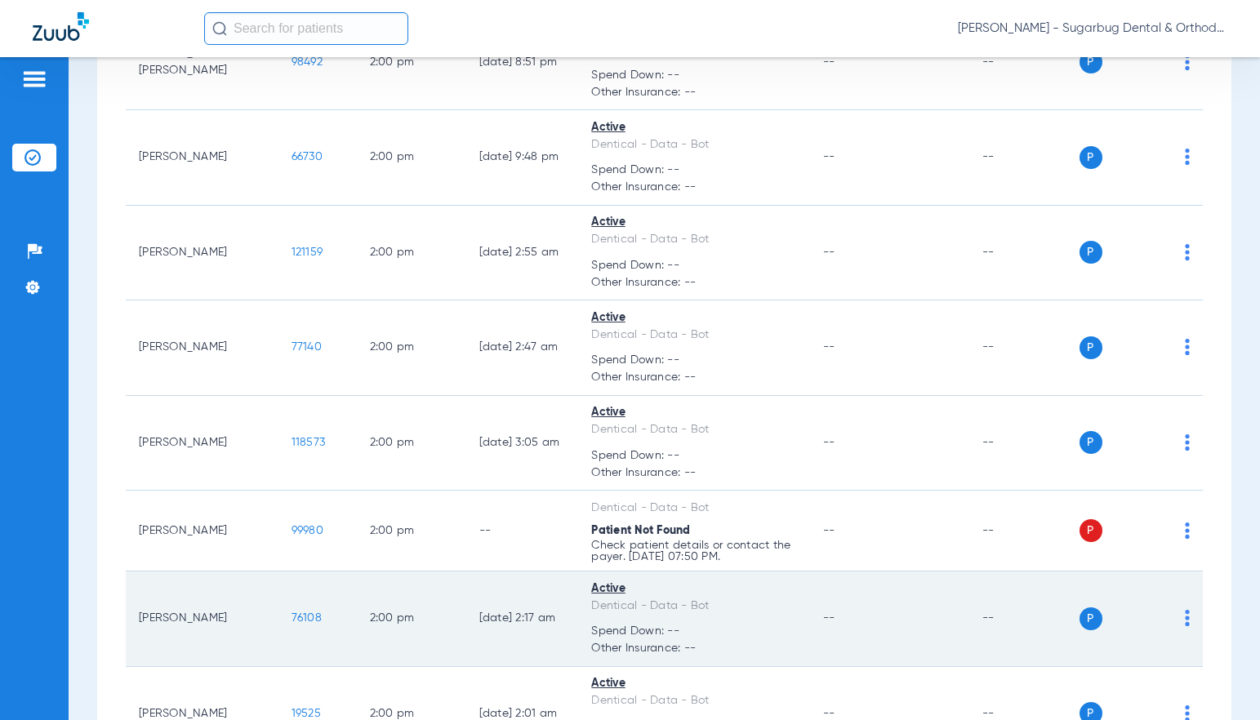
scroll to position [8892, 0]
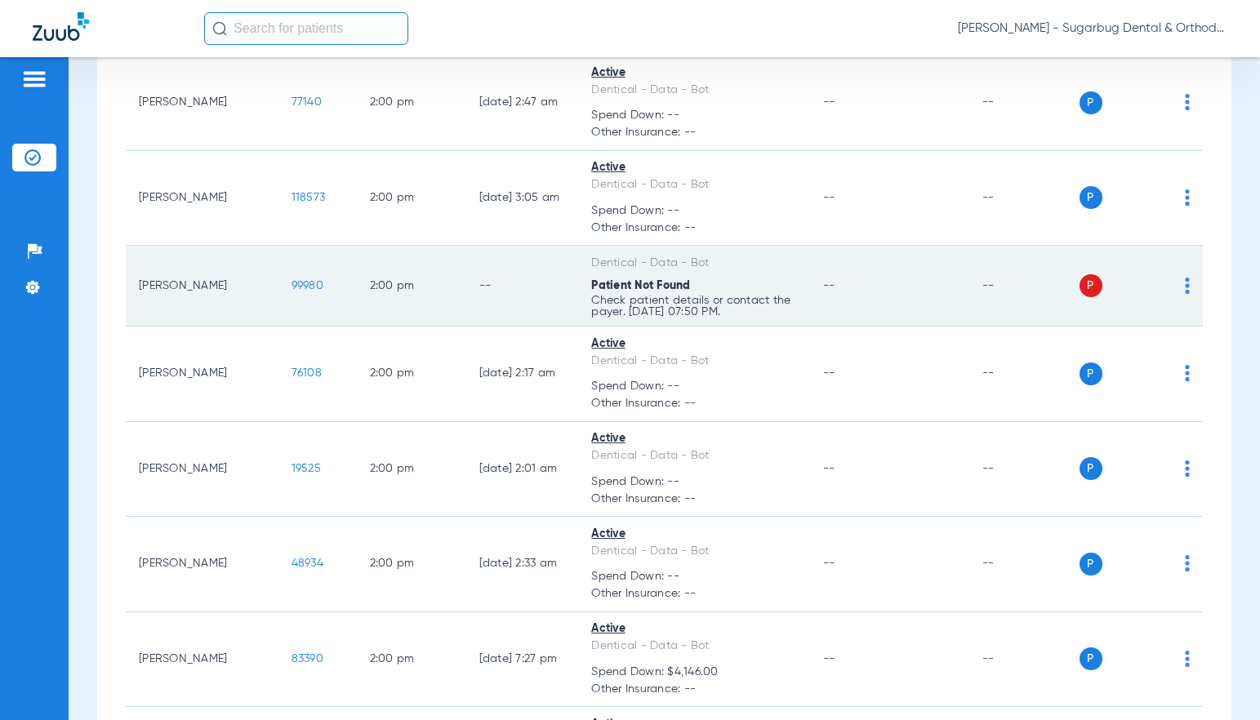
drag, startPoint x: 250, startPoint y: 305, endPoint x: 287, endPoint y: 305, distance: 37.6
click at [287, 305] on td "99980" at bounding box center [317, 286] width 78 height 81
copy span "99980"
click at [291, 291] on span "99980" at bounding box center [307, 285] width 32 height 11
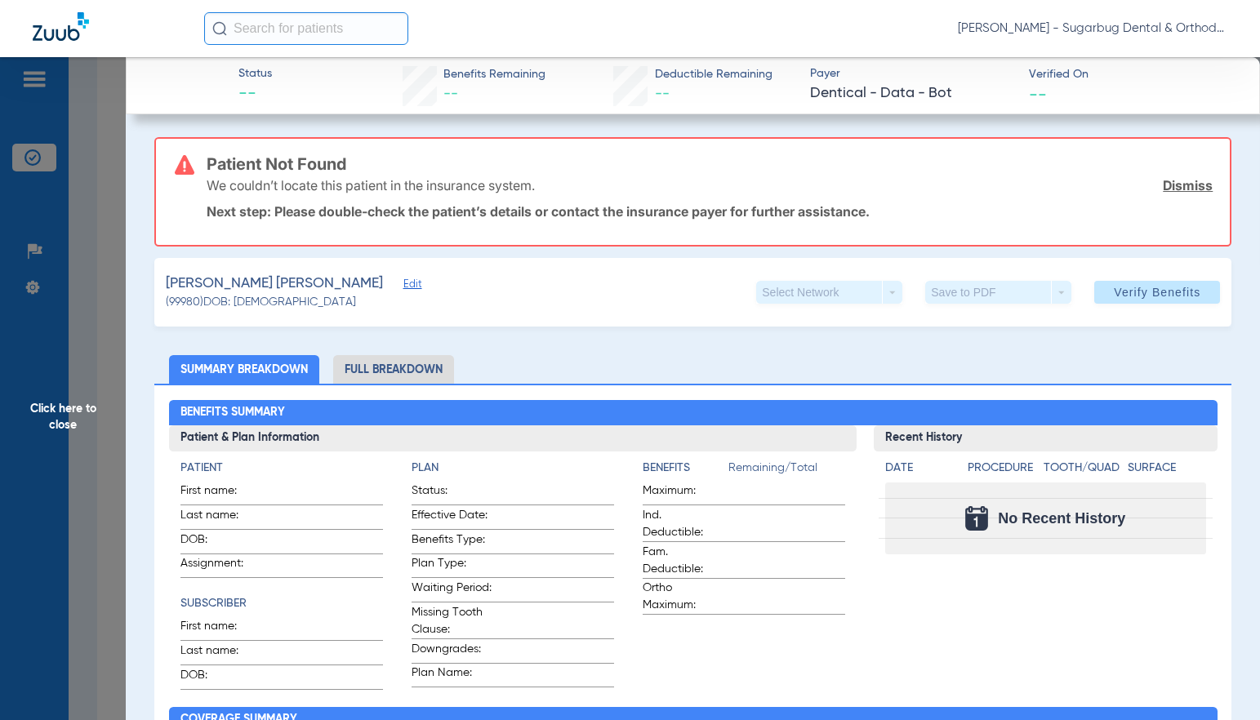
type input "Horacio"
type input "Trujillo Carrillo"
type input "10/18/2021"
type input "99705158G81298"
type input "DentiCal"
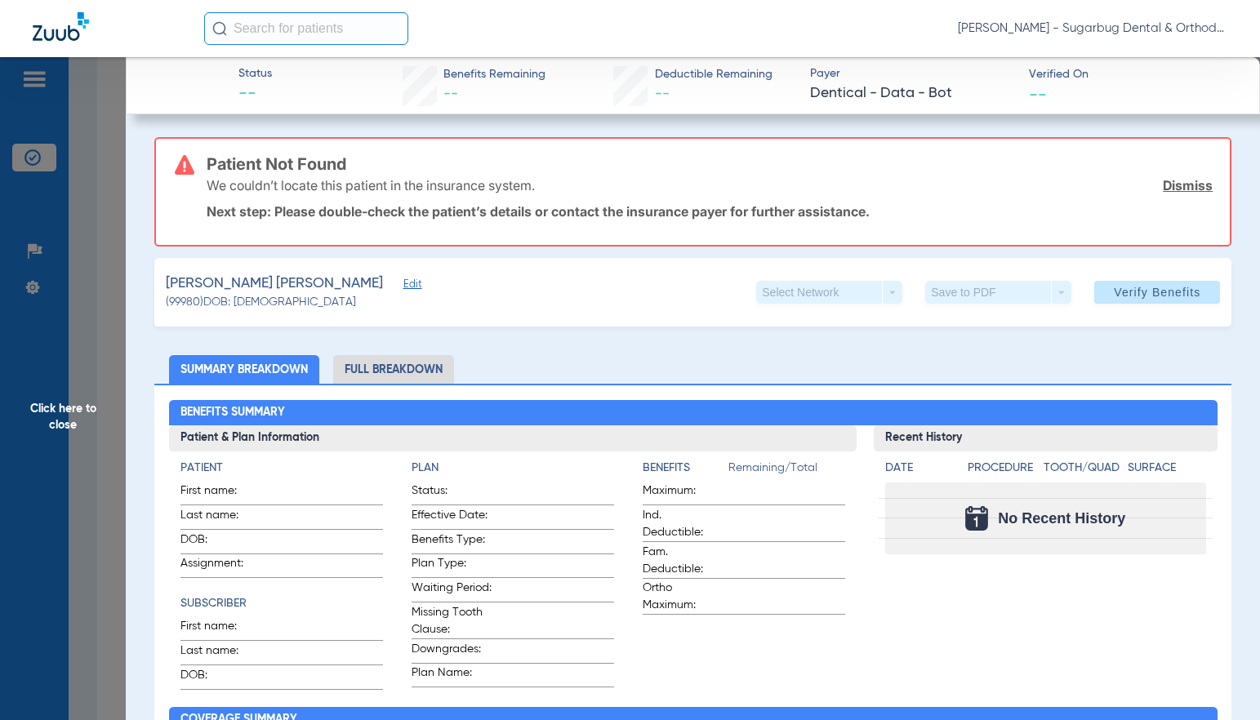
click at [403, 286] on span "Edit" at bounding box center [410, 286] width 15 height 16
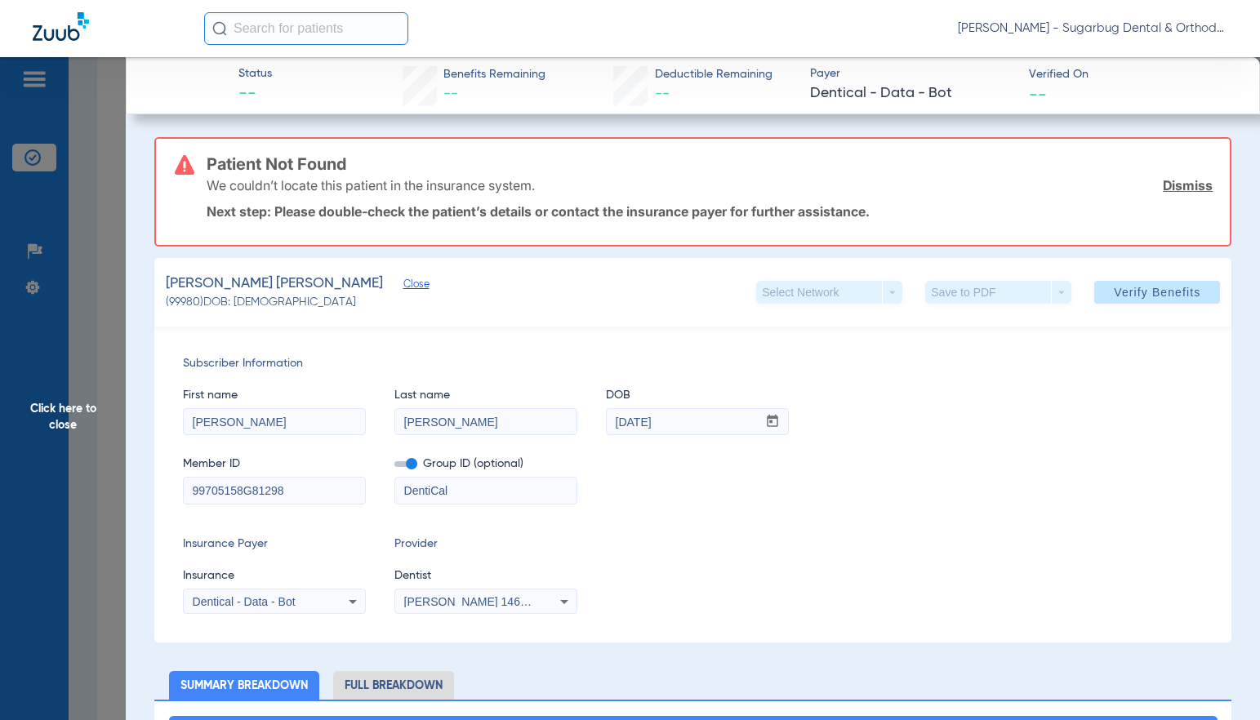
click at [300, 495] on input "99705158G81298" at bounding box center [274, 491] width 181 height 26
type input "99705158G"
click at [1114, 293] on span "Verify Benefits" at bounding box center [1157, 292] width 87 height 13
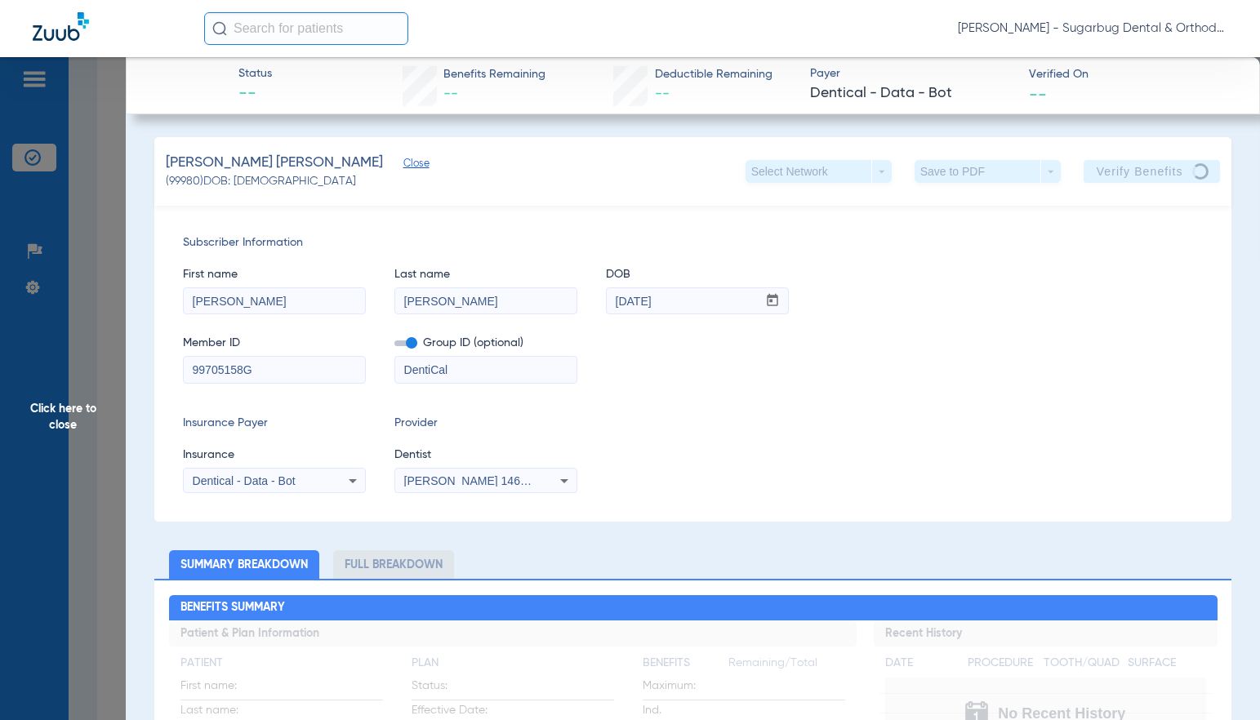
drag, startPoint x: 345, startPoint y: 167, endPoint x: 207, endPoint y: 336, distance: 217.6
click at [403, 167] on span "Close" at bounding box center [410, 166] width 15 height 16
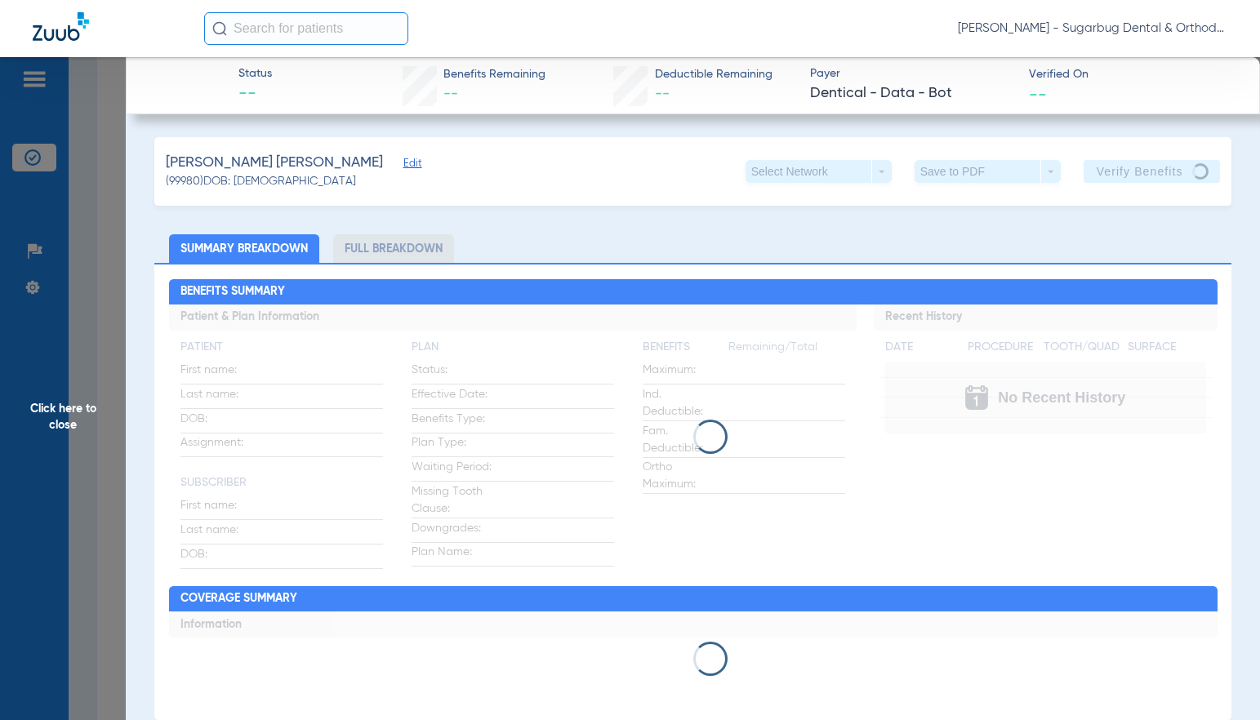
click at [62, 424] on span "Click here to close" at bounding box center [63, 417] width 126 height 720
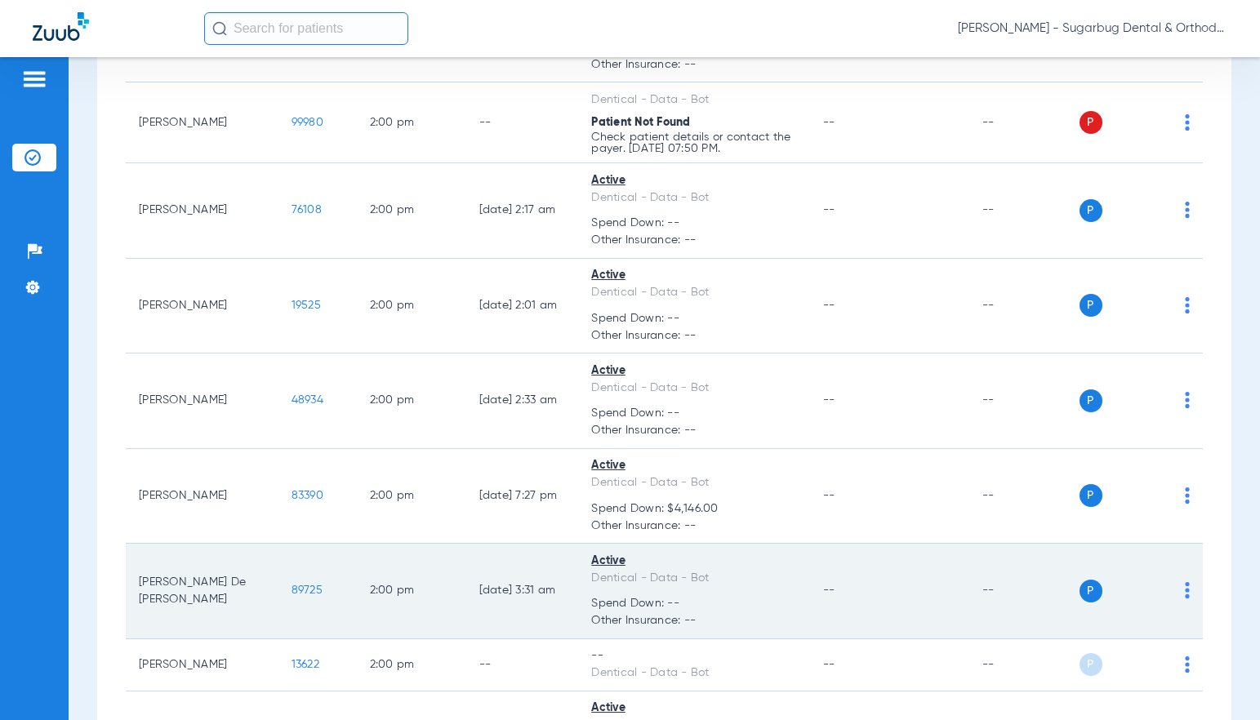
scroll to position [9218, 0]
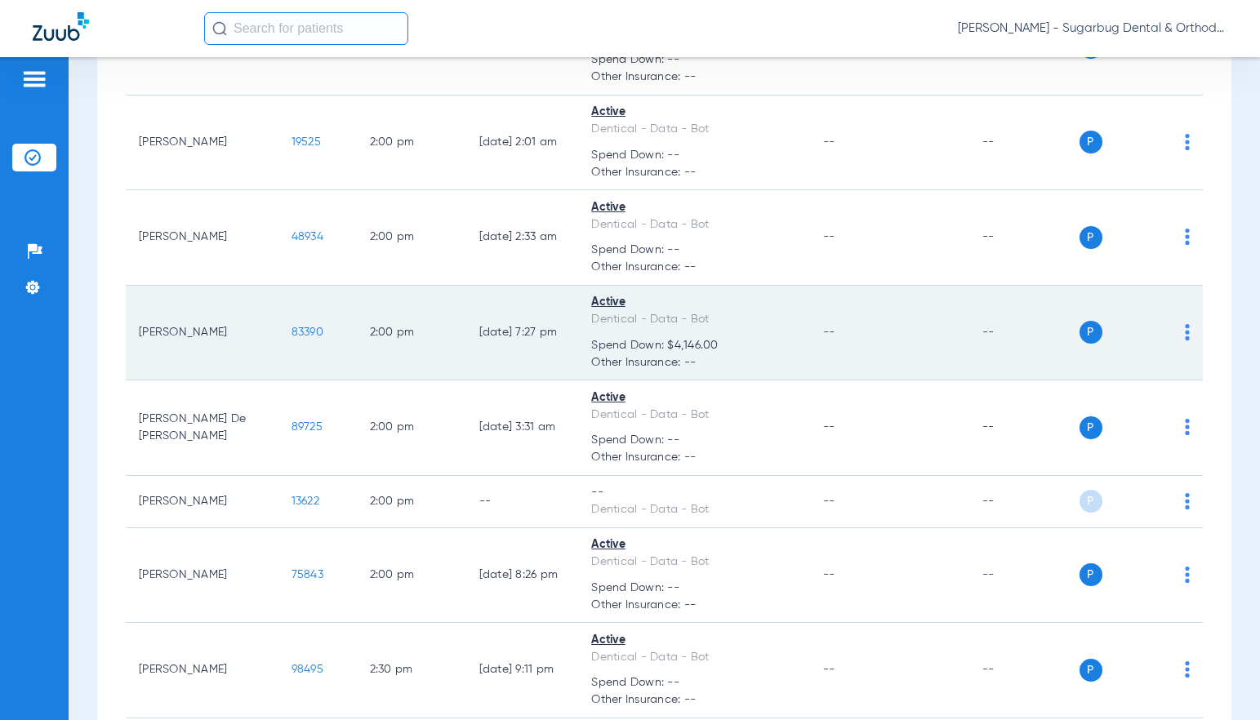
drag, startPoint x: 249, startPoint y: 343, endPoint x: 291, endPoint y: 343, distance: 41.6
click at [291, 343] on td "83390" at bounding box center [317, 334] width 78 height 96
copy span "83390"
click at [291, 338] on span "83390" at bounding box center [307, 332] width 32 height 11
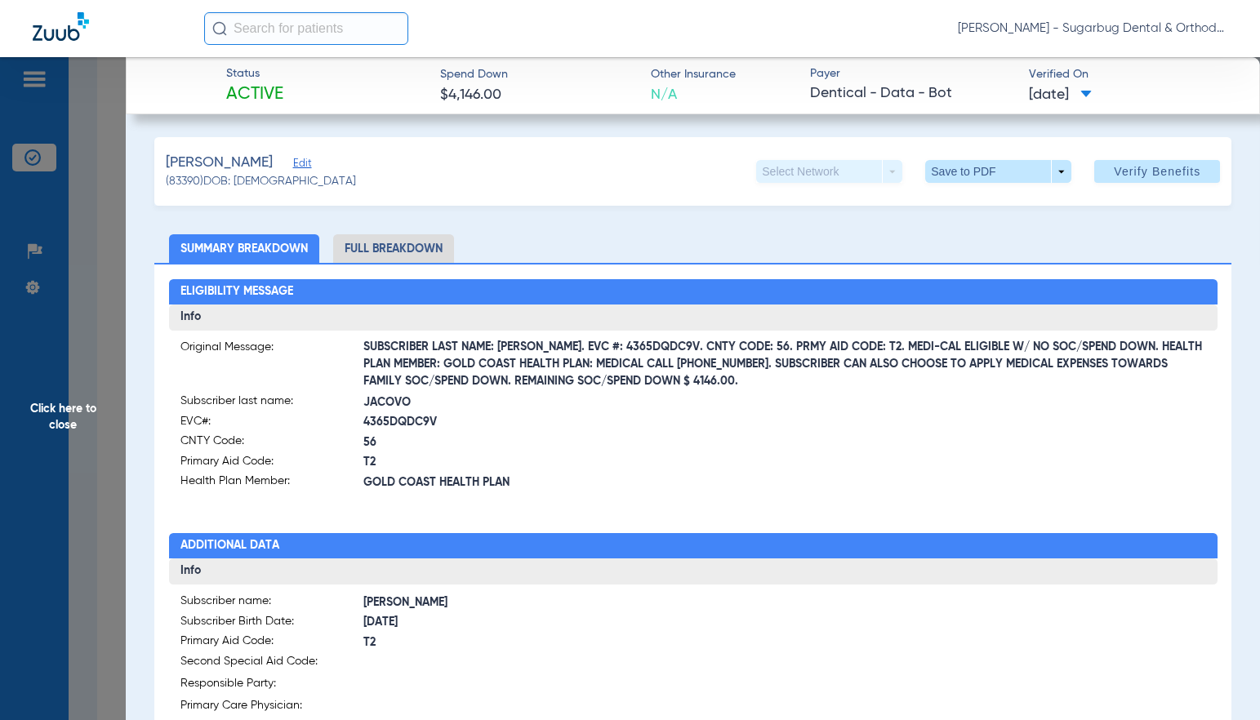
click at [74, 424] on span "Click here to close" at bounding box center [63, 417] width 126 height 720
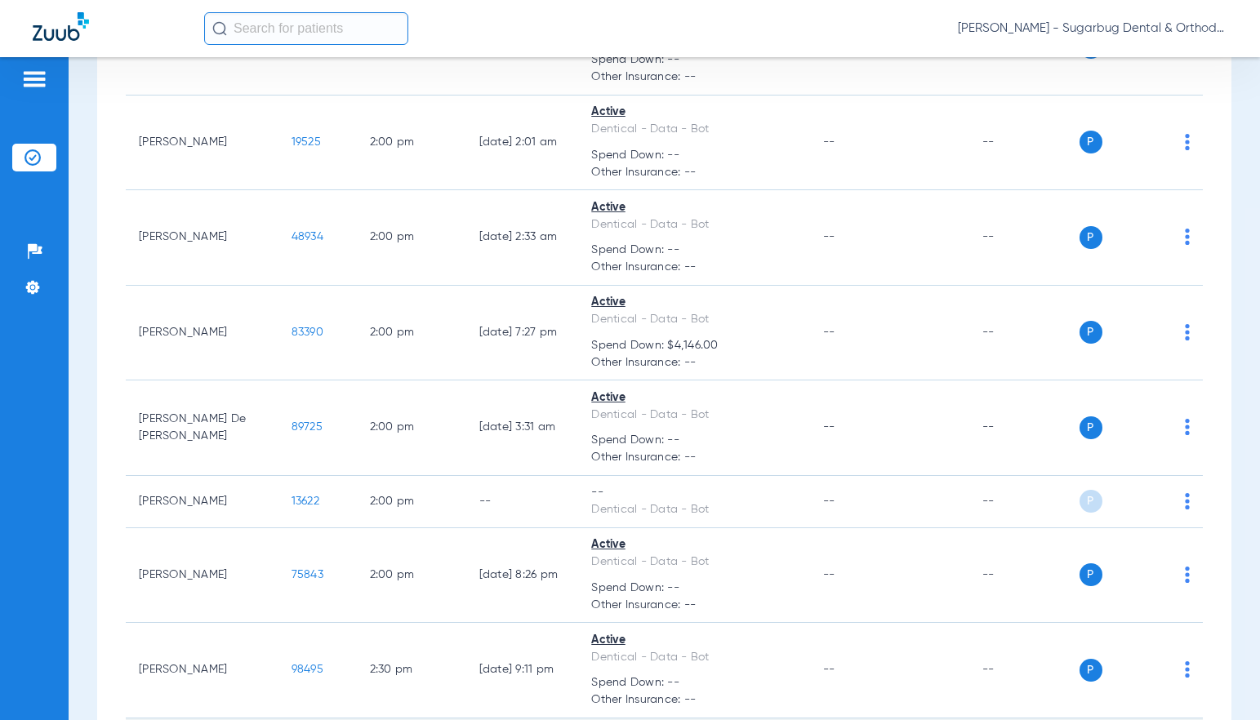
scroll to position [9463, 0]
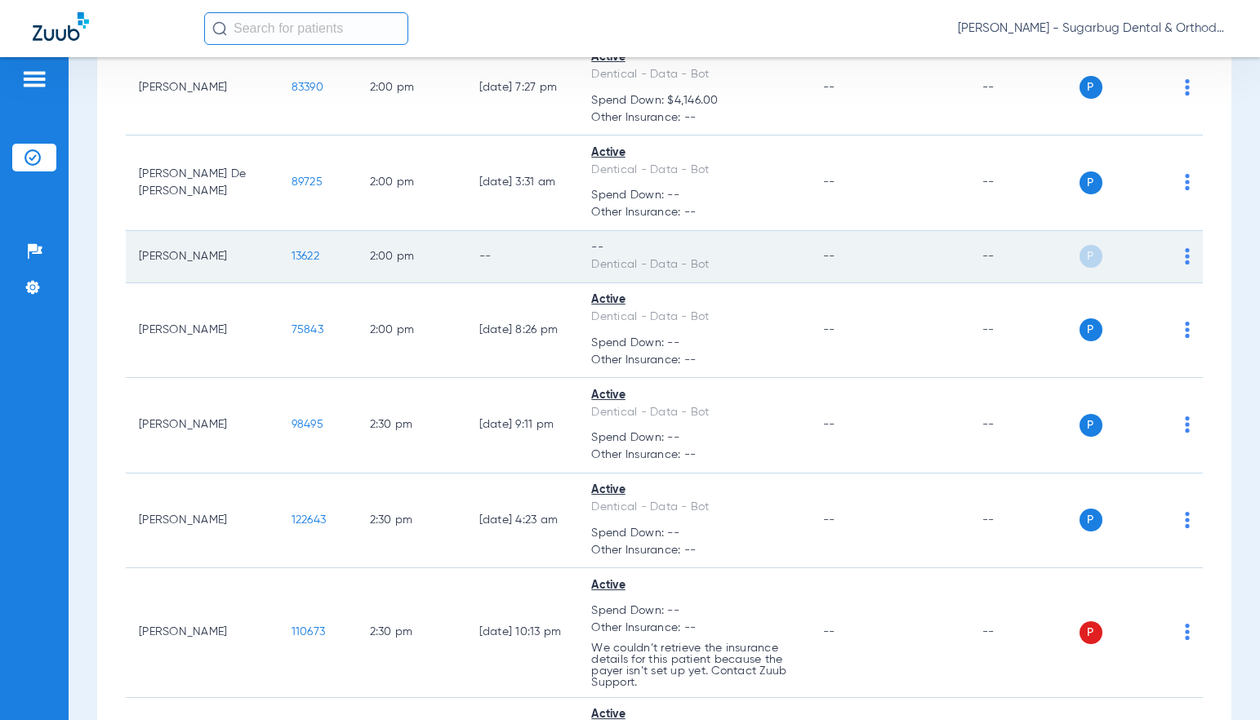
drag, startPoint x: 250, startPoint y: 269, endPoint x: 286, endPoint y: 271, distance: 36.0
click at [286, 271] on td "13622" at bounding box center [317, 257] width 78 height 52
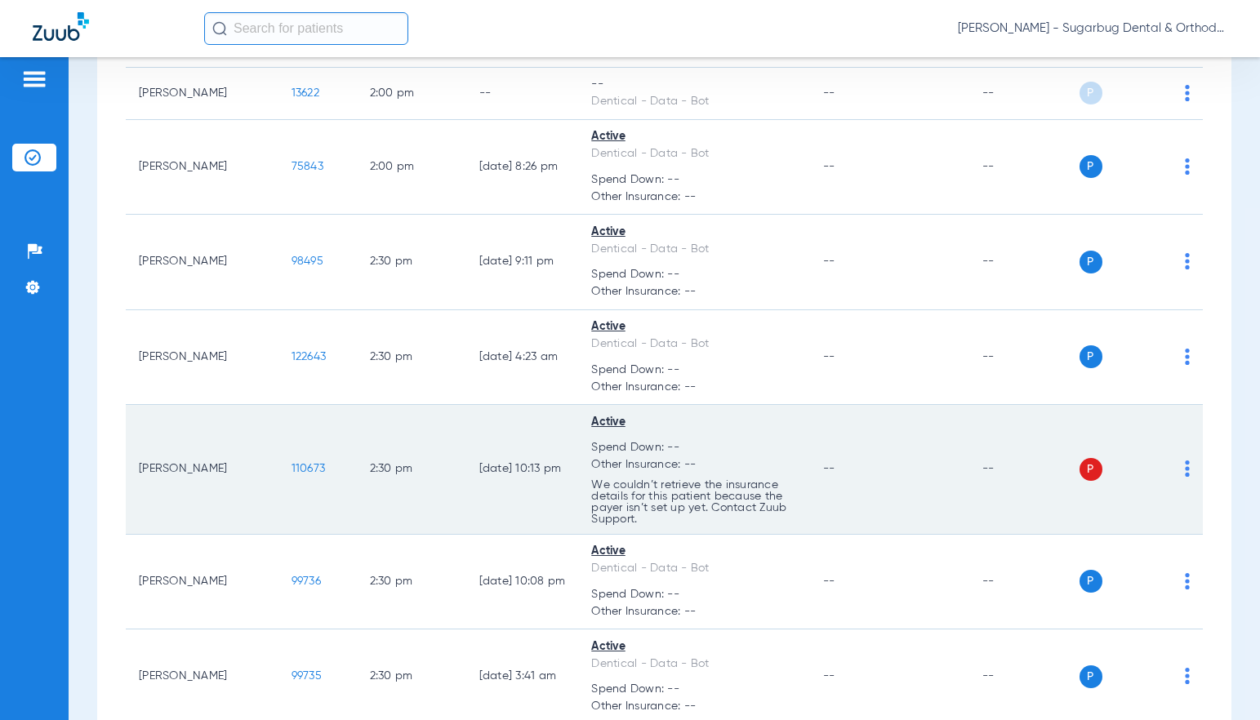
scroll to position [9708, 0]
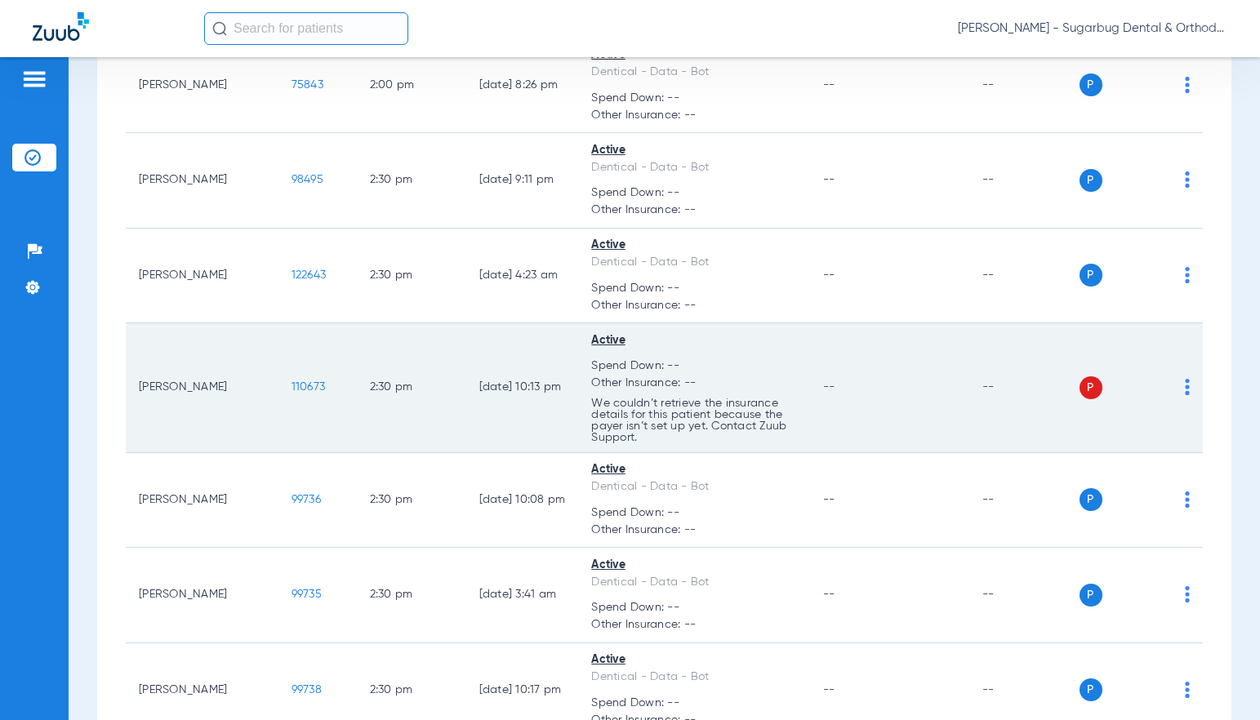
drag, startPoint x: 249, startPoint y: 402, endPoint x: 306, endPoint y: 402, distance: 57.1
click at [306, 402] on td "110673" at bounding box center [317, 388] width 78 height 130
copy span "110673"
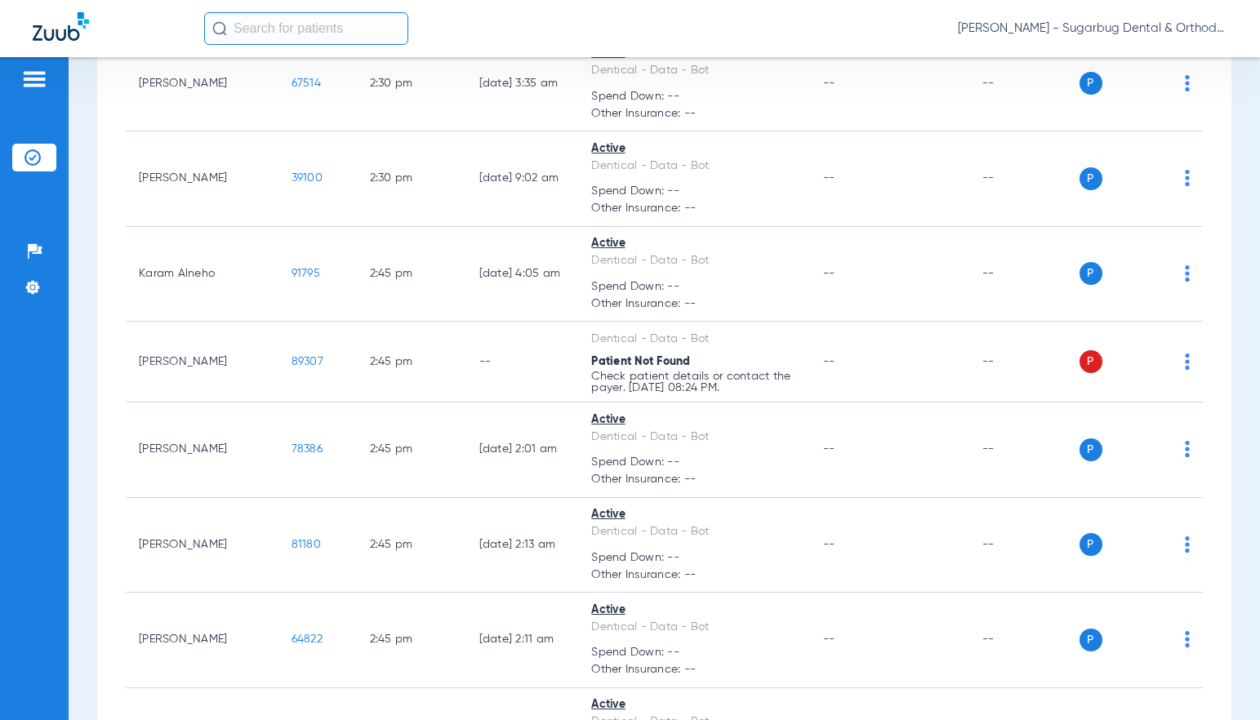
scroll to position [10525, 0]
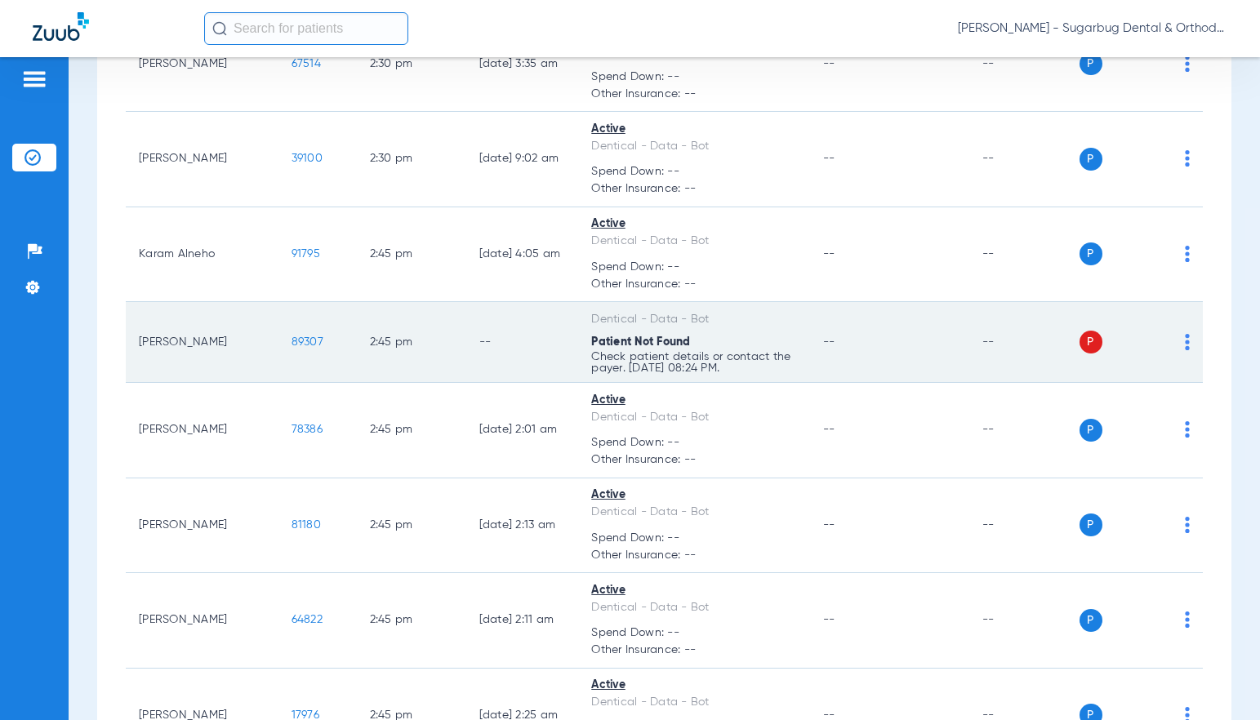
drag, startPoint x: 250, startPoint y: 359, endPoint x: 310, endPoint y: 359, distance: 60.4
click at [310, 359] on td "89307" at bounding box center [317, 342] width 78 height 81
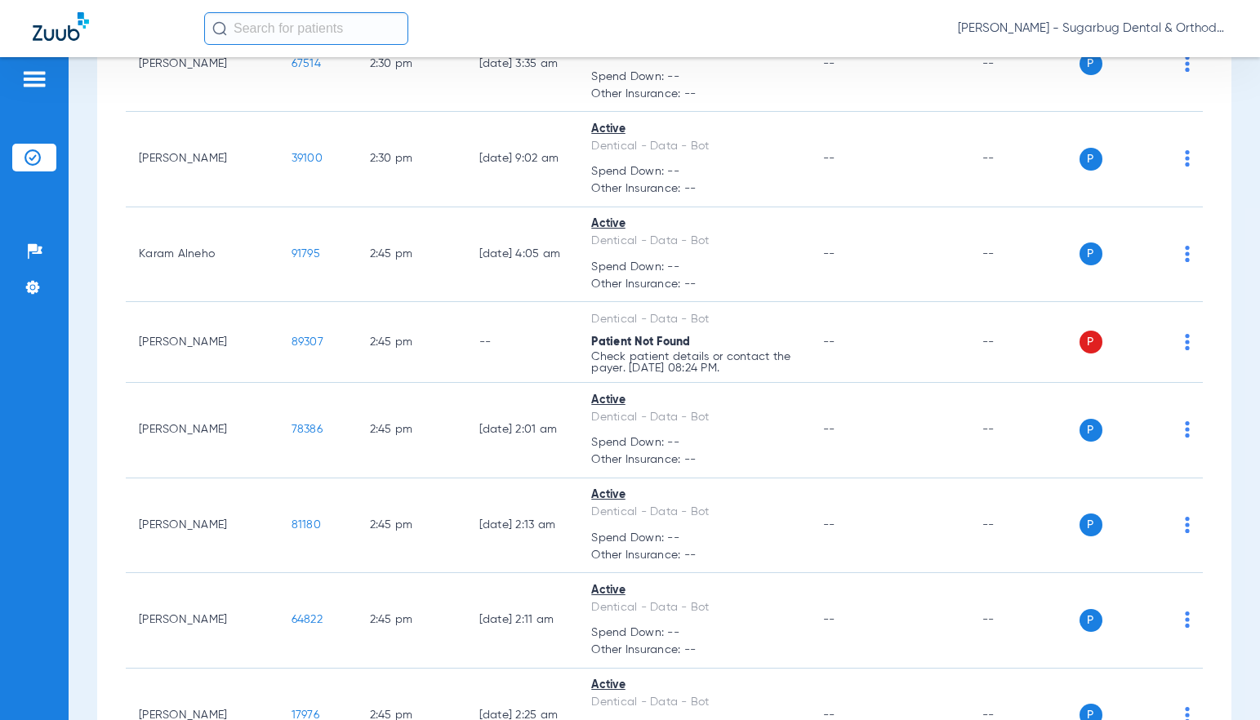
copy span "89307"
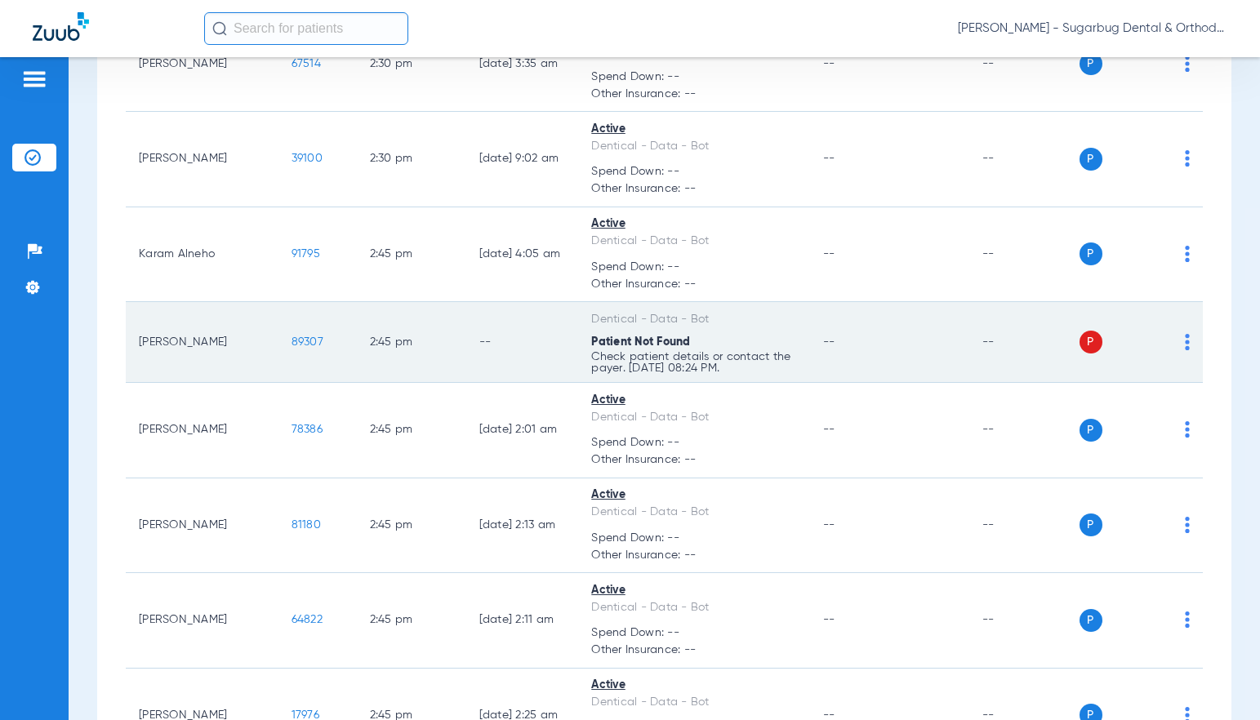
click at [291, 348] on span "89307" at bounding box center [307, 341] width 32 height 11
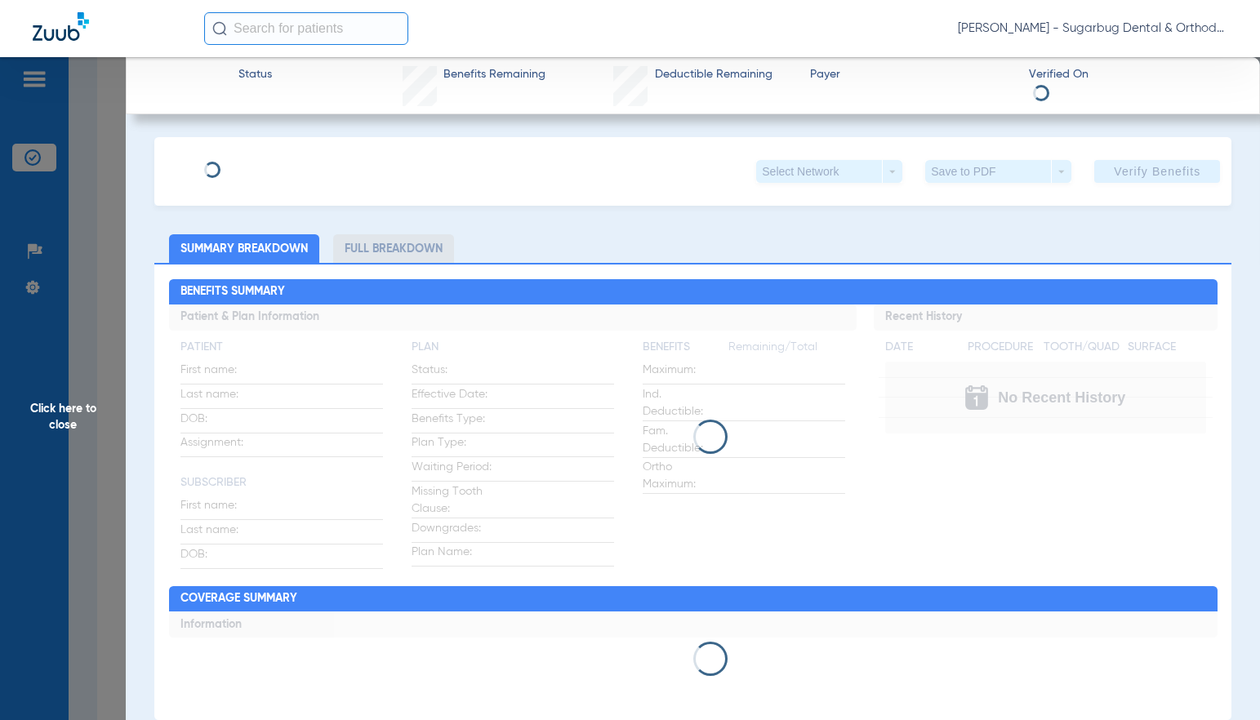
click at [56, 425] on span "Click here to close" at bounding box center [63, 417] width 126 height 720
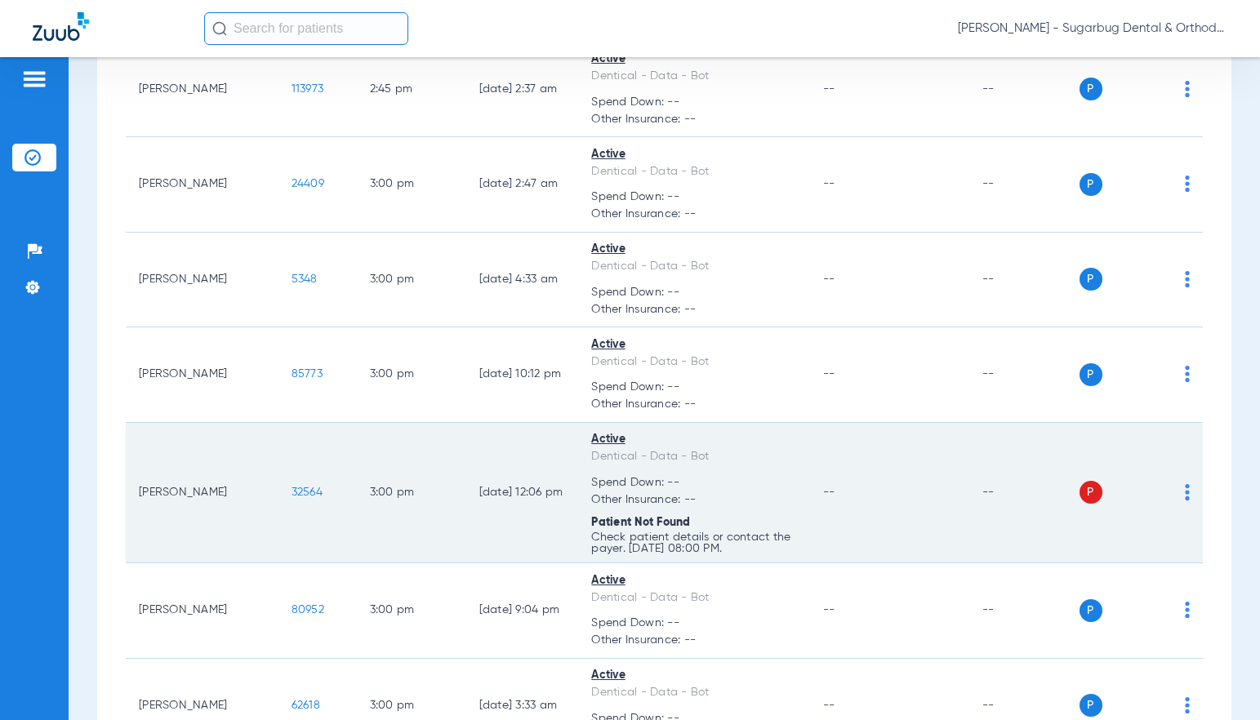
scroll to position [11586, 0]
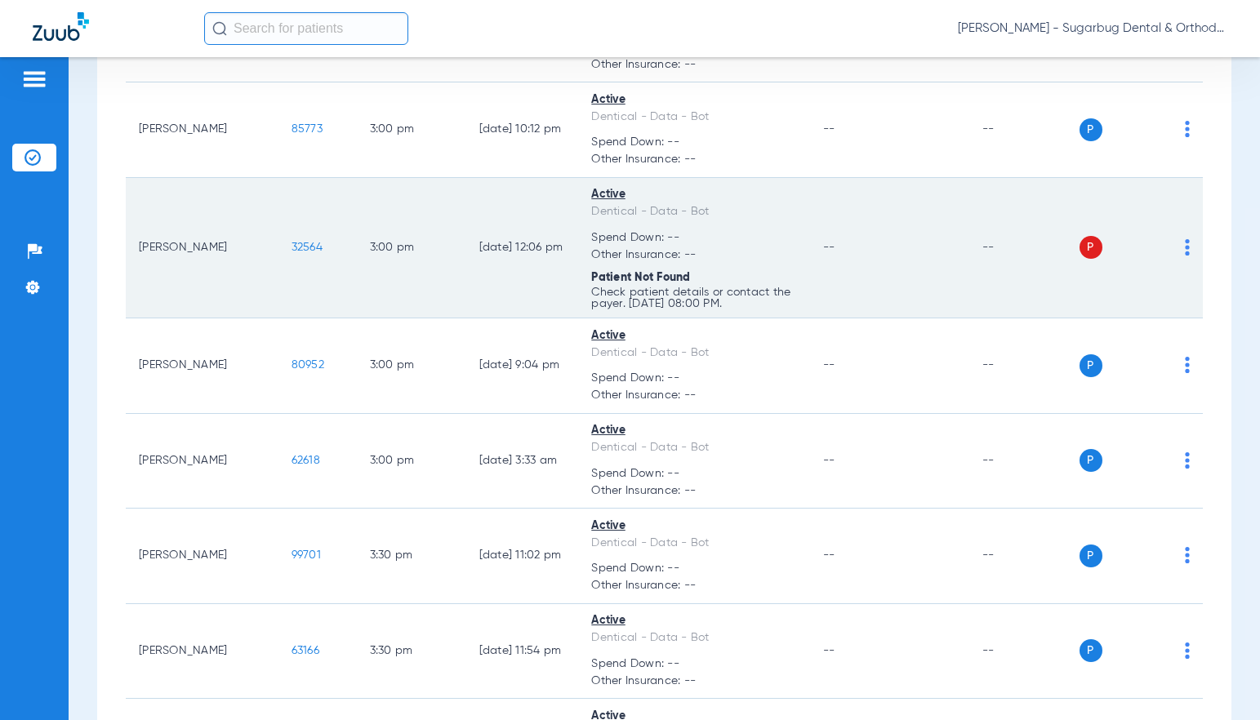
drag, startPoint x: 248, startPoint y: 261, endPoint x: 290, endPoint y: 263, distance: 41.7
click at [290, 263] on td "32564" at bounding box center [317, 248] width 78 height 141
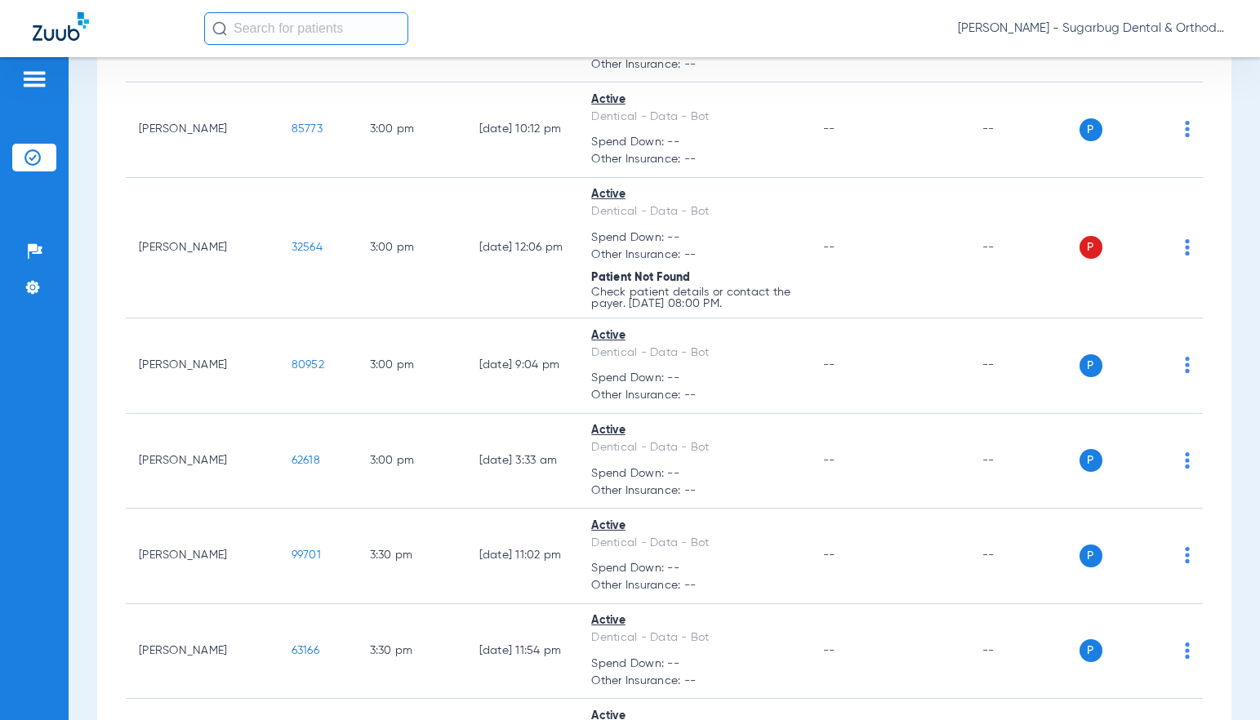
copy span "32564"
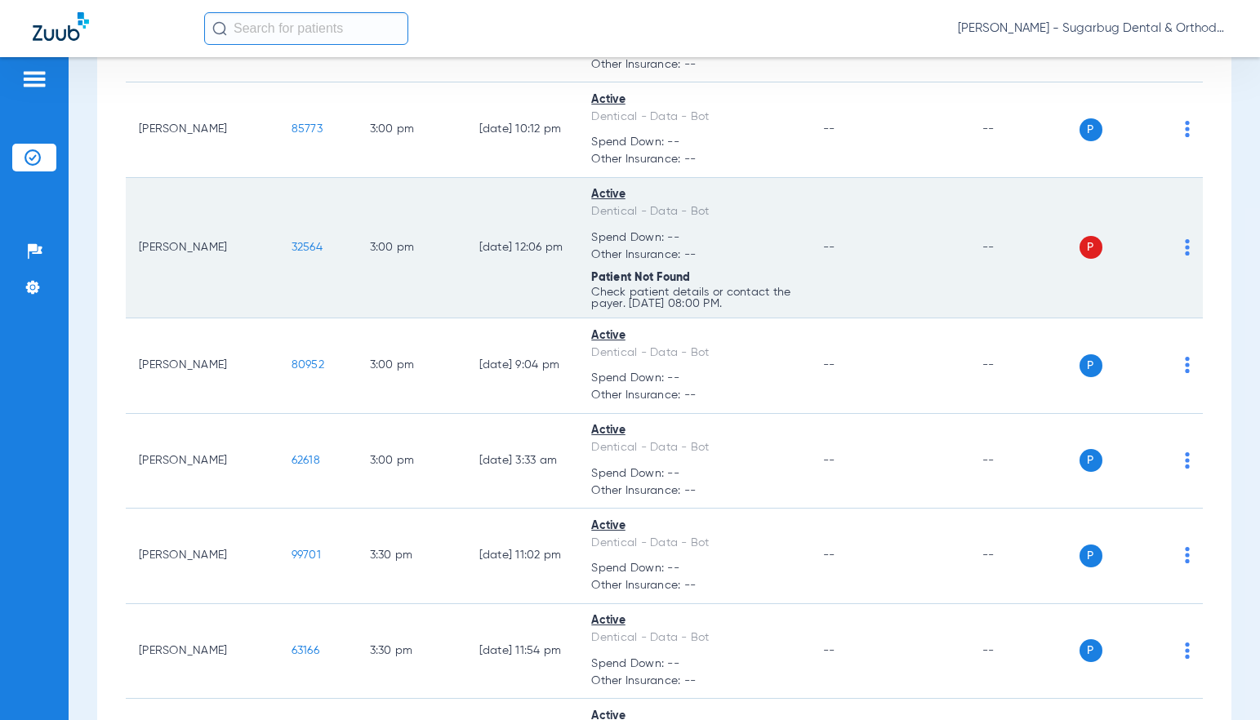
click at [291, 253] on span "32564" at bounding box center [306, 247] width 31 height 11
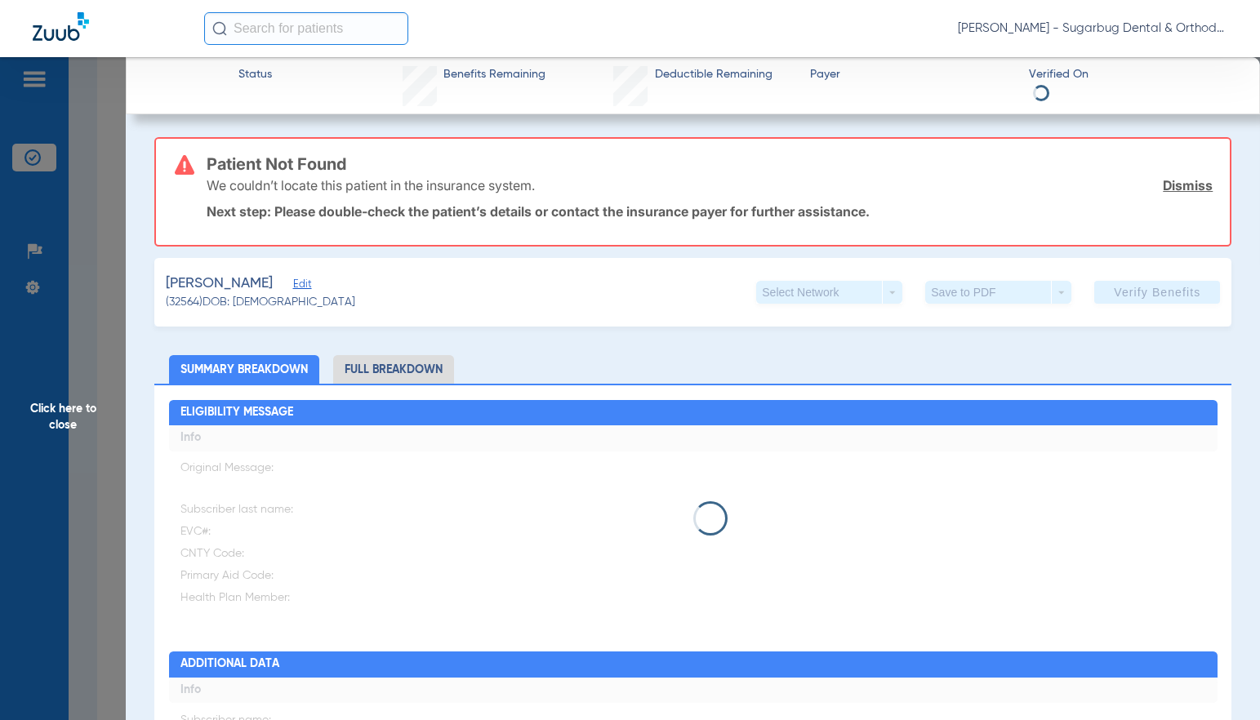
type input "Isai"
type input "Vizzuett"
type input "05/01/2013"
type input "93809814F23126"
type input "DentiCal"
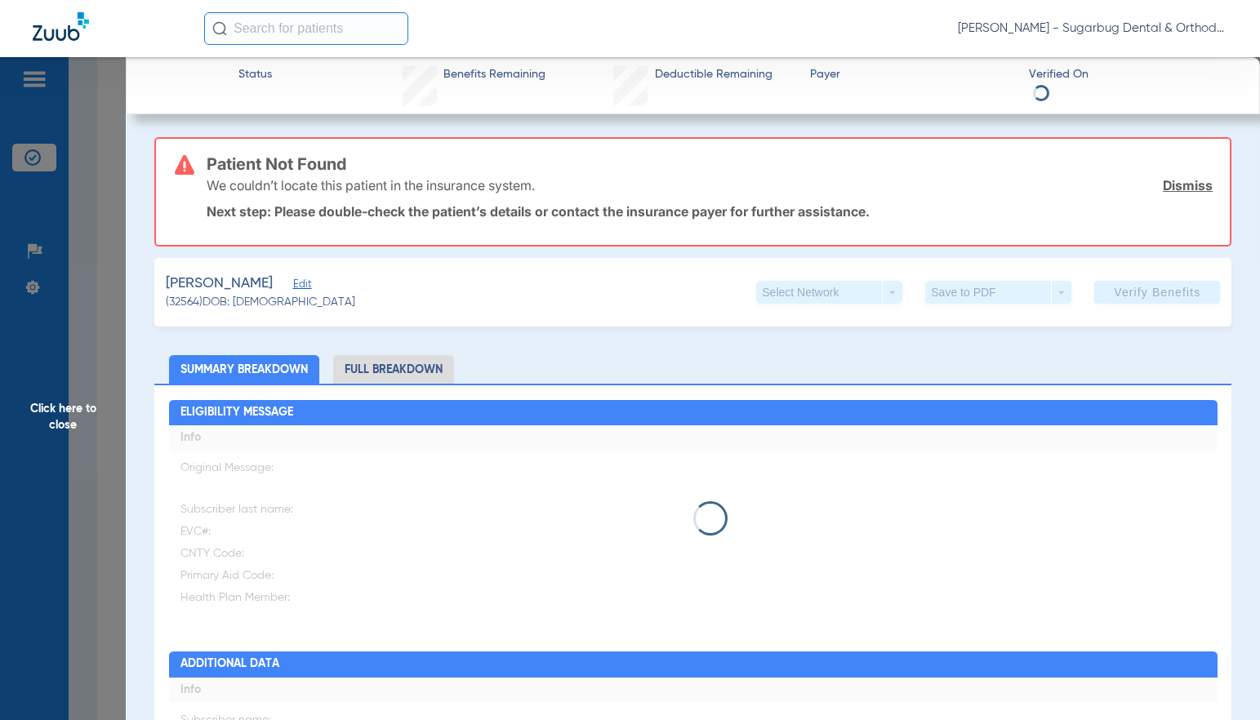
click at [293, 285] on span "Edit" at bounding box center [300, 286] width 15 height 16
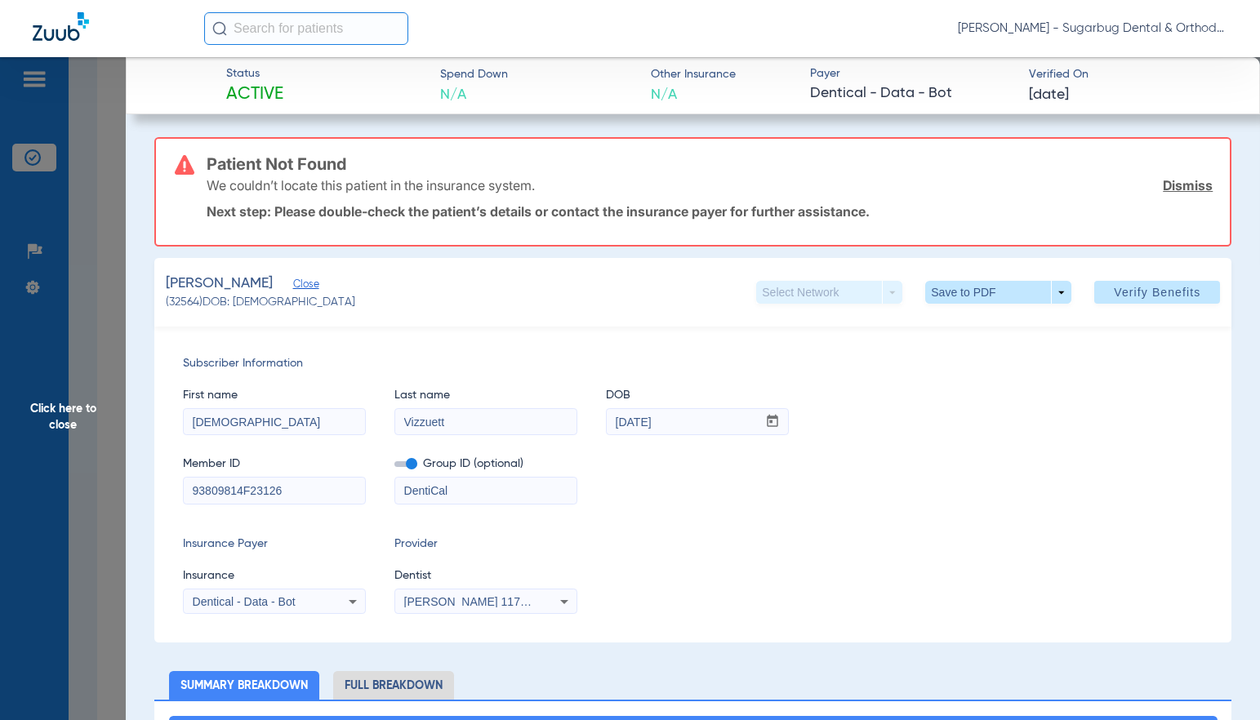
click at [322, 487] on input "93809814F23126" at bounding box center [274, 491] width 181 height 26
type input "93809814F"
click at [1150, 294] on span "Verify Benefits" at bounding box center [1157, 292] width 87 height 13
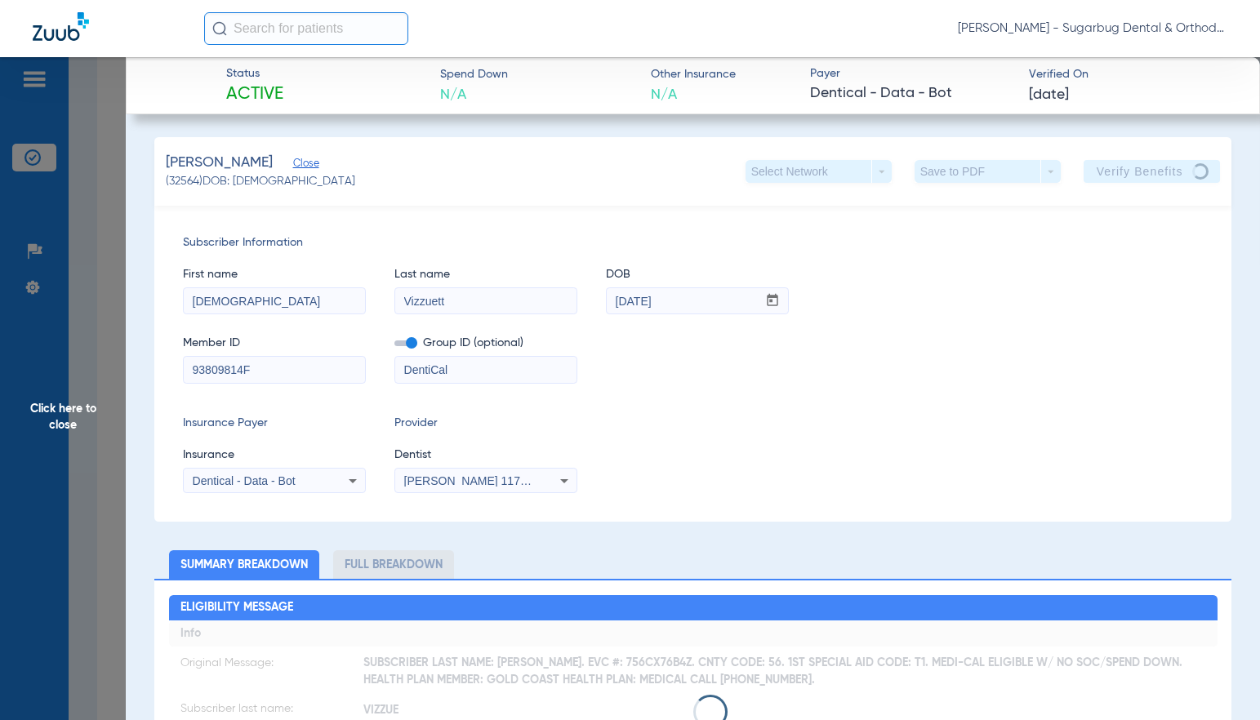
click at [293, 165] on span "Close" at bounding box center [300, 166] width 15 height 16
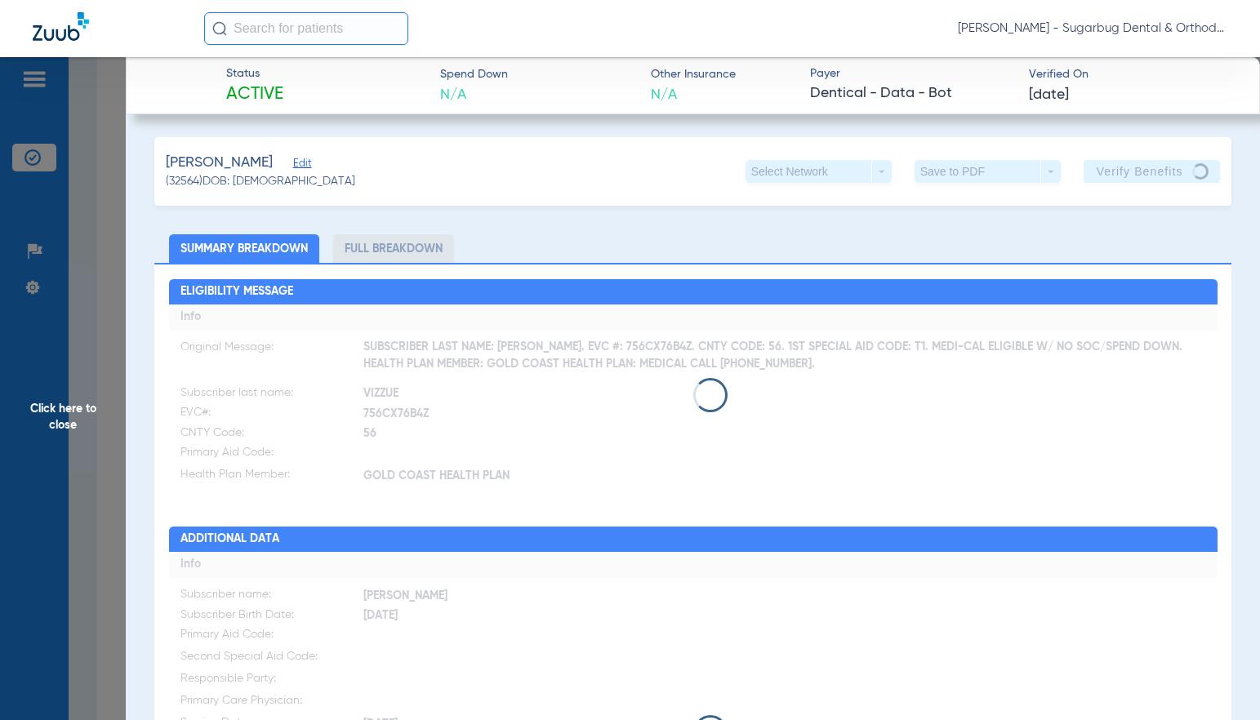
click at [65, 426] on span "Click here to close" at bounding box center [63, 417] width 126 height 720
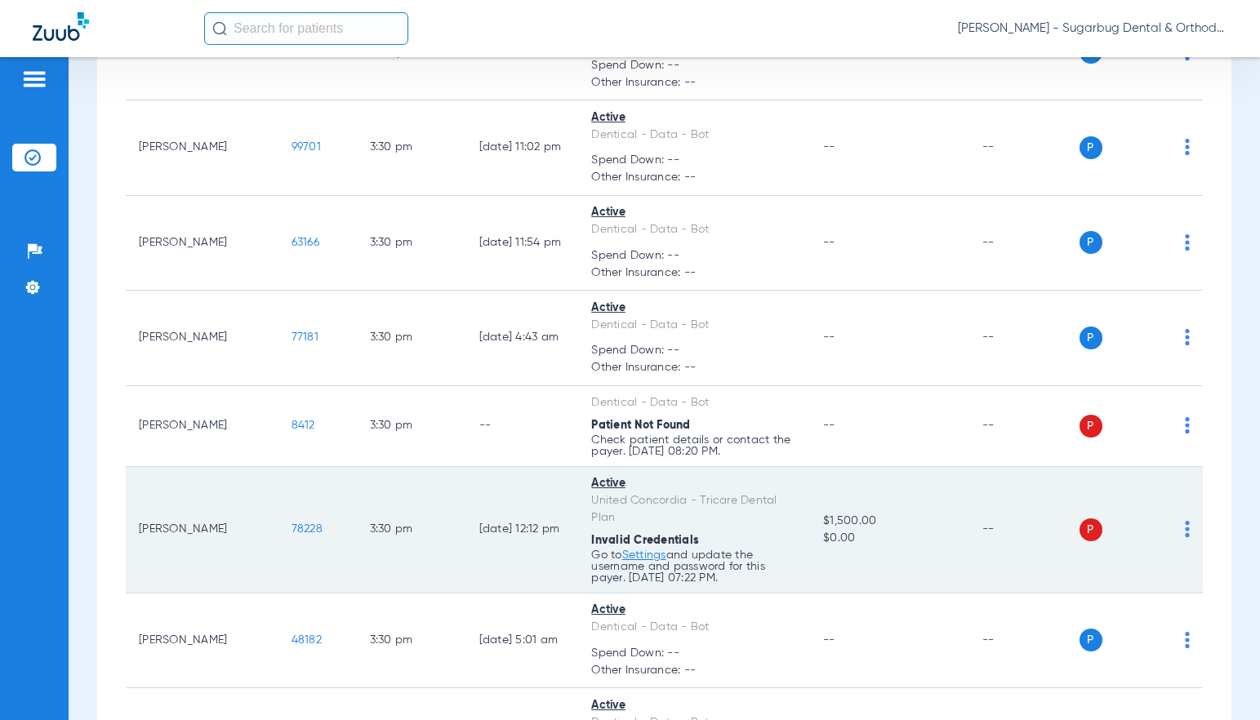
scroll to position [12076, 0]
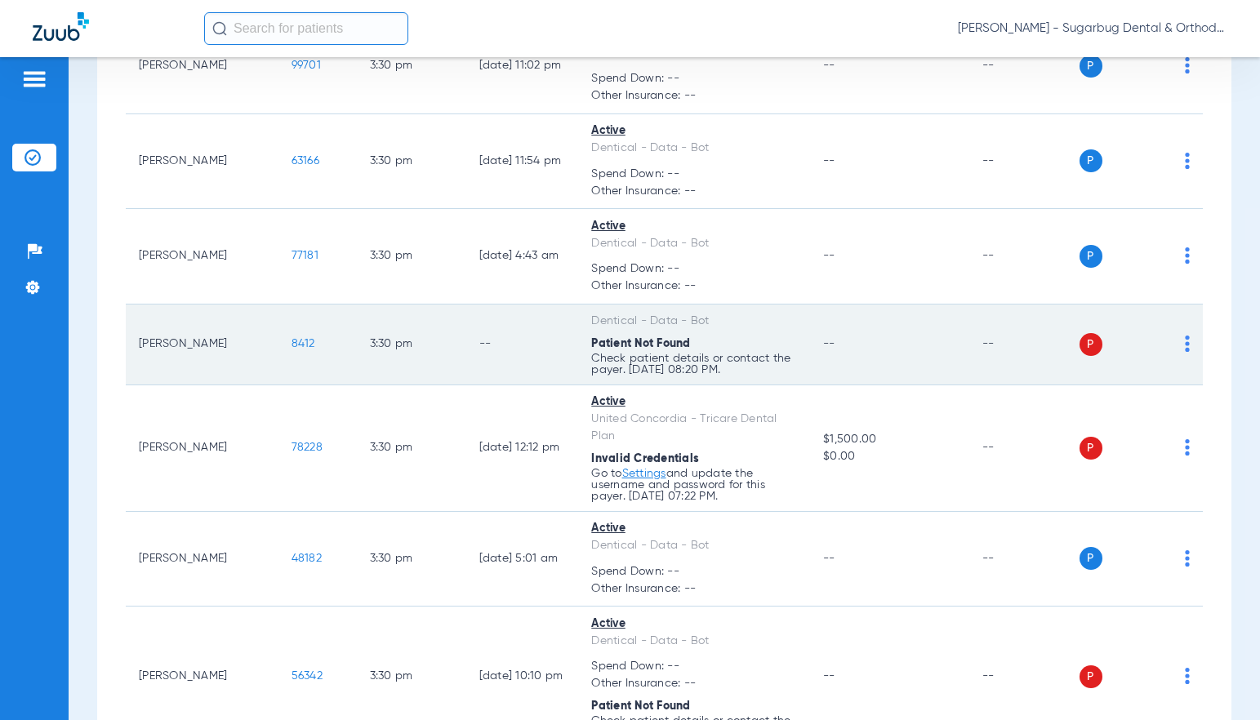
drag, startPoint x: 252, startPoint y: 358, endPoint x: 281, endPoint y: 355, distance: 28.7
click at [281, 355] on td "8412" at bounding box center [317, 345] width 78 height 81
copy span "8412"
click at [291, 349] on span "8412" at bounding box center [303, 343] width 24 height 11
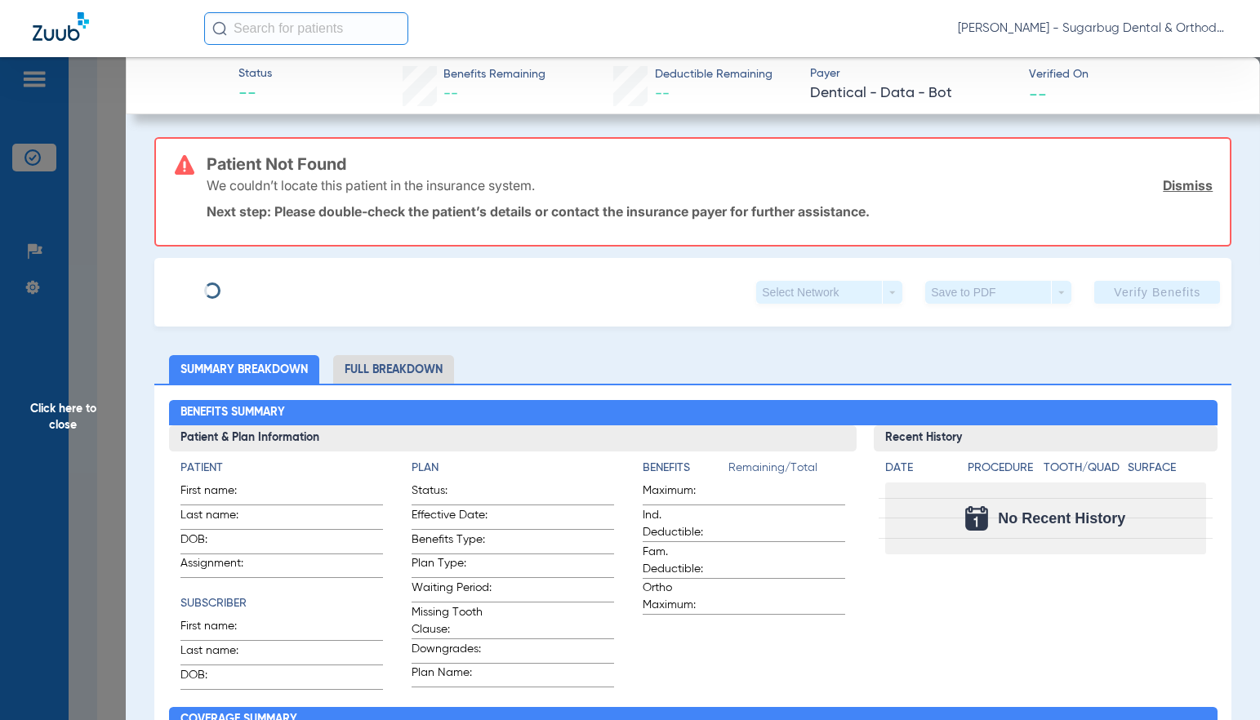
type input "Giovanni"
type input "Ortiz"
type input "04/26/2008"
type input "97733377E68129"
type input "DentiCal"
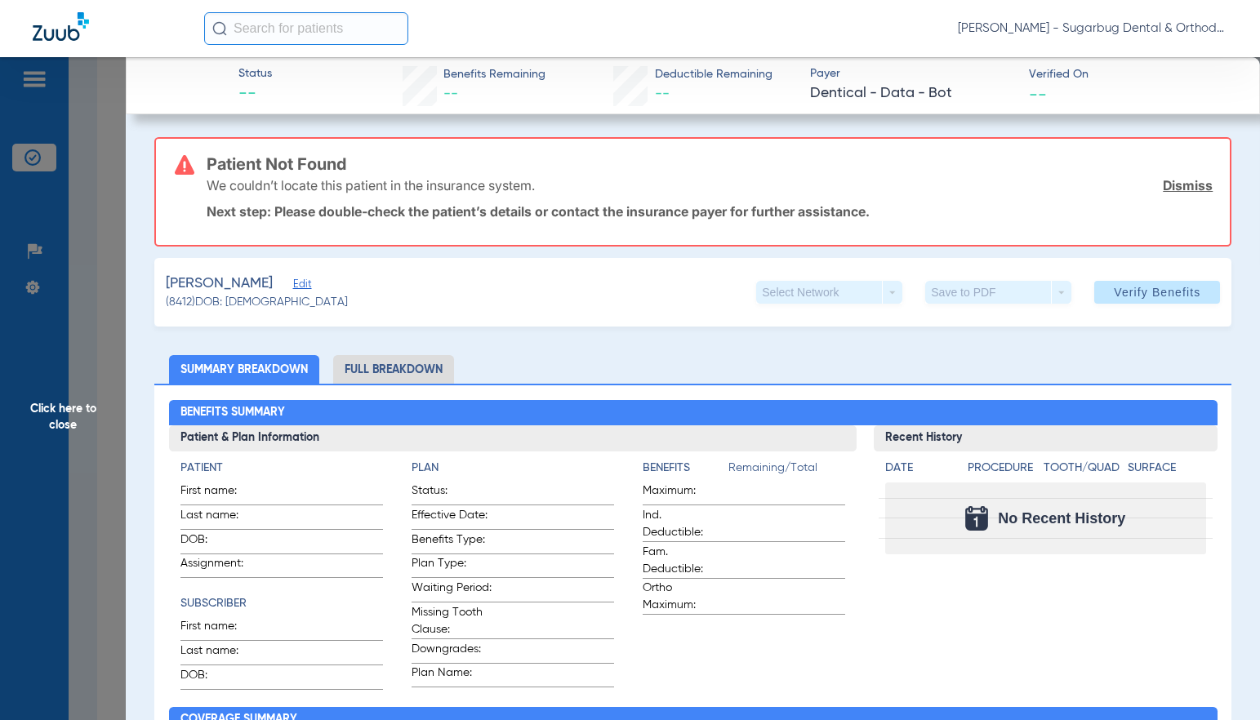
click at [293, 282] on span "Edit" at bounding box center [300, 286] width 15 height 16
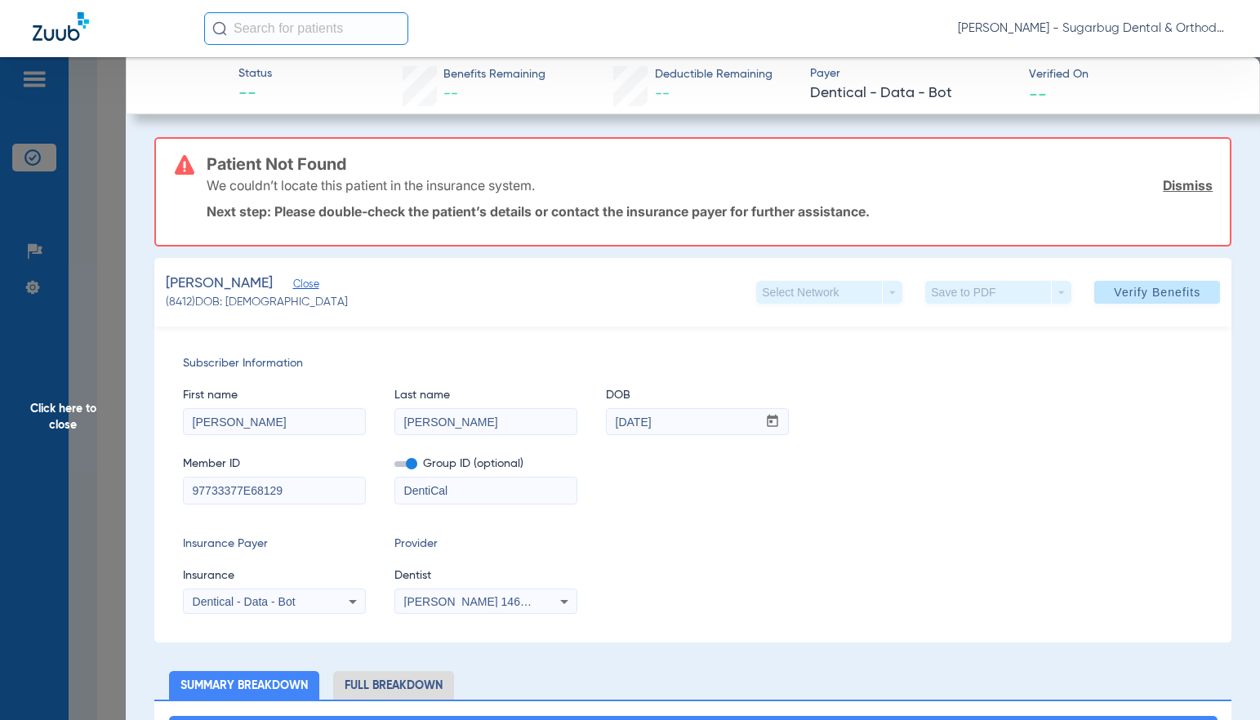
click at [295, 487] on input "97733377E68129" at bounding box center [274, 491] width 181 height 26
type input "97733377E"
click at [1121, 294] on span "Verify Benefits" at bounding box center [1157, 292] width 87 height 13
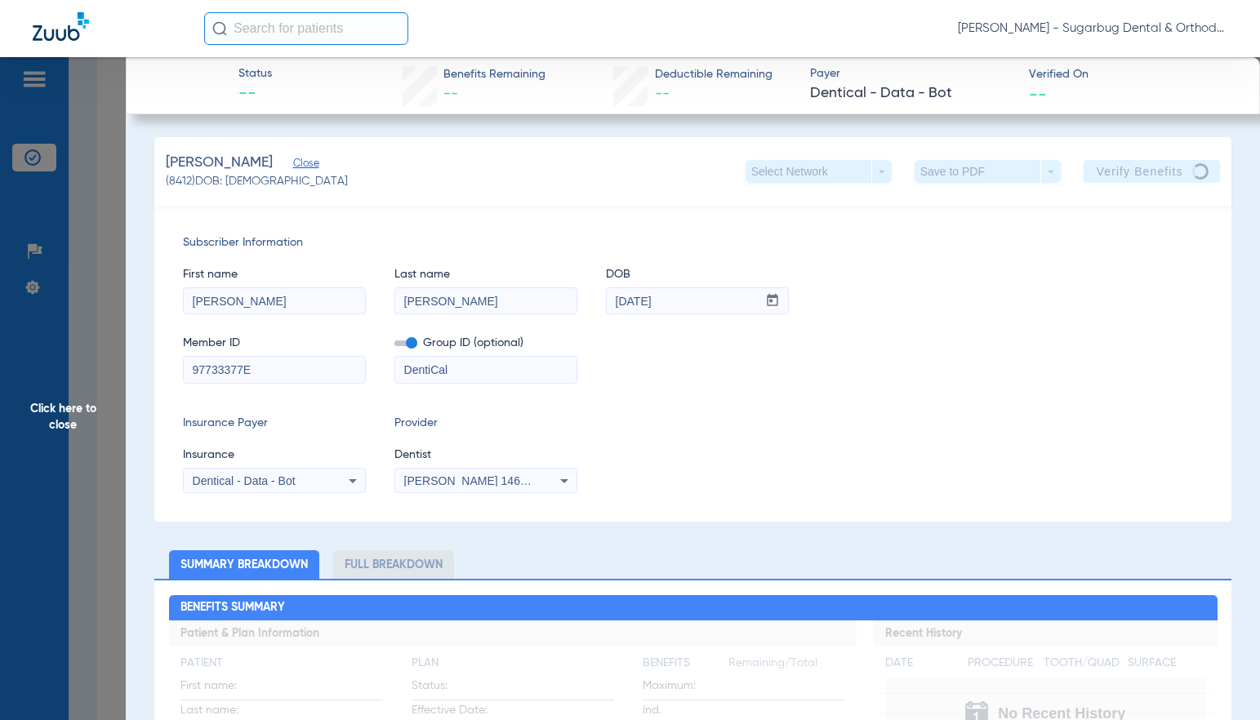
click at [296, 165] on span "Close" at bounding box center [300, 166] width 15 height 16
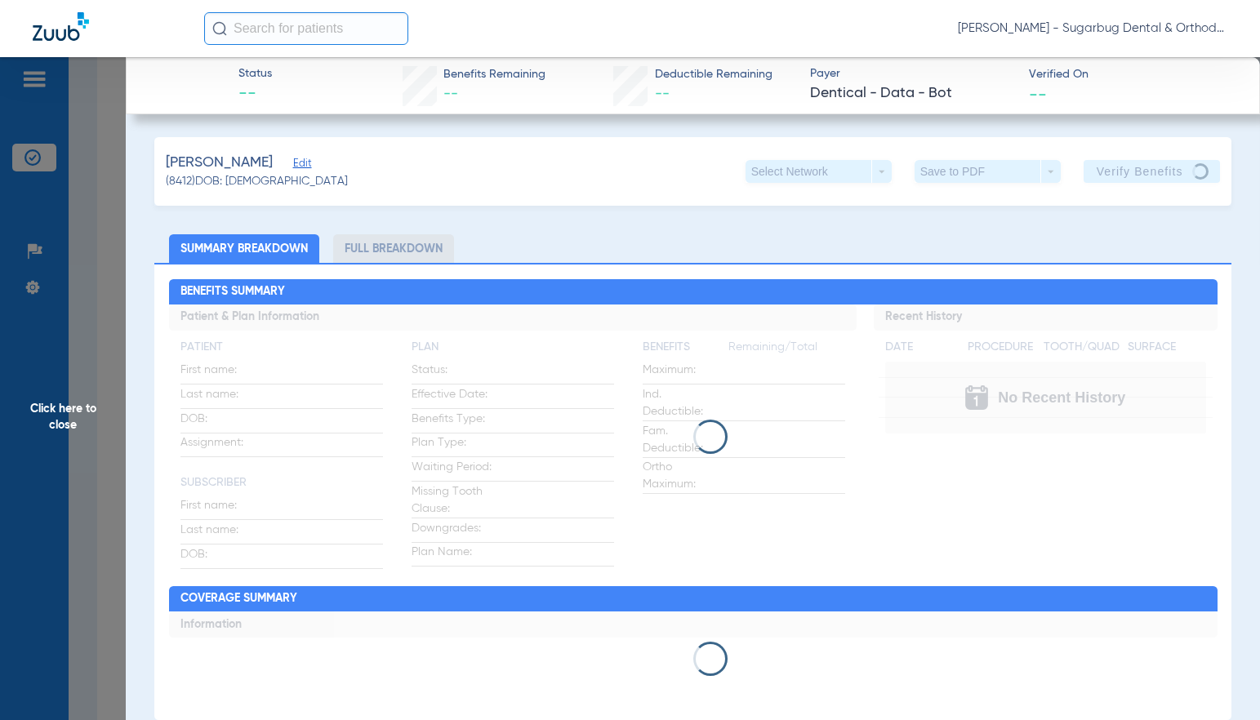
click at [66, 421] on span "Click here to close" at bounding box center [63, 417] width 126 height 720
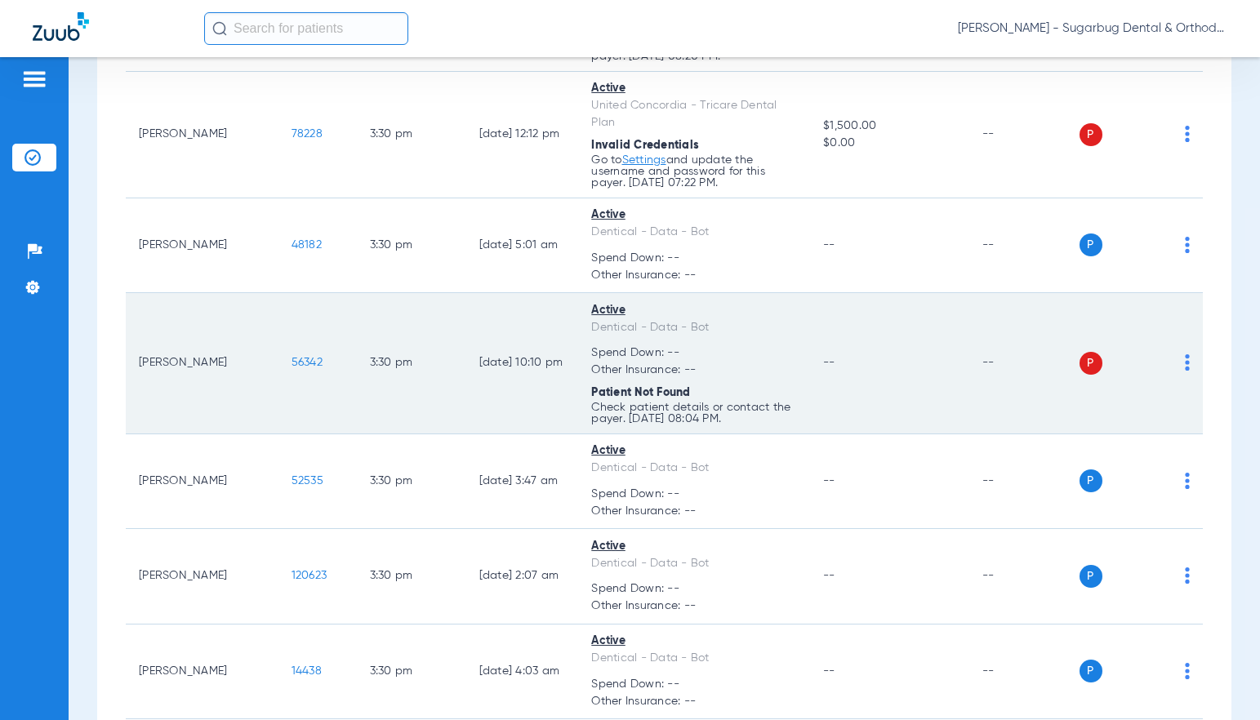
scroll to position [12484, 0]
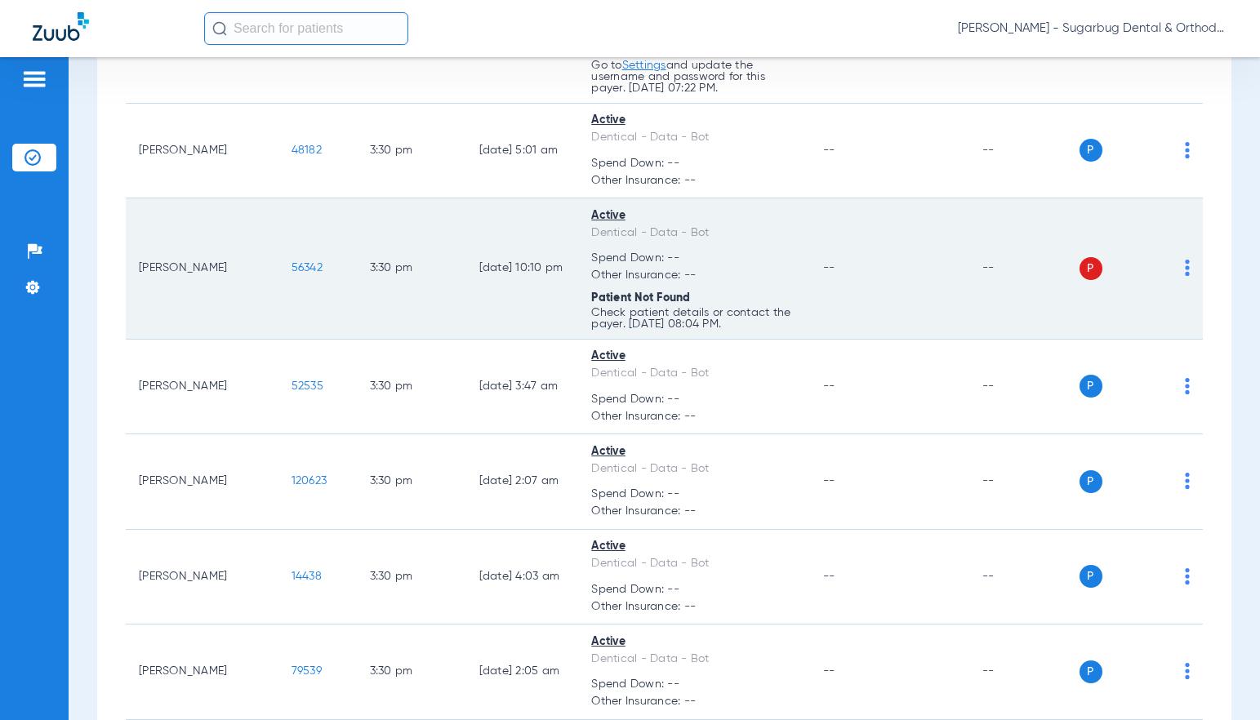
drag, startPoint x: 249, startPoint y: 287, endPoint x: 293, endPoint y: 282, distance: 44.4
click at [293, 282] on td "56342" at bounding box center [317, 268] width 78 height 141
copy span "56342"
click at [291, 273] on span "56342" at bounding box center [306, 267] width 31 height 11
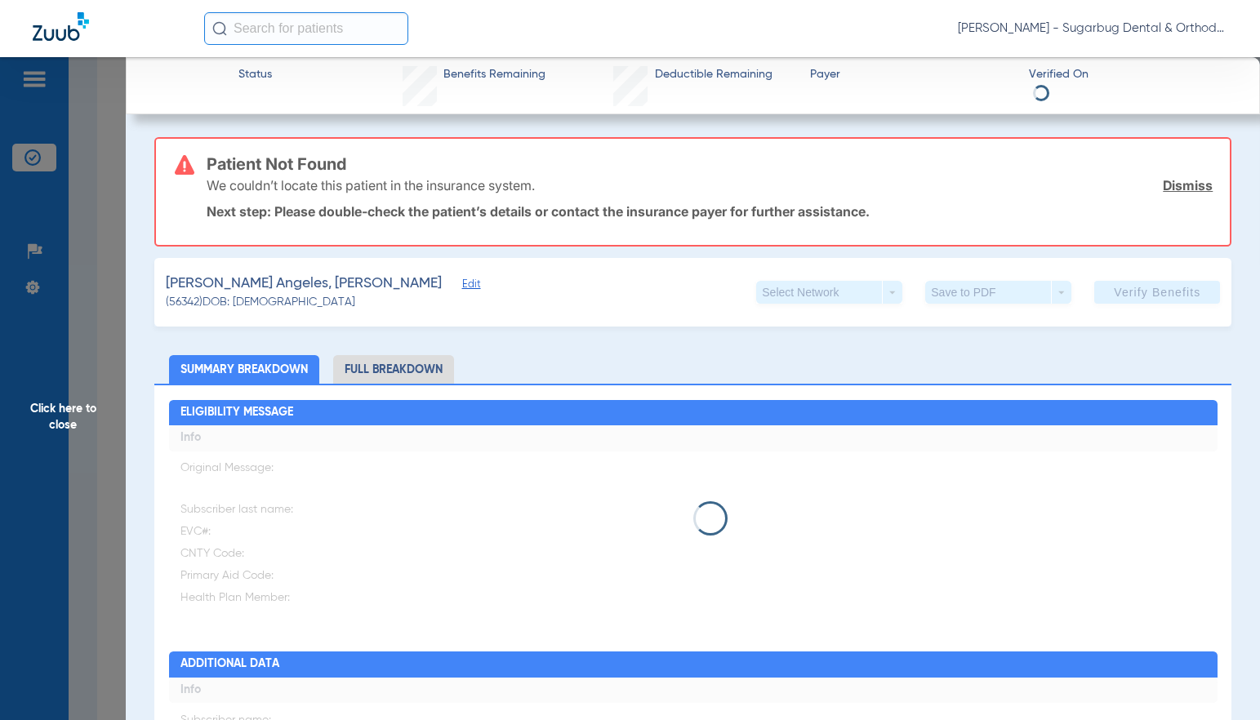
type input "Henry"
type input "Villanueva Angeles"
type input "09/05/2017"
type input "94416262G67255"
type input "DentiCal"
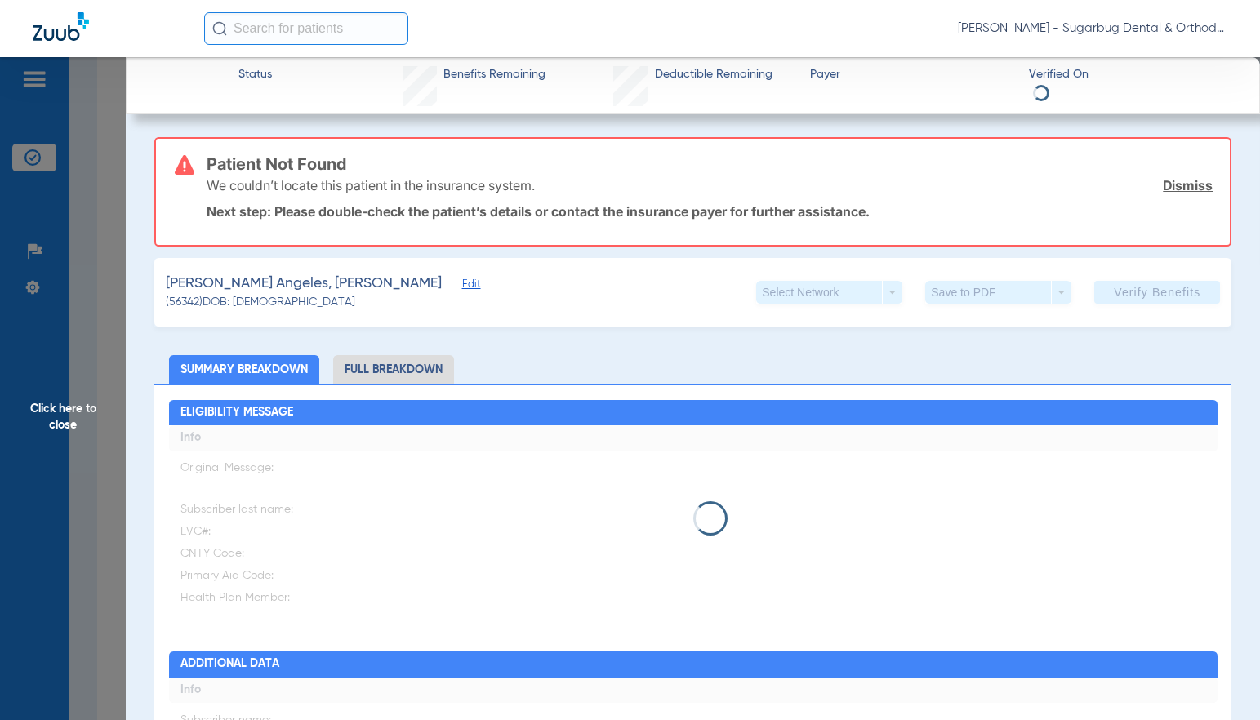
click at [462, 284] on span "Edit" at bounding box center [469, 286] width 15 height 16
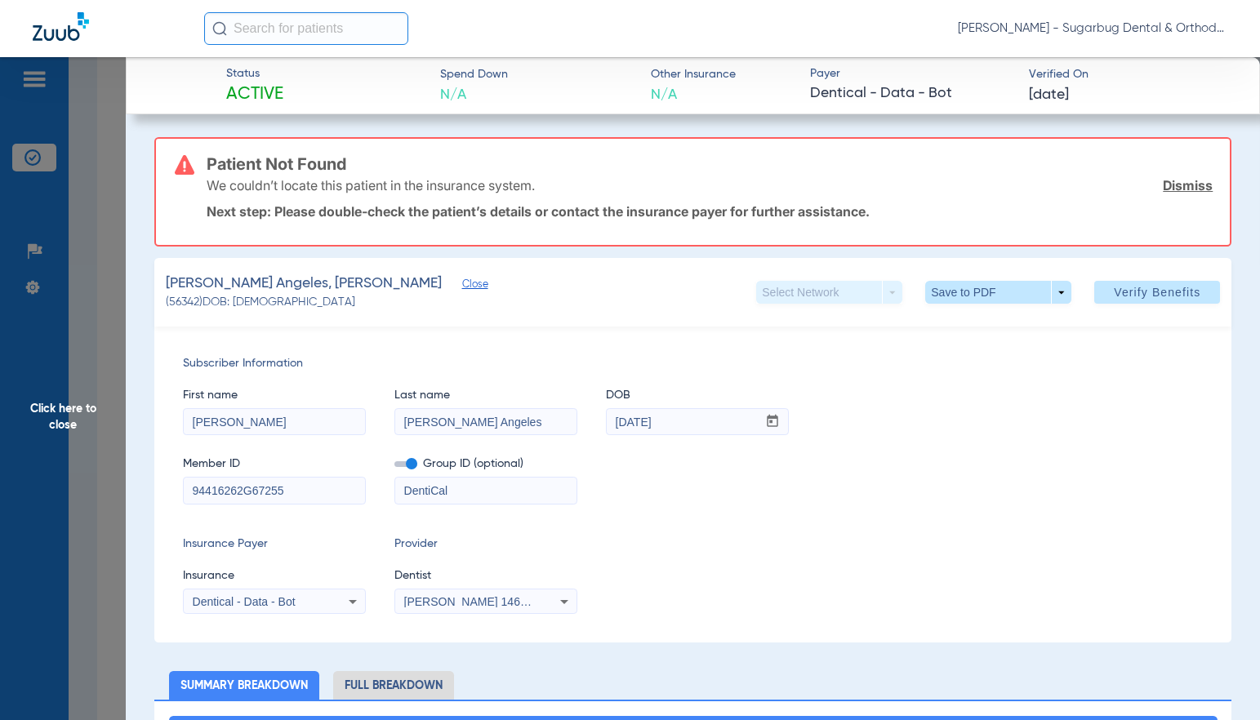
click at [344, 490] on input "94416262G67255" at bounding box center [274, 491] width 181 height 26
drag, startPoint x: 267, startPoint y: 488, endPoint x: 143, endPoint y: 490, distance: 124.1
type input "94416262G"
click at [1151, 296] on span "Verify Benefits" at bounding box center [1157, 292] width 87 height 13
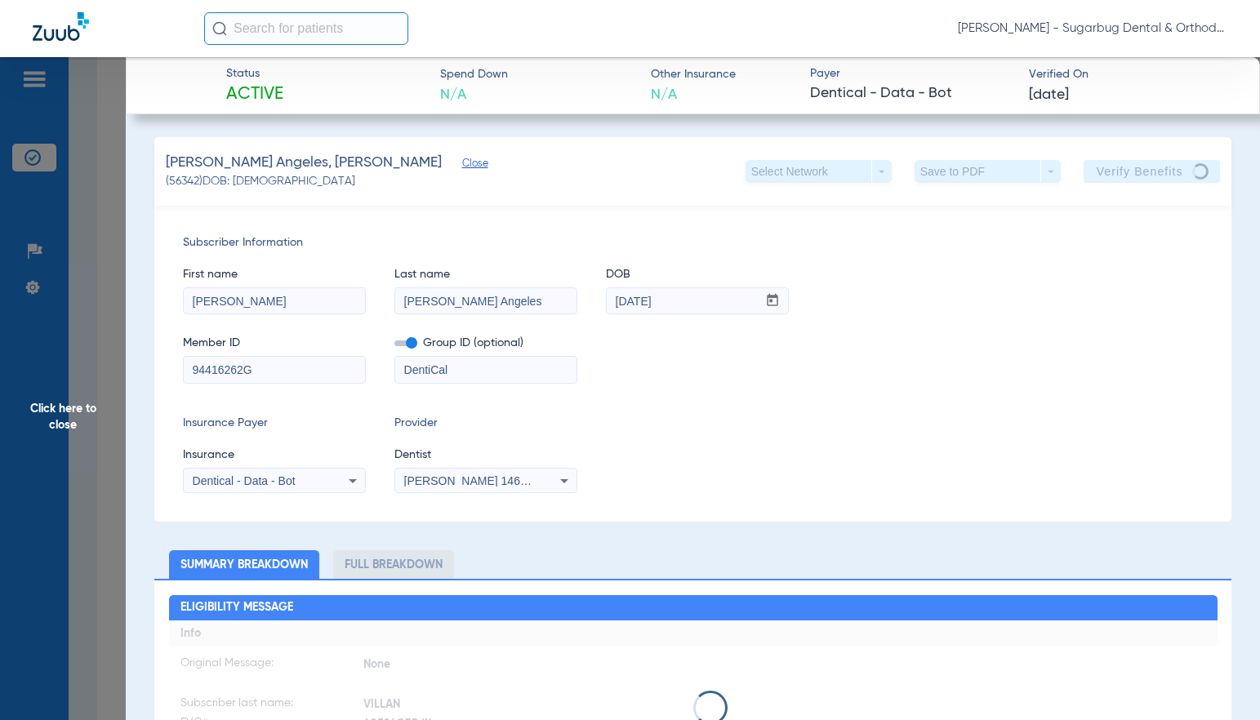
click at [462, 167] on span "Close" at bounding box center [469, 166] width 15 height 16
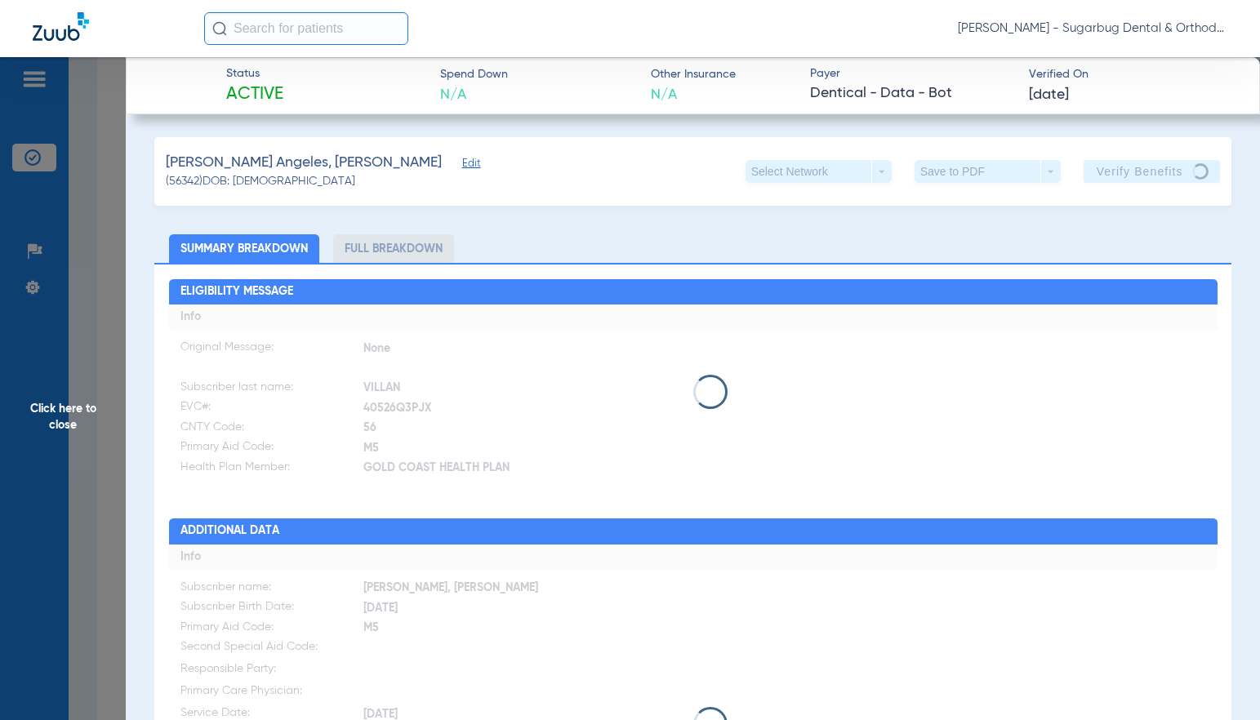
click at [70, 423] on span "Click here to close" at bounding box center [63, 417] width 126 height 720
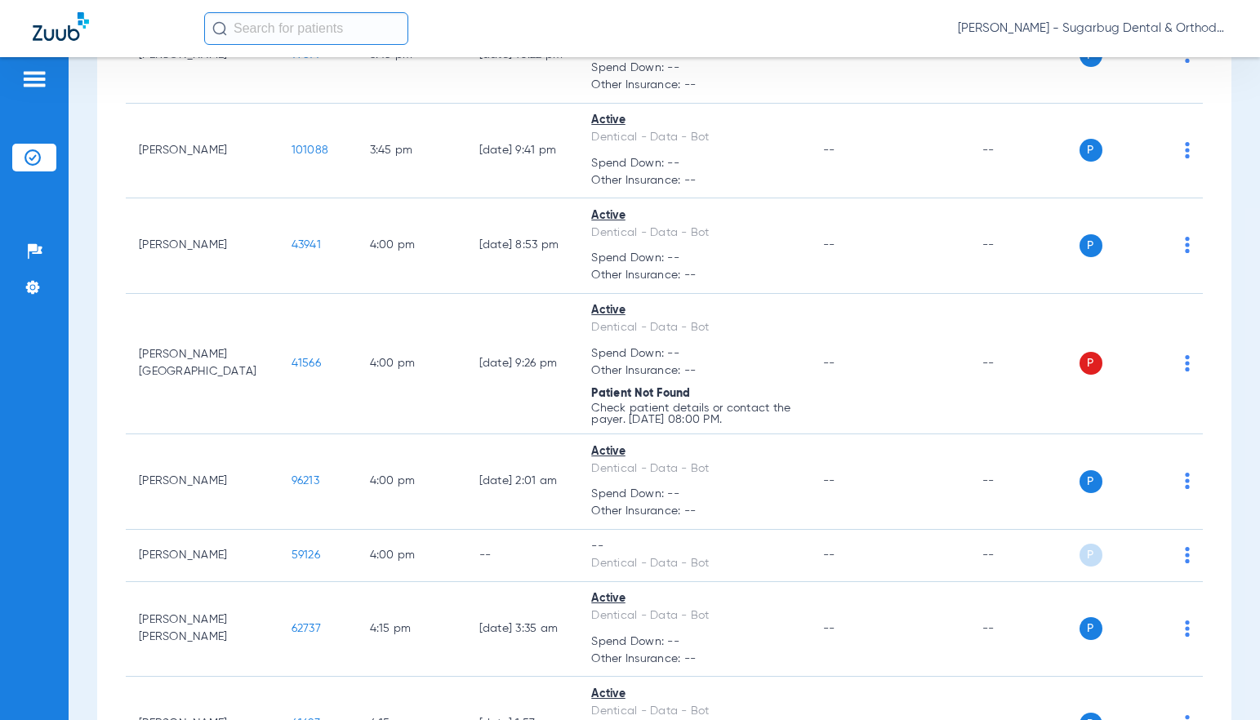
scroll to position [13545, 0]
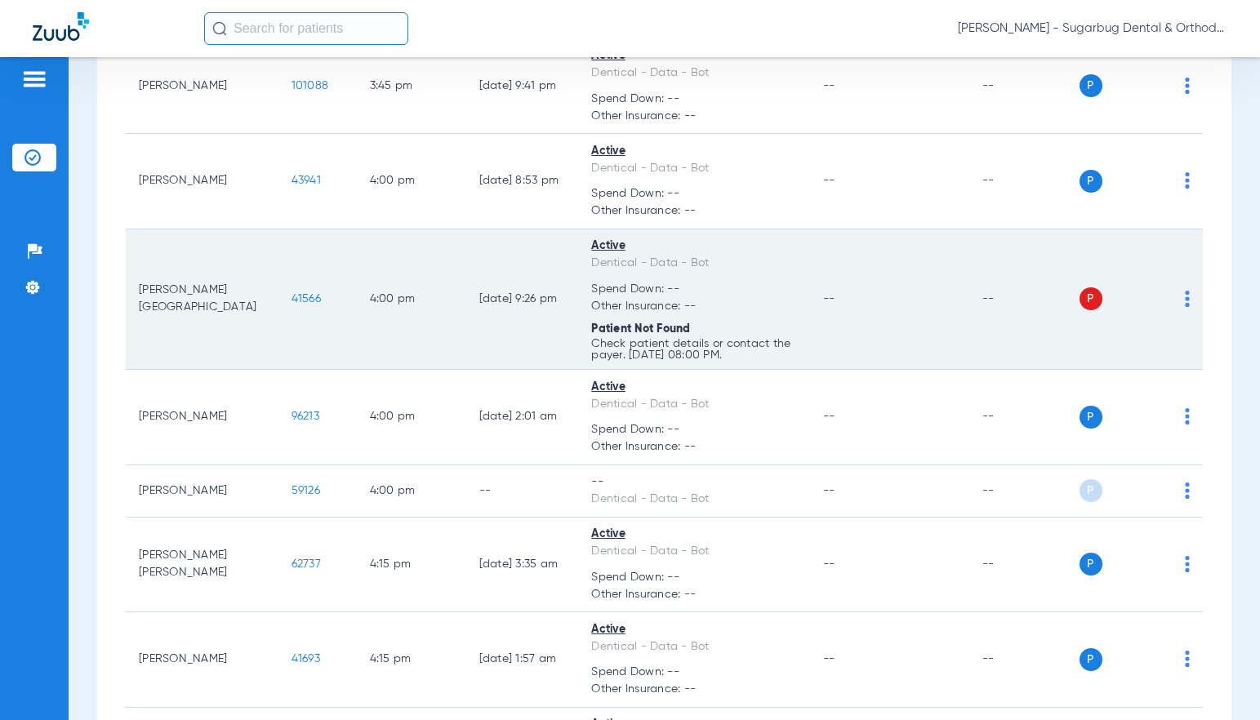
drag, startPoint x: 248, startPoint y: 315, endPoint x: 287, endPoint y: 313, distance: 38.4
click at [287, 313] on td "41566" at bounding box center [317, 299] width 78 height 141
copy span "41566"
click at [291, 305] on span "41566" at bounding box center [305, 298] width 29 height 11
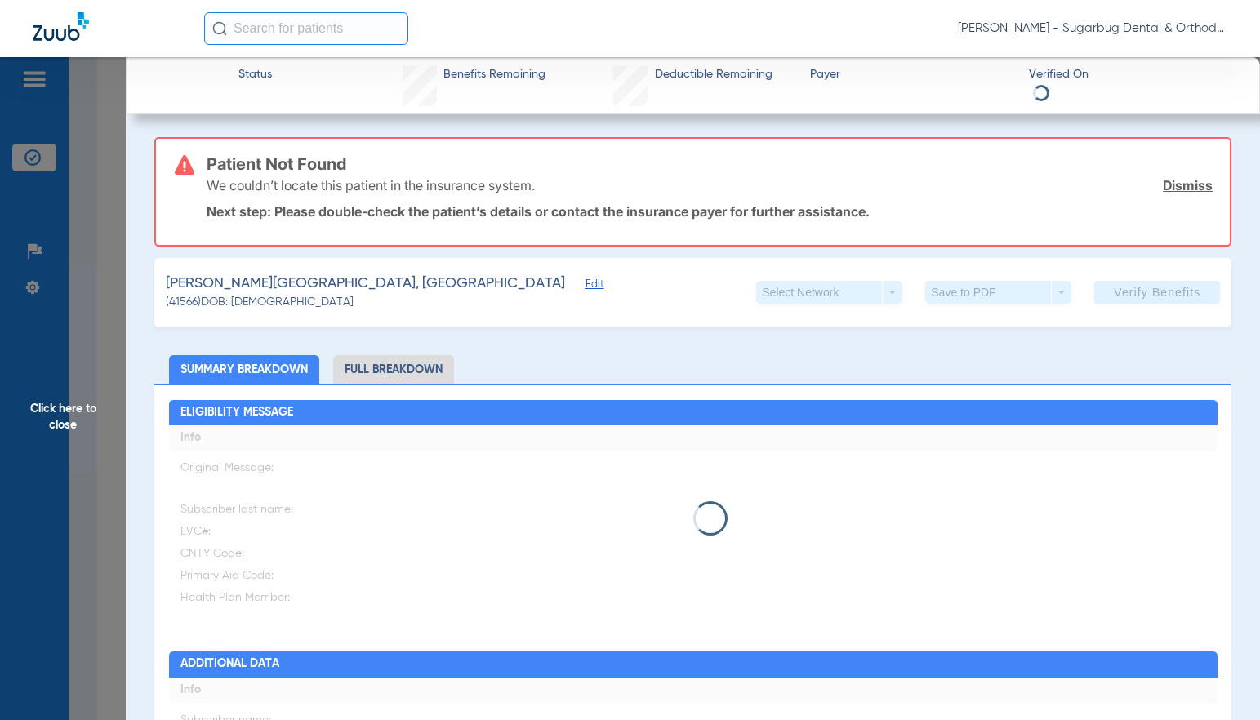
type input "Azeneth"
type input "Villanueva Angeles"
type input "07/07/2015"
type input "97509429F55212"
type input "DentiCal"
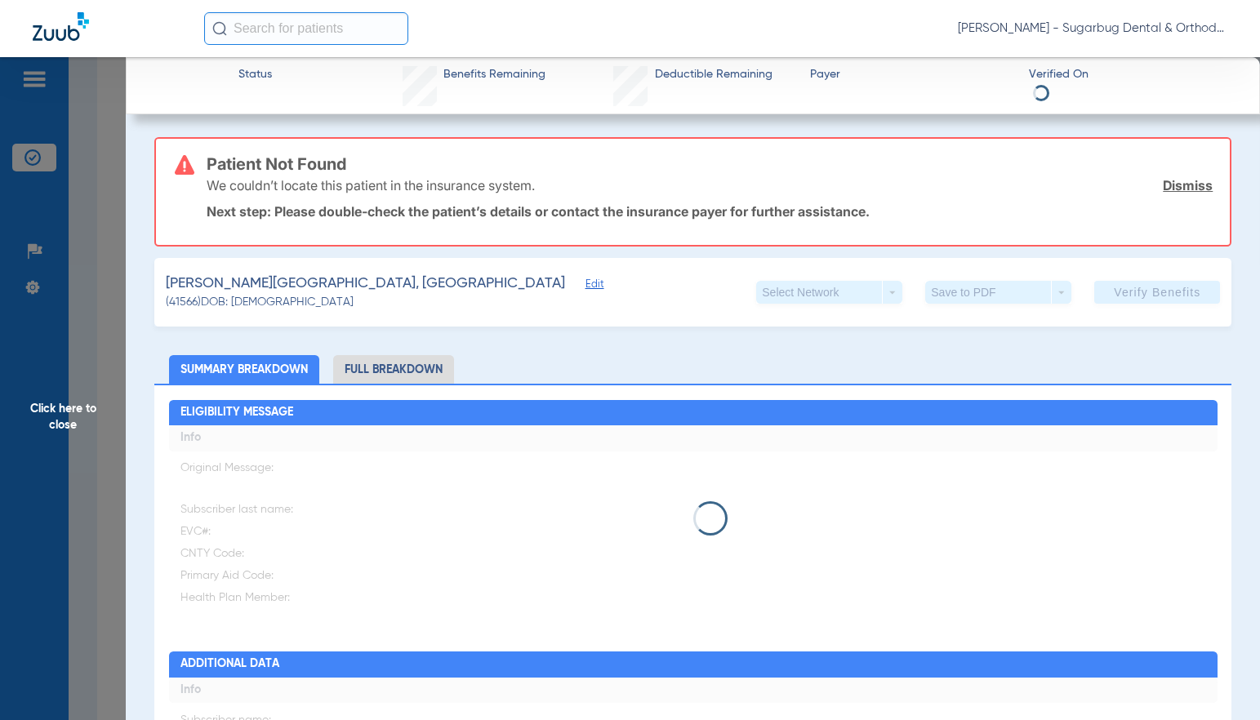
click at [585, 285] on span "Edit" at bounding box center [592, 286] width 15 height 16
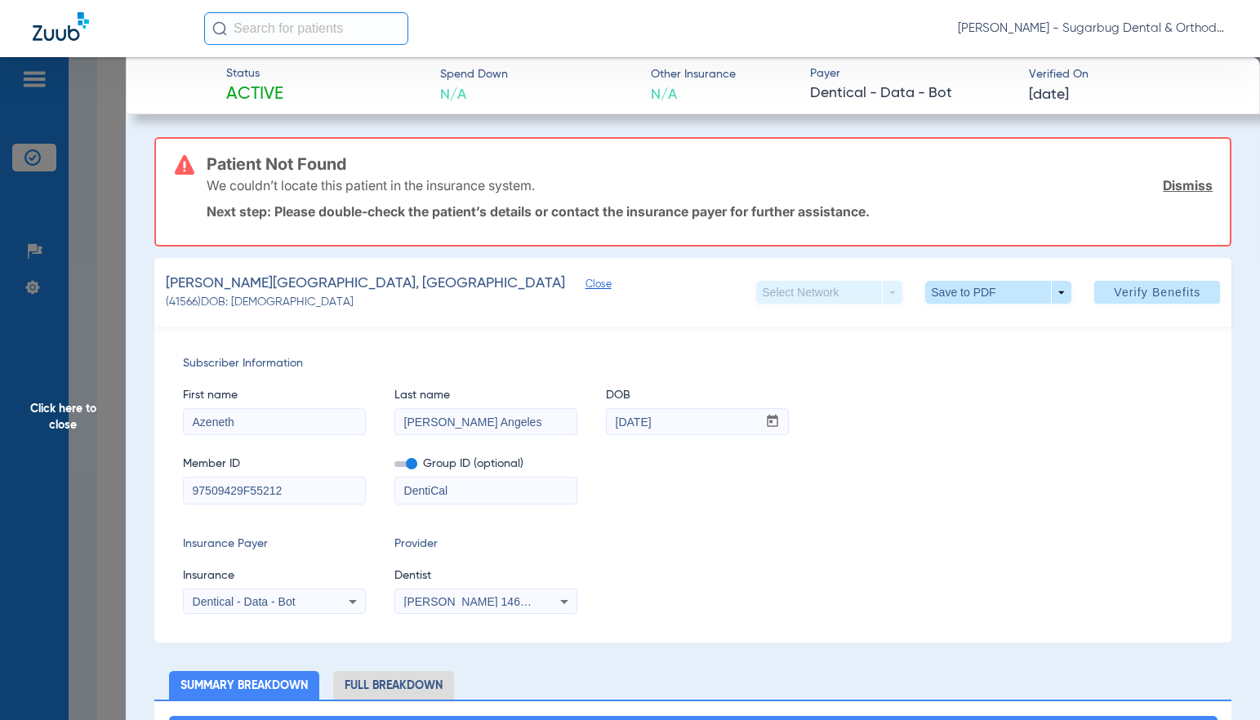
click at [300, 493] on input "97509429F55212" at bounding box center [274, 491] width 181 height 26
click at [299, 500] on input "97509429F55212" at bounding box center [274, 491] width 181 height 26
click at [247, 490] on input "97509429F55212" at bounding box center [274, 491] width 181 height 26
click at [294, 487] on input "97509429F55212" at bounding box center [274, 491] width 181 height 26
drag, startPoint x: 273, startPoint y: 488, endPoint x: 167, endPoint y: 477, distance: 106.7
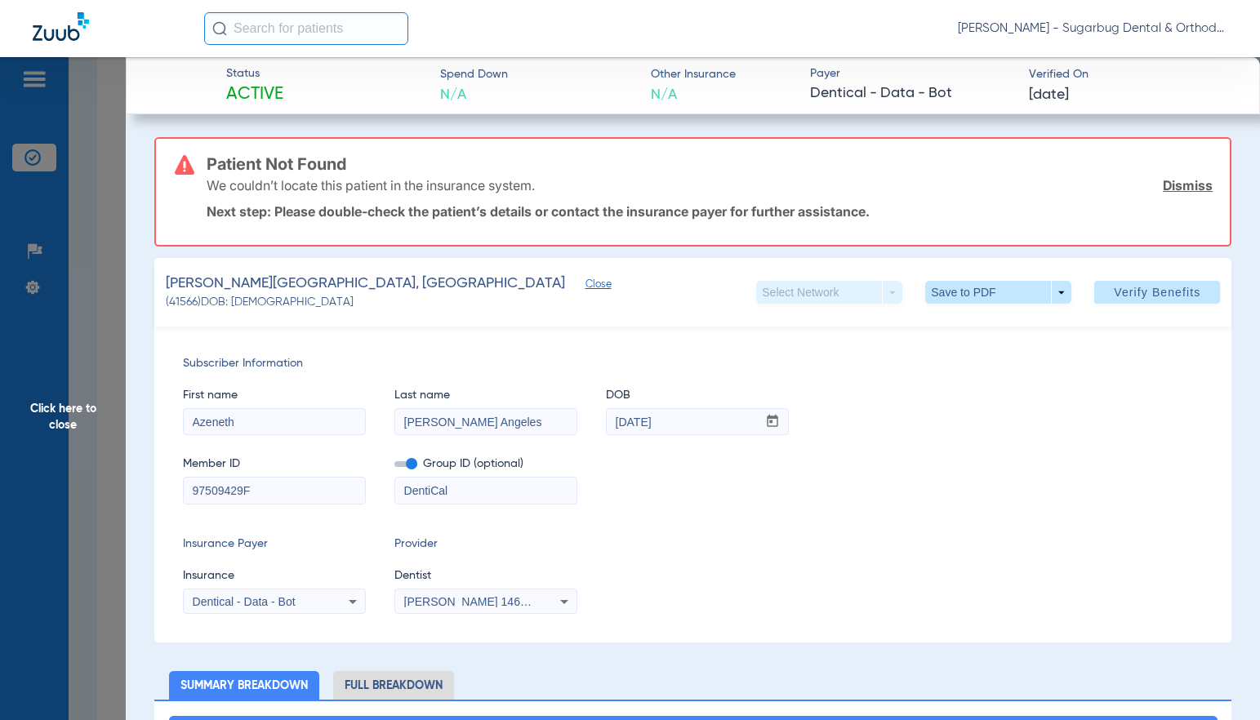
click at [167, 477] on div "Subscriber Information First name Azeneth Last name Villanueva Angeles DOB mm /…" at bounding box center [692, 485] width 1077 height 316
type input "97509429F"
click at [1145, 291] on span "Verify Benefits" at bounding box center [1157, 292] width 87 height 13
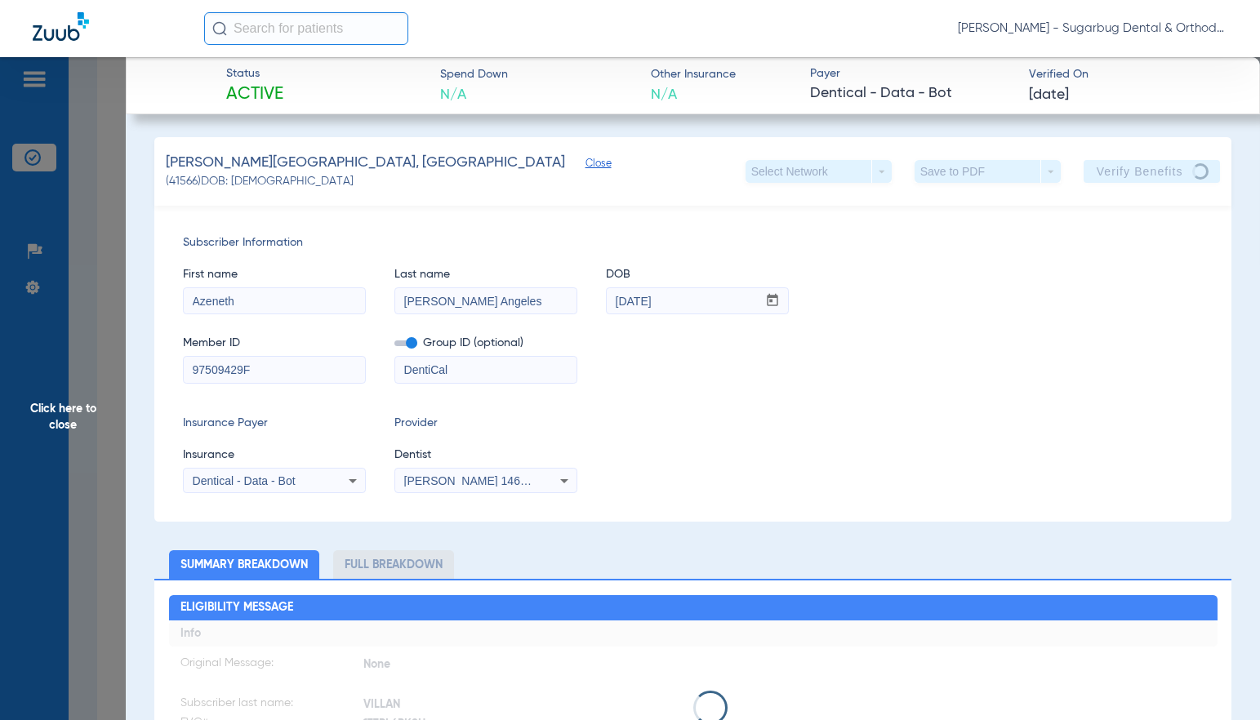
click at [64, 427] on span "Click here to close" at bounding box center [63, 417] width 126 height 720
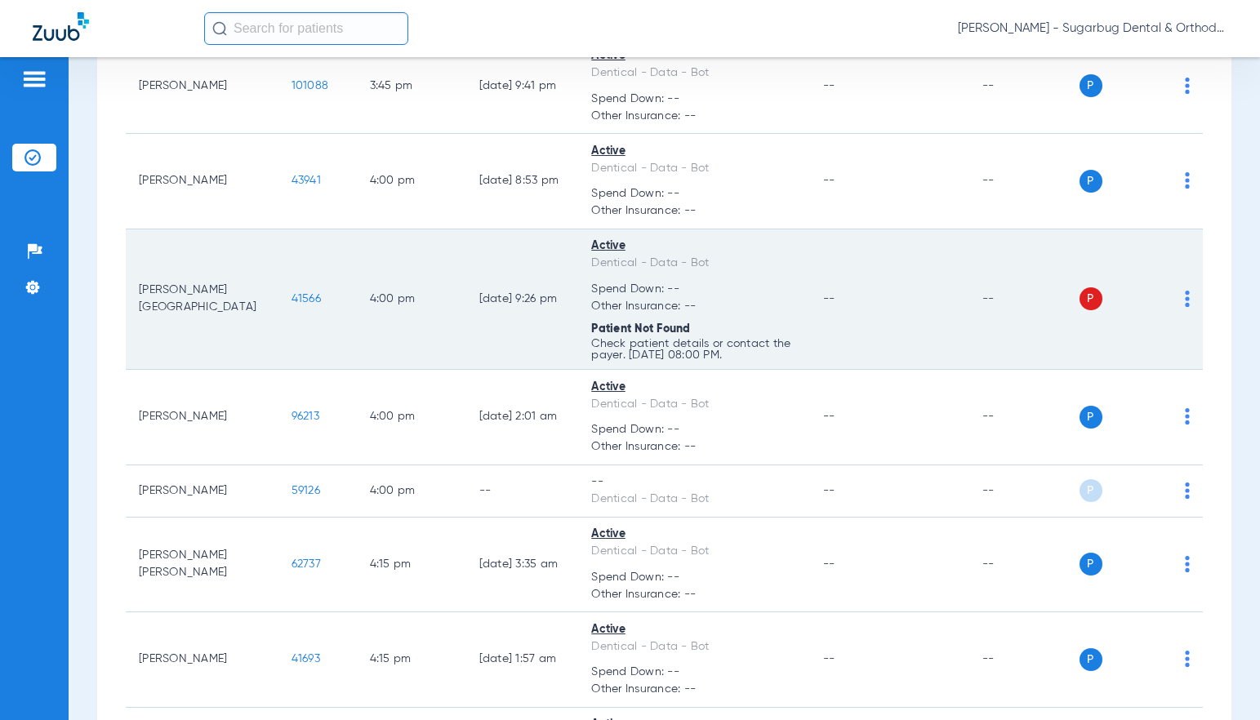
click at [291, 305] on span "41566" at bounding box center [305, 298] width 29 height 11
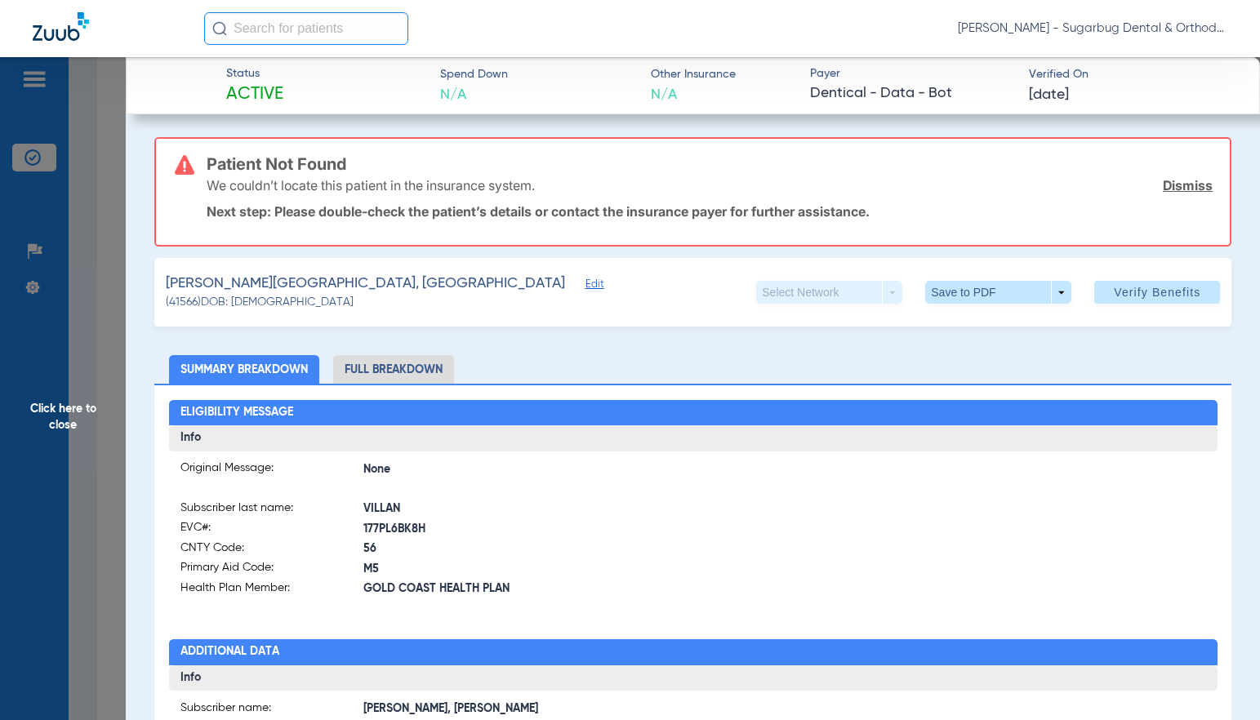
click at [585, 286] on span "Edit" at bounding box center [592, 286] width 15 height 16
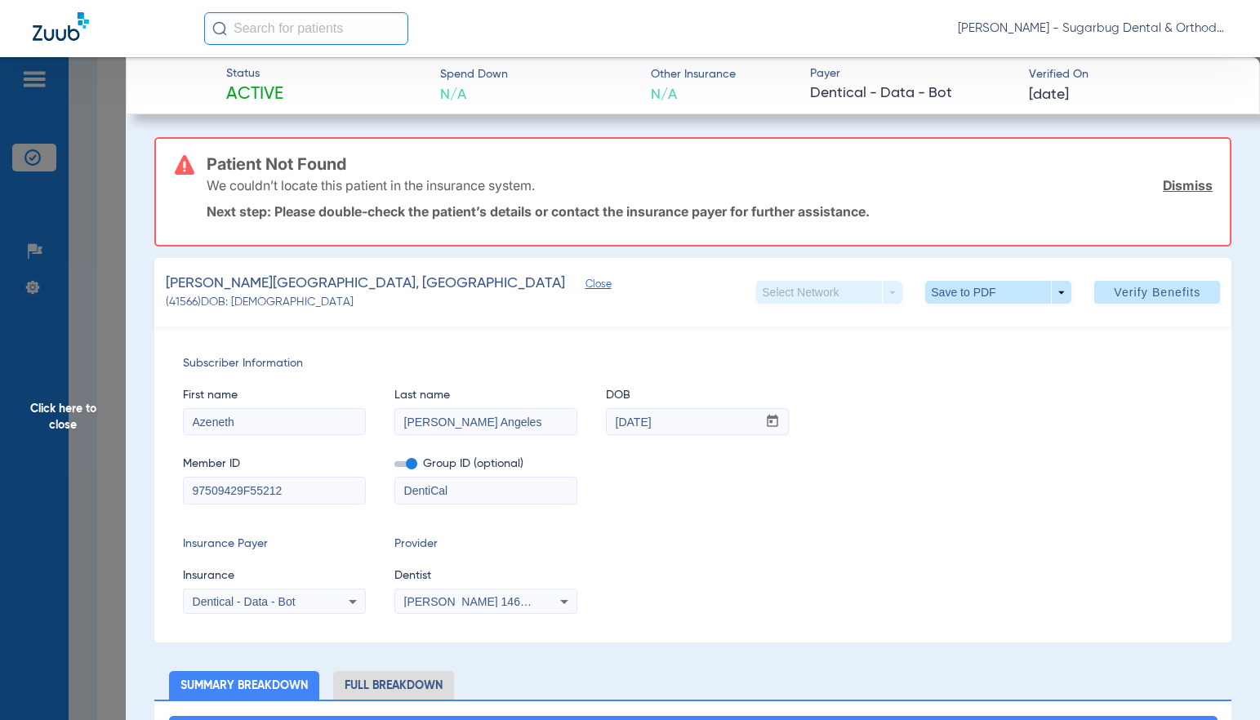
drag, startPoint x: 294, startPoint y: 493, endPoint x: 305, endPoint y: 495, distance: 10.7
click at [305, 495] on input "97509429F55212" at bounding box center [274, 491] width 181 height 26
type input "97509429F"
click at [1150, 299] on span "Verify Benefits" at bounding box center [1157, 292] width 87 height 13
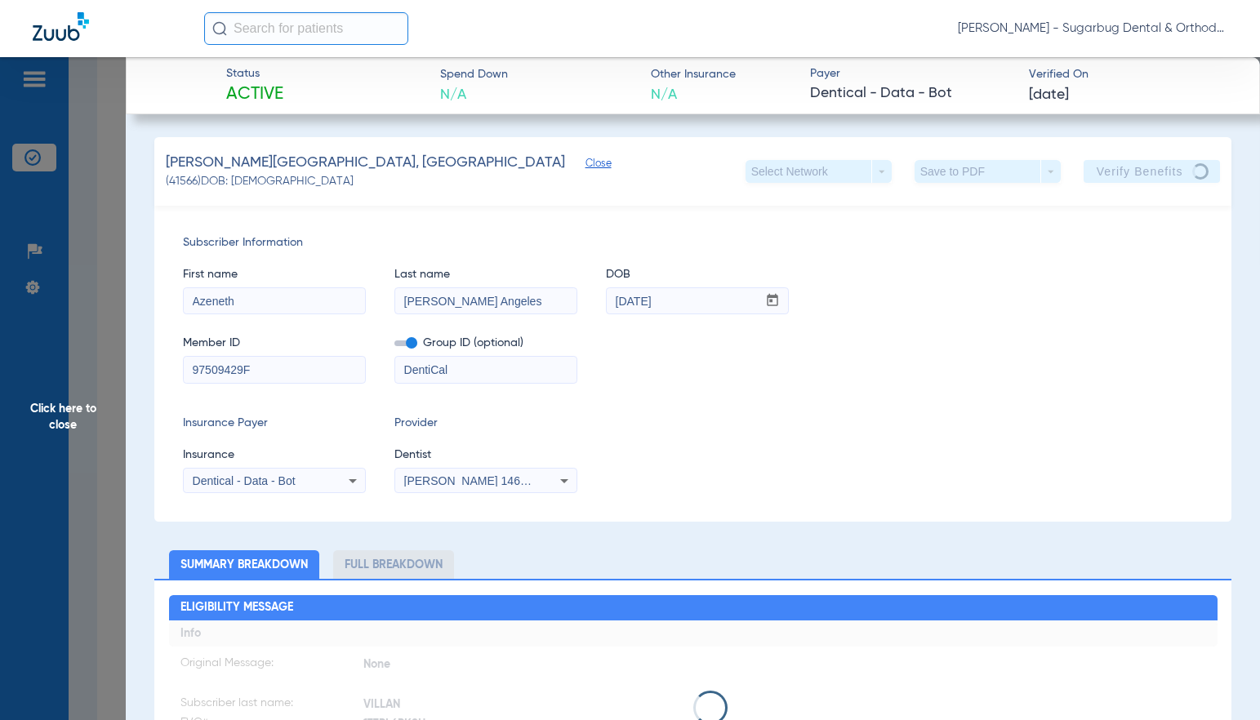
click at [585, 166] on span "Close" at bounding box center [592, 166] width 15 height 16
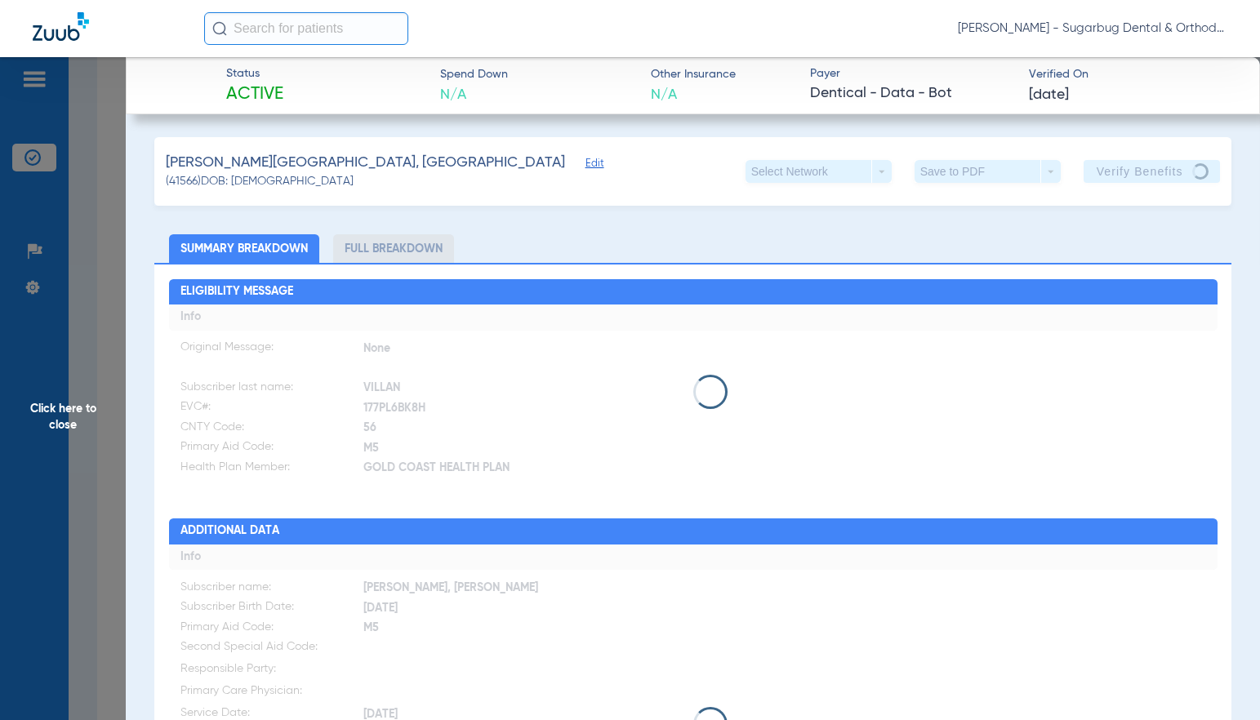
click at [58, 422] on span "Click here to close" at bounding box center [63, 417] width 126 height 720
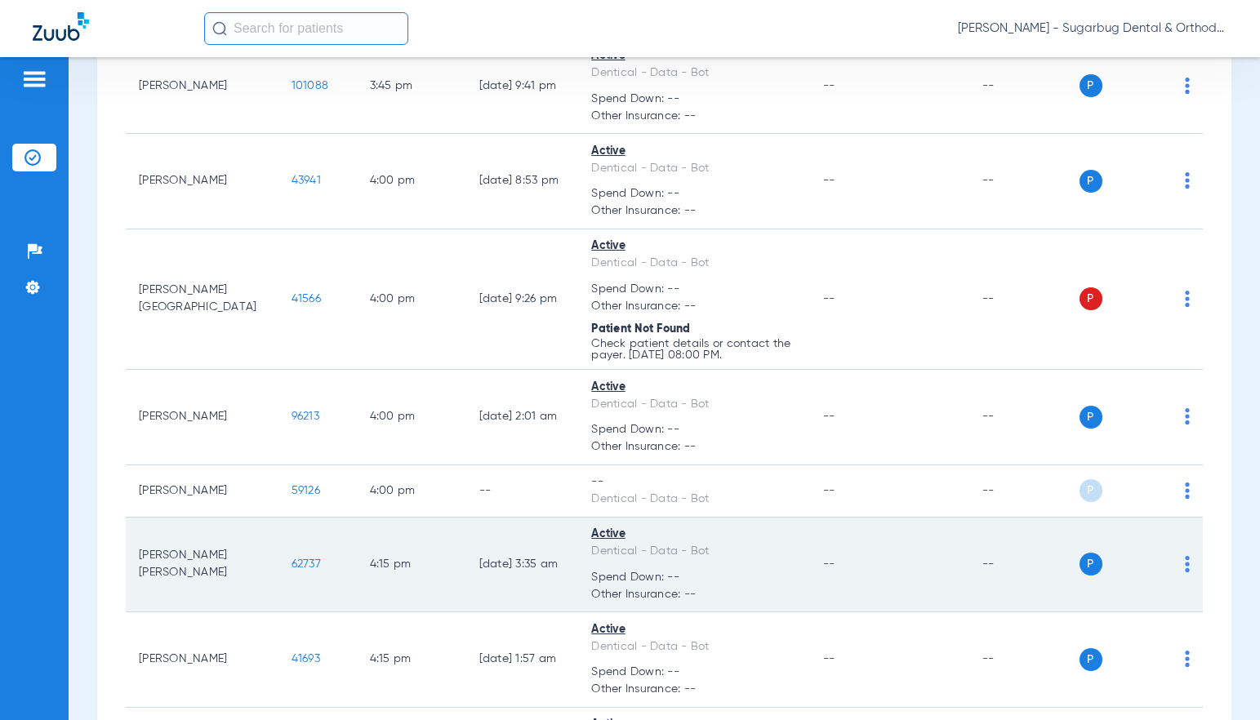
scroll to position [13627, 0]
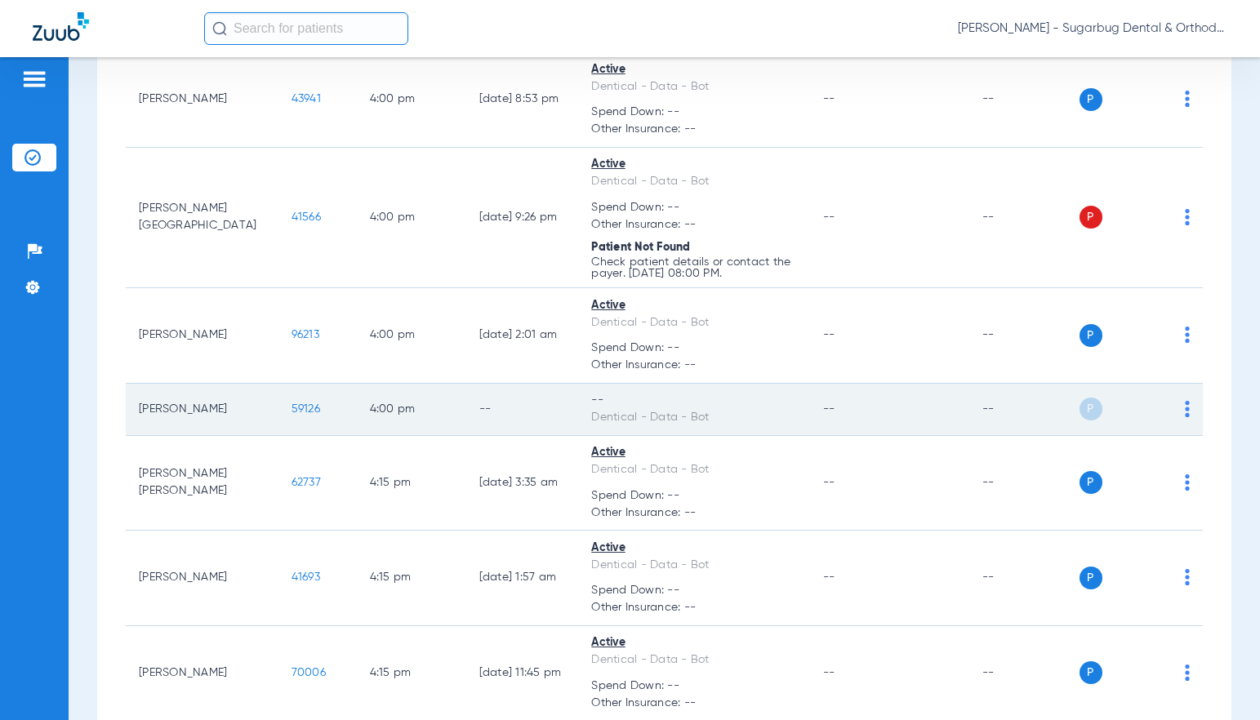
drag, startPoint x: 250, startPoint y: 425, endPoint x: 290, endPoint y: 425, distance: 40.0
click at [290, 425] on td "59126" at bounding box center [317, 410] width 78 height 52
copy span "59126"
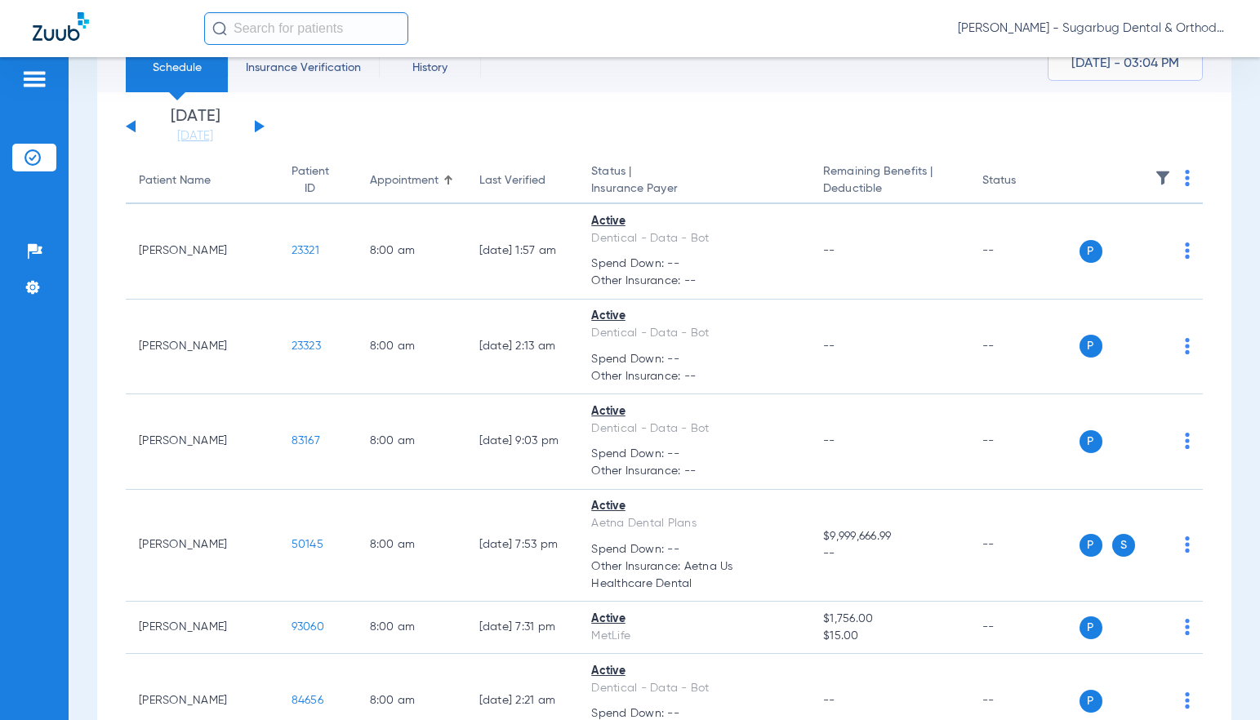
scroll to position [0, 0]
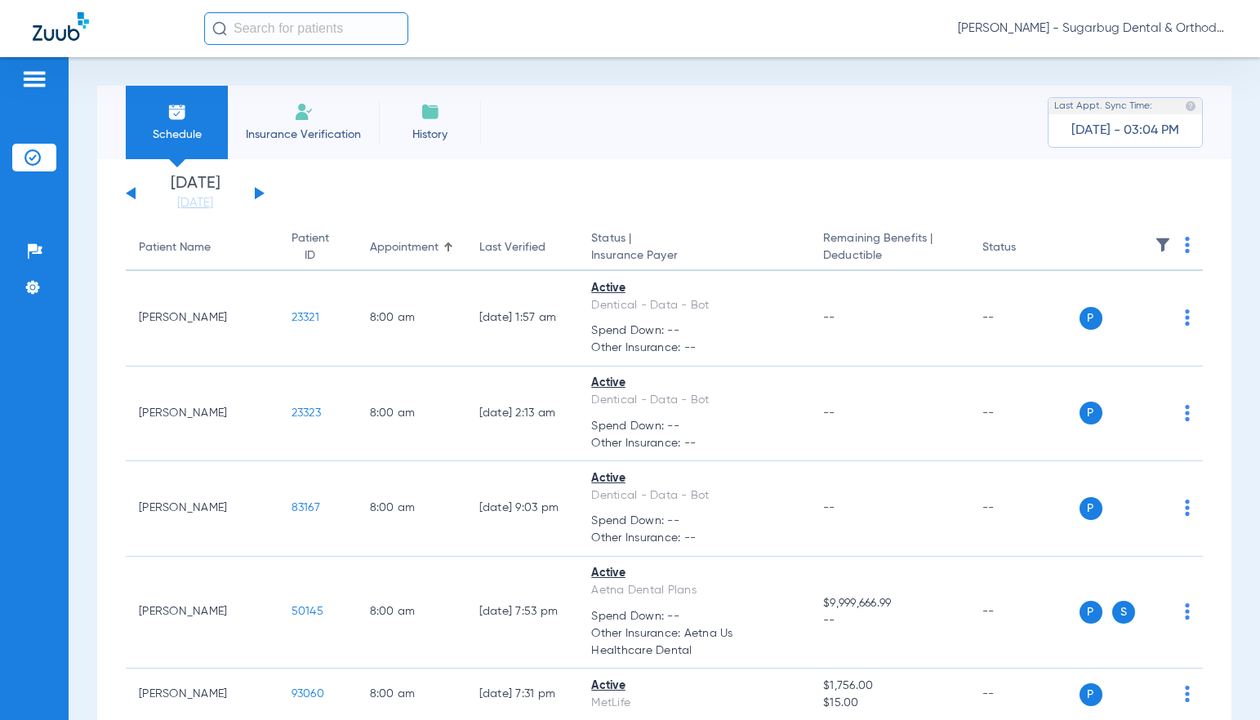
click at [260, 192] on button at bounding box center [260, 193] width 10 height 12
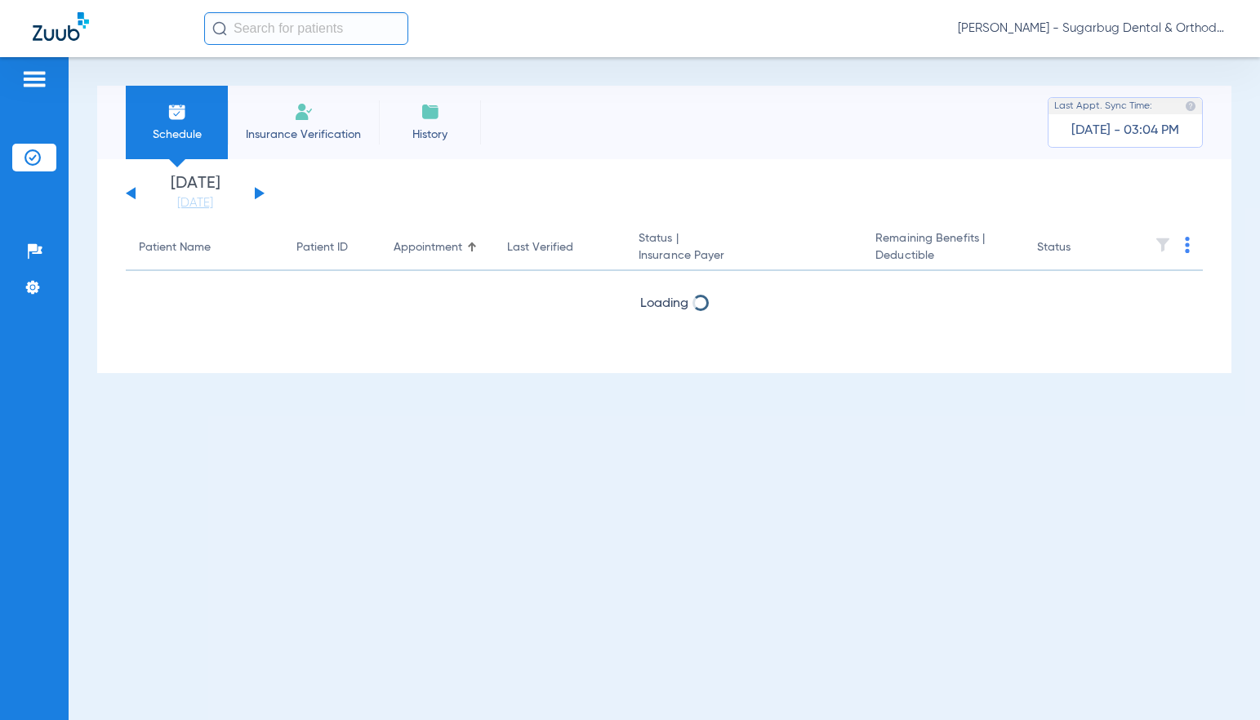
click at [129, 193] on button at bounding box center [131, 193] width 10 height 12
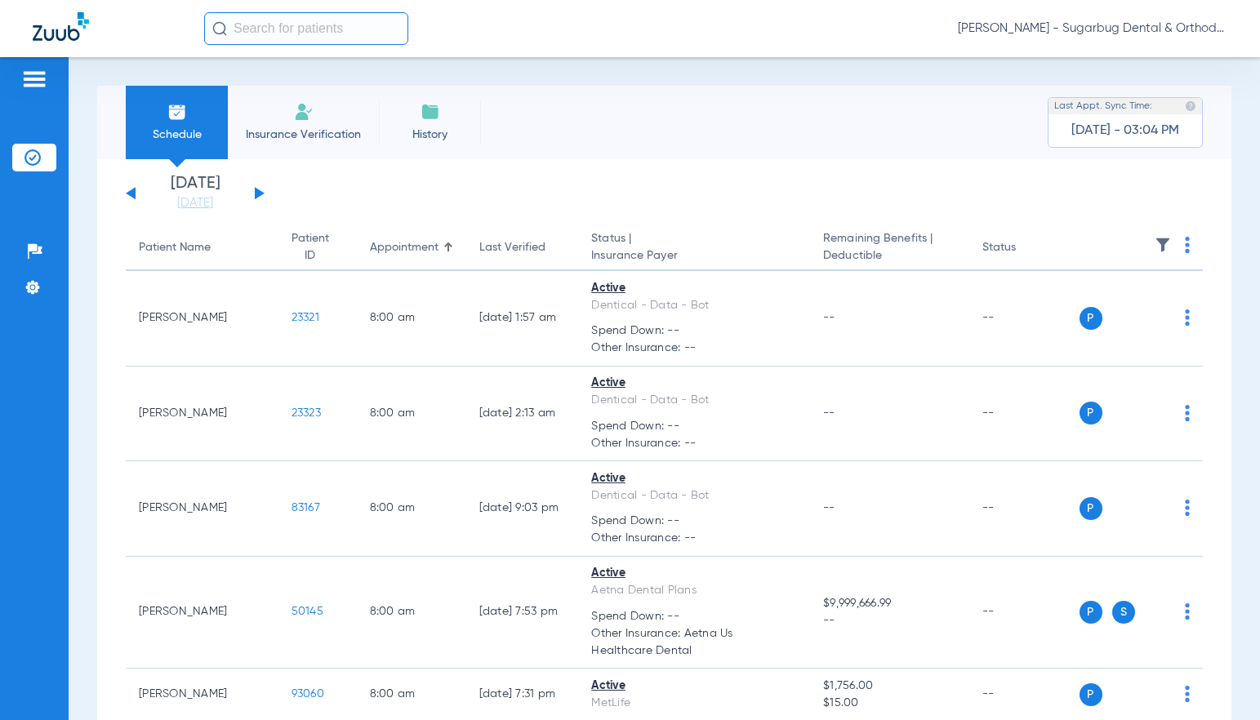
click at [257, 191] on button at bounding box center [260, 193] width 10 height 12
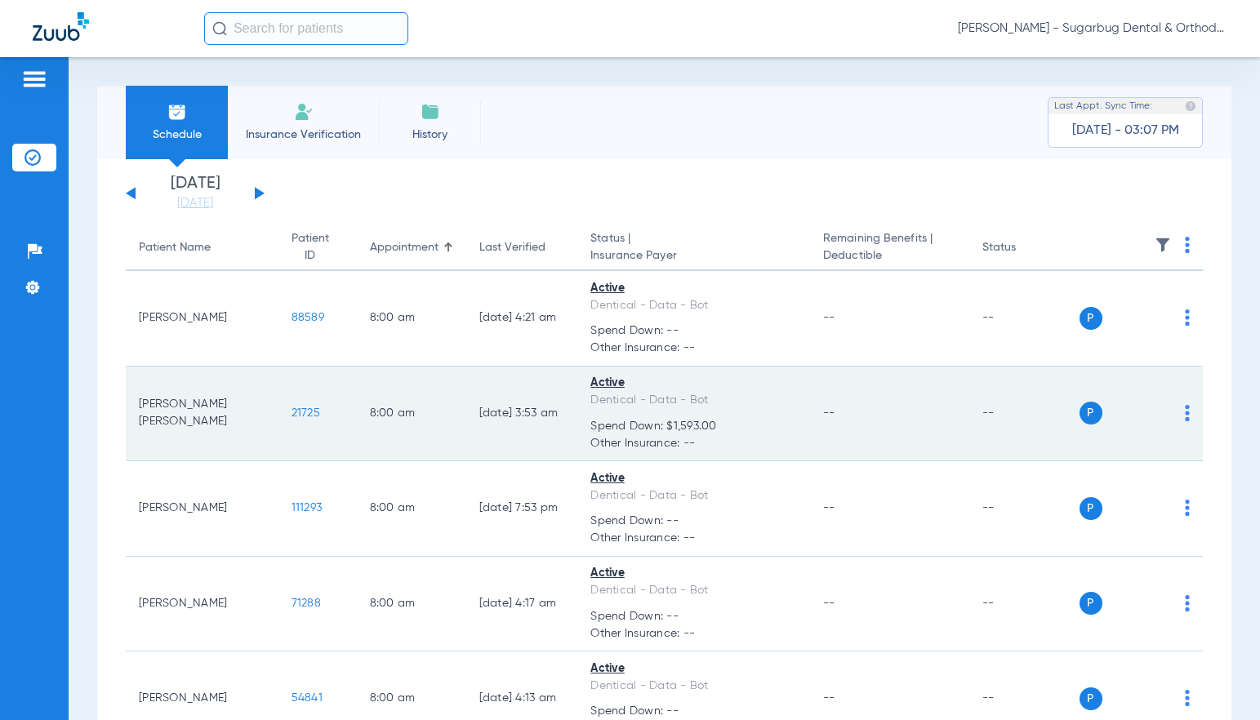
drag, startPoint x: 254, startPoint y: 414, endPoint x: 287, endPoint y: 414, distance: 32.7
click at [287, 414] on td "21725" at bounding box center [317, 415] width 78 height 96
drag, startPoint x: 237, startPoint y: 416, endPoint x: 291, endPoint y: 416, distance: 54.7
click at [291, 416] on td "21725" at bounding box center [317, 415] width 78 height 96
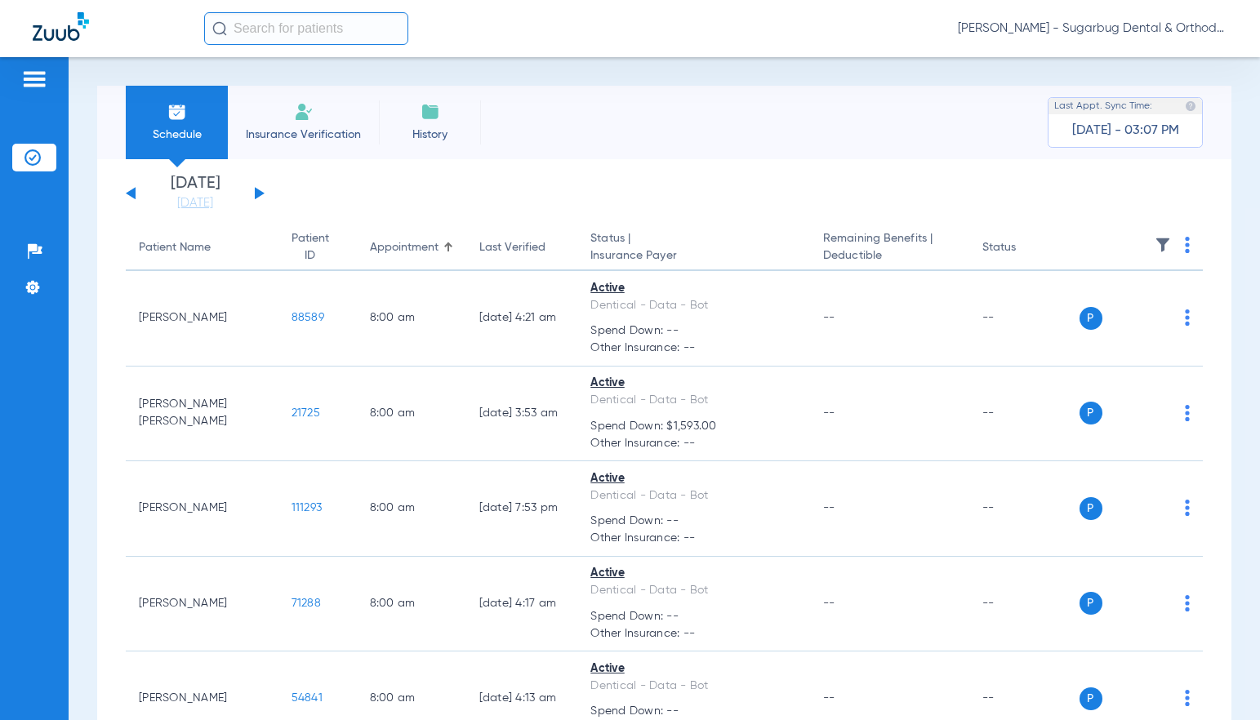
copy span "21725"
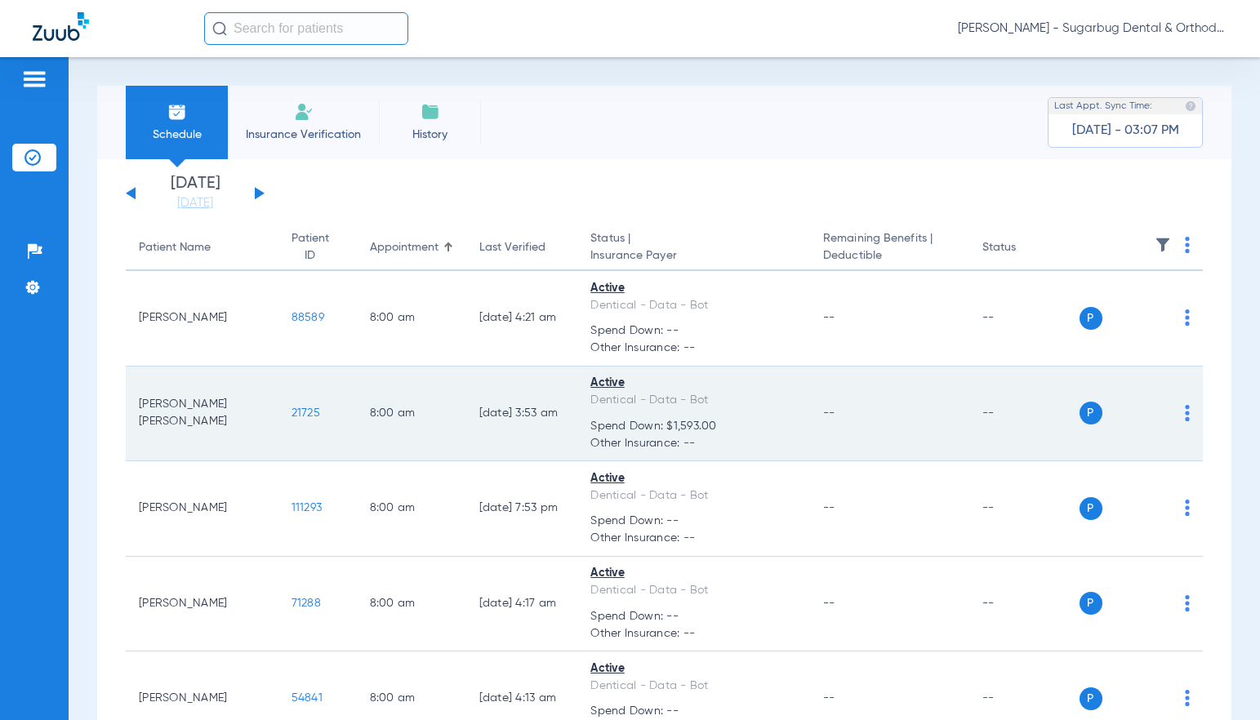
click at [291, 410] on span "21725" at bounding box center [305, 412] width 29 height 11
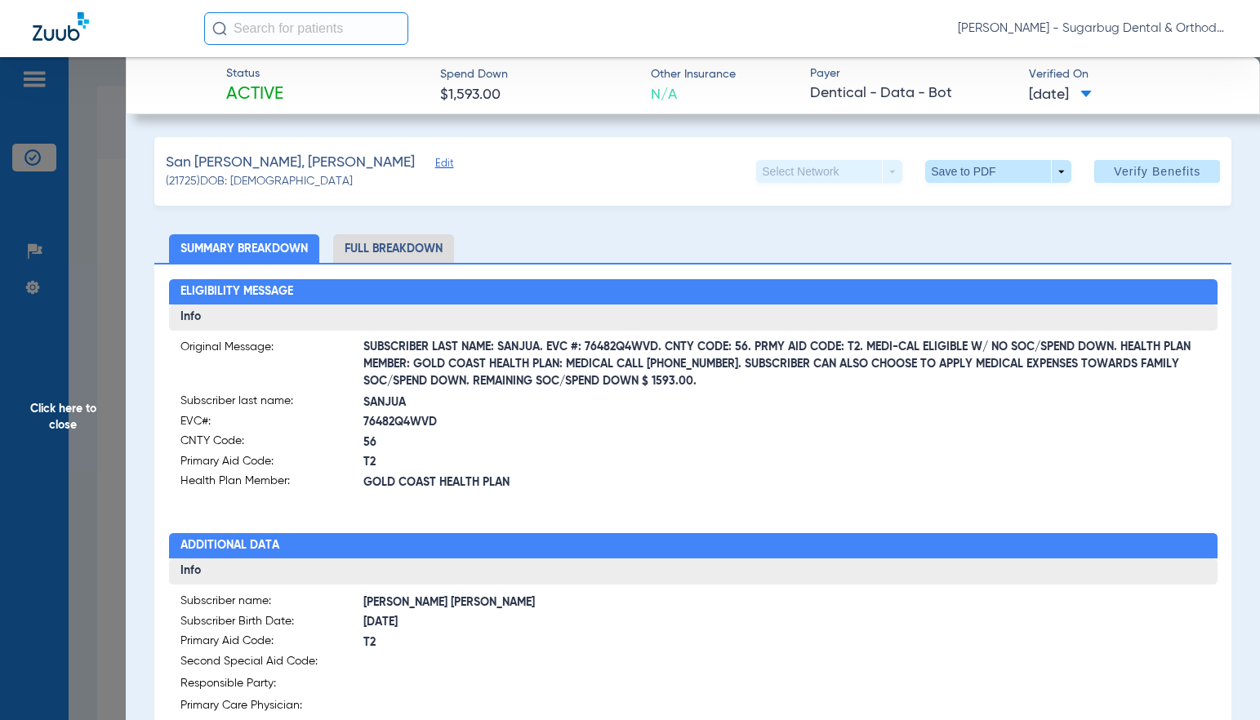
click at [68, 421] on span "Click here to close" at bounding box center [63, 417] width 126 height 720
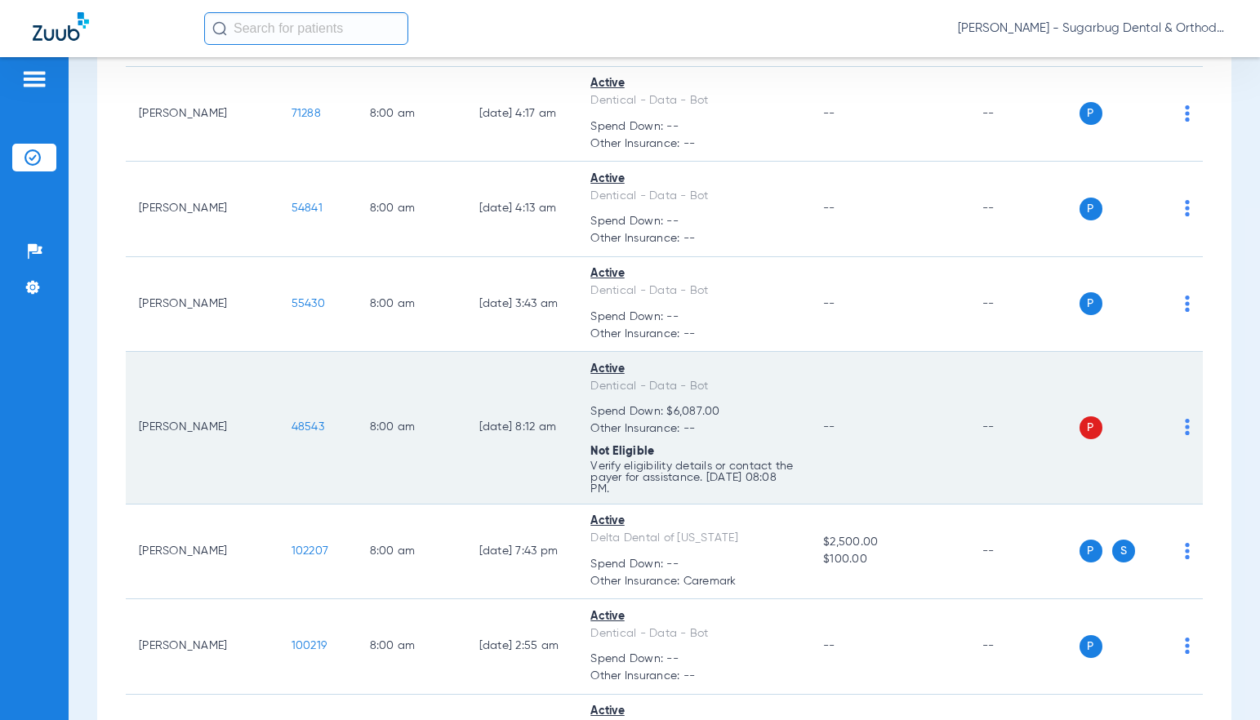
scroll to position [653, 0]
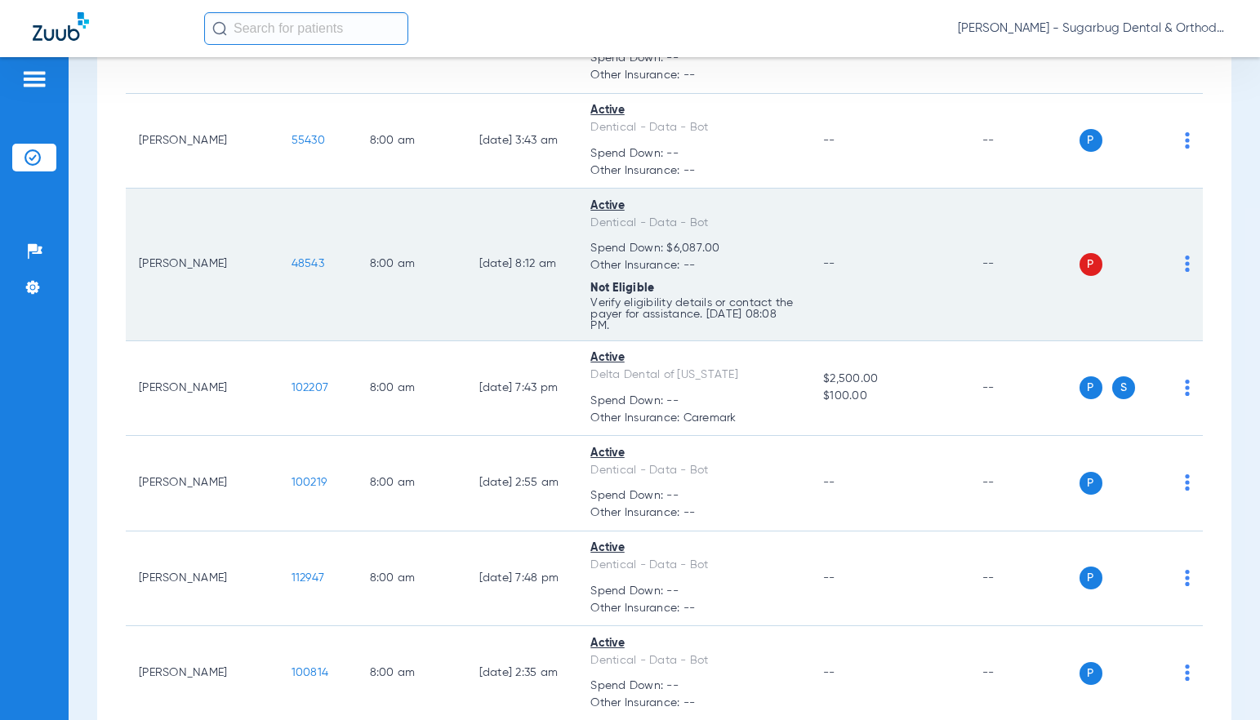
drag, startPoint x: 242, startPoint y: 270, endPoint x: 302, endPoint y: 269, distance: 59.6
click at [302, 269] on td "48543" at bounding box center [317, 265] width 78 height 153
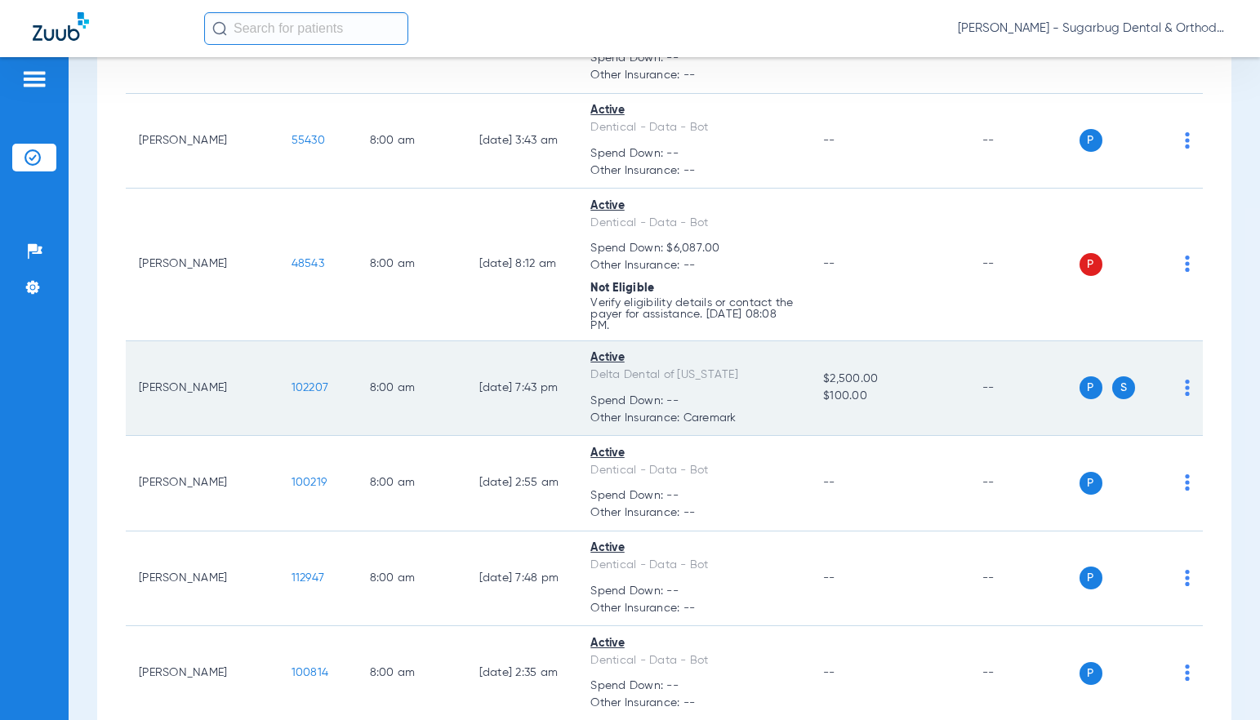
drag, startPoint x: 257, startPoint y: 392, endPoint x: 293, endPoint y: 393, distance: 35.9
click at [293, 393] on td "102207" at bounding box center [317, 389] width 78 height 96
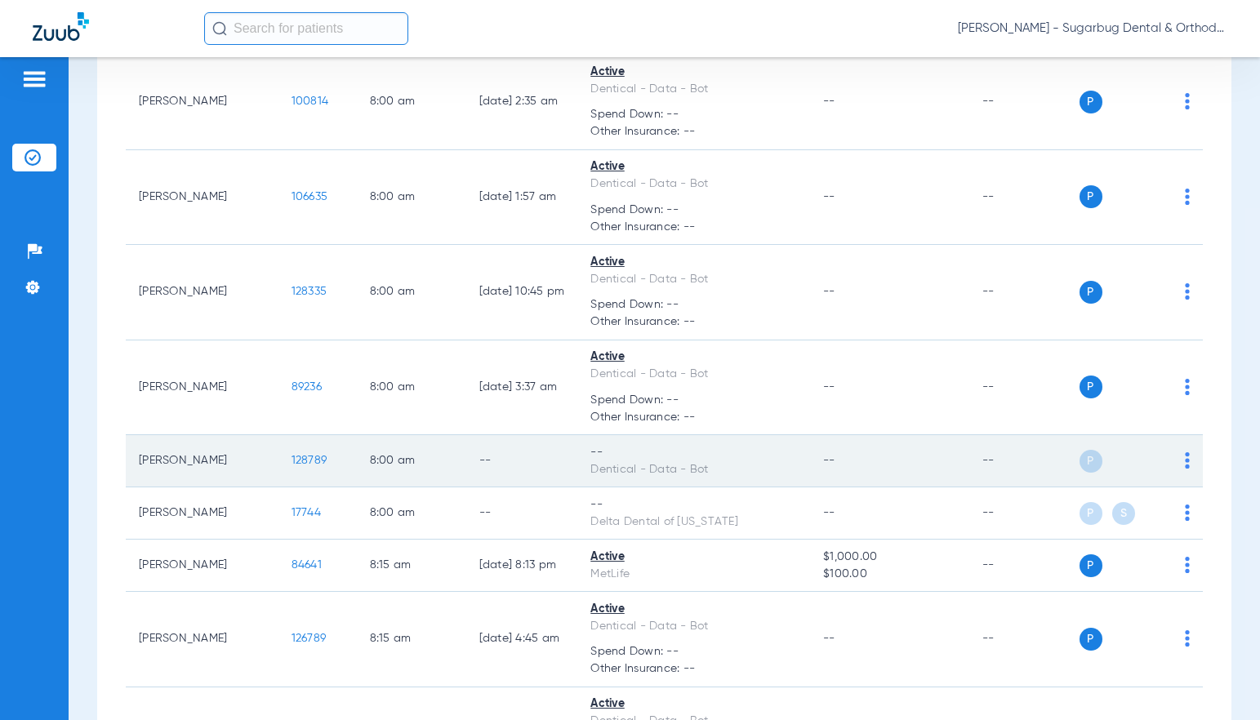
scroll to position [1306, 0]
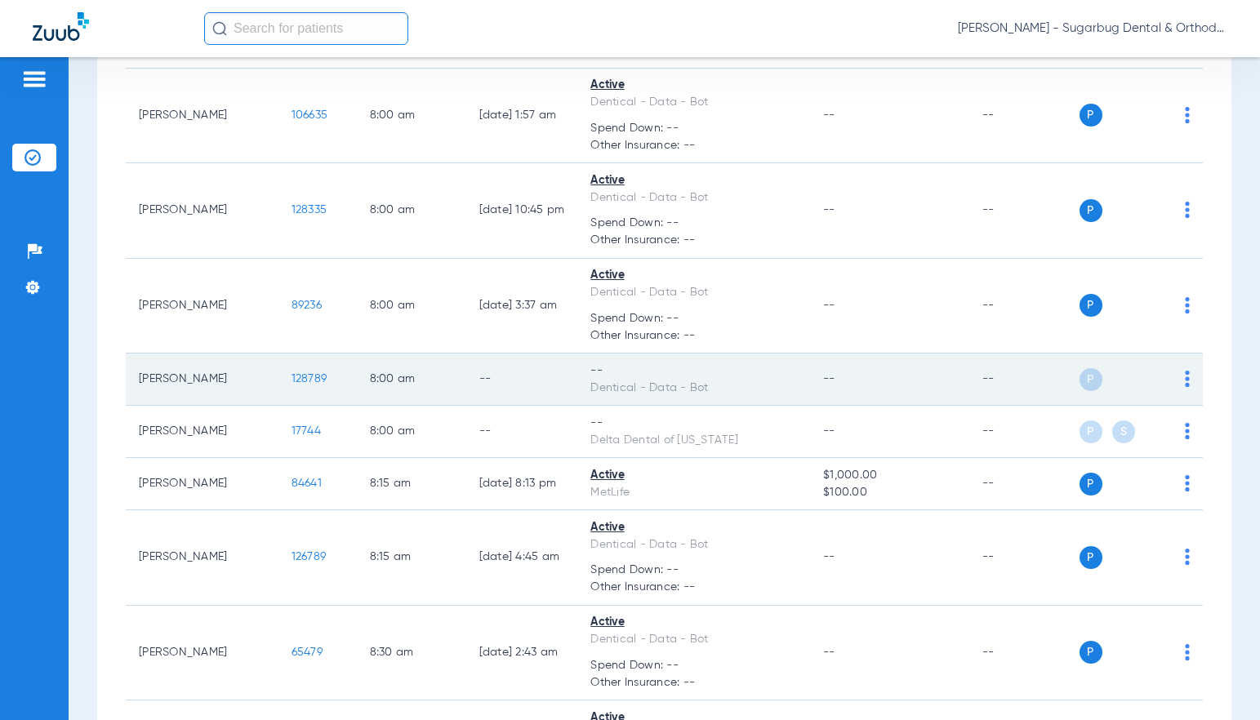
drag, startPoint x: 271, startPoint y: 385, endPoint x: 299, endPoint y: 385, distance: 27.8
click at [299, 385] on td "128789" at bounding box center [317, 379] width 78 height 52
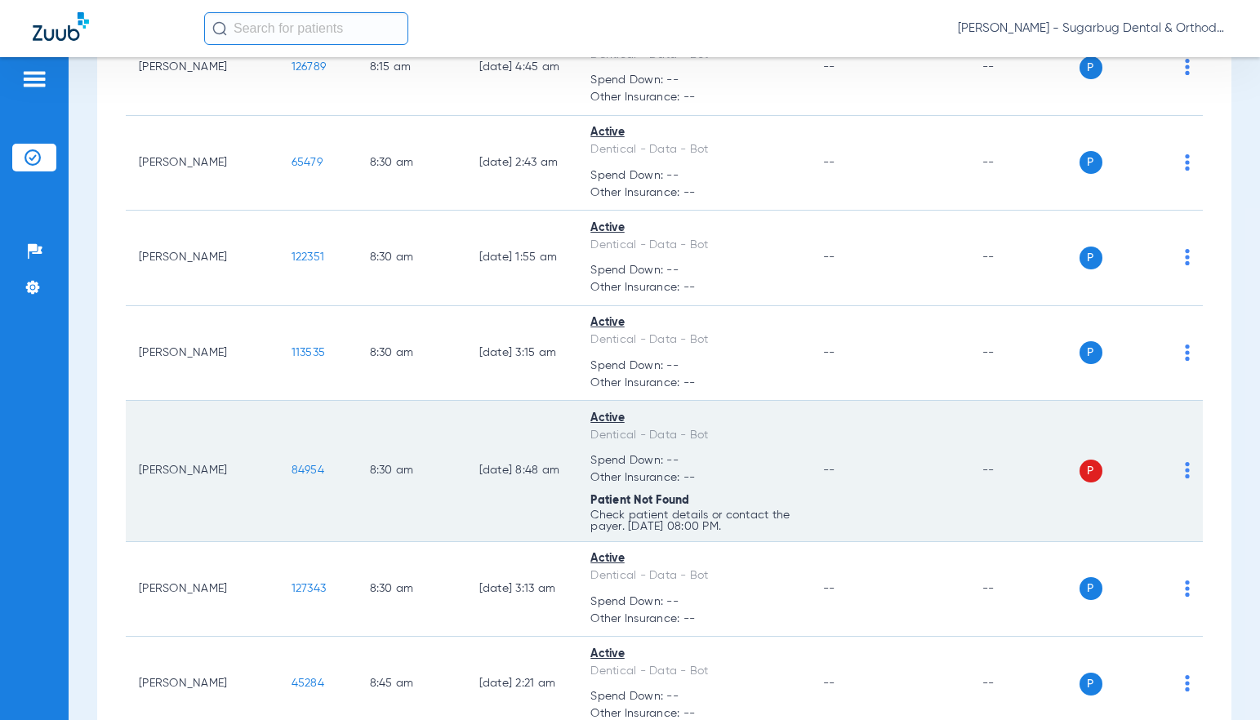
scroll to position [1551, 0]
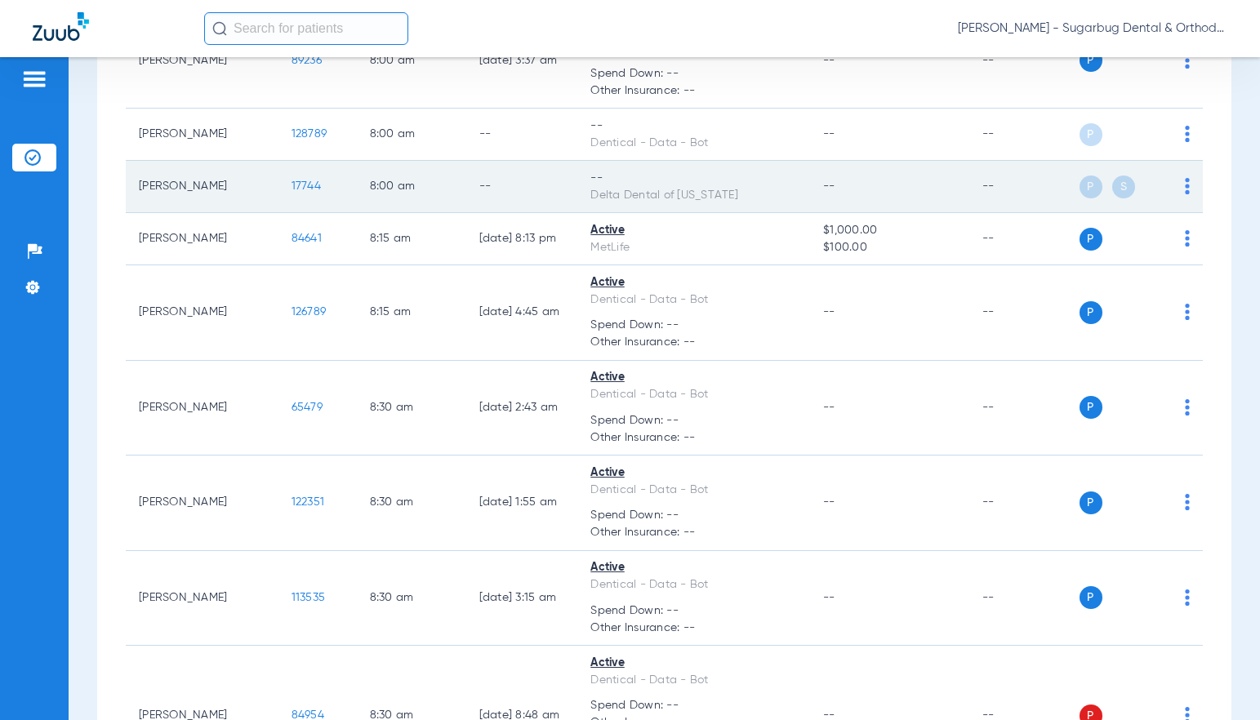
drag, startPoint x: 245, startPoint y: 200, endPoint x: 293, endPoint y: 201, distance: 48.2
click at [293, 201] on td "17744" at bounding box center [317, 187] width 78 height 52
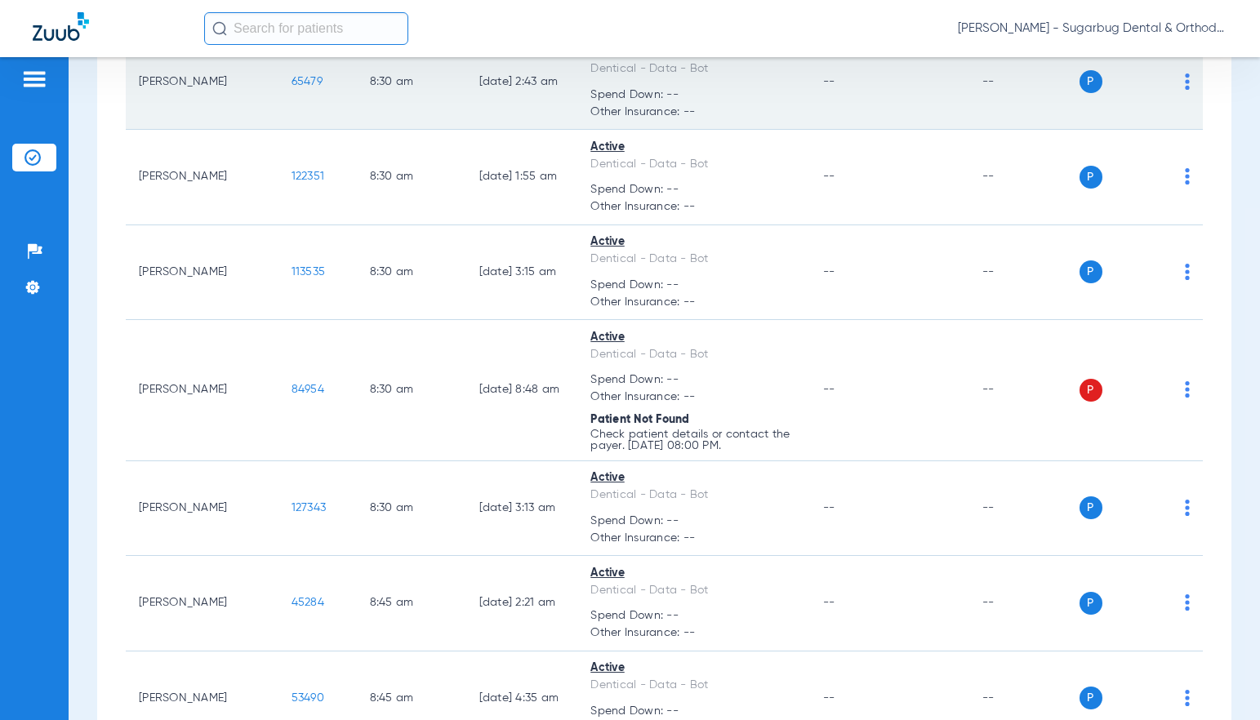
scroll to position [1878, 0]
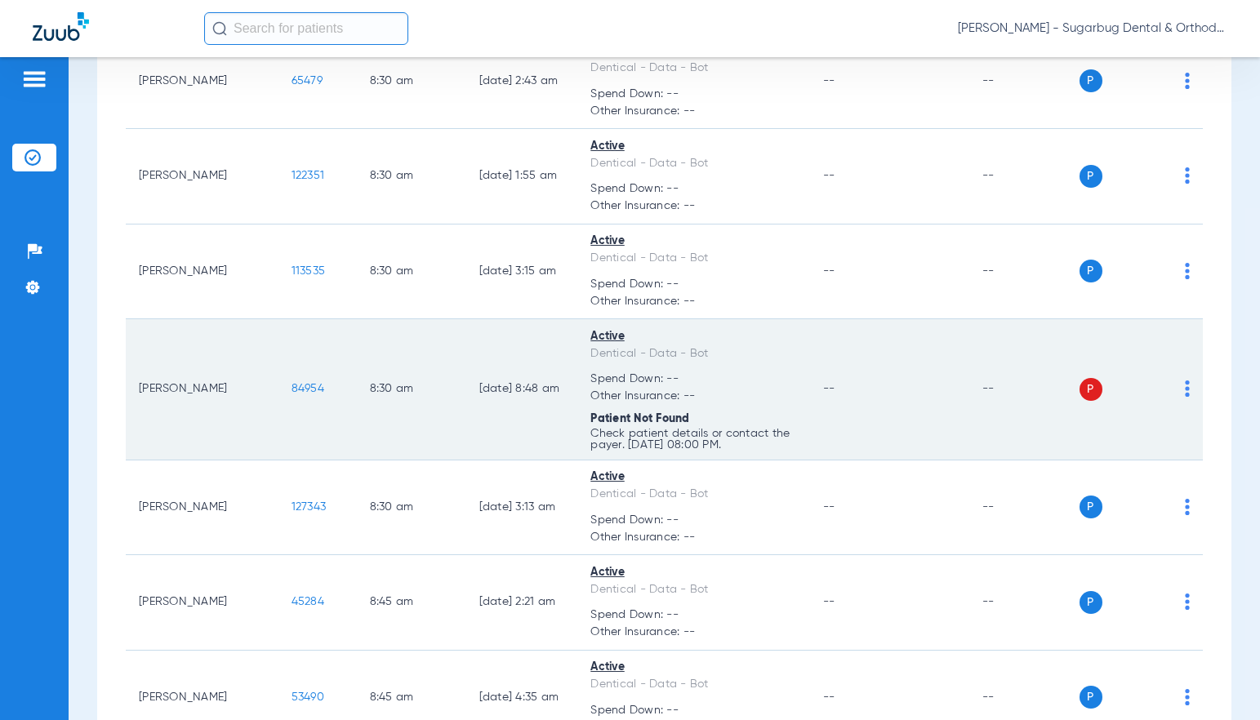
click at [291, 394] on span "84954" at bounding box center [307, 388] width 33 height 11
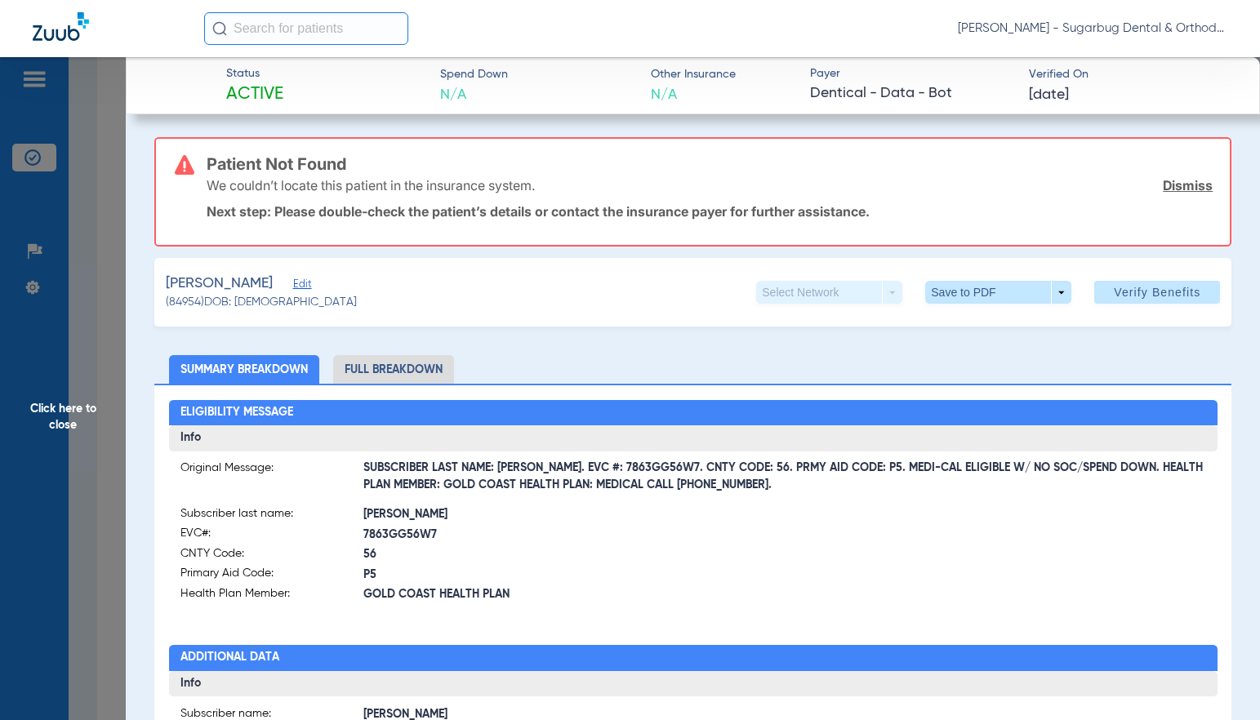
click at [301, 285] on span "Edit" at bounding box center [300, 286] width 15 height 16
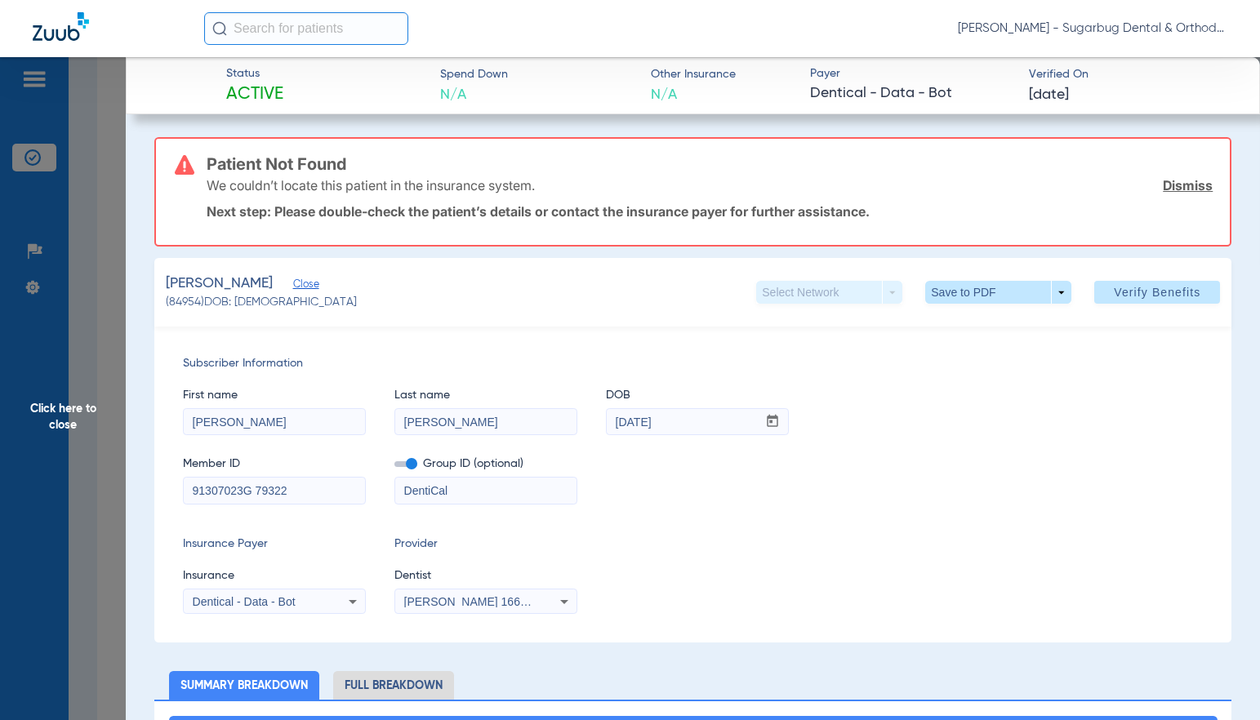
click at [322, 489] on input "91307023G 79322" at bounding box center [274, 491] width 181 height 26
drag, startPoint x: 282, startPoint y: 495, endPoint x: 308, endPoint y: 286, distance: 210.5
click at [179, 491] on div "Subscriber Information First name Jayleen Last name Chavez DOB mm / dd / yyyy 1…" at bounding box center [692, 485] width 1077 height 316
type input "91307023G"
click at [1142, 293] on span "Verify Benefits" at bounding box center [1157, 292] width 87 height 13
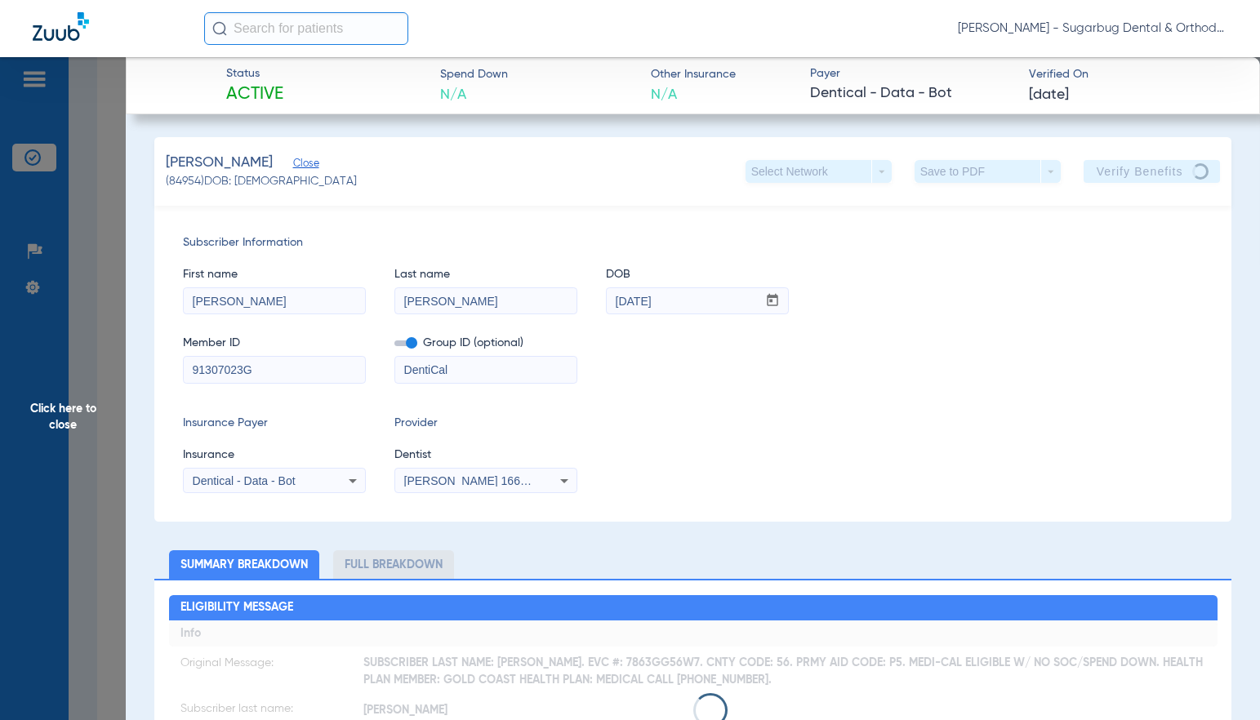
click at [307, 164] on span "Close" at bounding box center [300, 166] width 15 height 16
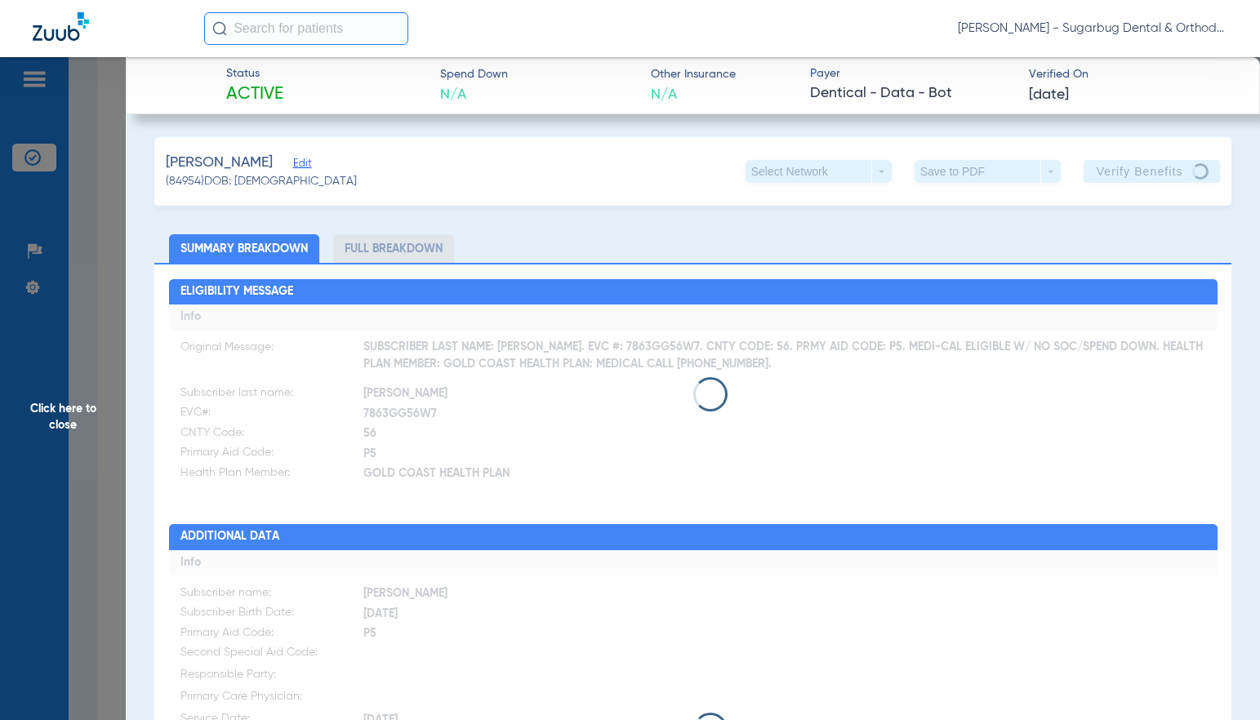
click at [201, 180] on span "(84954) DOB: 12/25/2017" at bounding box center [261, 181] width 191 height 17
click at [173, 180] on span "(84954) DOB: 12/25/2017" at bounding box center [261, 181] width 191 height 17
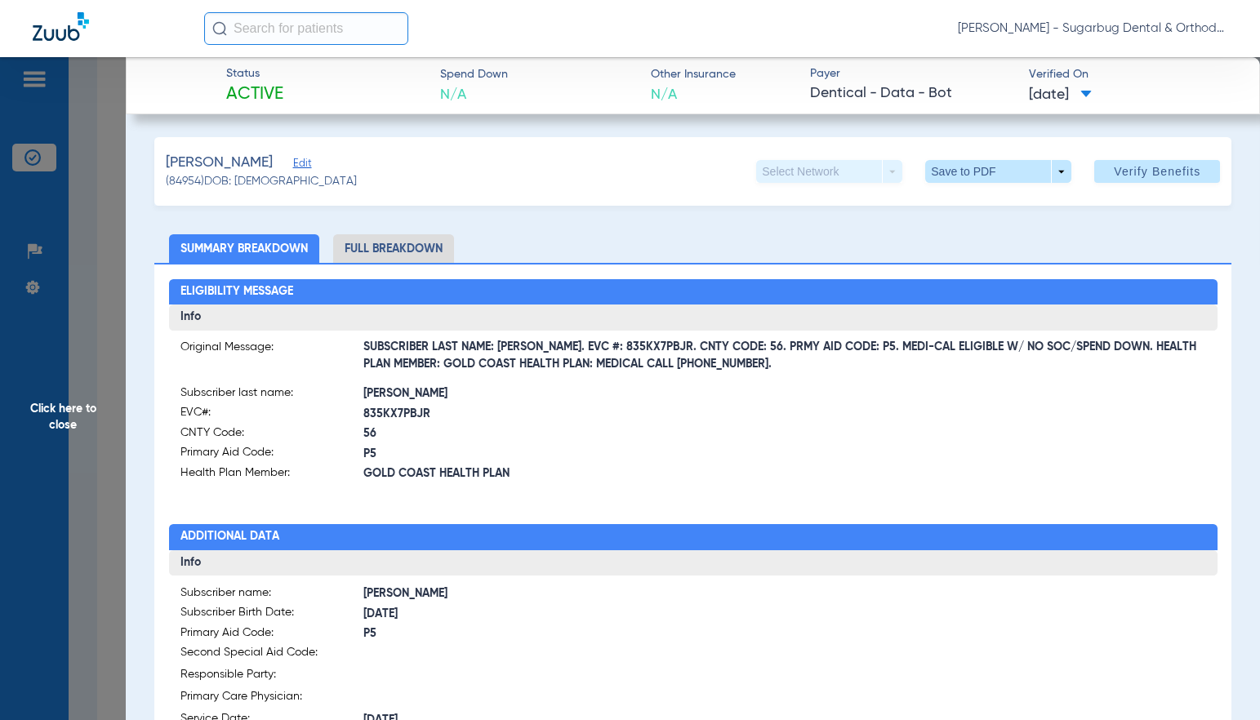
click at [60, 420] on span "Click here to close" at bounding box center [63, 417] width 126 height 720
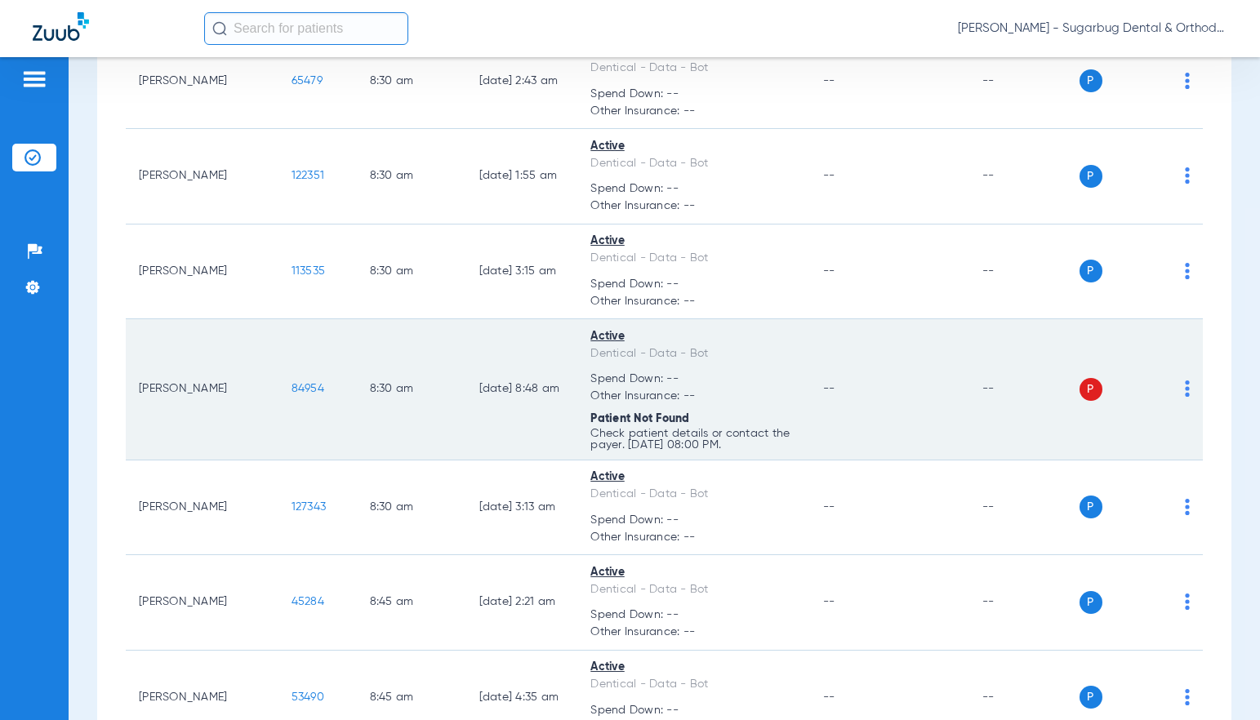
drag, startPoint x: 272, startPoint y: 403, endPoint x: 302, endPoint y: 403, distance: 30.2
click at [302, 403] on td "84954" at bounding box center [317, 389] width 78 height 141
click at [291, 394] on span "84954" at bounding box center [307, 388] width 33 height 11
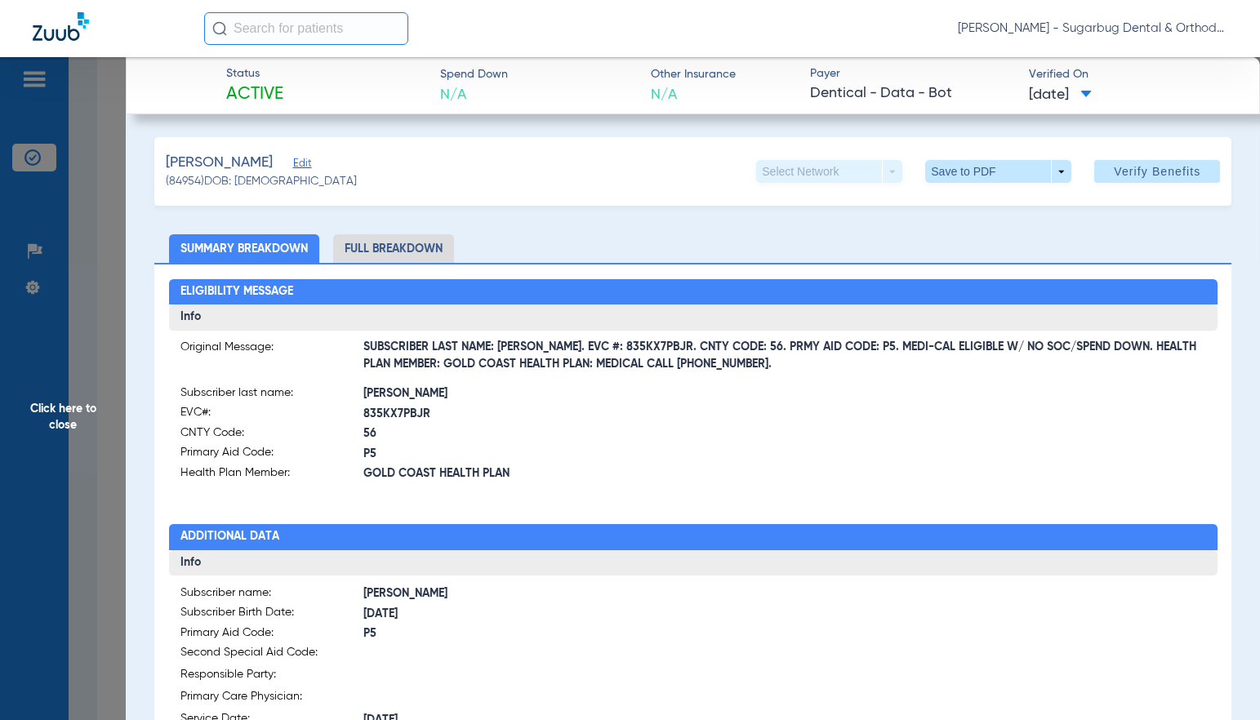
click at [64, 422] on span "Click here to close" at bounding box center [63, 417] width 126 height 720
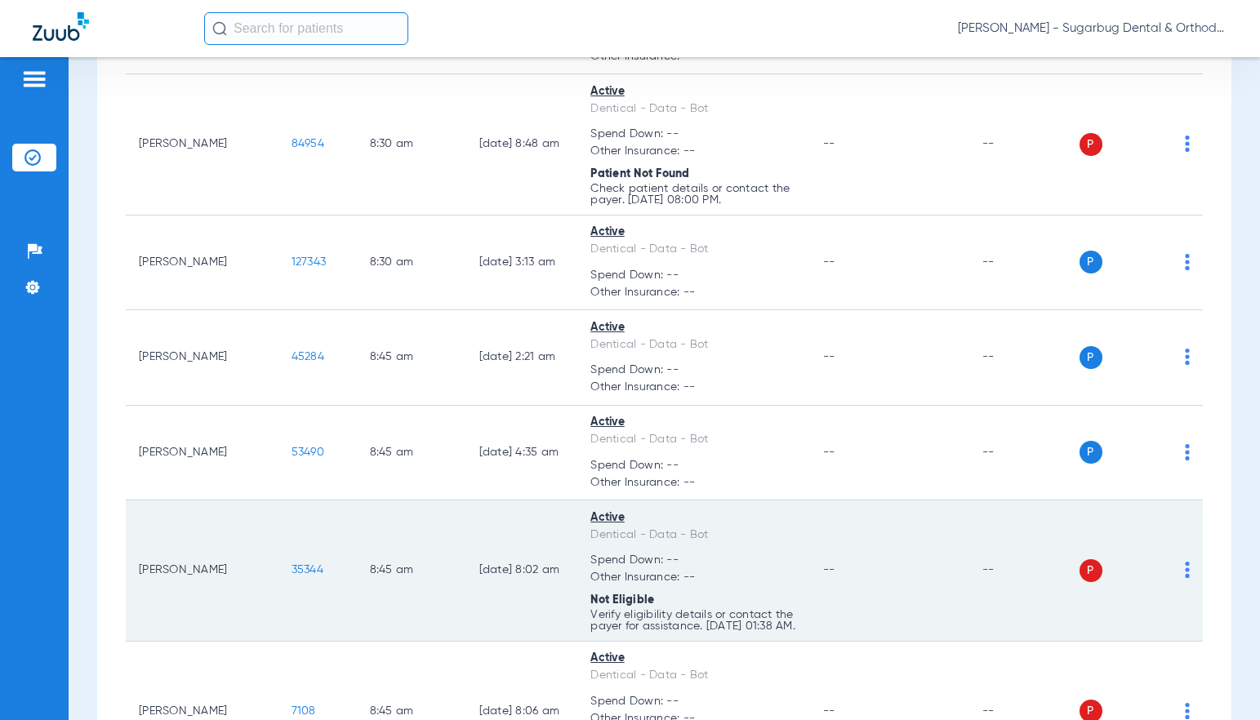
scroll to position [2286, 0]
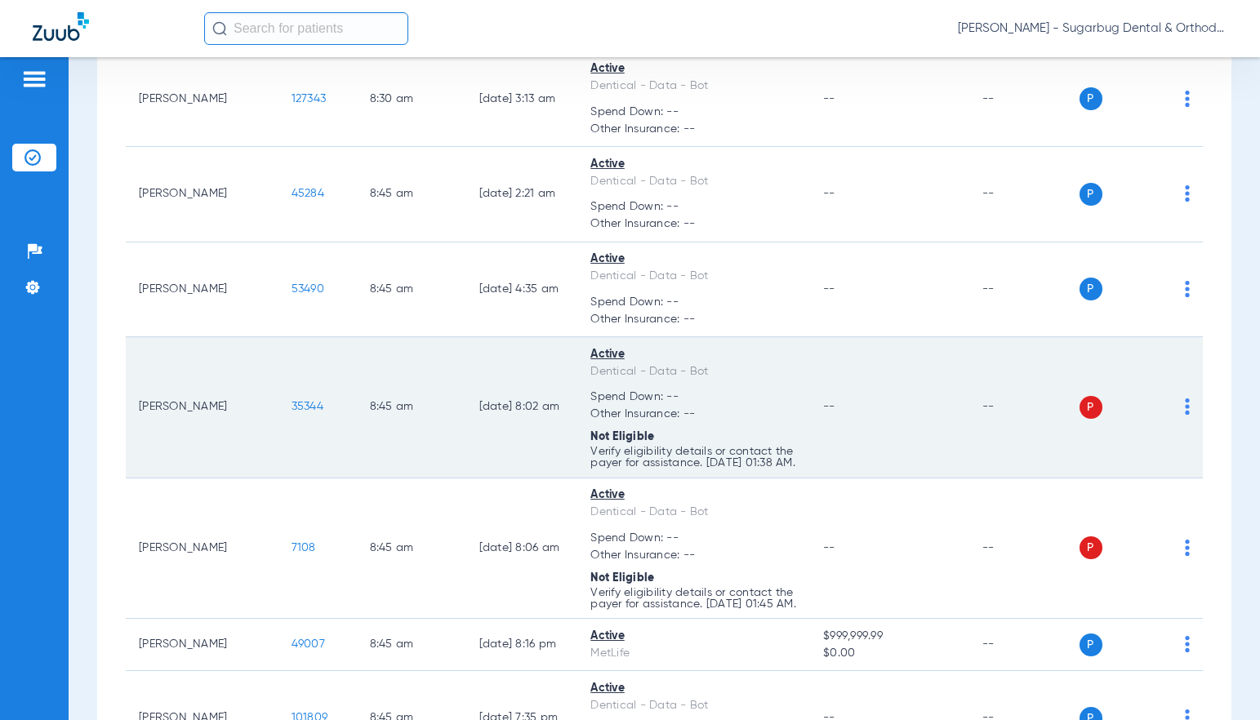
drag, startPoint x: 248, startPoint y: 429, endPoint x: 318, endPoint y: 429, distance: 69.4
click at [318, 429] on td "35344" at bounding box center [317, 407] width 78 height 141
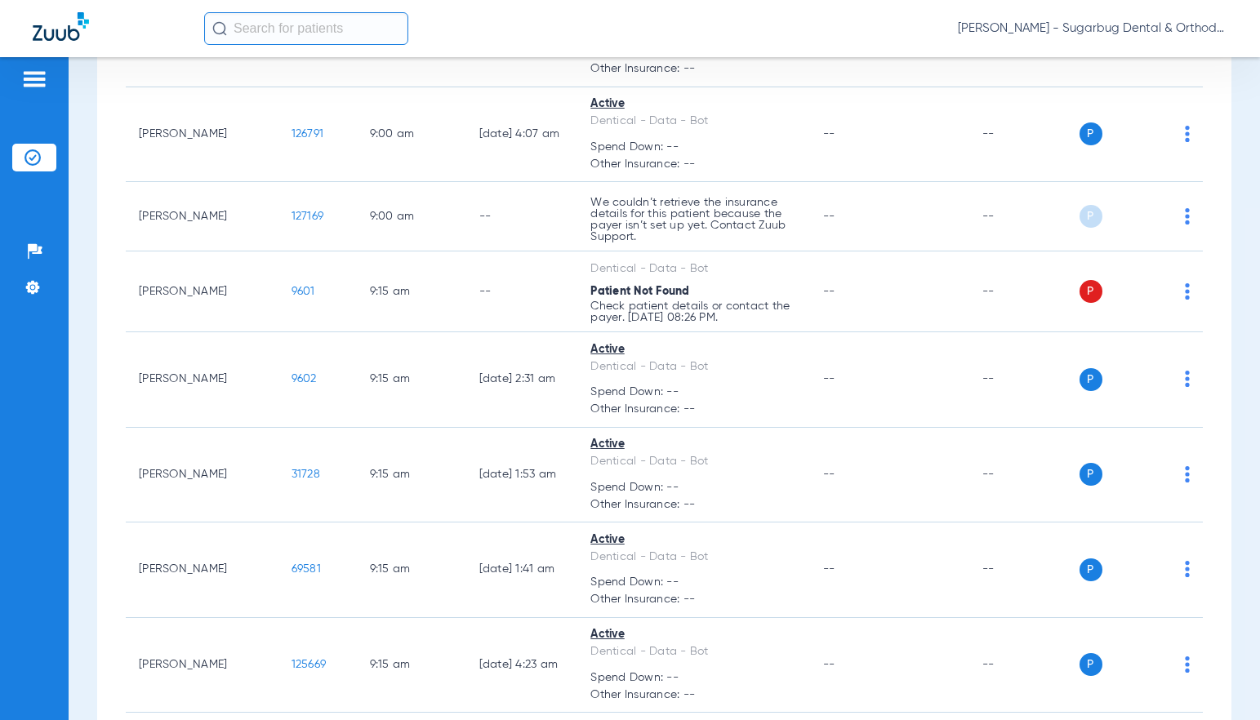
scroll to position [3347, 0]
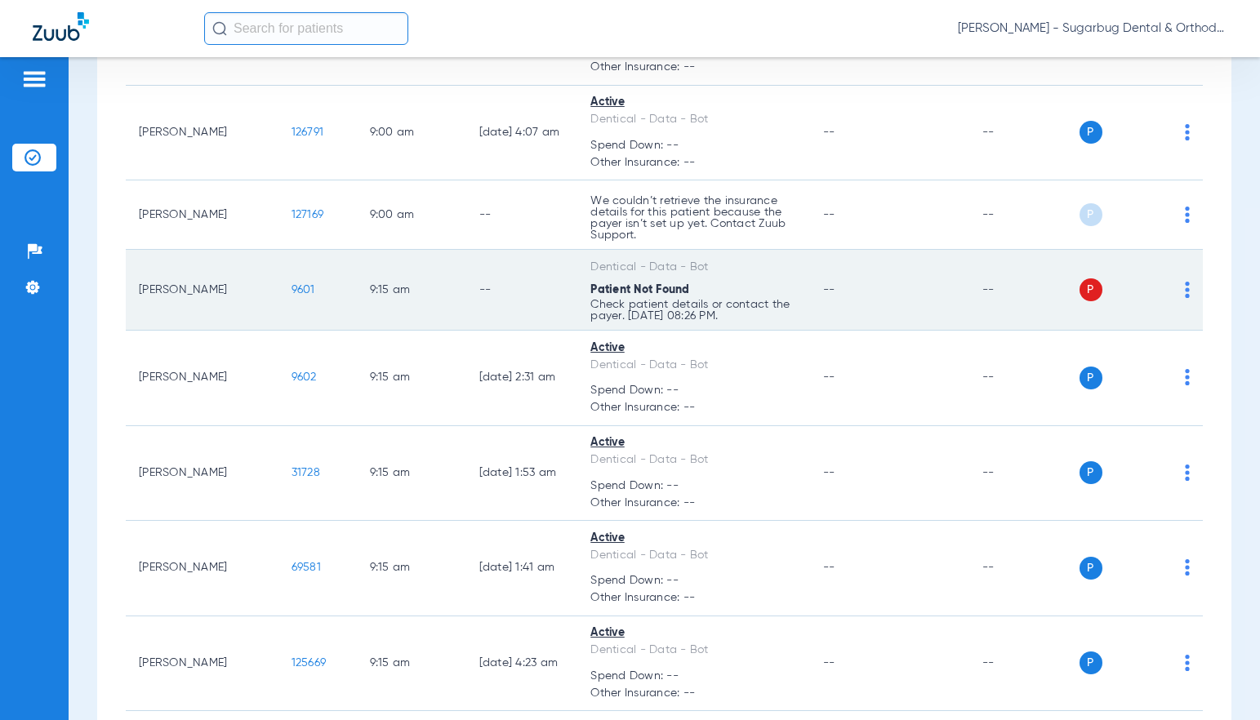
drag, startPoint x: 247, startPoint y: 332, endPoint x: 282, endPoint y: 329, distance: 35.3
click at [282, 329] on td "9601" at bounding box center [317, 290] width 78 height 81
click at [291, 296] on span "9601" at bounding box center [303, 289] width 24 height 11
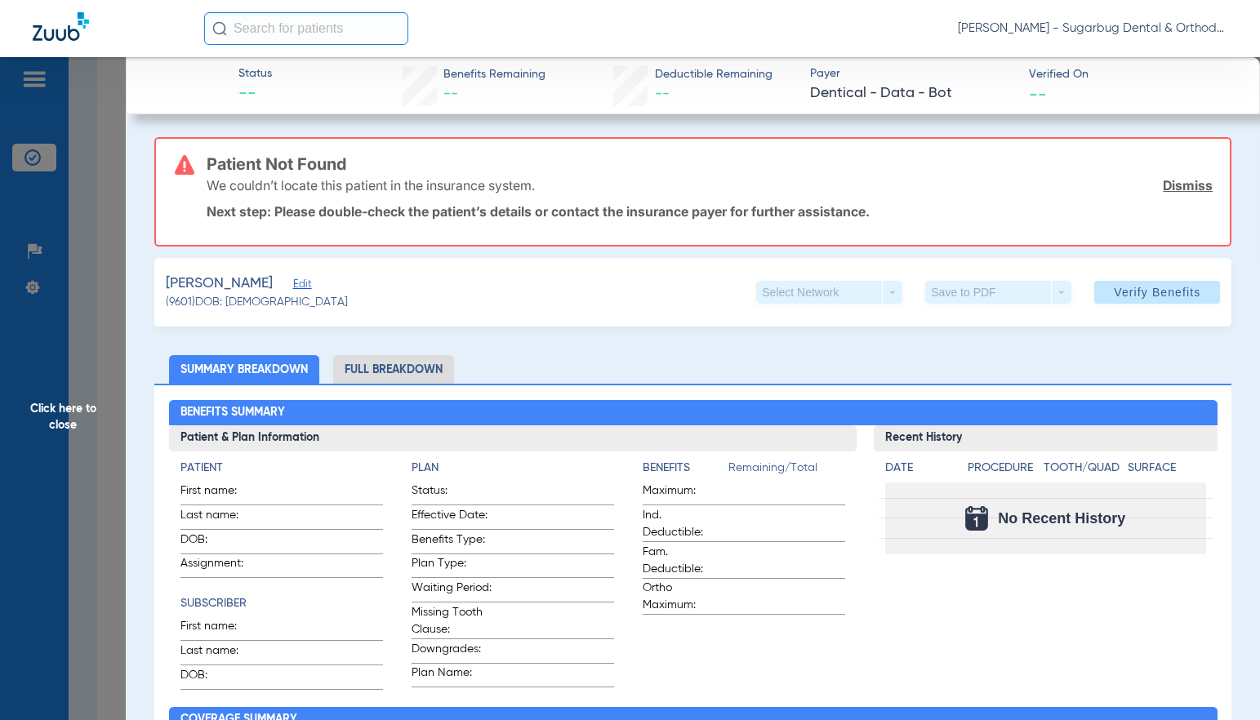
type input "Josimar"
type input "[PERSON_NAME]"
type input "11/30/2008"
type input "95114168E59056"
type input "DentiCal"
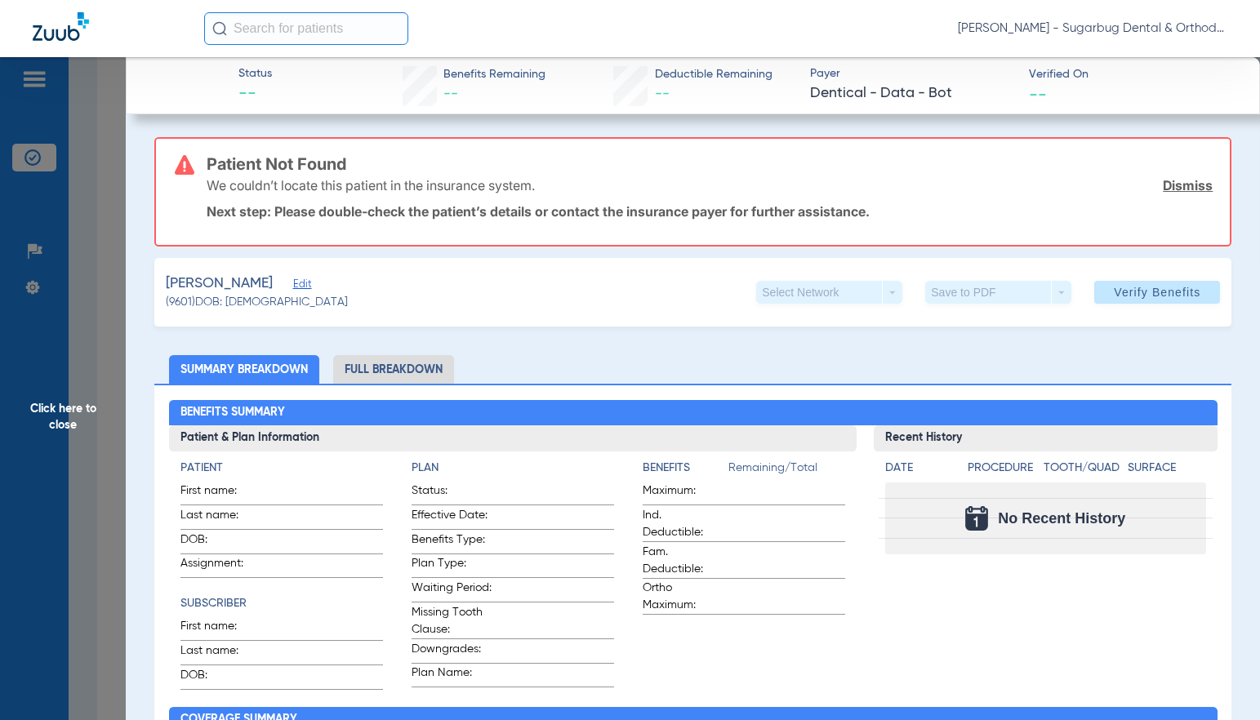
click at [304, 284] on span "Edit" at bounding box center [300, 286] width 15 height 16
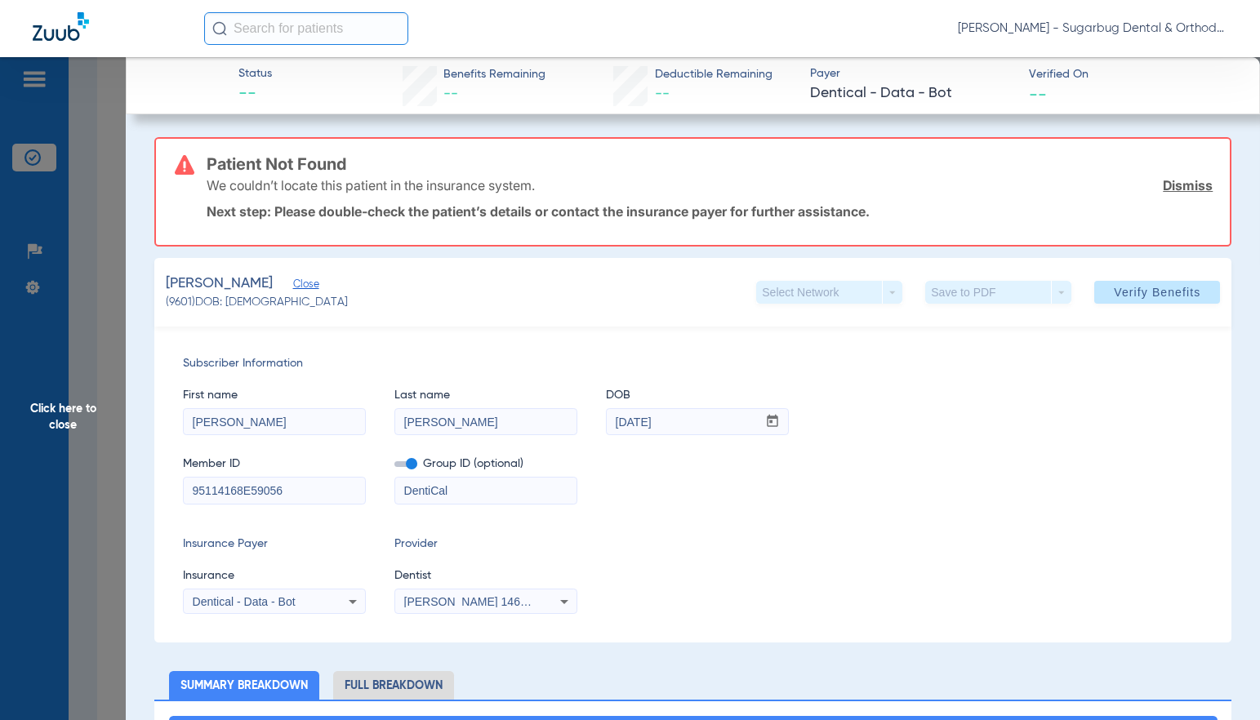
click at [336, 487] on input "95114168E59056" at bounding box center [274, 491] width 181 height 26
drag, startPoint x: 185, startPoint y: 488, endPoint x: 476, endPoint y: 371, distance: 313.2
click at [177, 488] on div "Subscriber Information First name Josimar Last name Solano DOB mm / dd / yyyy 1…" at bounding box center [692, 485] width 1077 height 316
type input "95114168E"
click at [1127, 300] on span at bounding box center [1157, 292] width 126 height 39
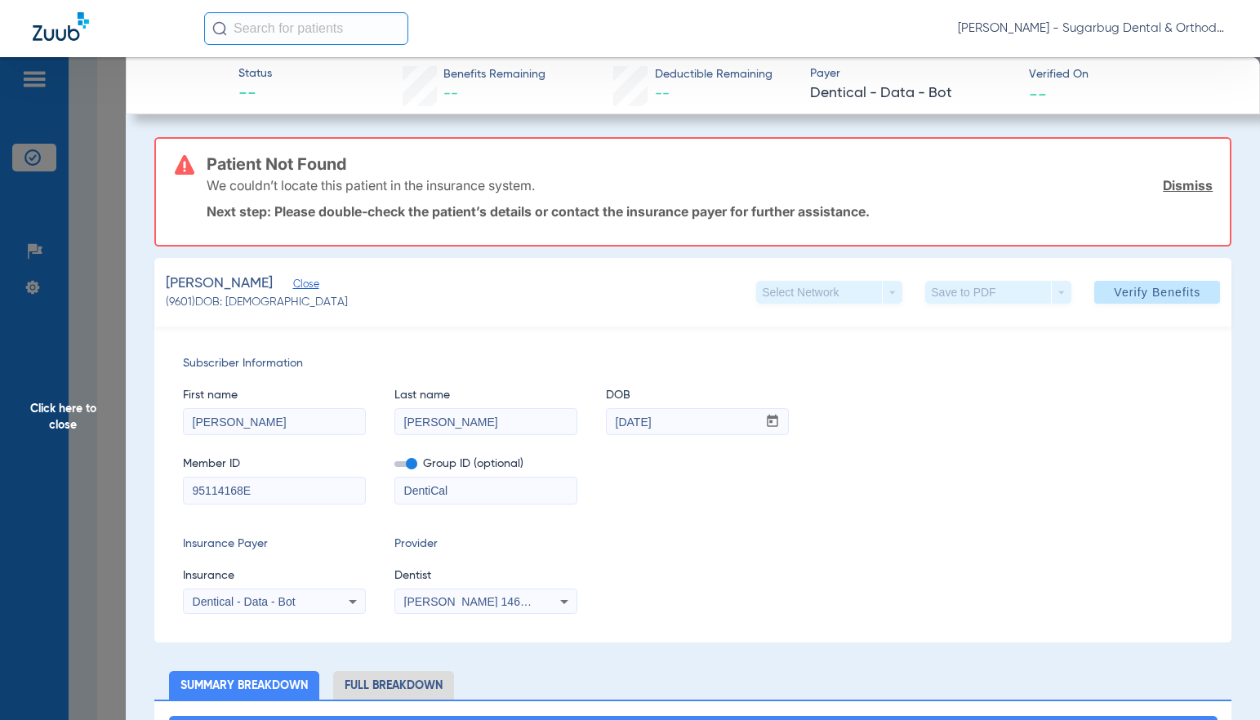
click at [1130, 372] on div "First name Josimar Last name Solano DOB mm / dd / yyyy 11/30/2008" at bounding box center [693, 403] width 1020 height 63
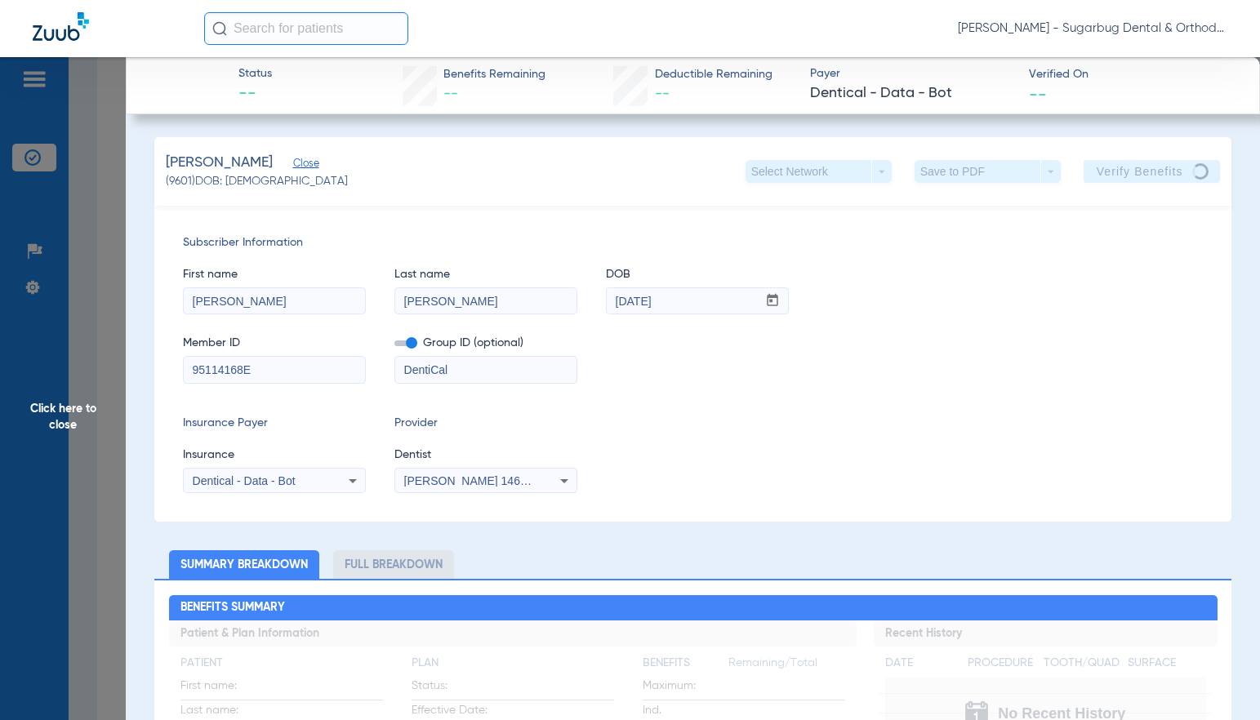
click at [167, 374] on div "Subscriber Information First name Josimar Last name Solano DOB mm / dd / yyyy 1…" at bounding box center [692, 364] width 1077 height 316
click at [304, 162] on span "Close" at bounding box center [300, 166] width 15 height 16
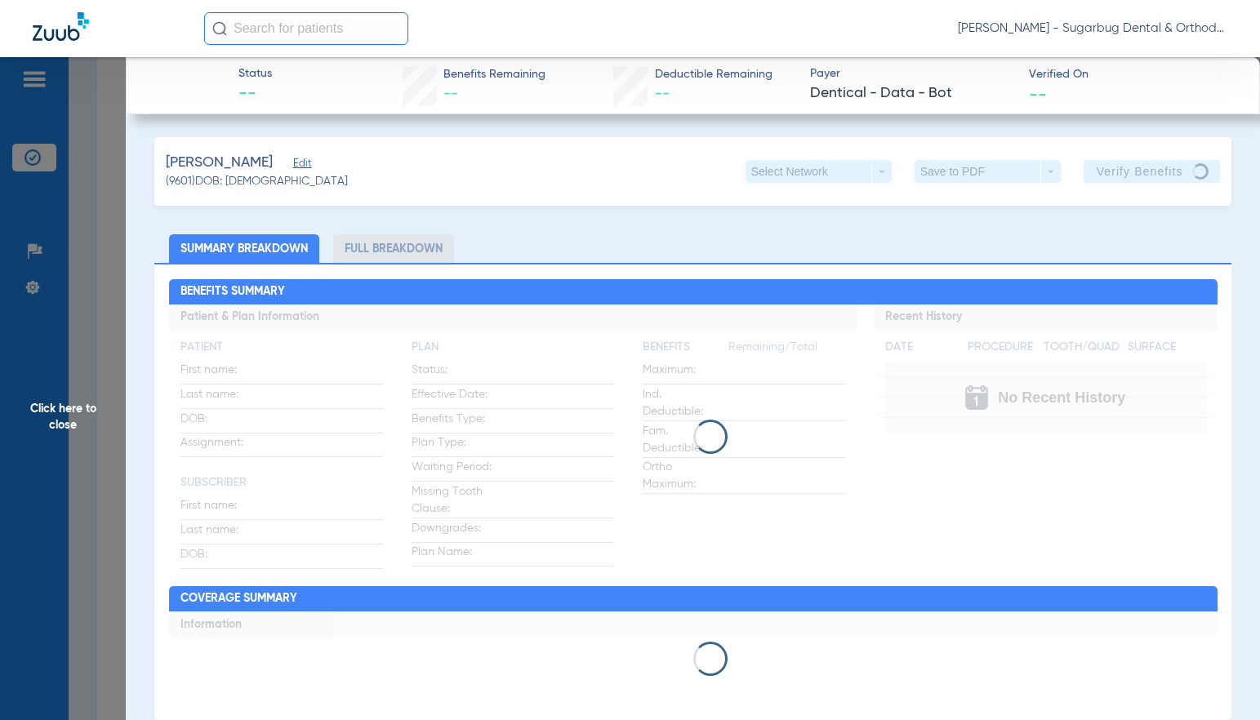
click at [69, 421] on span "Click here to close" at bounding box center [63, 417] width 126 height 720
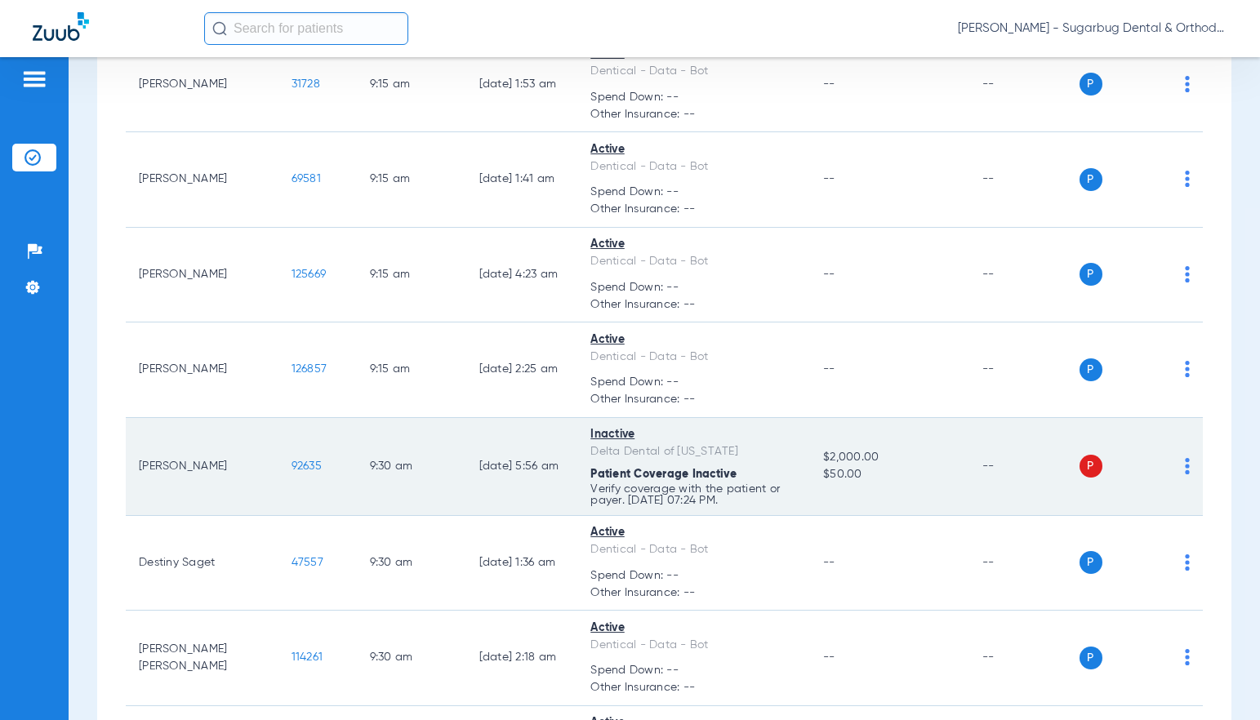
scroll to position [3837, 0]
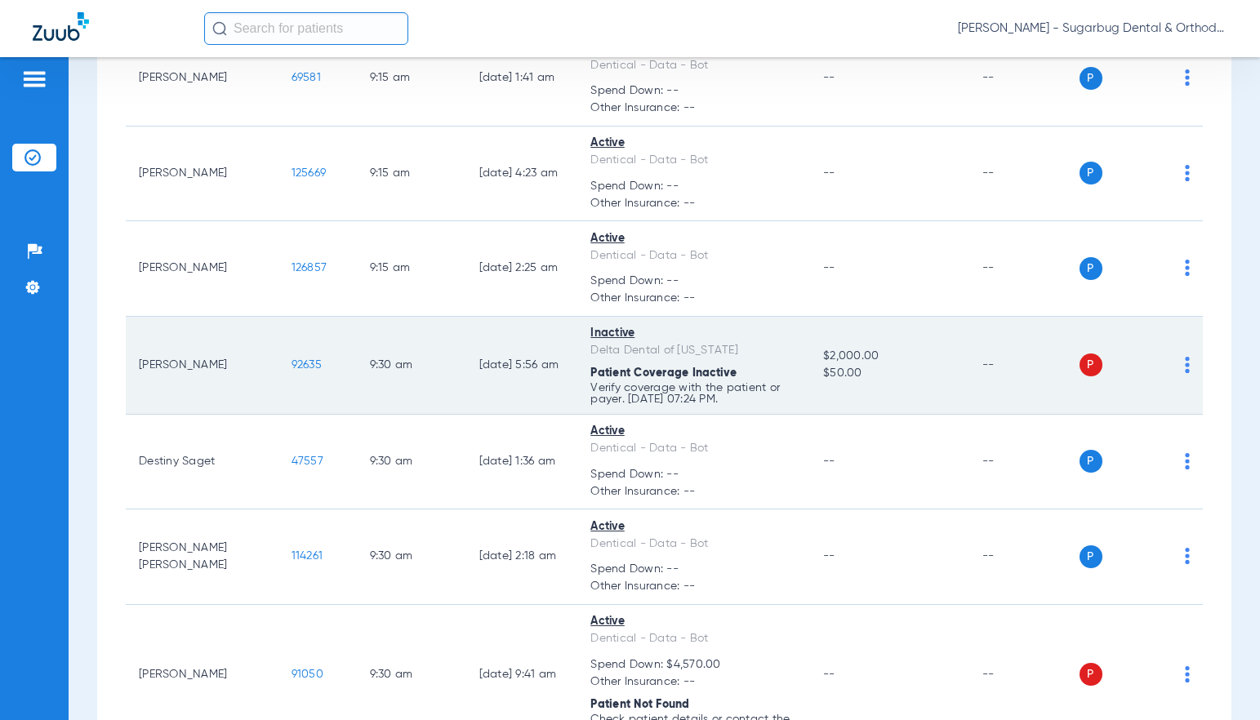
drag, startPoint x: 253, startPoint y: 406, endPoint x: 286, endPoint y: 405, distance: 32.7
click at [286, 405] on td "92635" at bounding box center [317, 366] width 78 height 98
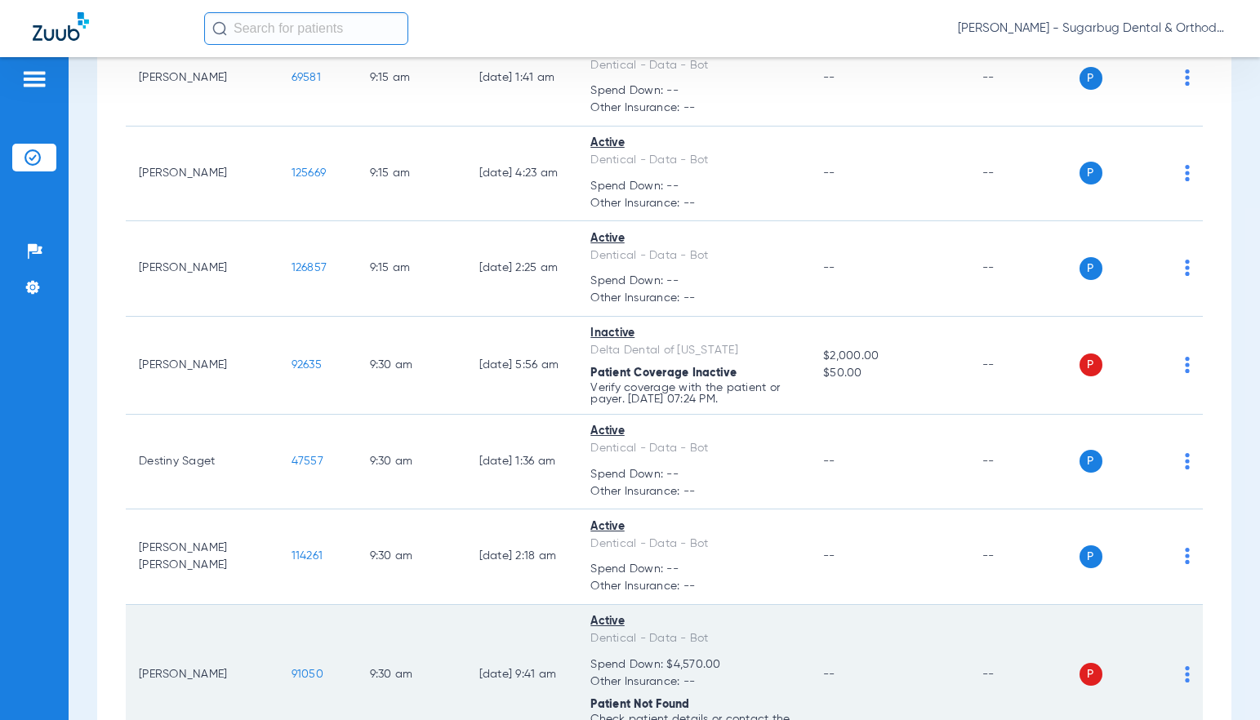
scroll to position [4082, 0]
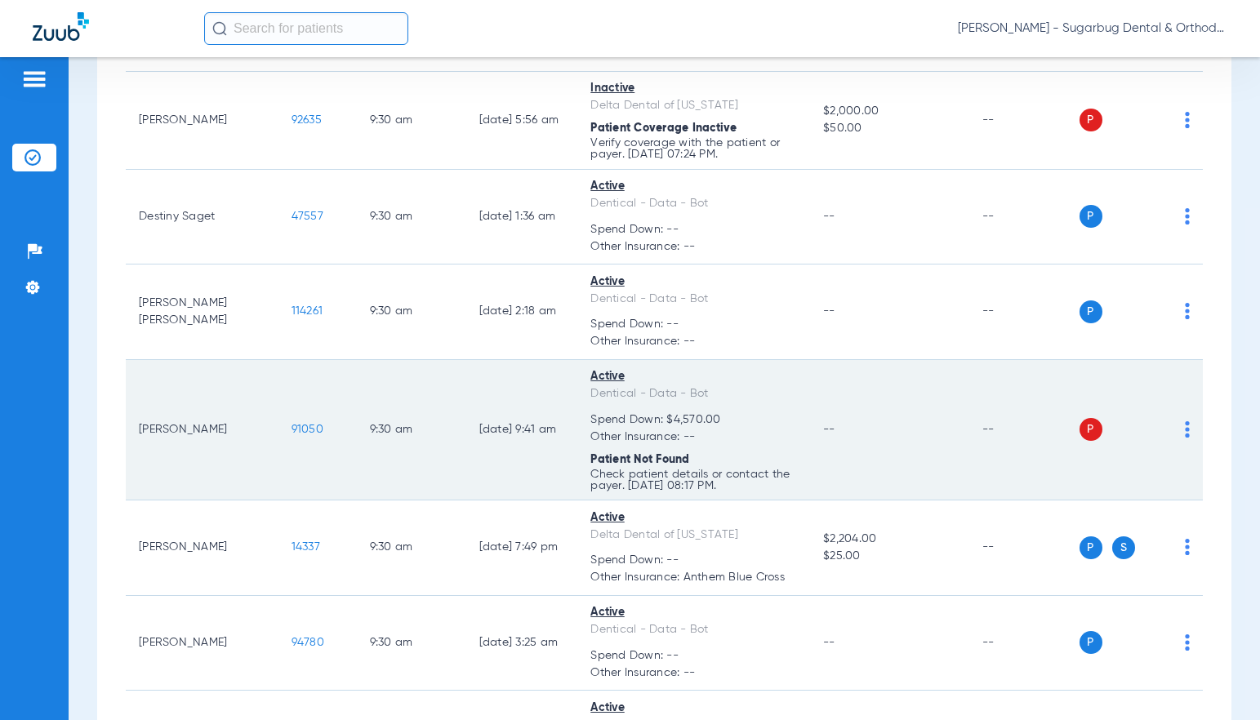
drag, startPoint x: 288, startPoint y: 476, endPoint x: 299, endPoint y: 477, distance: 10.6
click at [299, 477] on tr "Daniel Bustamante 91050 9:30 AM 05/17/25 9:41 AM Active Dentical - Data - Bot S…" at bounding box center [664, 430] width 1077 height 141
click at [291, 435] on span "91050" at bounding box center [307, 429] width 32 height 11
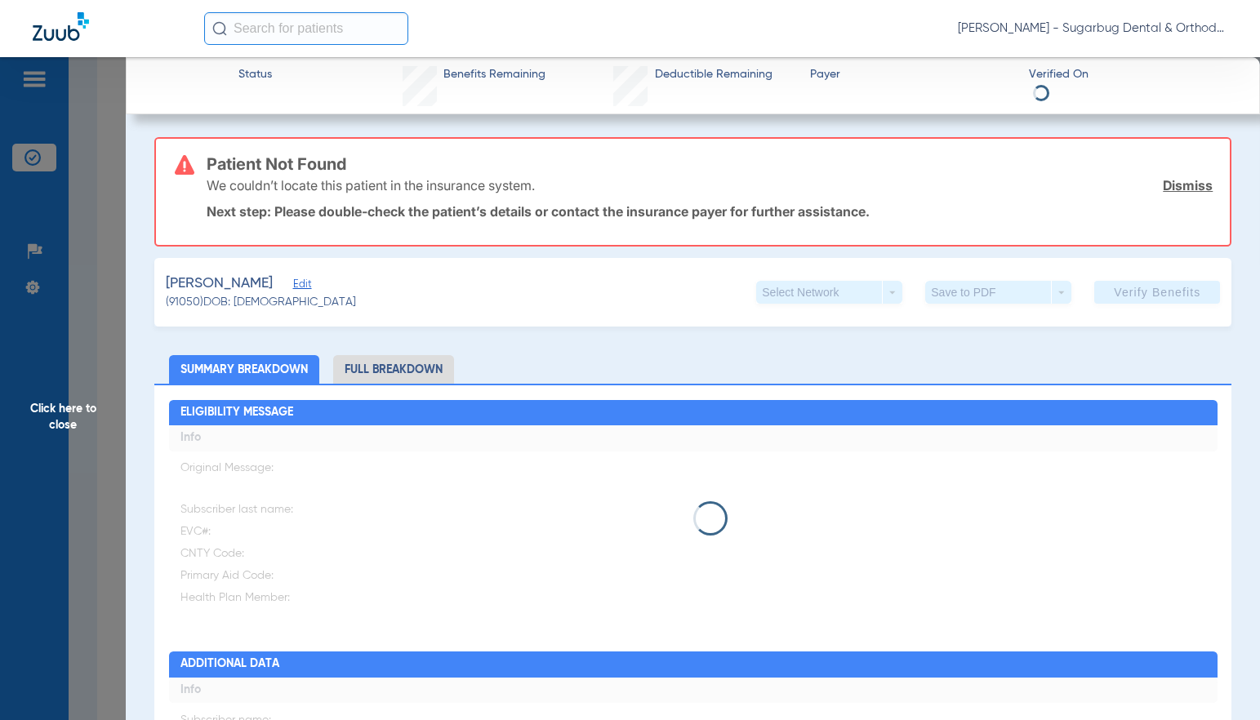
click at [308, 282] on span "Edit" at bounding box center [300, 286] width 15 height 16
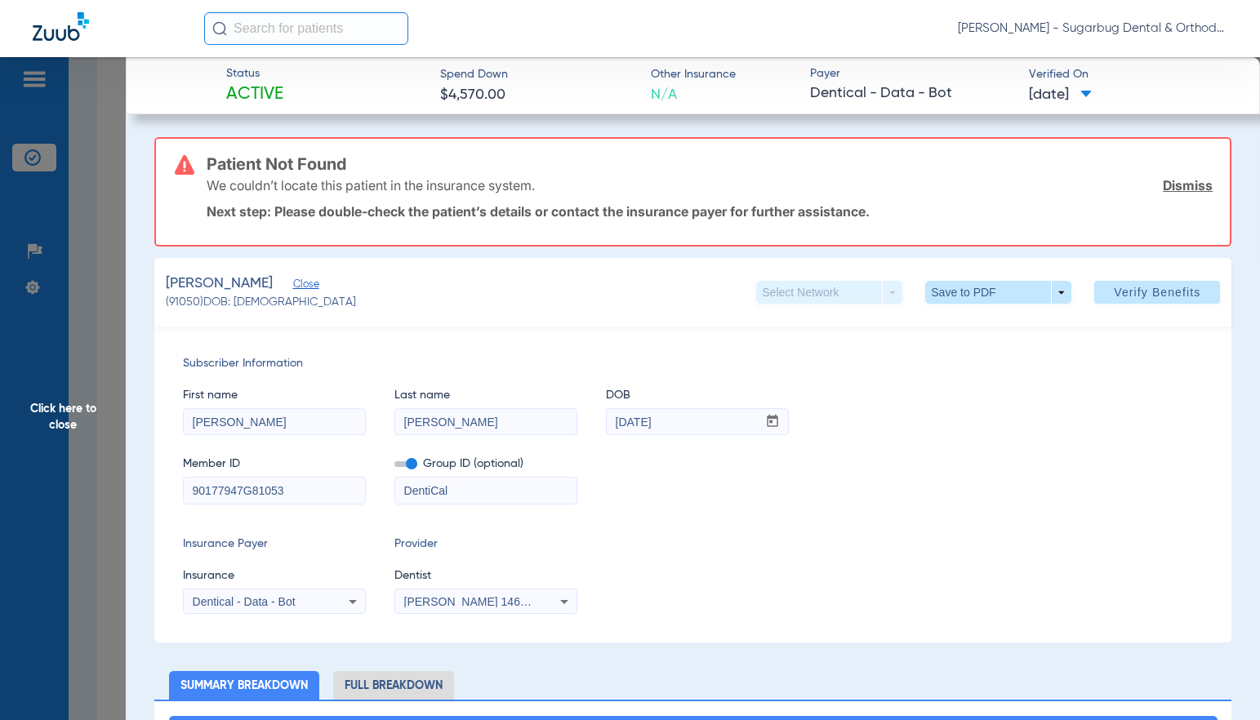
drag, startPoint x: 289, startPoint y: 489, endPoint x: 1257, endPoint y: 293, distance: 987.8
click at [176, 491] on div "Subscriber Information First name Daniel Last name Bustamante DOB mm / dd / yyy…" at bounding box center [692, 485] width 1077 height 316
click at [1127, 287] on span "Verify Benefits" at bounding box center [1157, 292] width 87 height 13
drag, startPoint x: 282, startPoint y: 491, endPoint x: 1083, endPoint y: 202, distance: 851.4
click at [284, 589] on mat-select "Dentical - Data - Bot" at bounding box center [274, 602] width 183 height 26
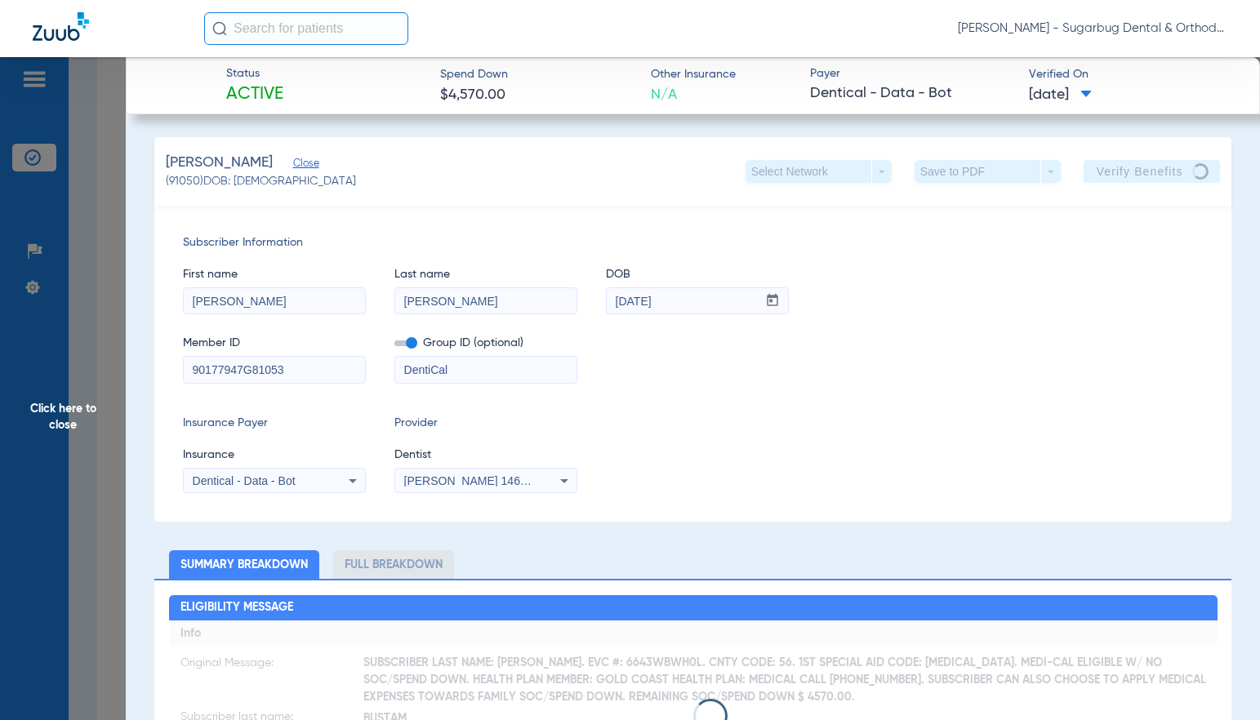
click at [338, 367] on input "90177947G81053" at bounding box center [274, 370] width 181 height 26
click at [173, 363] on div "Subscriber Information First name Daniel Last name Bustamante DOB mm / dd / yyy…" at bounding box center [692, 364] width 1077 height 316
type input "90177947G"
click at [308, 162] on span "Close" at bounding box center [300, 166] width 15 height 16
click at [71, 425] on span "Click here to close" at bounding box center [63, 417] width 126 height 720
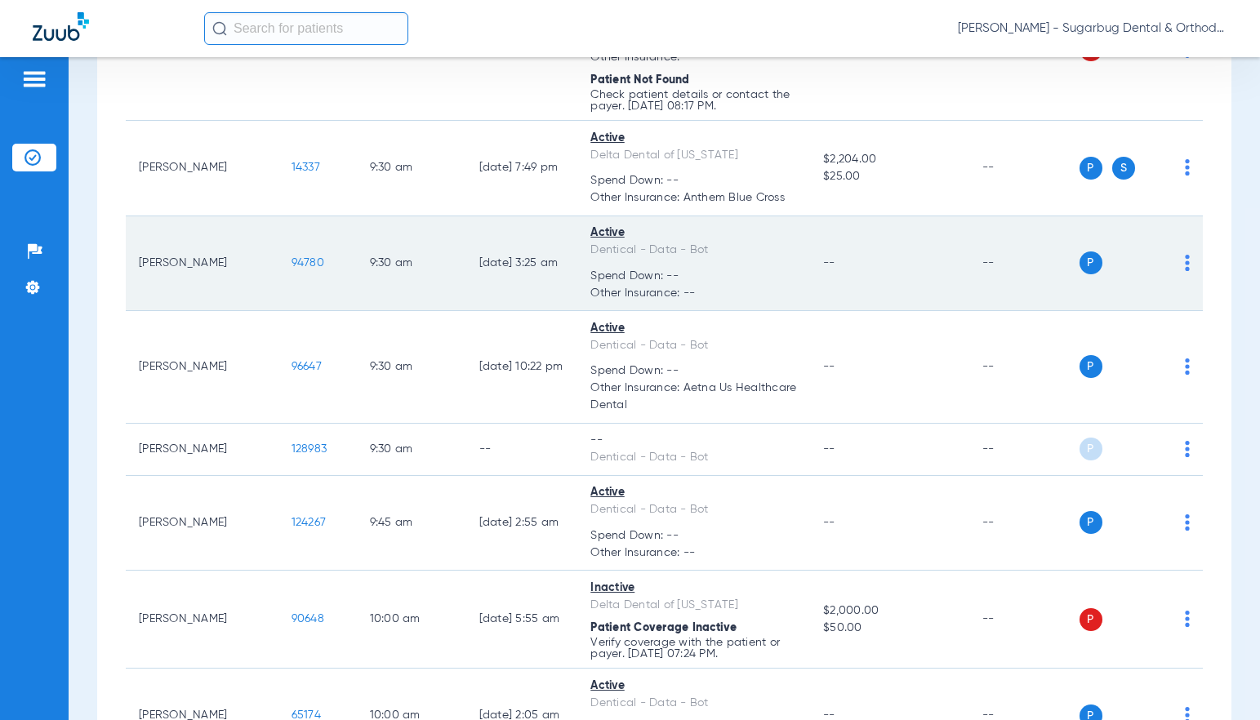
scroll to position [4490, 0]
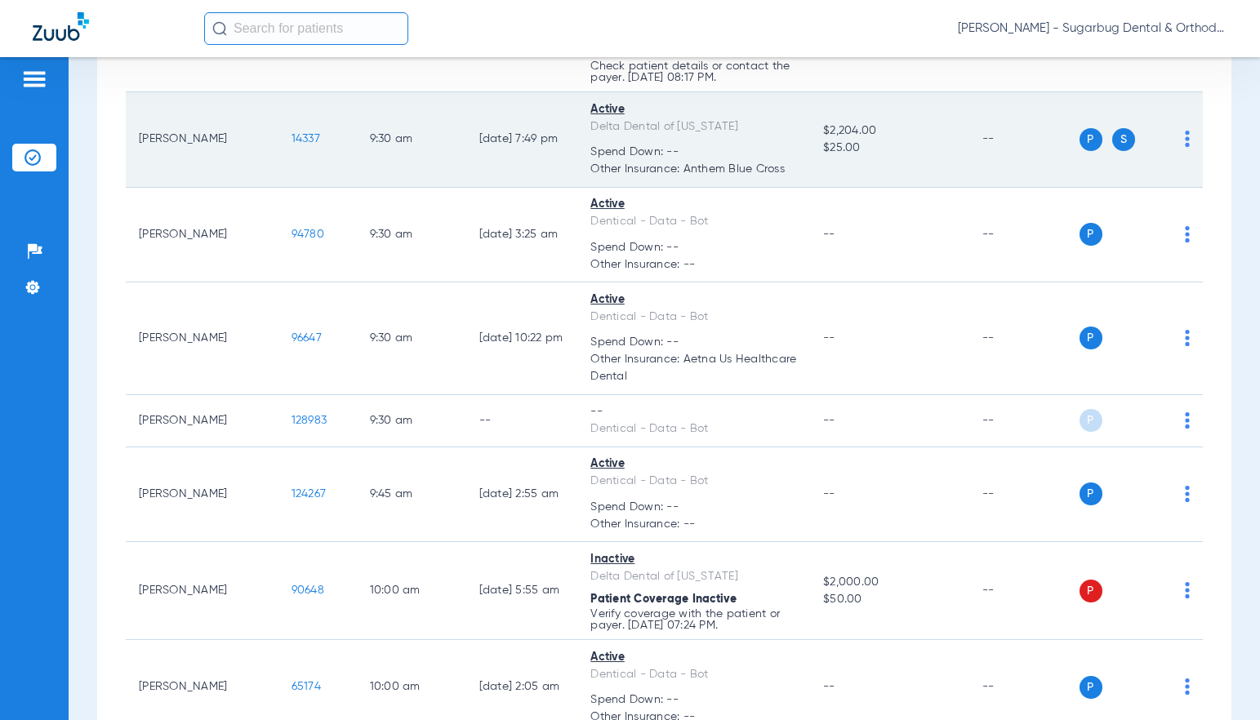
drag, startPoint x: 249, startPoint y: 181, endPoint x: 285, endPoint y: 179, distance: 36.0
click at [285, 179] on td "14337" at bounding box center [317, 140] width 78 height 96
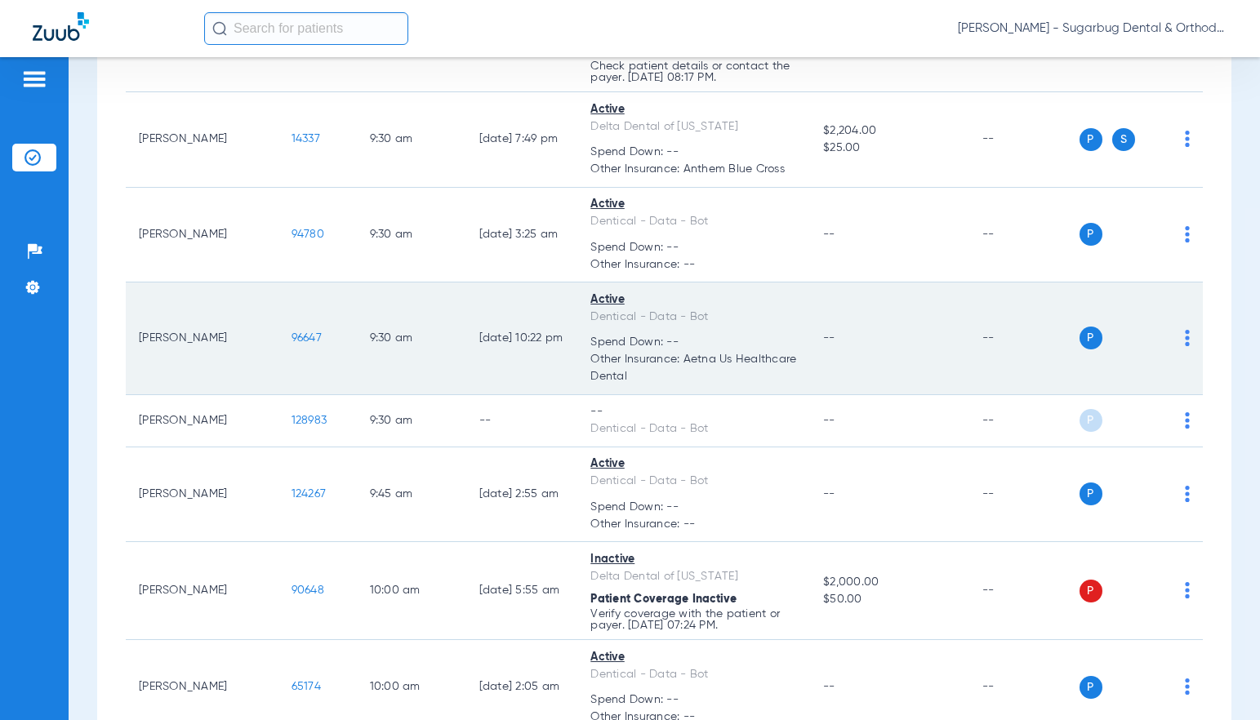
drag, startPoint x: 287, startPoint y: 372, endPoint x: 246, endPoint y: 373, distance: 40.8
click at [278, 373] on td "96647" at bounding box center [317, 338] width 78 height 113
click at [291, 344] on span "96647" at bounding box center [306, 337] width 30 height 11
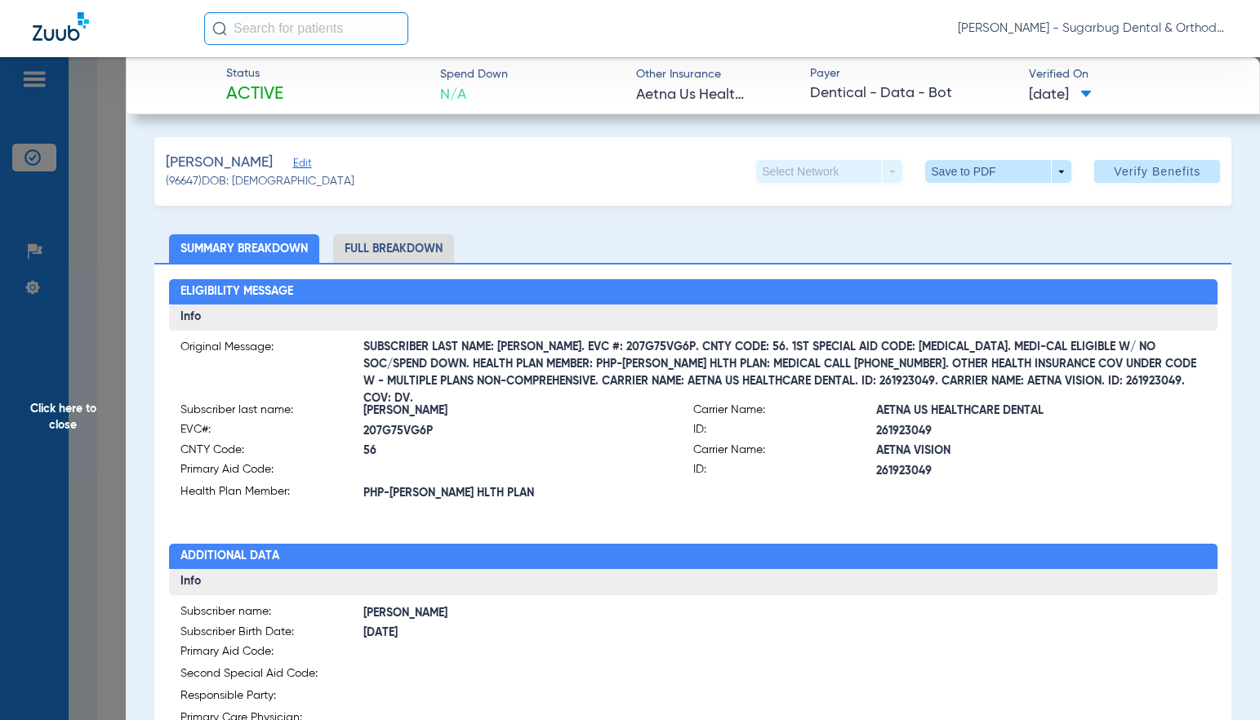
drag, startPoint x: 1005, startPoint y: 403, endPoint x: 1038, endPoint y: 407, distance: 33.7
click at [1038, 407] on span "AETNA US HEALTHCARE DENTAL" at bounding box center [1041, 410] width 330 height 17
click at [60, 425] on span "Click here to close" at bounding box center [63, 417] width 126 height 720
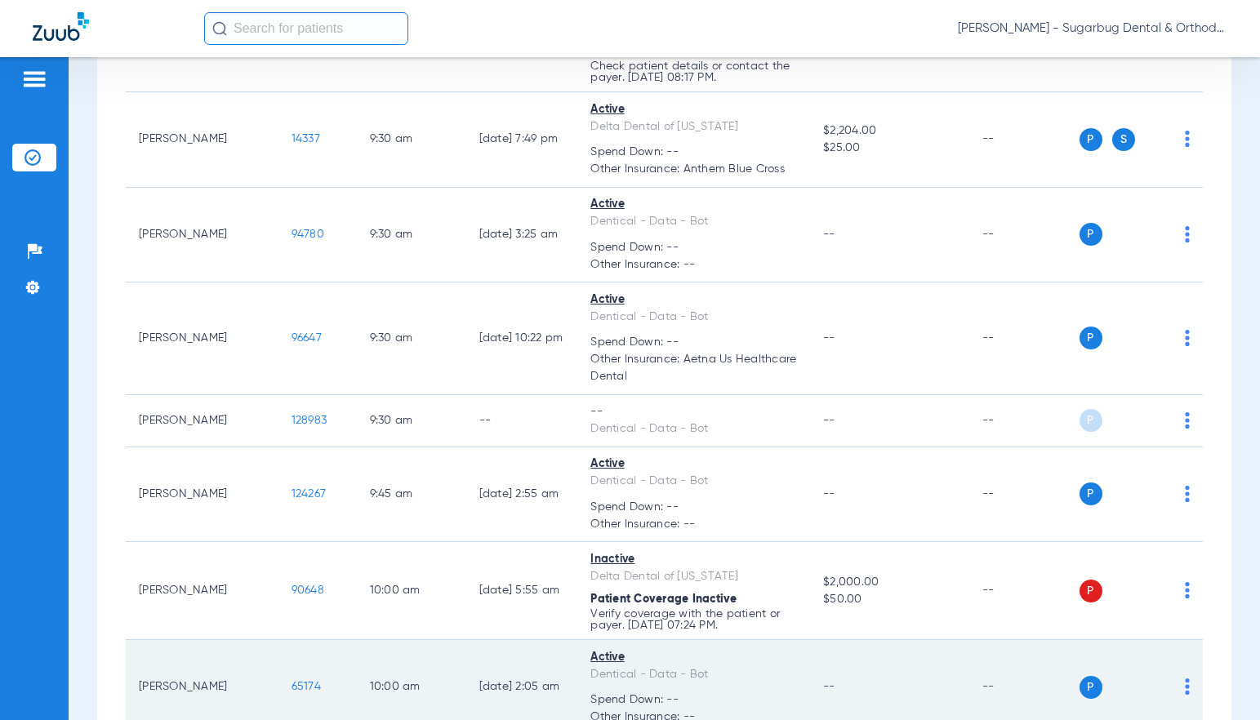
scroll to position [4735, 0]
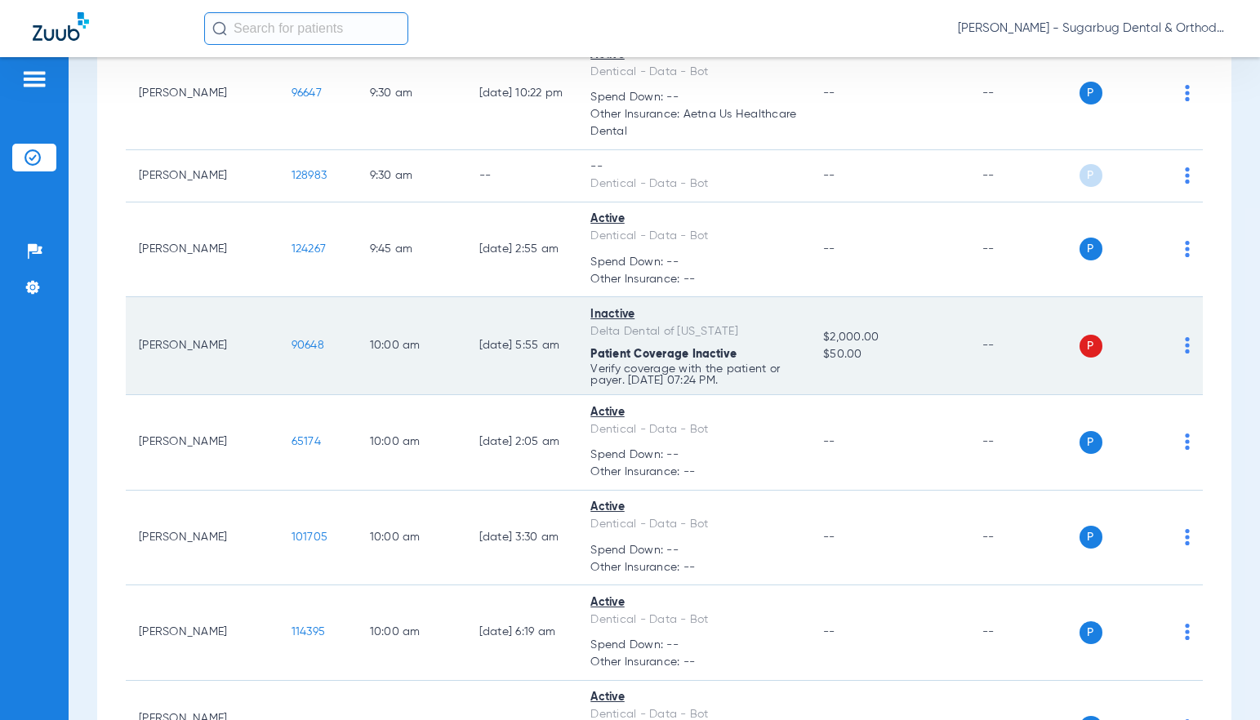
drag, startPoint x: 289, startPoint y: 384, endPoint x: 222, endPoint y: 382, distance: 67.0
click at [222, 382] on tr "Danny Buhain 90648 10:00 AM 02/11/25 5:55 AM Inactive Delta Dental of Californi…" at bounding box center [664, 346] width 1077 height 98
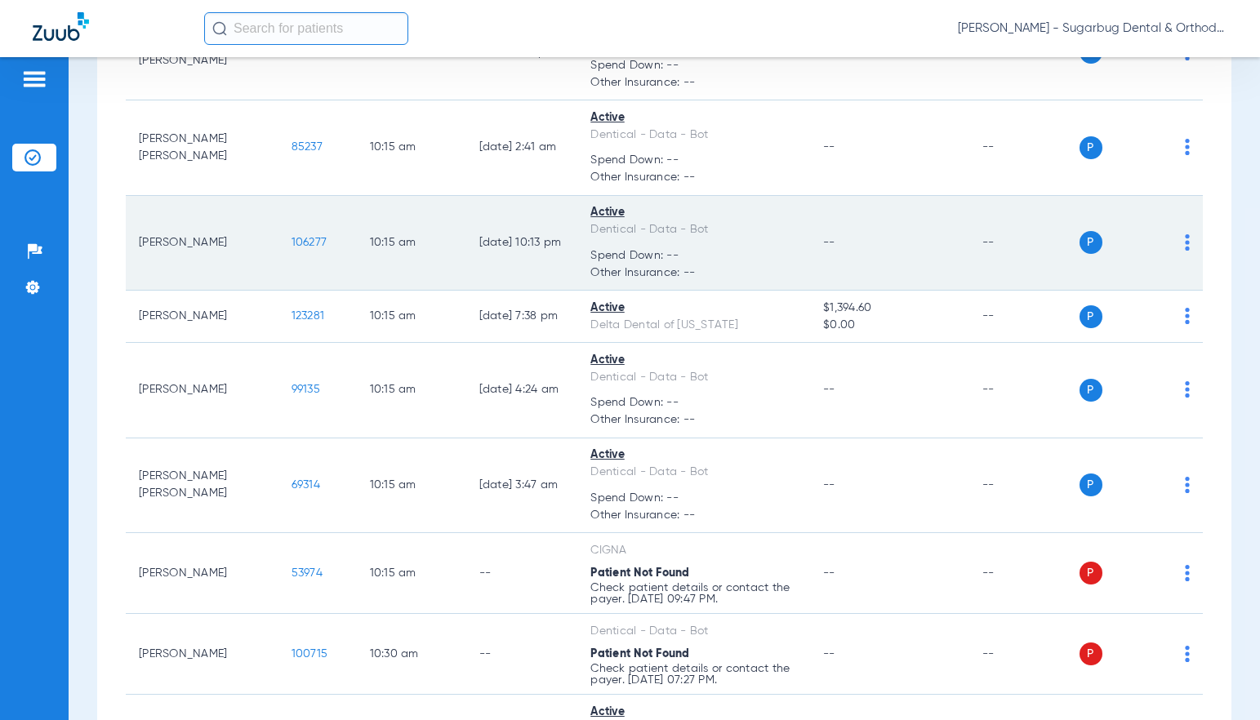
scroll to position [5633, 0]
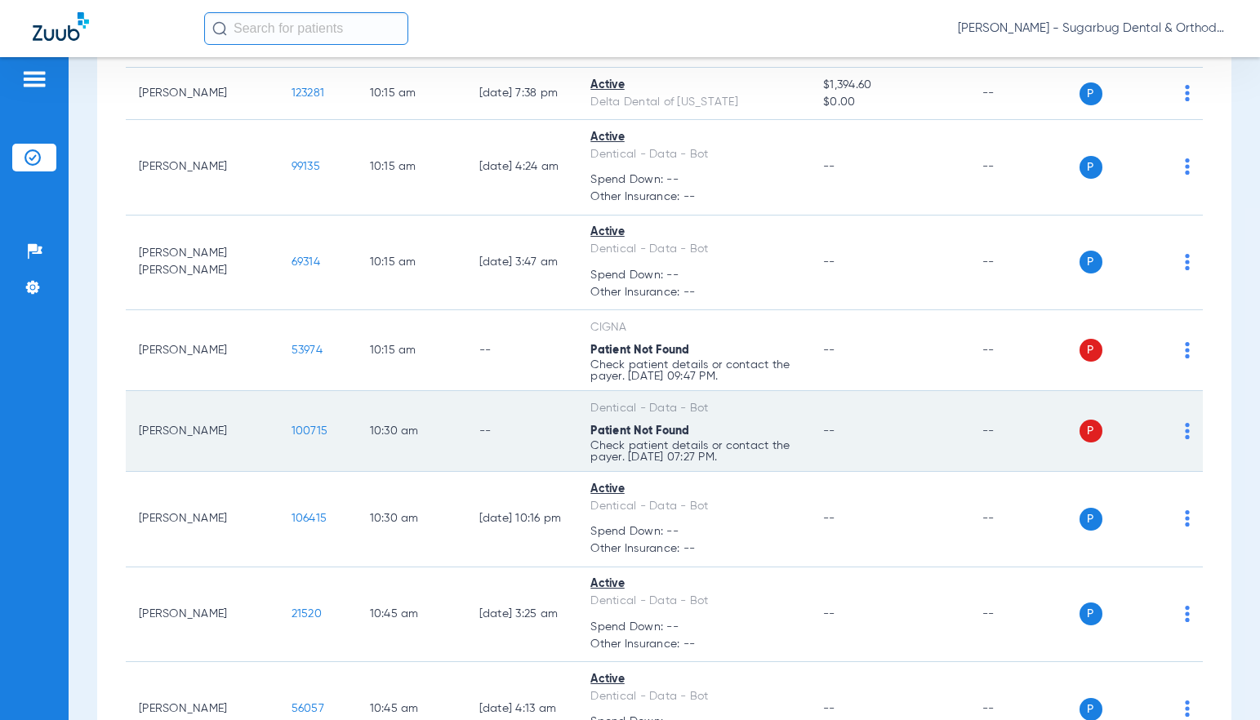
drag, startPoint x: 250, startPoint y: 471, endPoint x: 273, endPoint y: 465, distance: 24.6
click at [278, 472] on td "100715" at bounding box center [317, 431] width 78 height 81
click at [291, 437] on span "100715" at bounding box center [309, 430] width 37 height 11
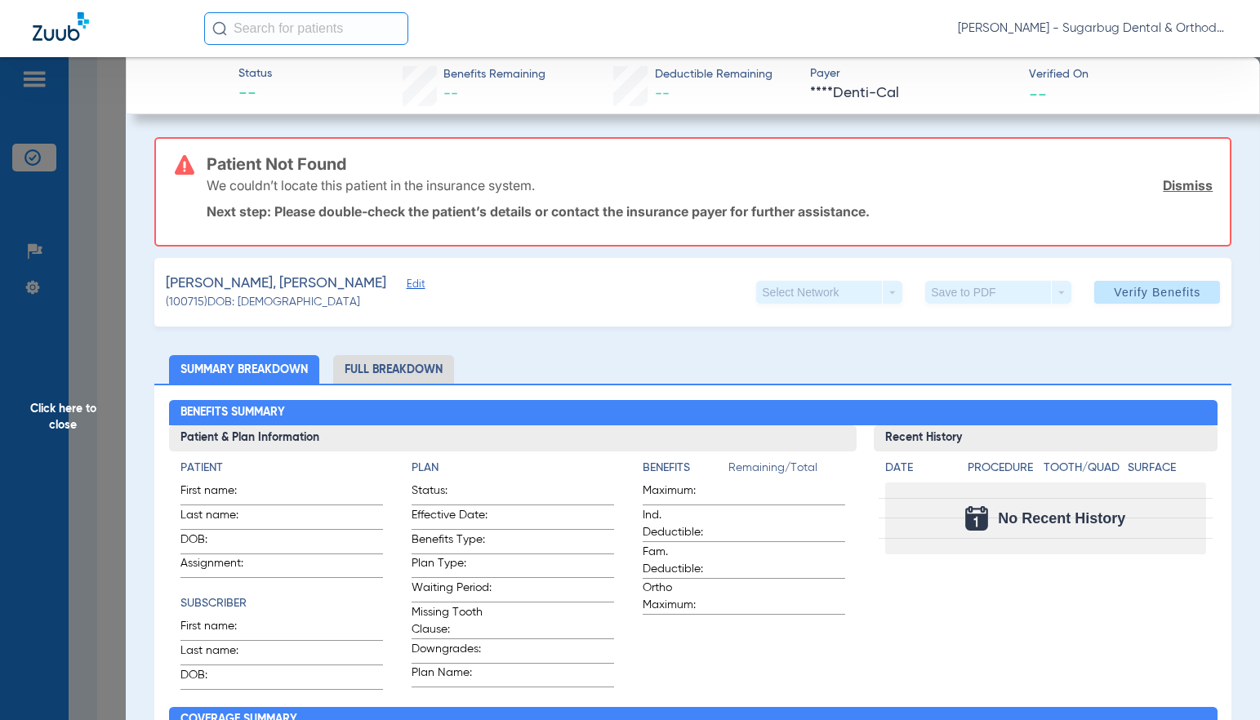
click at [407, 286] on span "Edit" at bounding box center [414, 286] width 15 height 16
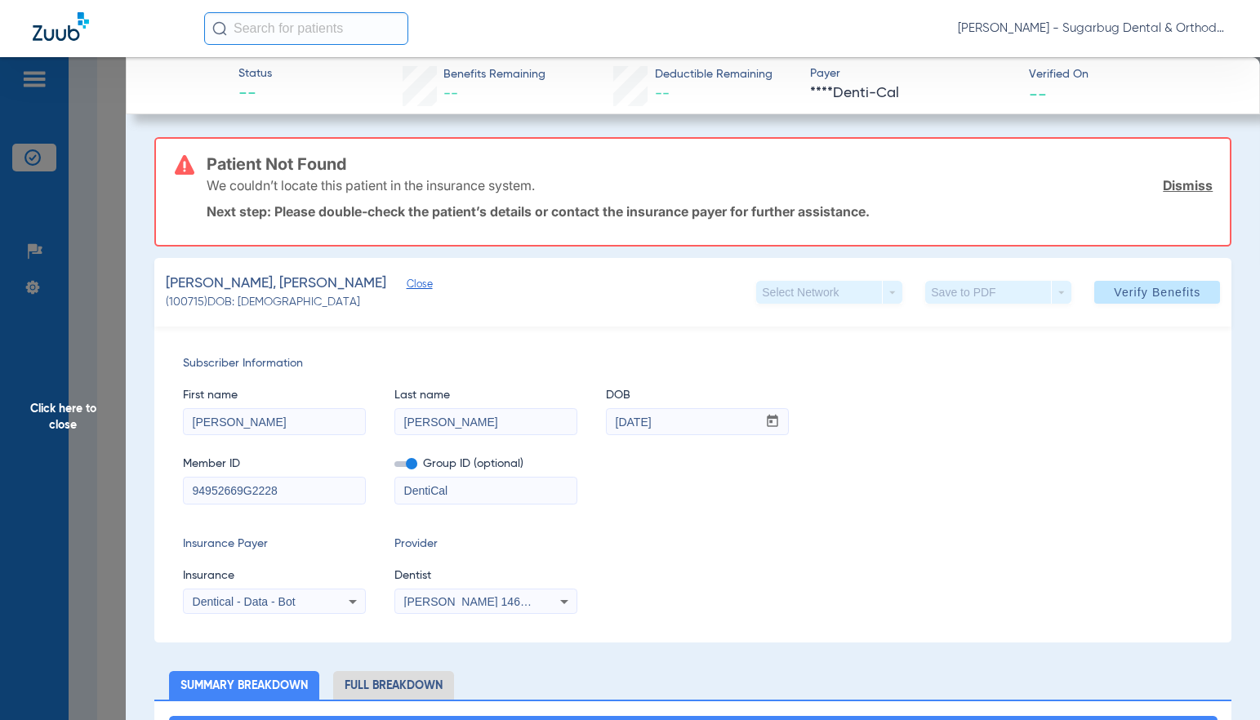
drag, startPoint x: 247, startPoint y: 491, endPoint x: 296, endPoint y: 491, distance: 48.2
click at [306, 490] on input "94952669G2228" at bounding box center [274, 491] width 181 height 26
drag, startPoint x: 193, startPoint y: 489, endPoint x: 344, endPoint y: 265, distance: 269.4
click at [158, 487] on div "Subscriber Information First name Annyeli Last name Gracida Sixto DOB mm / dd /…" at bounding box center [692, 485] width 1077 height 316
type input "94952669G"
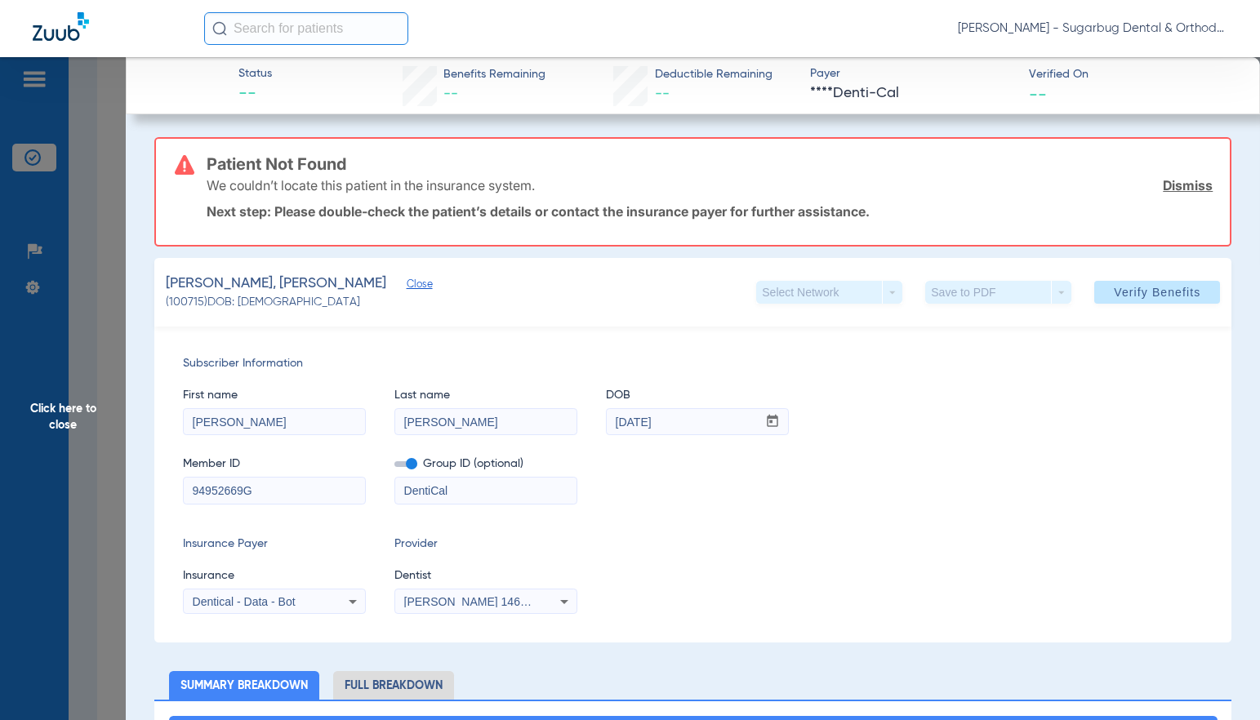
click at [1175, 295] on span "Verify Benefits" at bounding box center [1157, 292] width 87 height 13
click at [1175, 372] on div "First name Annyeli Last name Gracida Sixto DOB mm / dd / yyyy 12/01/2018" at bounding box center [693, 403] width 1020 height 63
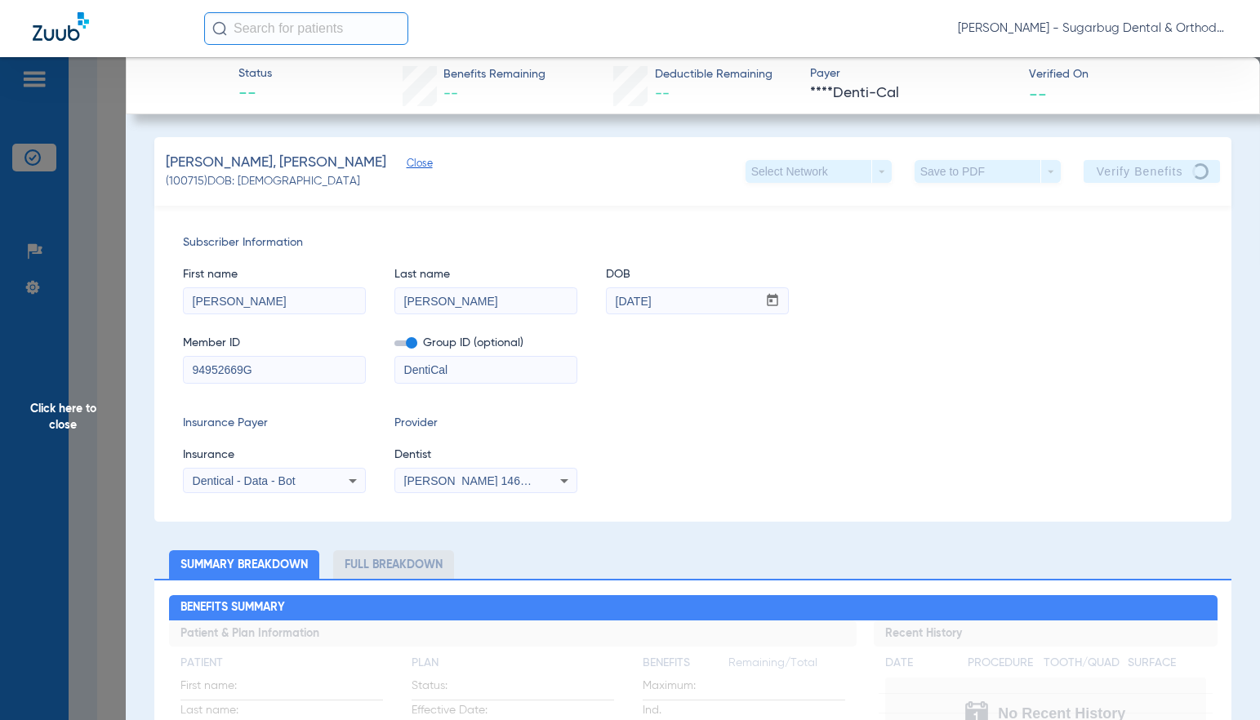
click at [407, 162] on span "Close" at bounding box center [414, 166] width 15 height 16
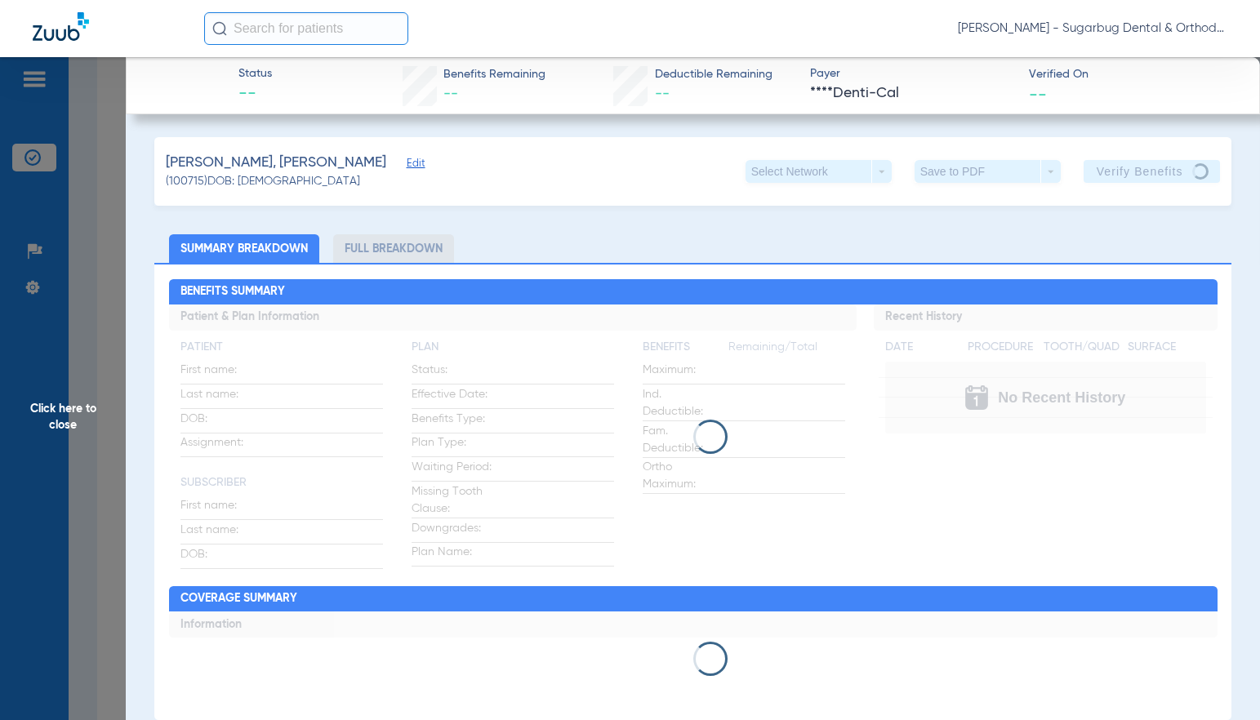
click at [63, 427] on span "Click here to close" at bounding box center [63, 417] width 126 height 720
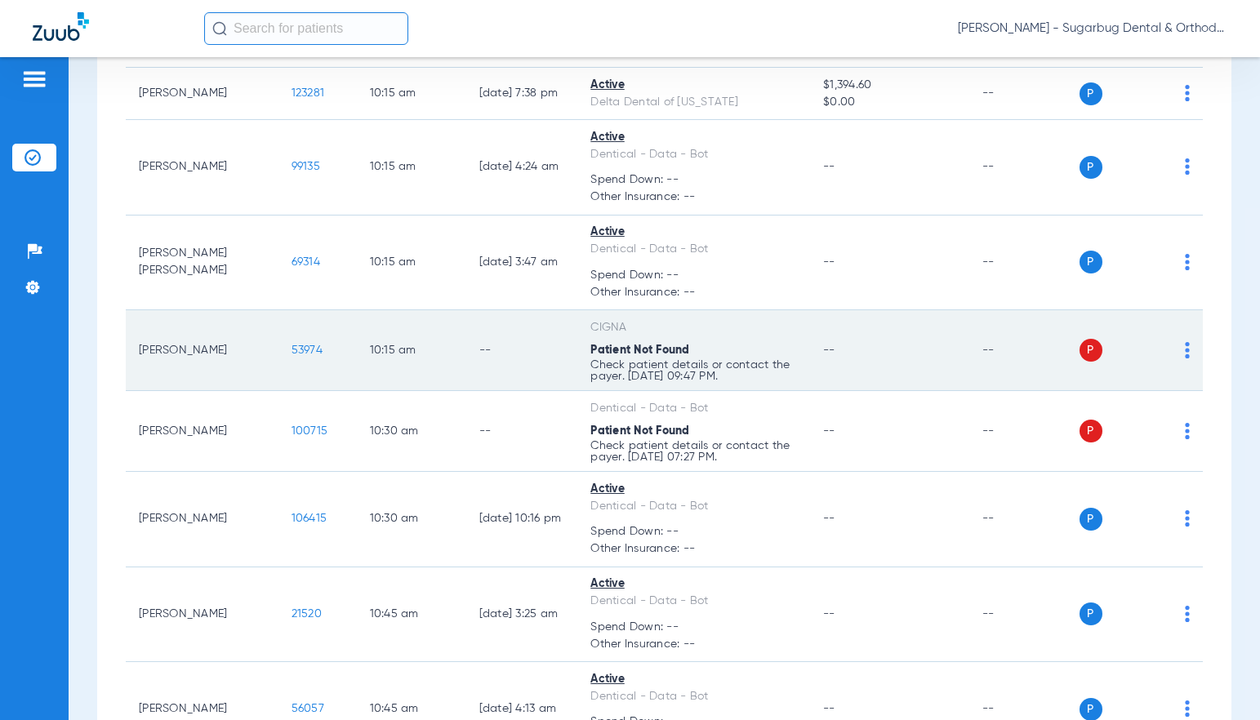
drag, startPoint x: 308, startPoint y: 390, endPoint x: 242, endPoint y: 426, distance: 75.3
click at [278, 388] on td "53974" at bounding box center [317, 350] width 78 height 81
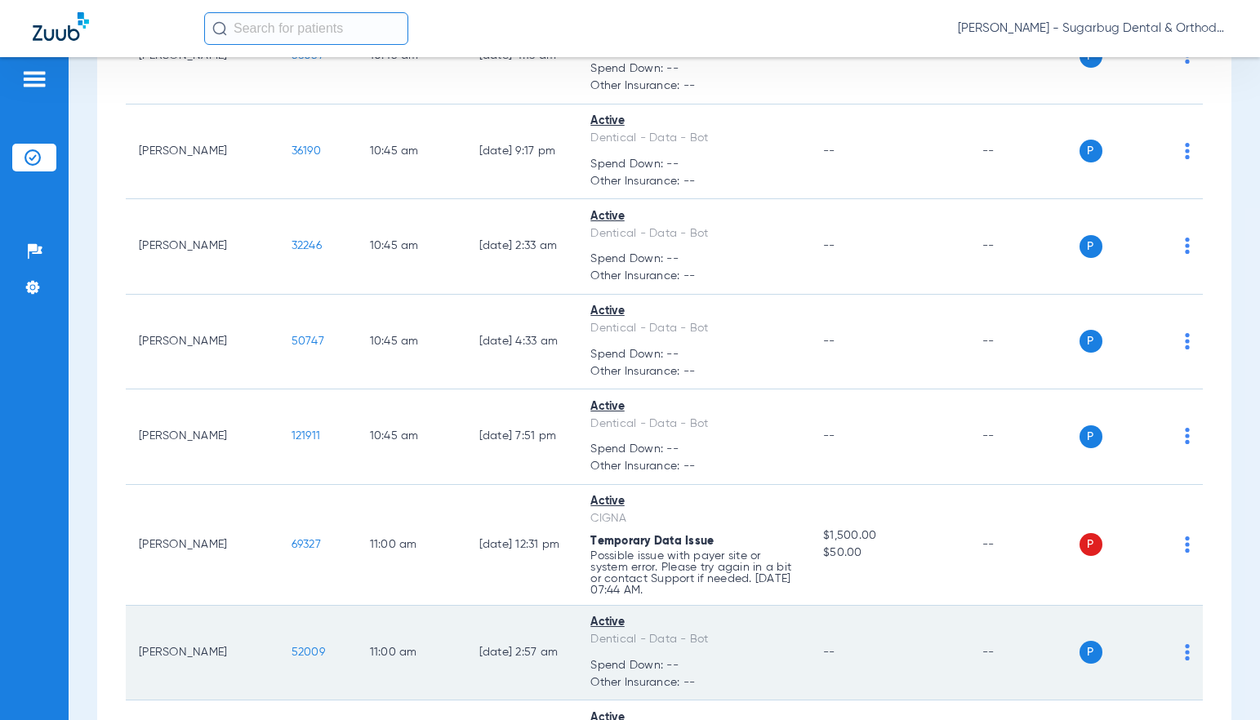
scroll to position [6449, 0]
